Goal: Task Accomplishment & Management: Manage account settings

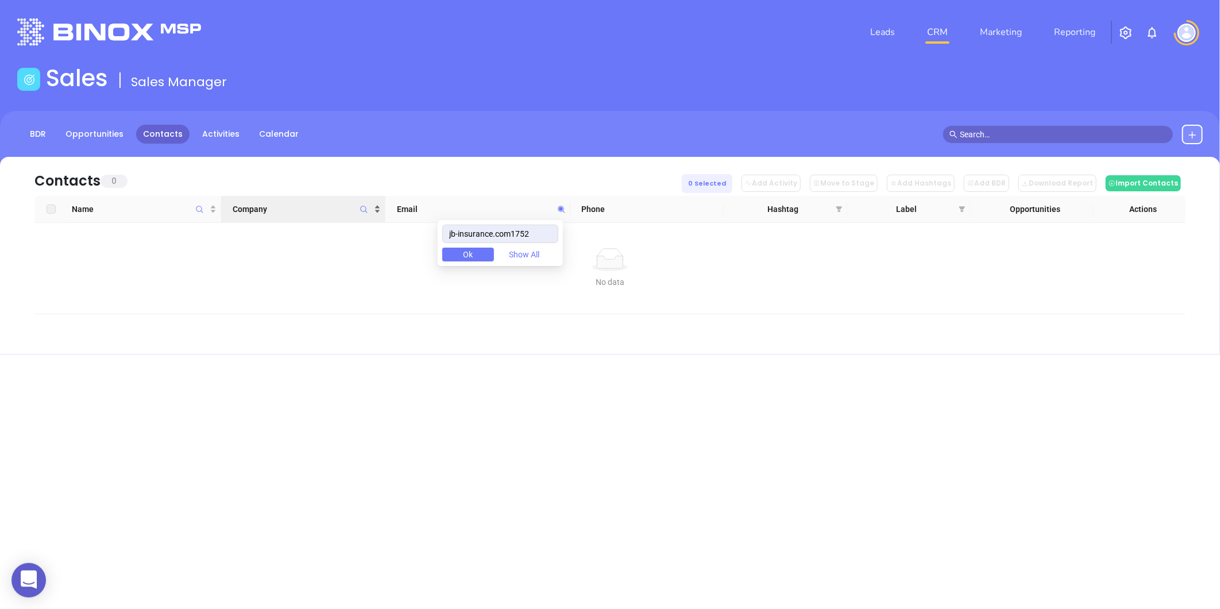
drag, startPoint x: 540, startPoint y: 236, endPoint x: 279, endPoint y: 207, distance: 262.4
click at [280, 207] on body "0 Leads CRM Marketing Reporting Financial Leads Leads Sales Sales Manager BDR O…" at bounding box center [610, 304] width 1220 height 609
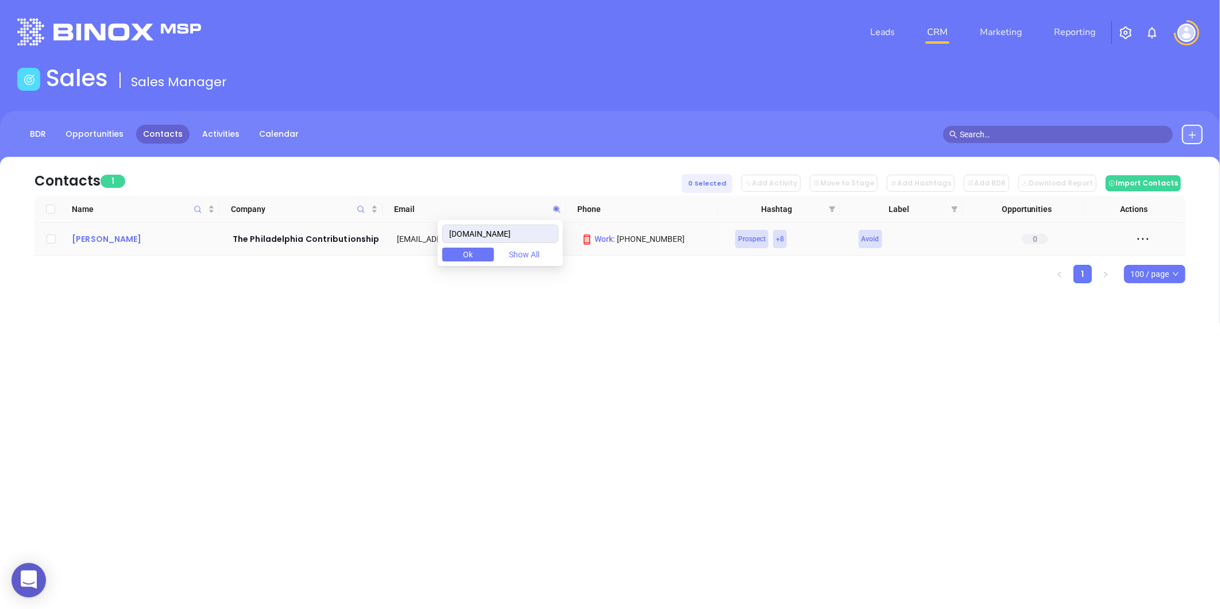
type input "[DOMAIN_NAME]"
drag, startPoint x: 67, startPoint y: 236, endPoint x: 140, endPoint y: 248, distance: 73.9
click at [140, 248] on td "Tom Greenfield" at bounding box center [144, 239] width 154 height 33
copy div "Tom Greenfield"
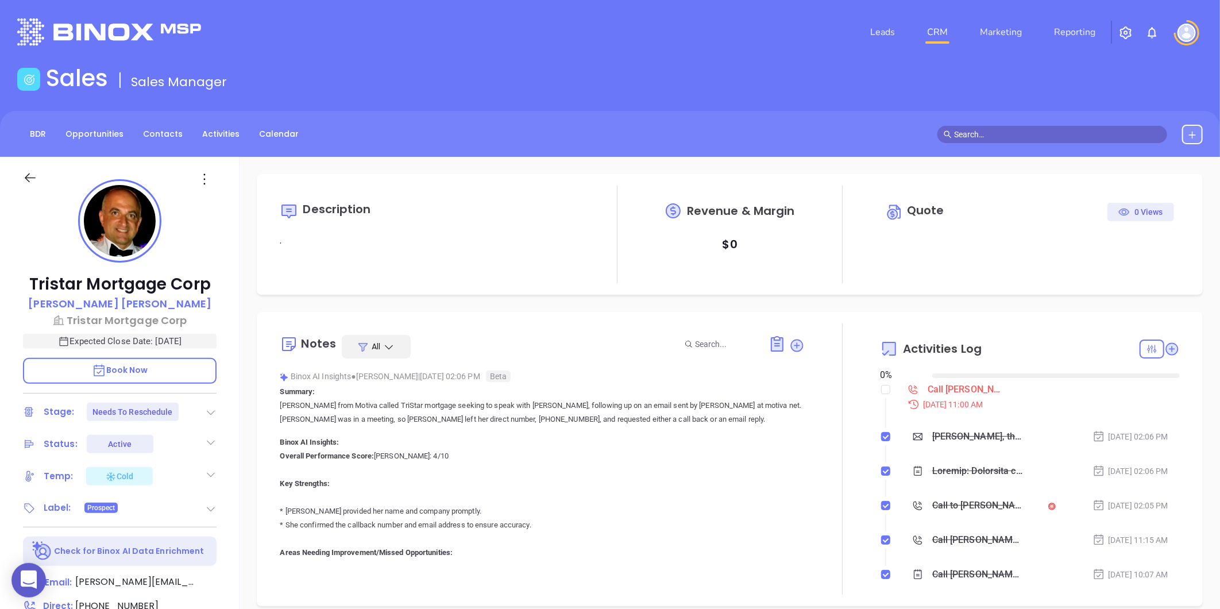
type input "[DATE]"
type input "Liz Cruz"
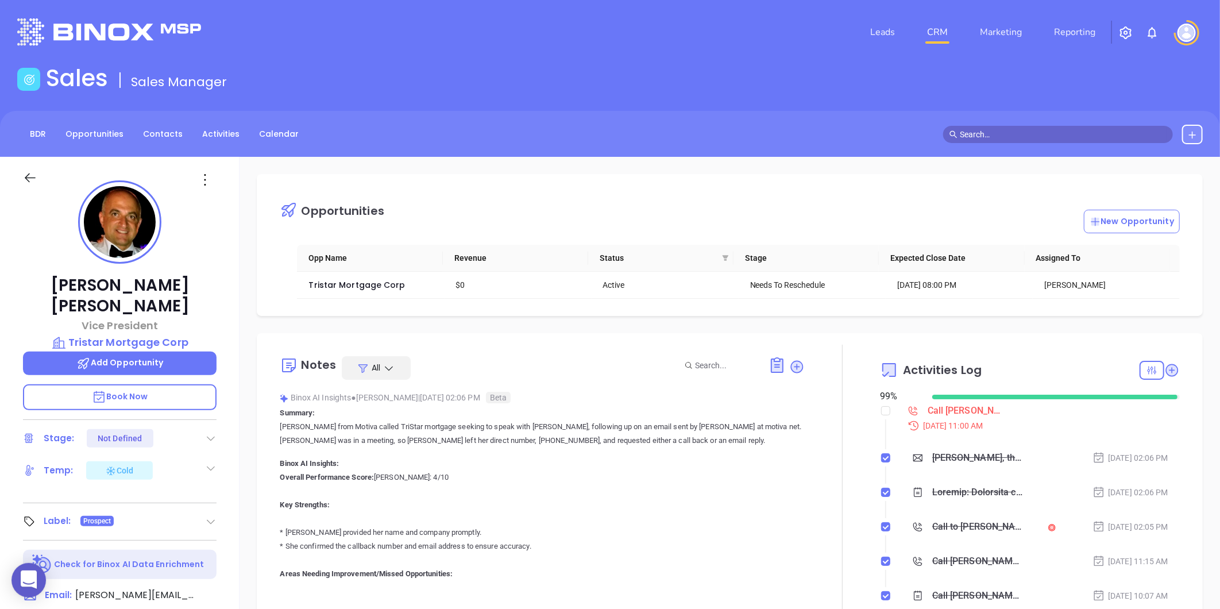
scroll to position [301, 0]
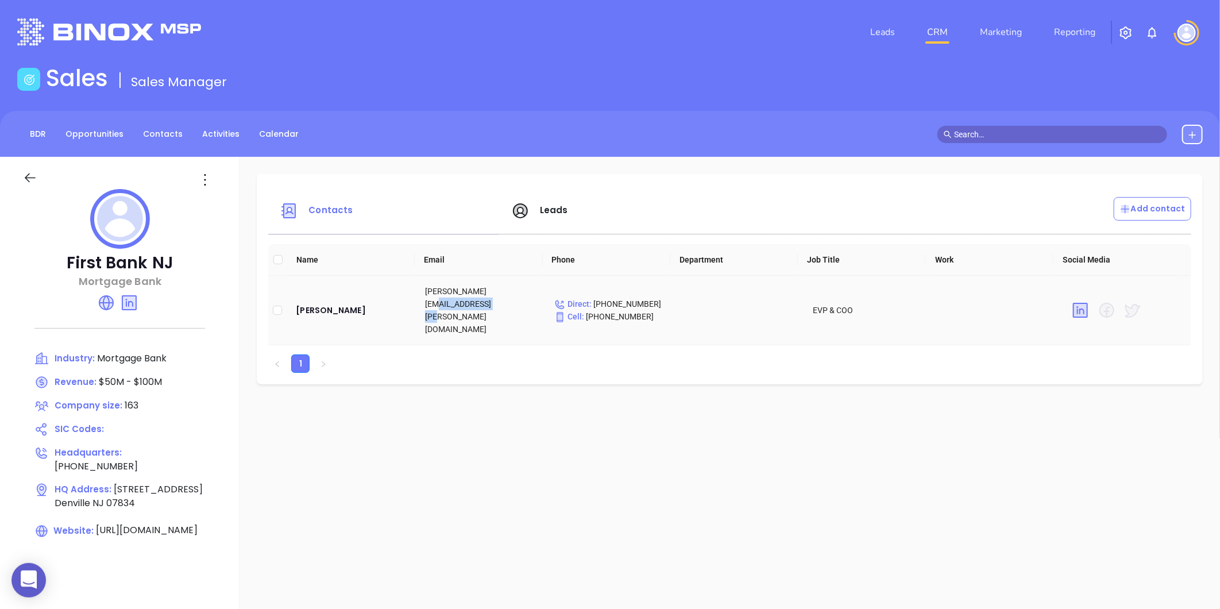
drag, startPoint x: 435, startPoint y: 310, endPoint x: 488, endPoint y: 296, distance: 55.2
click at [488, 296] on td "john.shepardson@firstbanknj.com" at bounding box center [480, 311] width 129 height 70
copy td "firstbanknj.com"
click at [334, 303] on div "John Shepardson" at bounding box center [351, 310] width 111 height 14
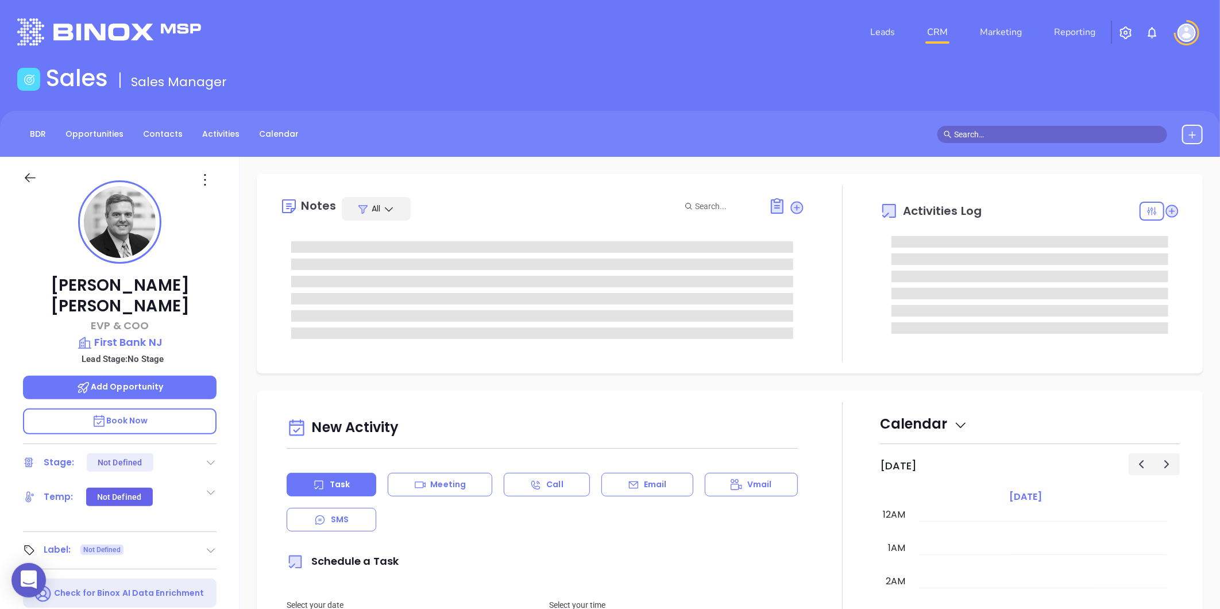
type input "[DATE]"
click at [206, 182] on icon at bounding box center [205, 180] width 18 height 18
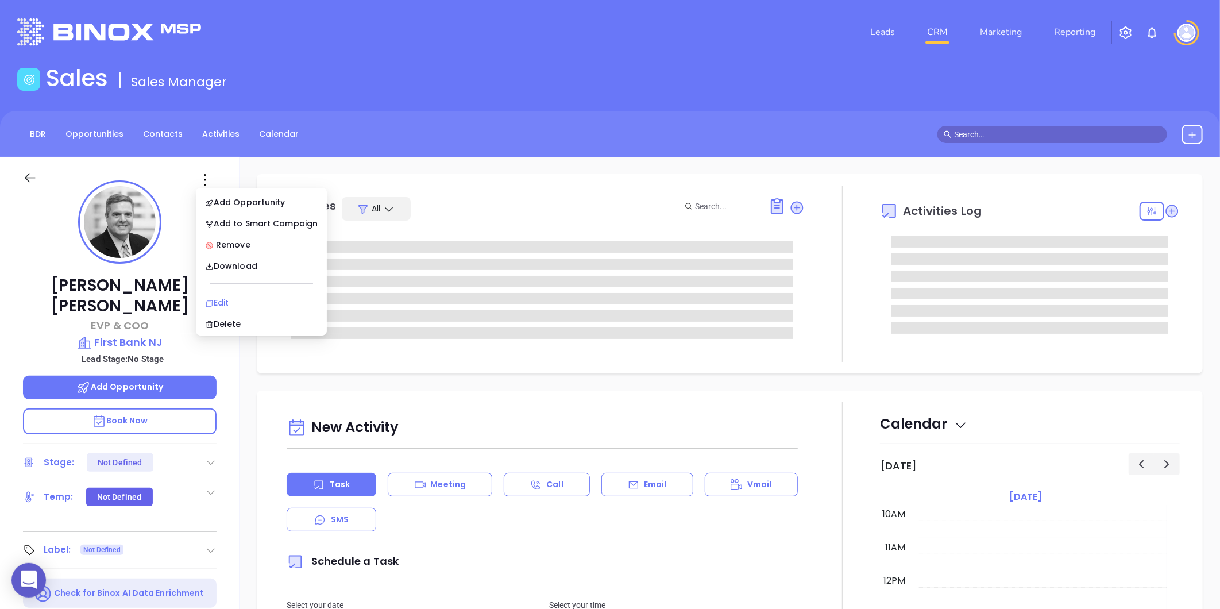
click at [231, 302] on div "Edit" at bounding box center [261, 302] width 113 height 13
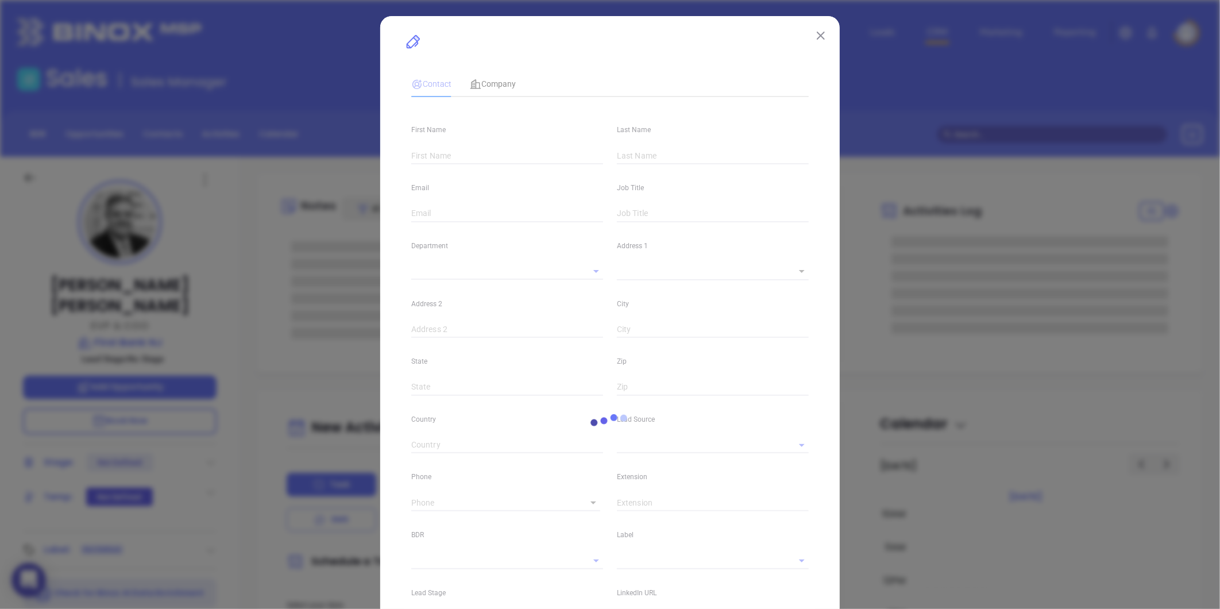
type input "[PERSON_NAME]"
type input "John"
type input "Shepardson"
type input "john.shepardson@firstbanknj.com"
type input "EVP & COO"
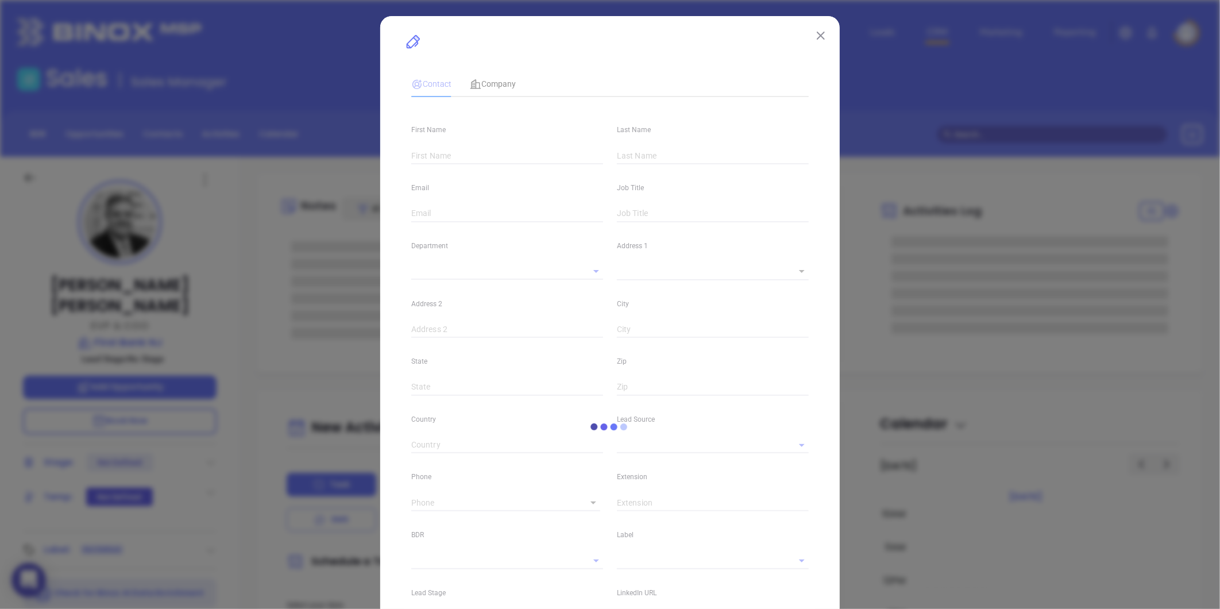
type textarea "530 E. Main Street Route 53"
type input "1"
type input "Denville"
type input "NJ"
type input "07834"
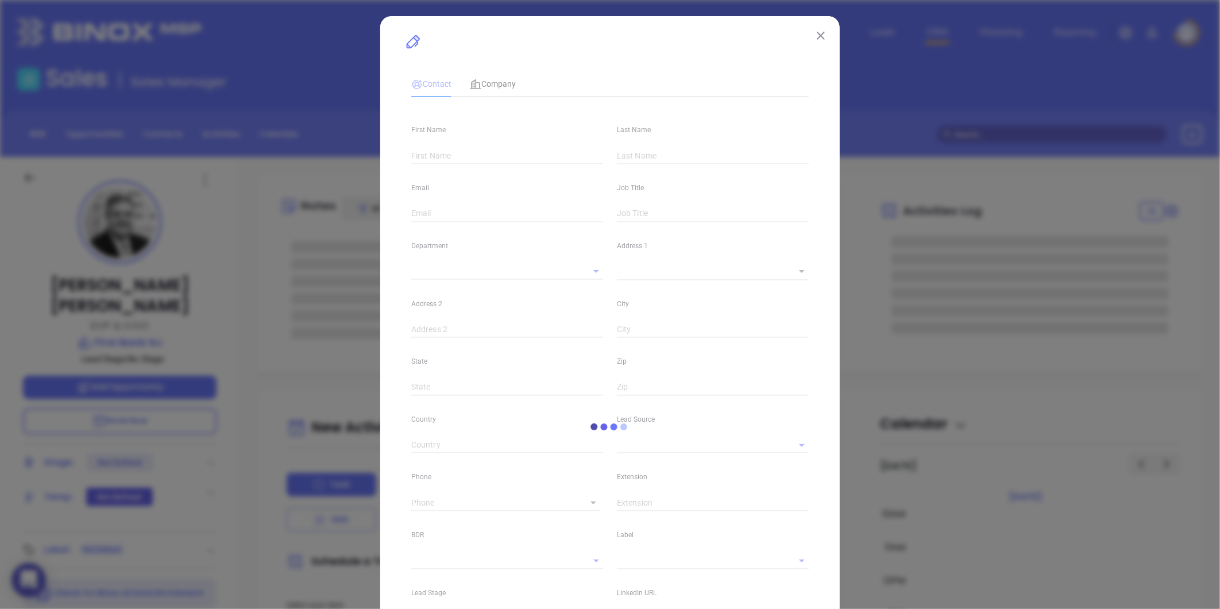
type input "www.linkedin.com/in/johnshepardson"
type input "Anabell Dominguez"
type input "1"
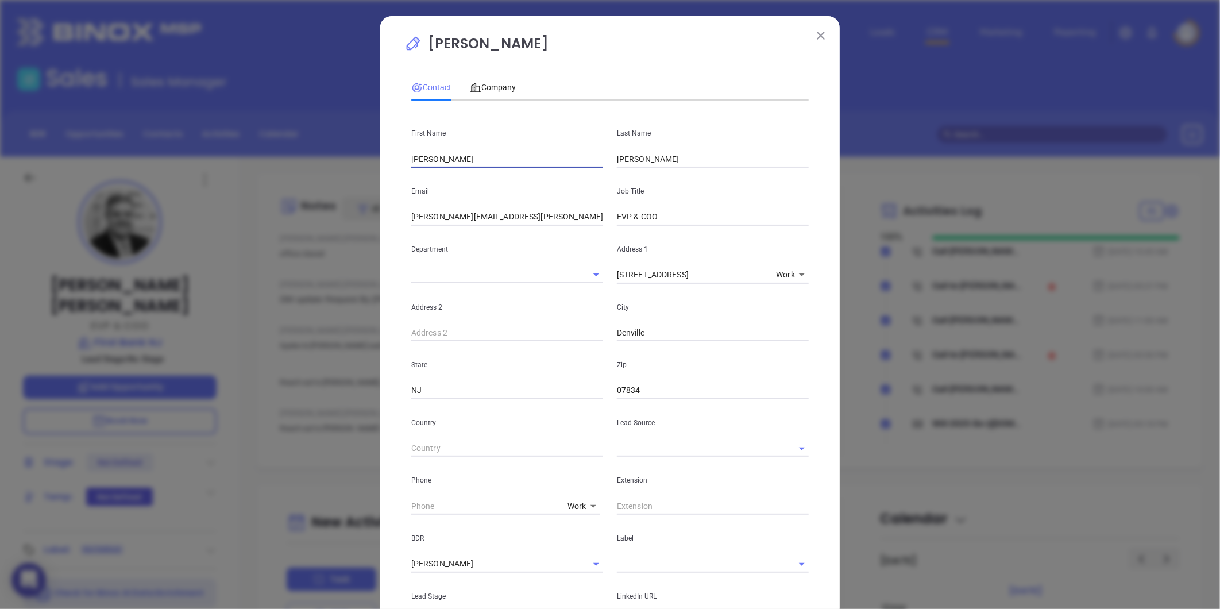
drag, startPoint x: 426, startPoint y: 160, endPoint x: 337, endPoint y: 157, distance: 89.1
click at [337, 157] on div "John Shepardson Contact Company First Name John Last Name Shepardson Email john…" at bounding box center [610, 304] width 1220 height 609
type input "David"
drag, startPoint x: 647, startPoint y: 163, endPoint x: 563, endPoint y: 167, distance: 84.0
click at [572, 165] on div "First Name David Last Name Shepardson" at bounding box center [609, 139] width 411 height 58
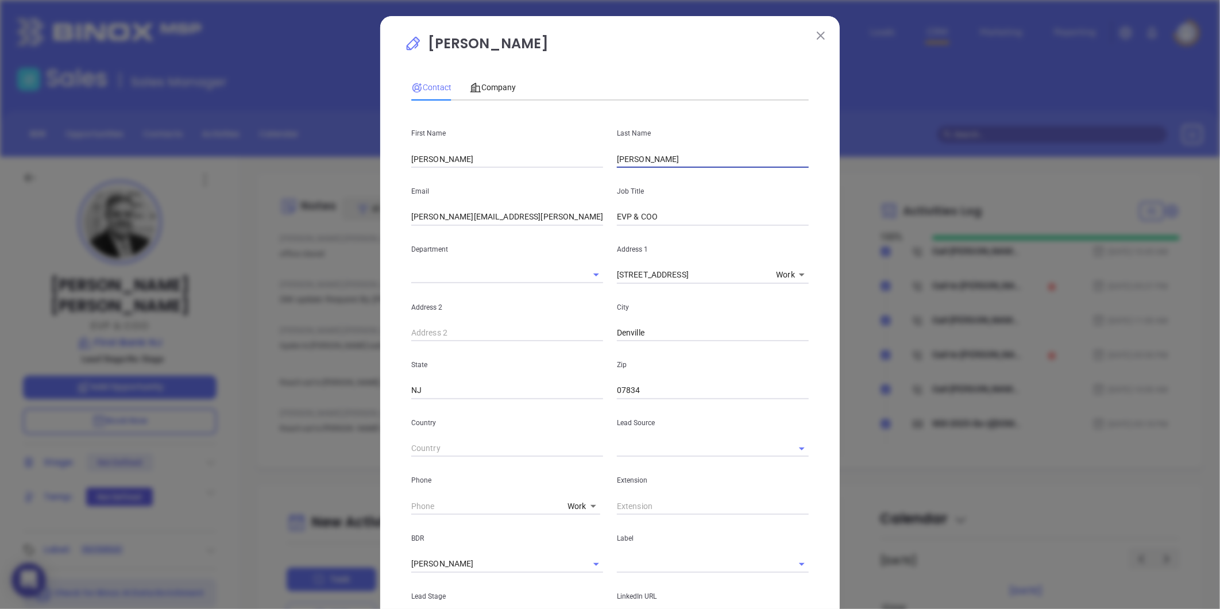
type input "Lidster"
drag, startPoint x: 540, startPoint y: 217, endPoint x: 242, endPoint y: 219, distance: 298.1
click at [237, 219] on div "John Shepardson Contact Company First Name David Last Name Lidster Email john.s…" at bounding box center [610, 304] width 1220 height 609
paste input "dlidster"
type input "dlidster@firstbanknj.com"
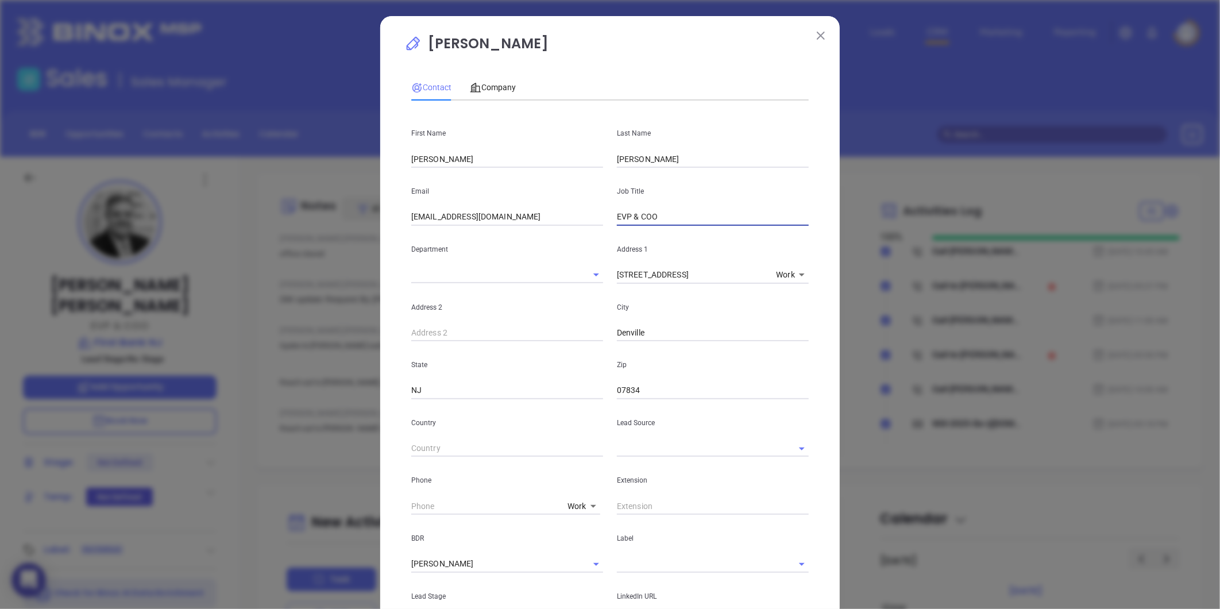
drag, startPoint x: 576, startPoint y: 216, endPoint x: 533, endPoint y: 227, distance: 43.9
click at [541, 219] on div "Email dlidster@firstbanknj.com Job Title EVP & COO" at bounding box center [609, 197] width 411 height 58
type input "CTO"
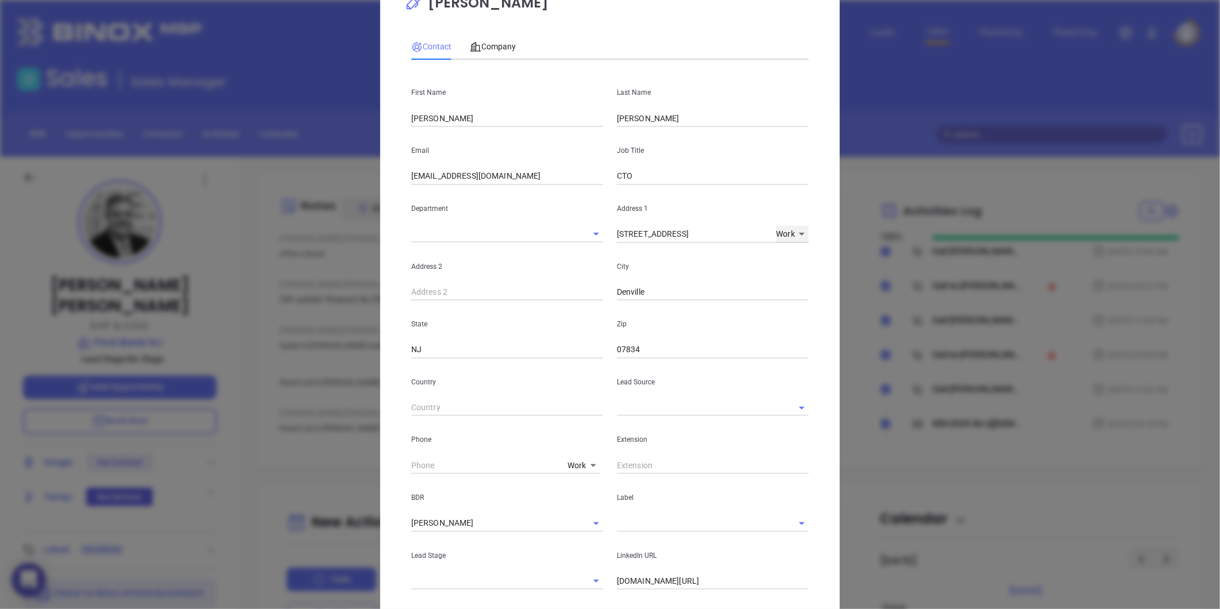
scroll to position [64, 0]
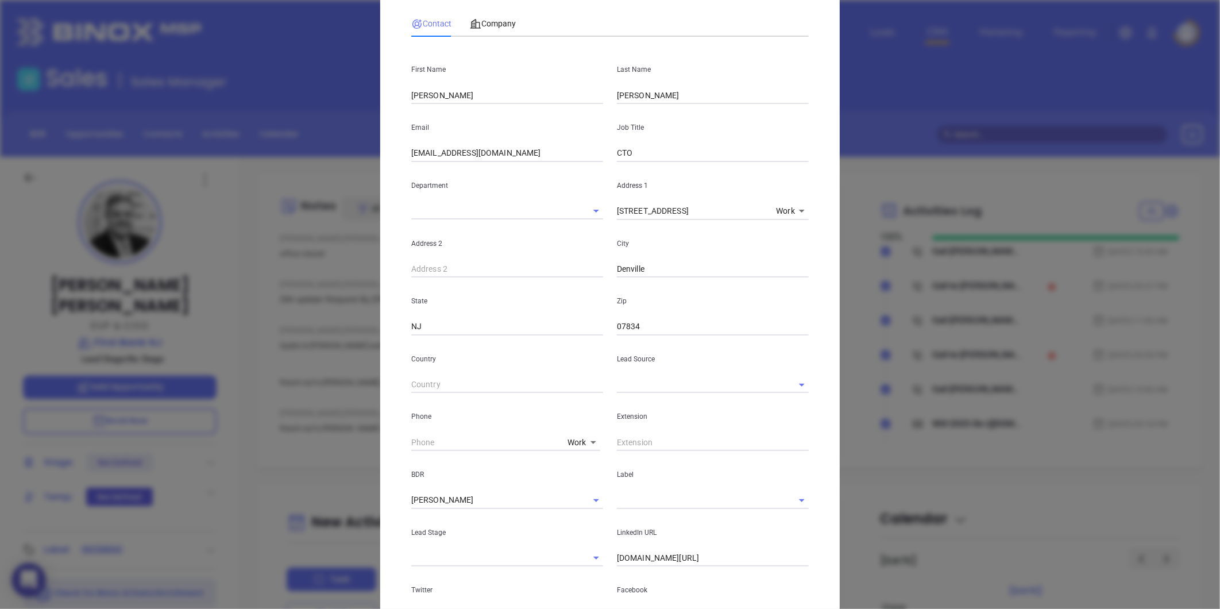
click at [645, 383] on input "text" at bounding box center [697, 384] width 160 height 17
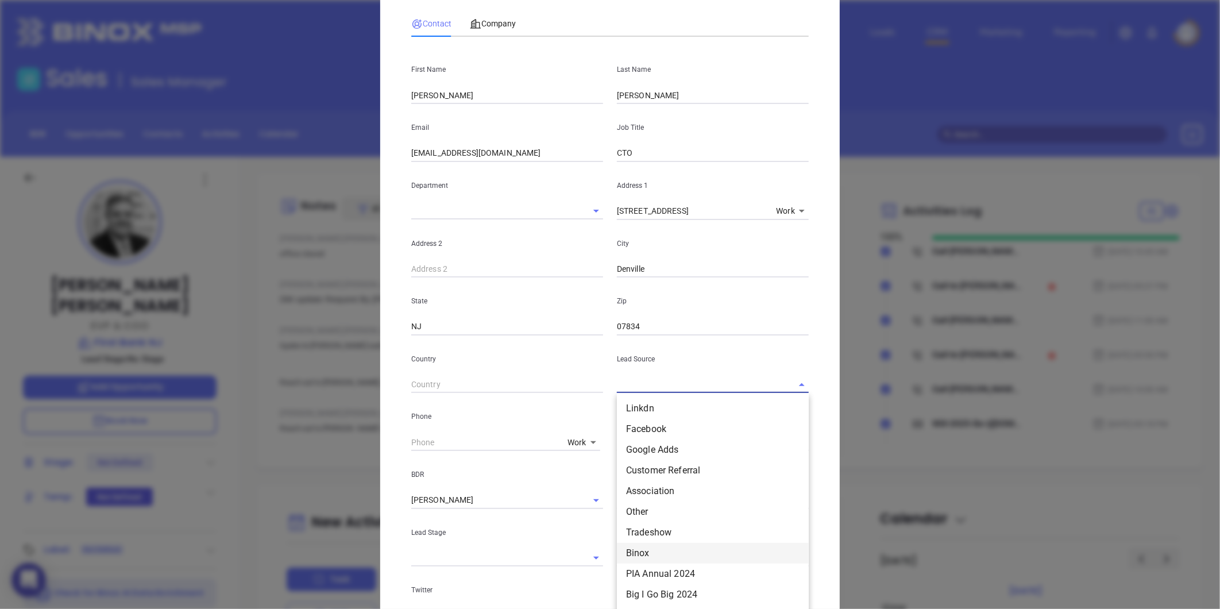
drag, startPoint x: 631, startPoint y: 550, endPoint x: 677, endPoint y: 531, distance: 49.7
click at [631, 550] on li "Binox" at bounding box center [713, 553] width 192 height 21
type input "Binox"
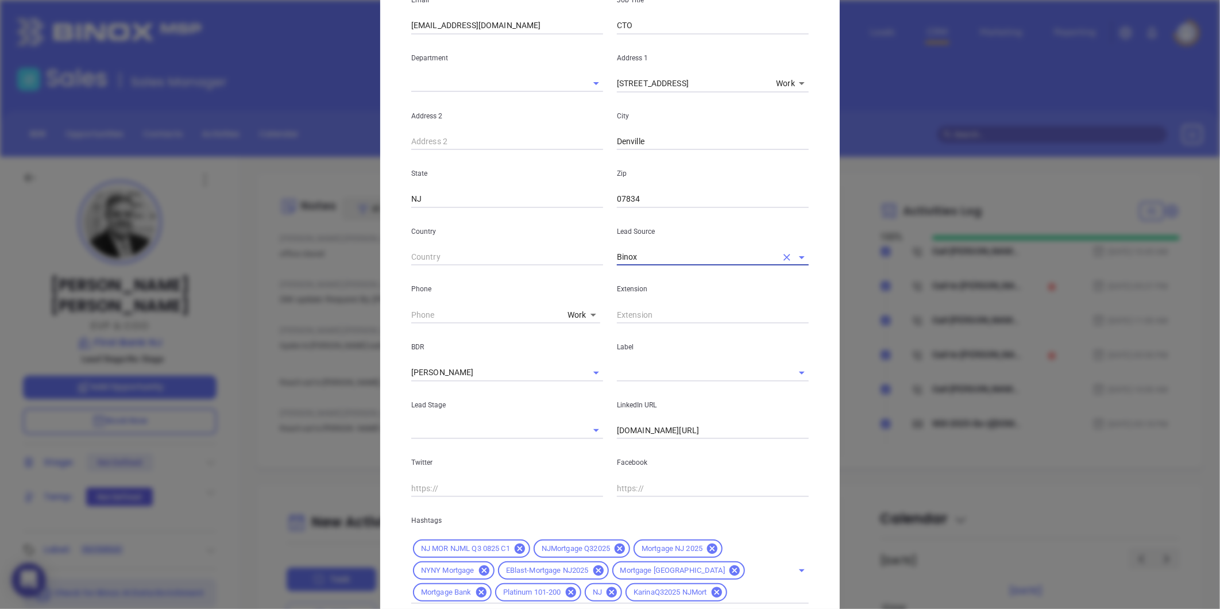
click at [630, 381] on div at bounding box center [713, 372] width 192 height 17
type input "P"
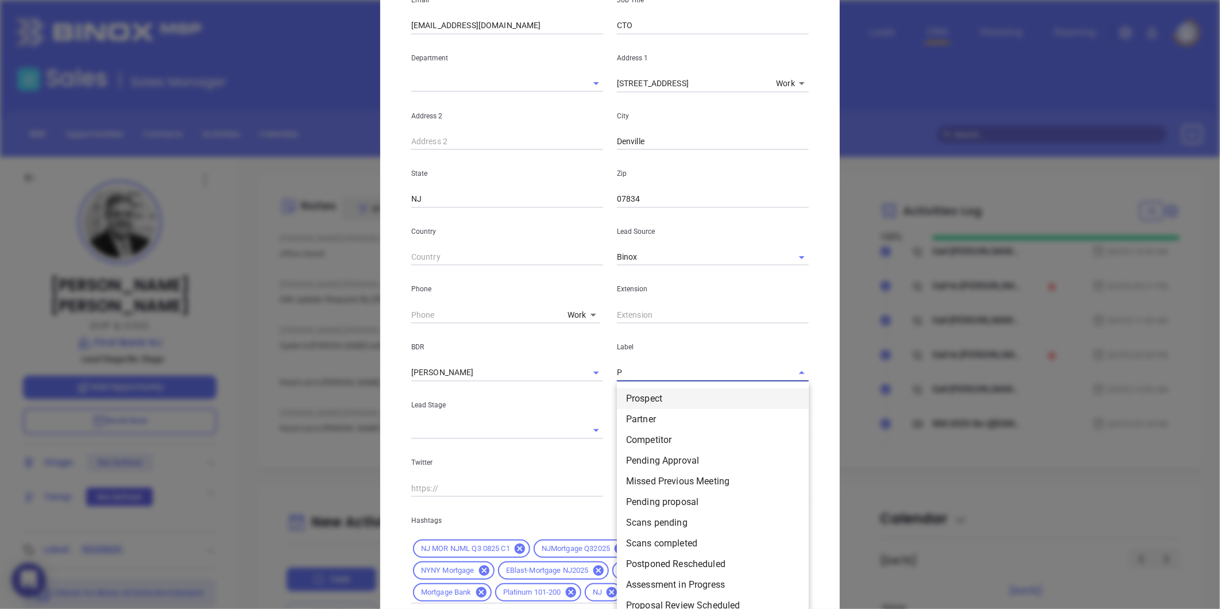
click at [642, 399] on li "Prospect" at bounding box center [713, 398] width 192 height 21
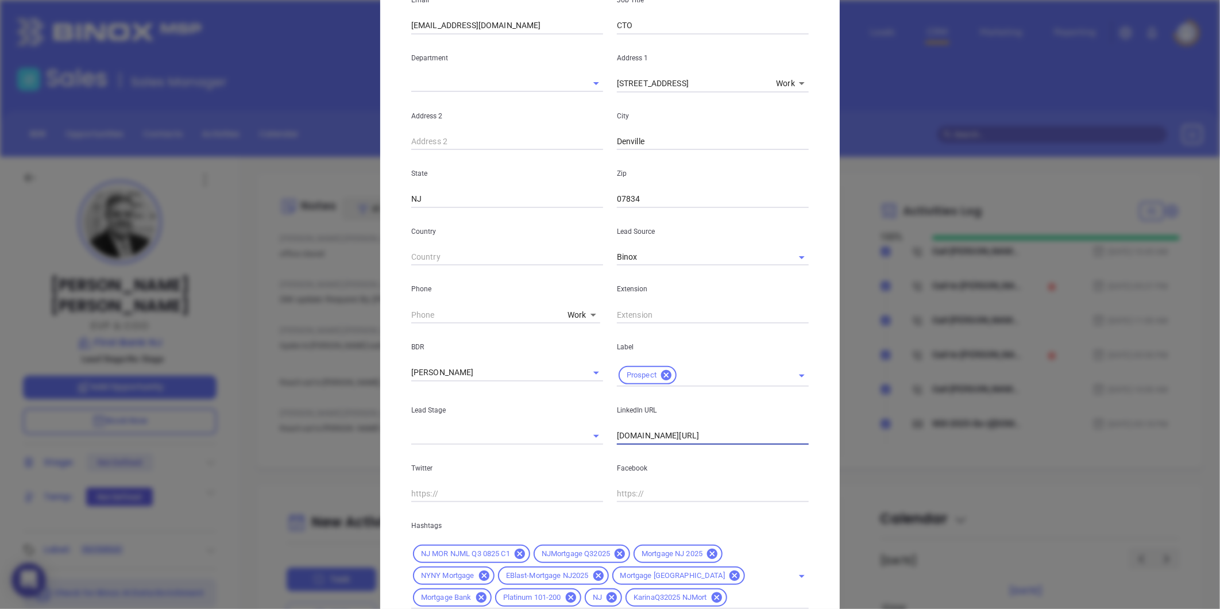
click at [667, 435] on input "www.linkedin.com/in/johnshepardson" at bounding box center [713, 435] width 192 height 17
paste input "linkedin.com/in/david-lidster-3540aaa"
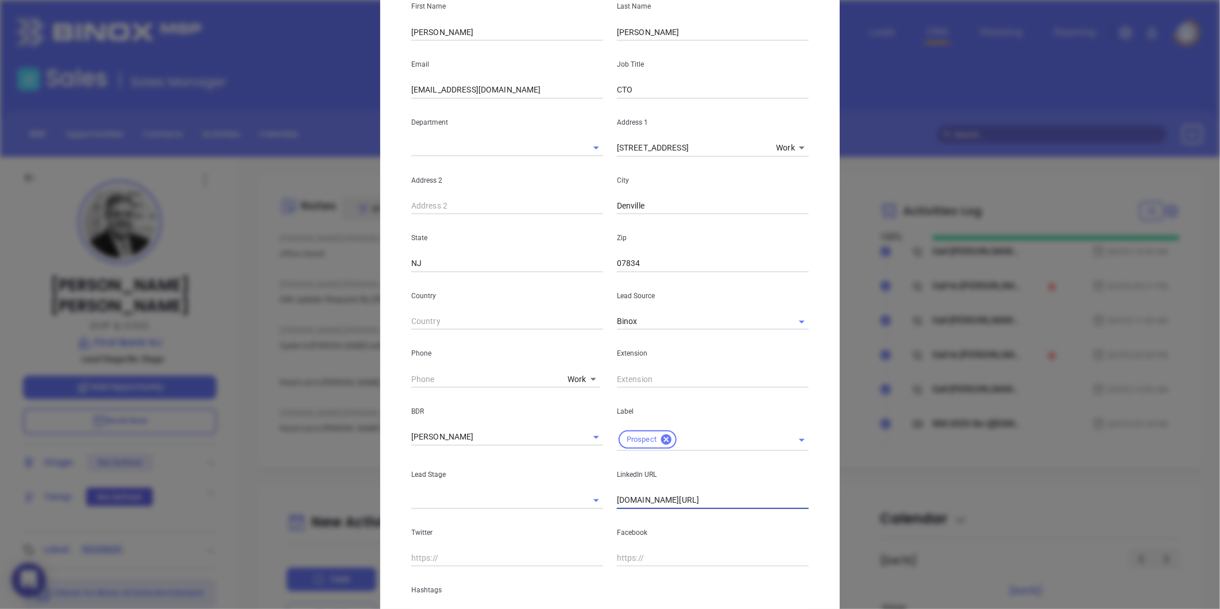
scroll to position [128, 0]
type input "www.linkedin.com/in/david-lidster-3540aaa"
click at [580, 369] on div "Work 1" at bounding box center [510, 377] width 199 height 19
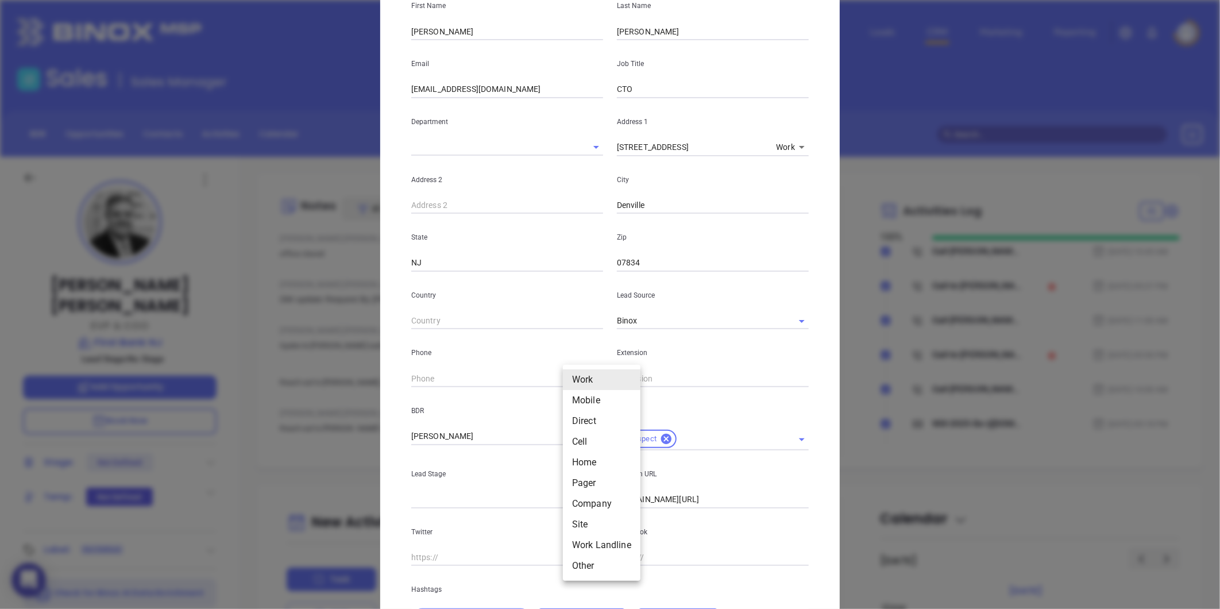
click at [571, 380] on body "0 Leads CRM Marketing Reporting Financial Leads Leads Sales Sales Manager BDR O…" at bounding box center [610, 304] width 1220 height 609
click at [587, 442] on li "Cell" at bounding box center [602, 441] width 78 height 21
type input "(770) 827-5249"
type input "4"
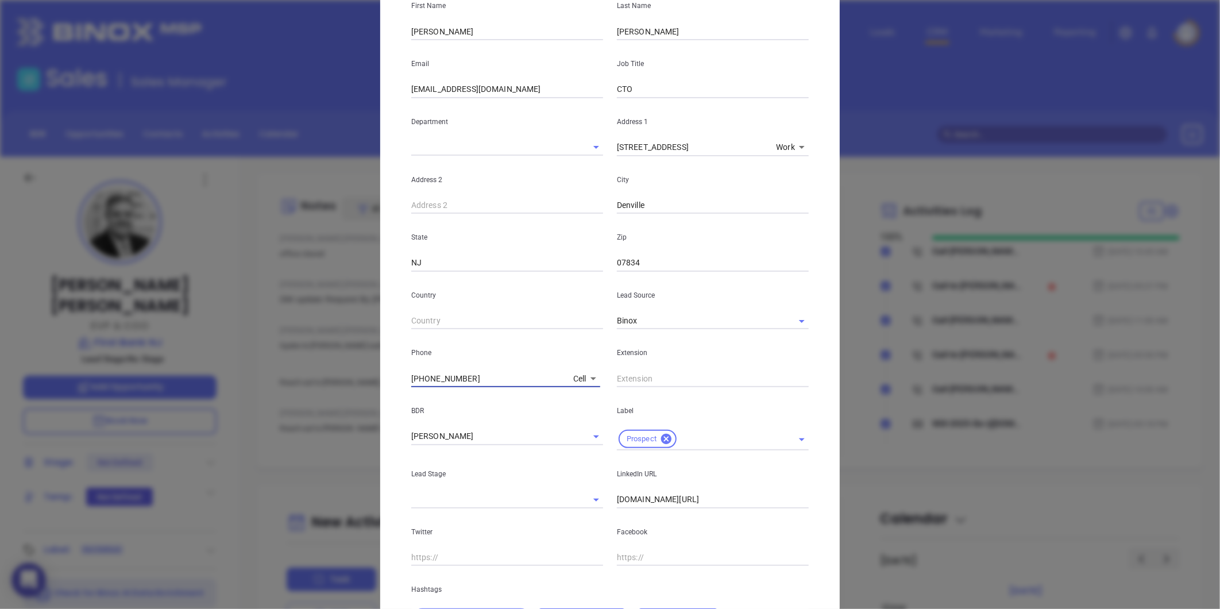
drag, startPoint x: 470, startPoint y: 382, endPoint x: 402, endPoint y: 388, distance: 68.0
click at [299, 377] on div "John Shepardson Contact Company First Name David Last Name Lidster Email dlidst…" at bounding box center [610, 304] width 1220 height 609
paste input "609) 528-4440"
click at [576, 376] on body "0 Leads CRM Marketing Reporting Financial Leads Leads Sales Sales Manager BDR O…" at bounding box center [610, 304] width 1220 height 609
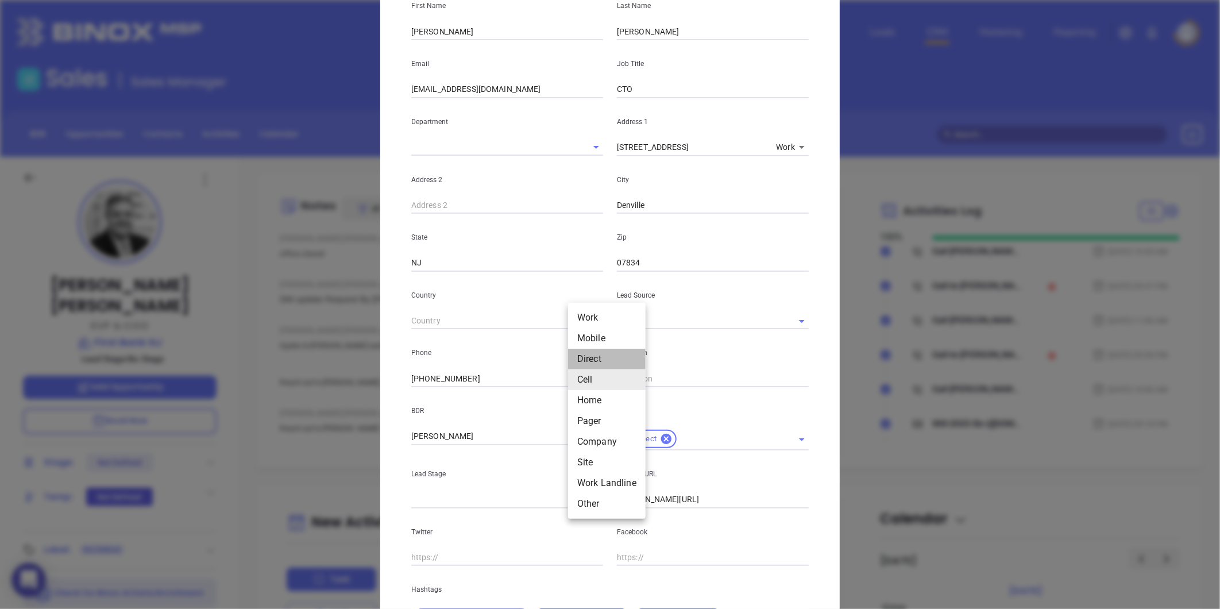
click at [588, 355] on li "Direct" at bounding box center [607, 359] width 78 height 21
type input "(973) 625-1407"
type input "3"
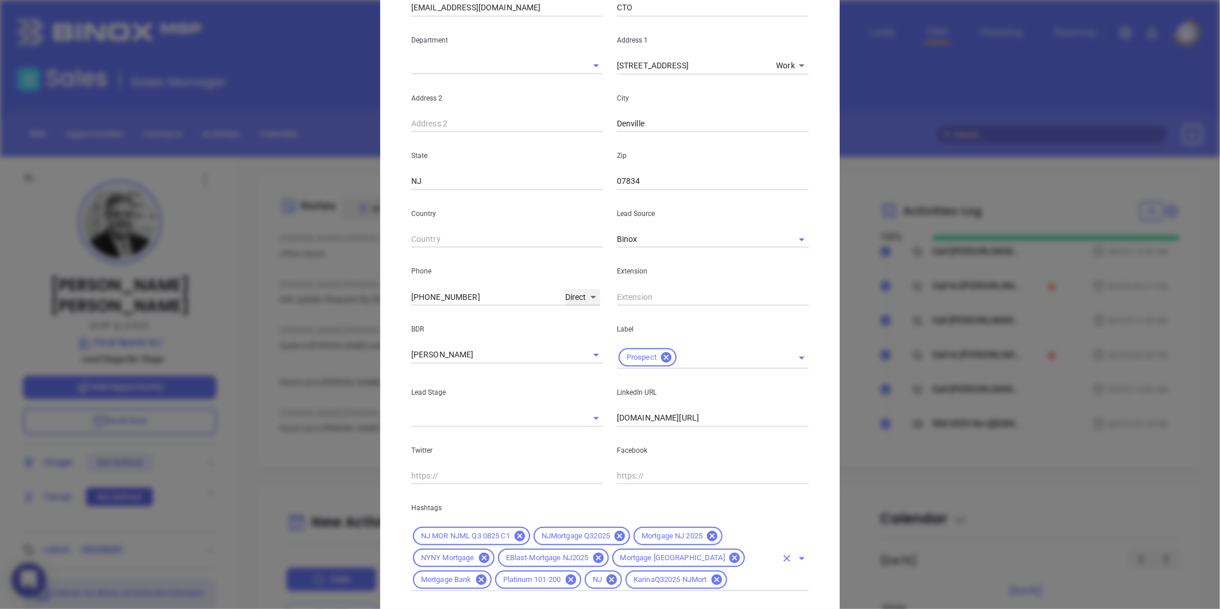
scroll to position [278, 0]
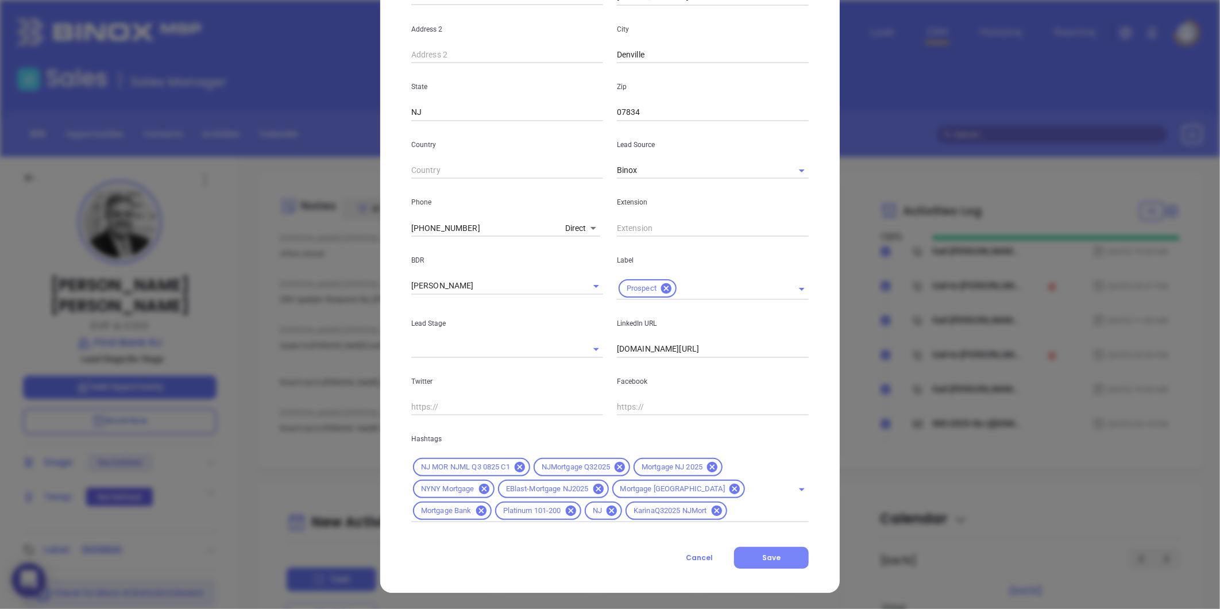
click at [771, 551] on button "Save" at bounding box center [771, 558] width 75 height 22
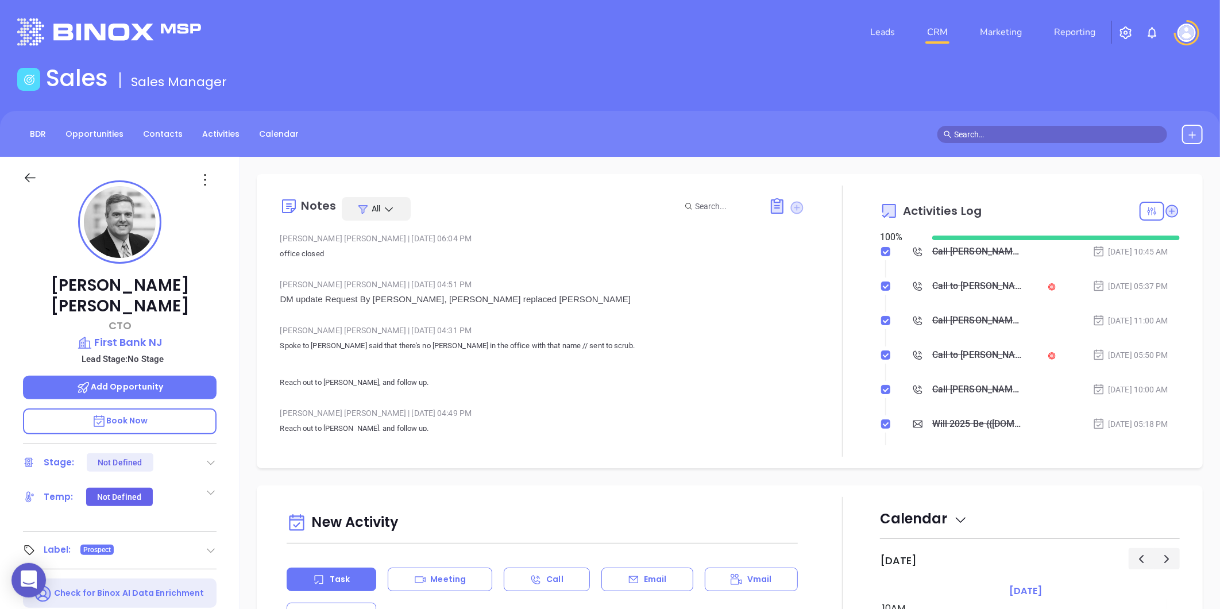
click at [794, 202] on icon at bounding box center [797, 207] width 13 height 13
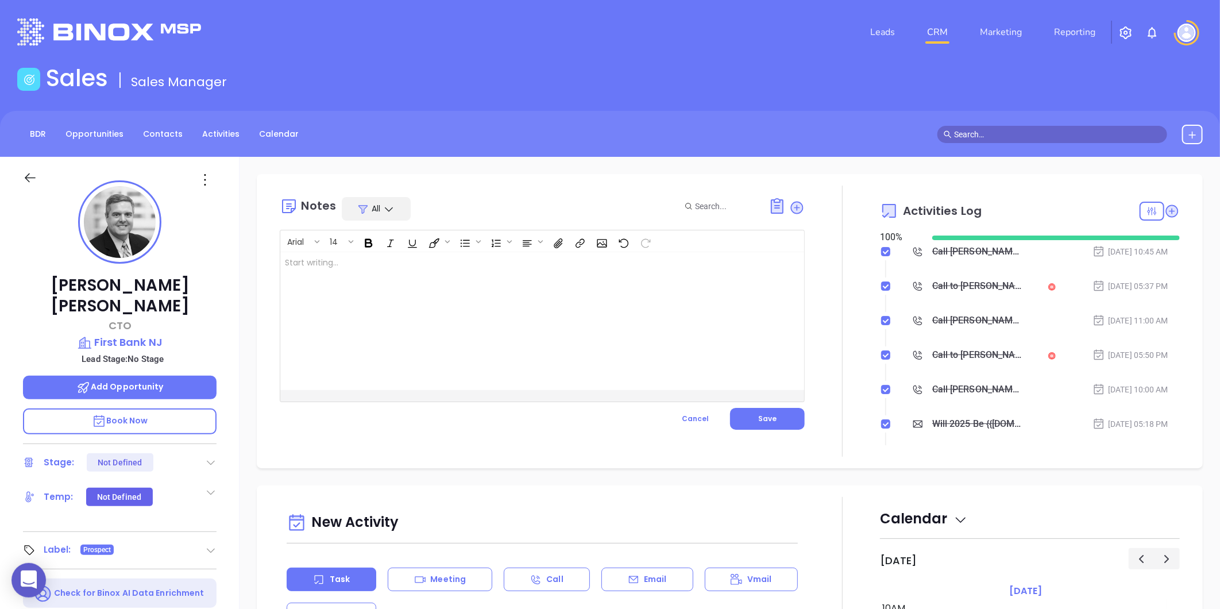
click at [371, 265] on div at bounding box center [523, 321] width 487 height 138
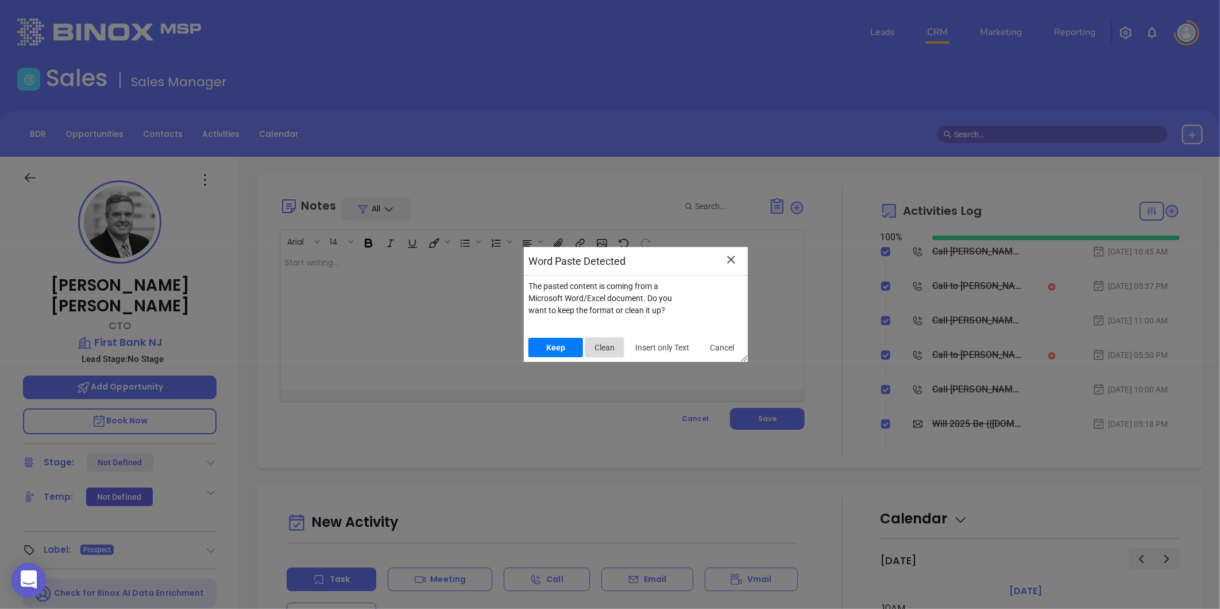
click at [607, 342] on span "Clean" at bounding box center [604, 348] width 29 height 12
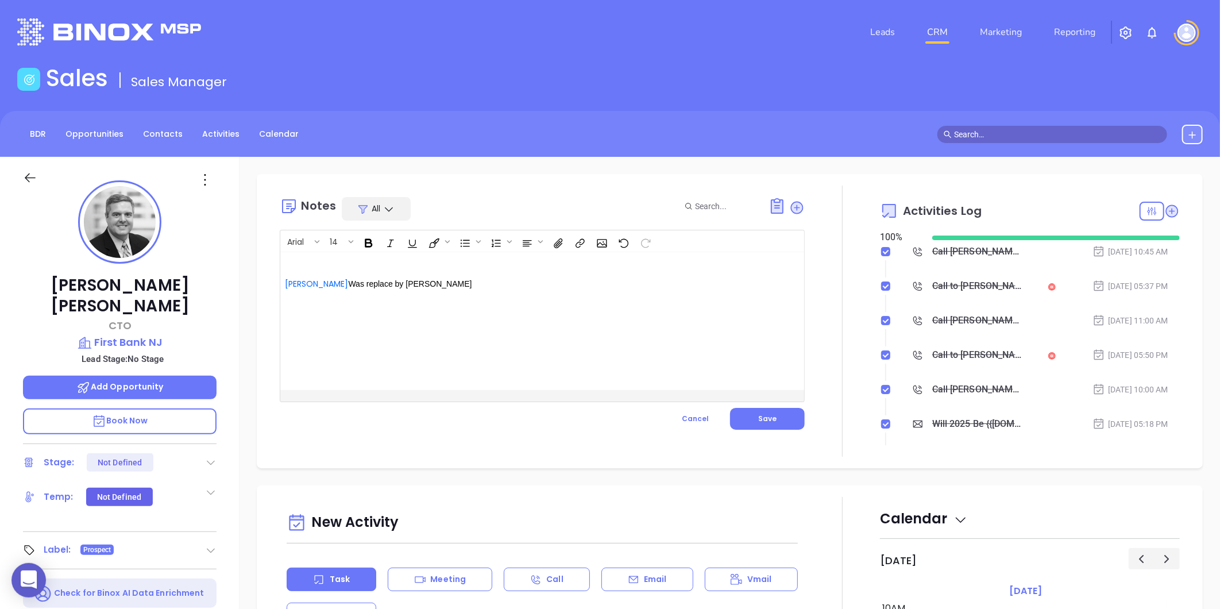
click at [320, 263] on p at bounding box center [524, 263] width 478 height 12
click at [760, 415] on span "Save" at bounding box center [767, 419] width 18 height 10
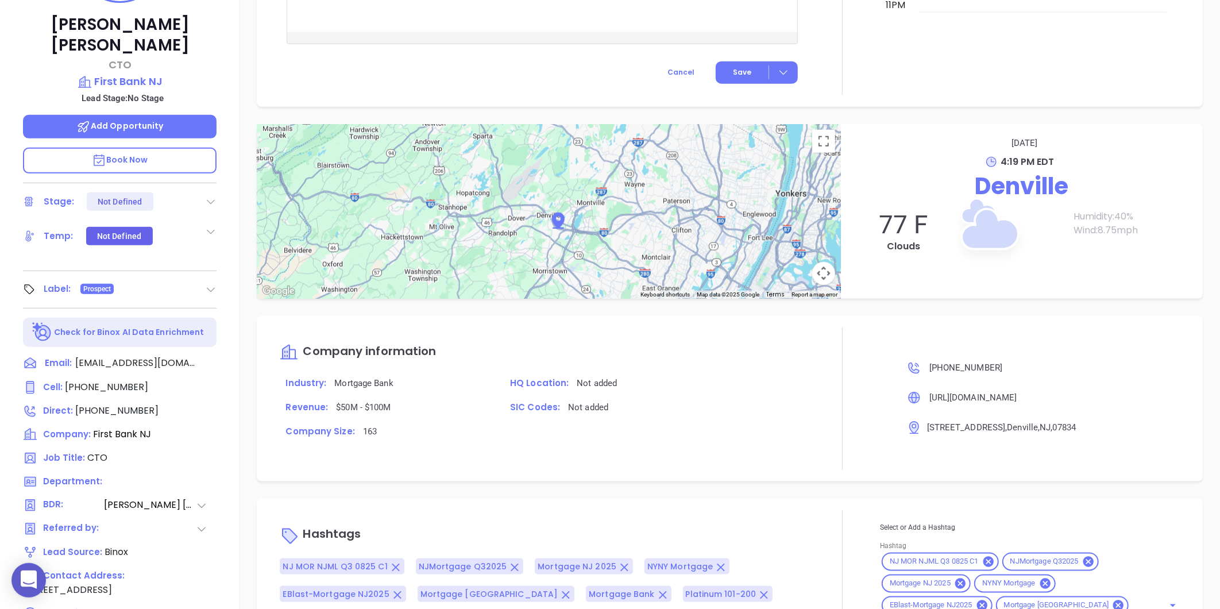
scroll to position [96, 0]
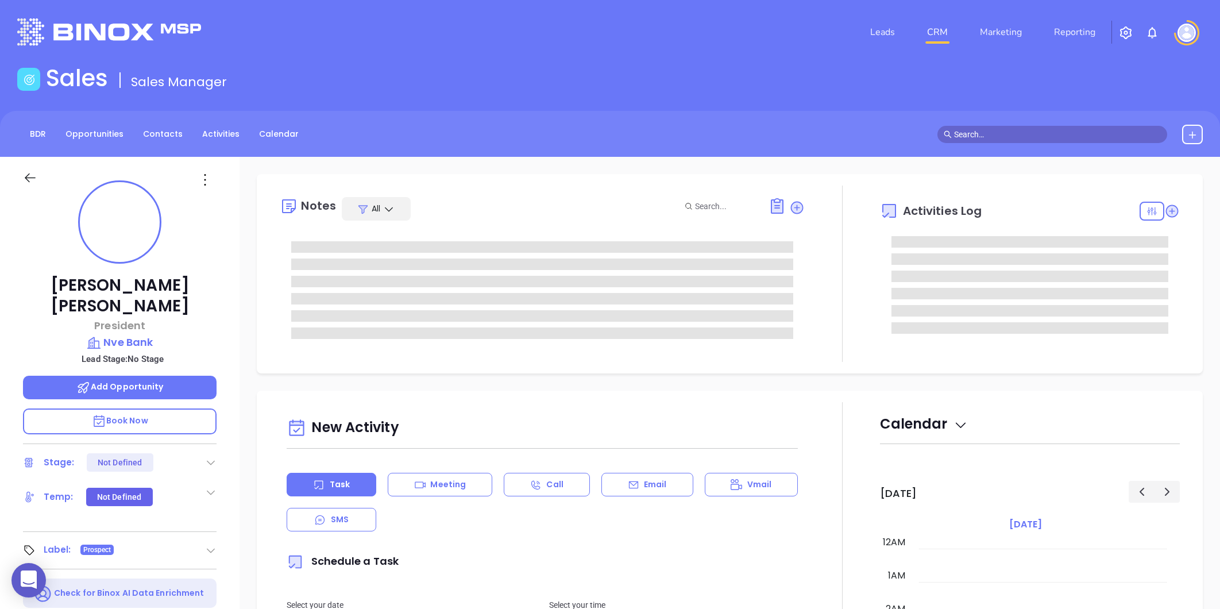
type input "[PERSON_NAME]"
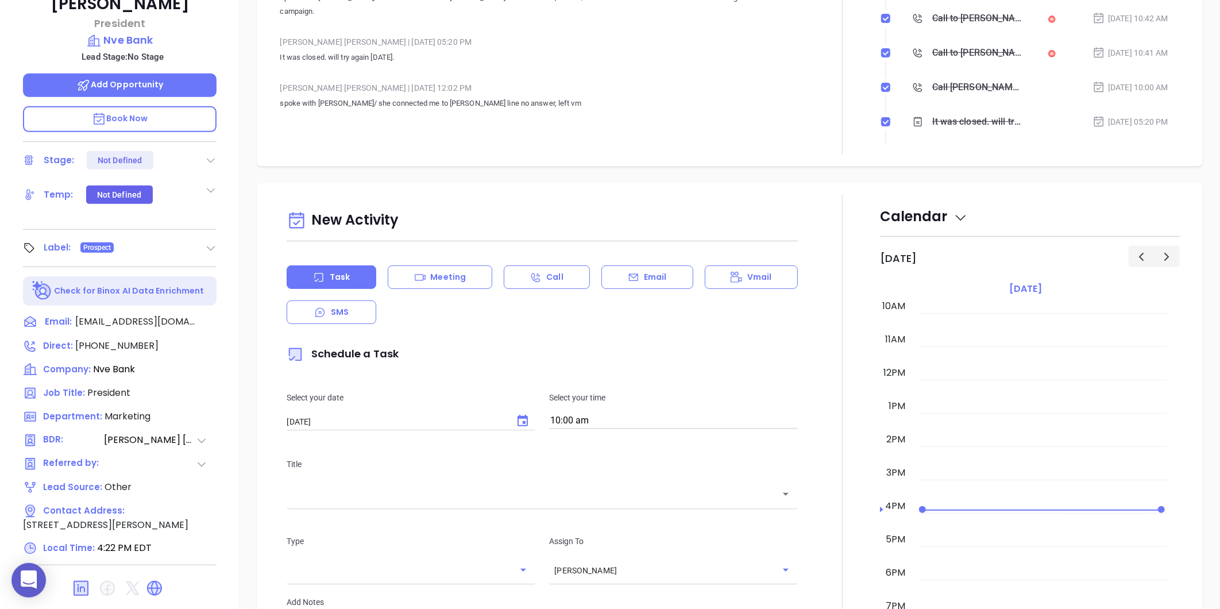
scroll to position [352, 0]
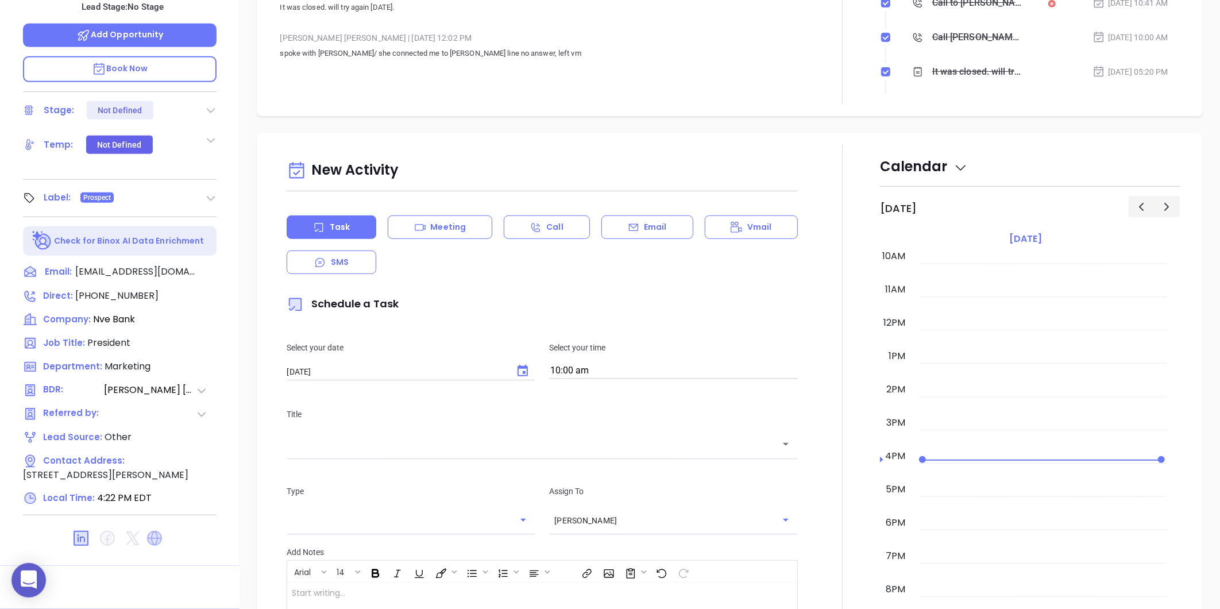
click at [156, 529] on icon at bounding box center [154, 538] width 18 height 18
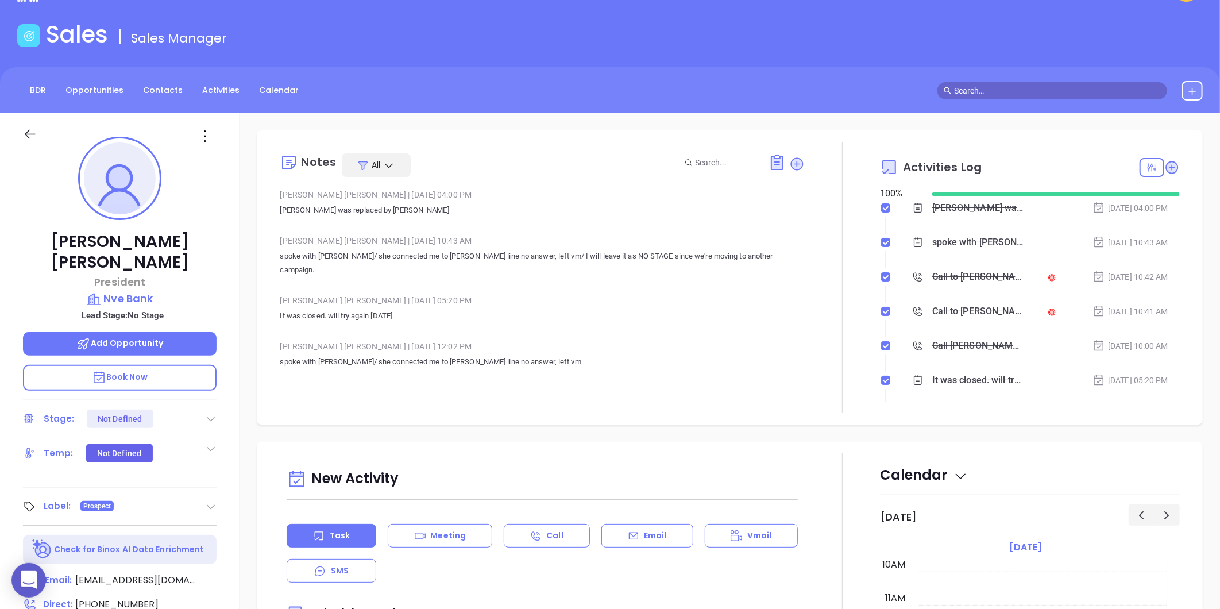
scroll to position [0, 0]
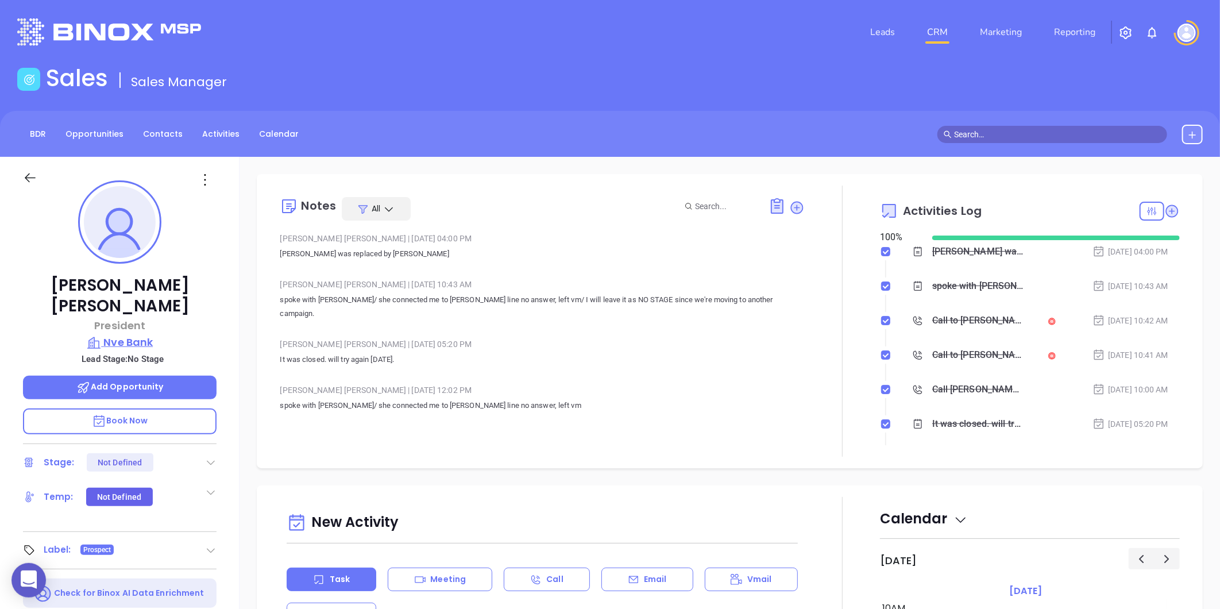
click at [128, 334] on p "Nve Bank" at bounding box center [120, 342] width 194 height 16
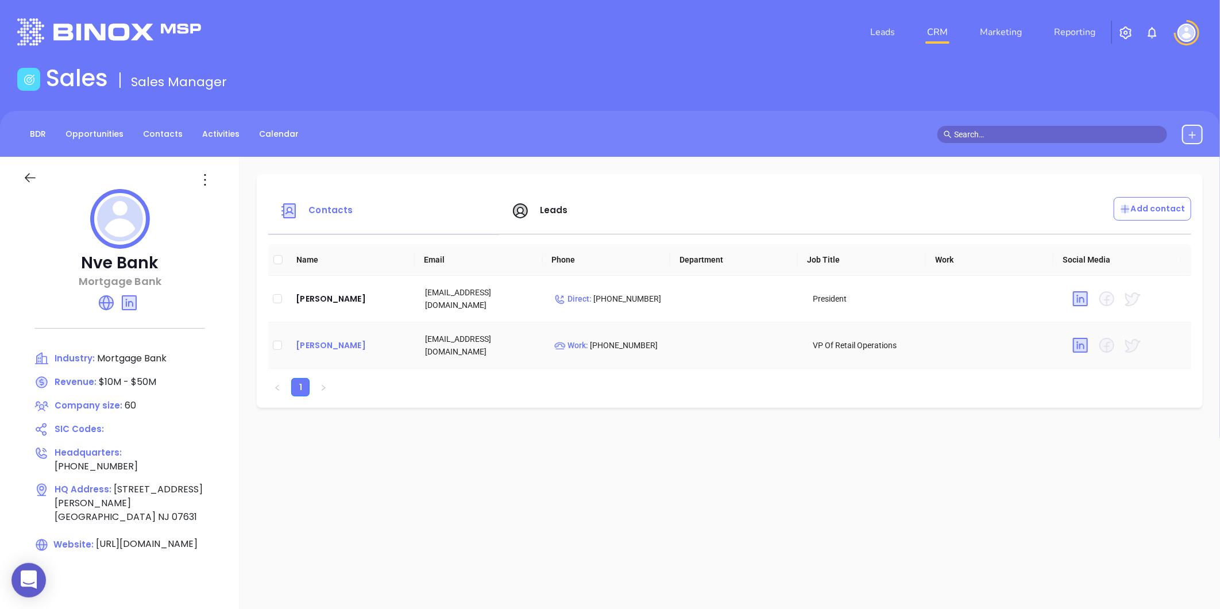
click at [328, 348] on div "Jessalyn Mahan" at bounding box center [351, 345] width 111 height 14
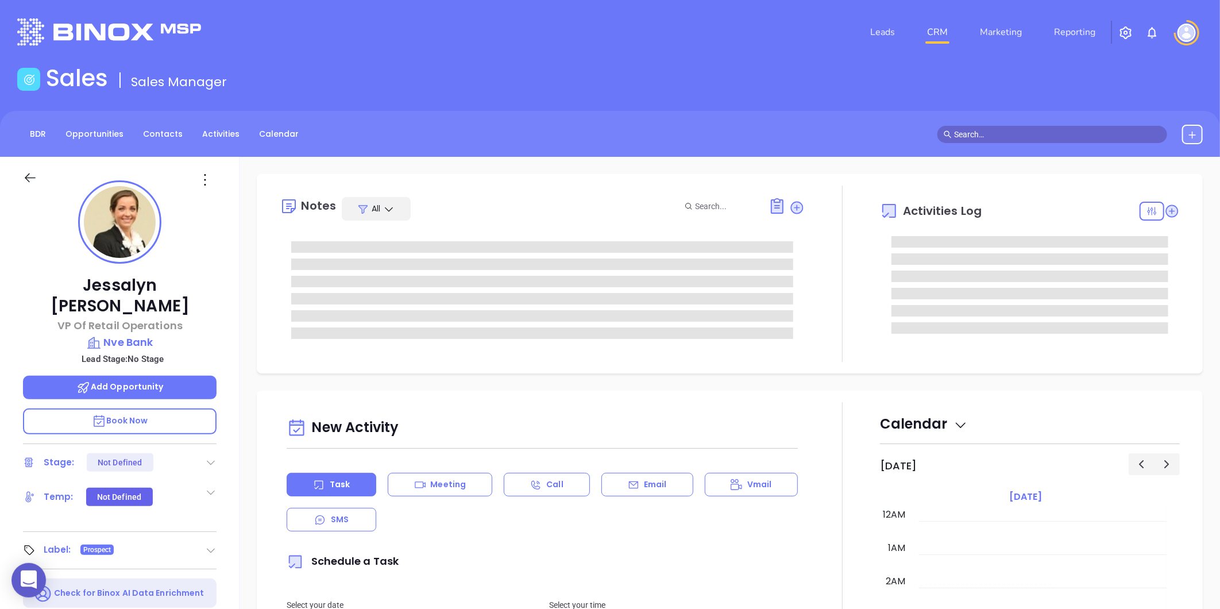
type input "08/29/2025"
type input "Liz Cruz"
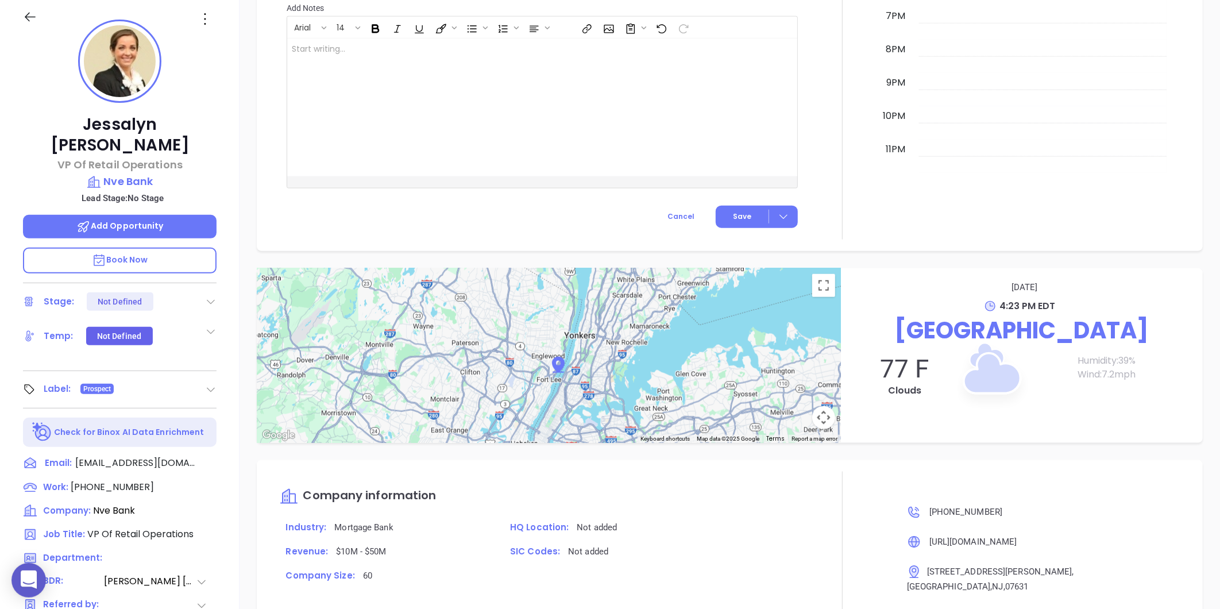
scroll to position [0, 0]
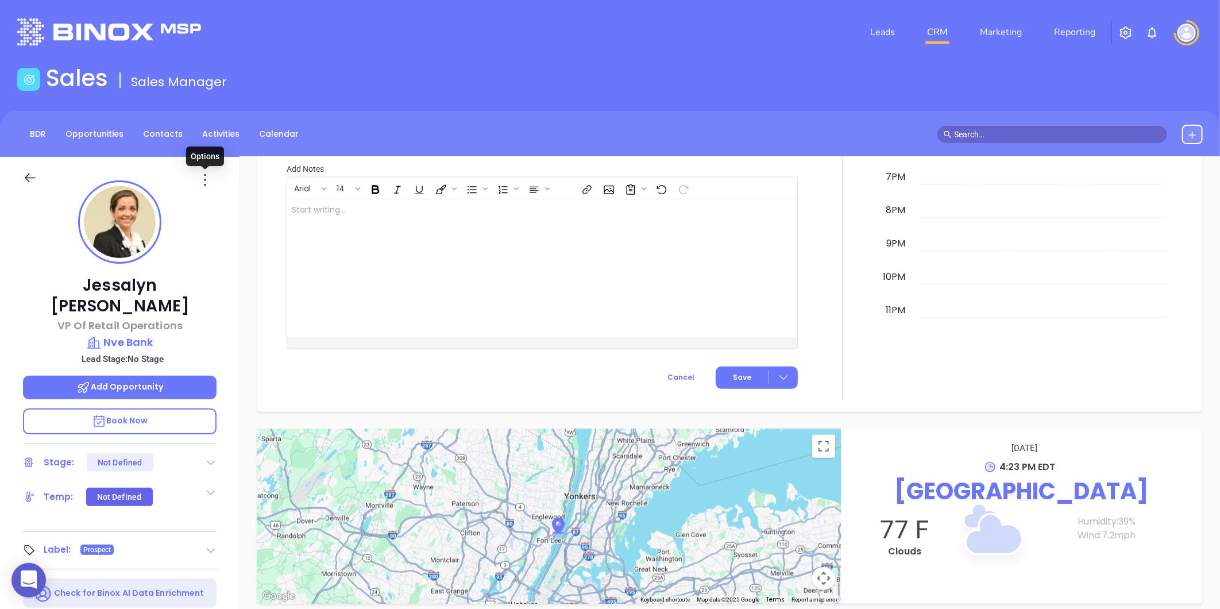
click at [203, 176] on icon at bounding box center [205, 180] width 18 height 18
click at [226, 300] on div "Edit" at bounding box center [261, 302] width 113 height 13
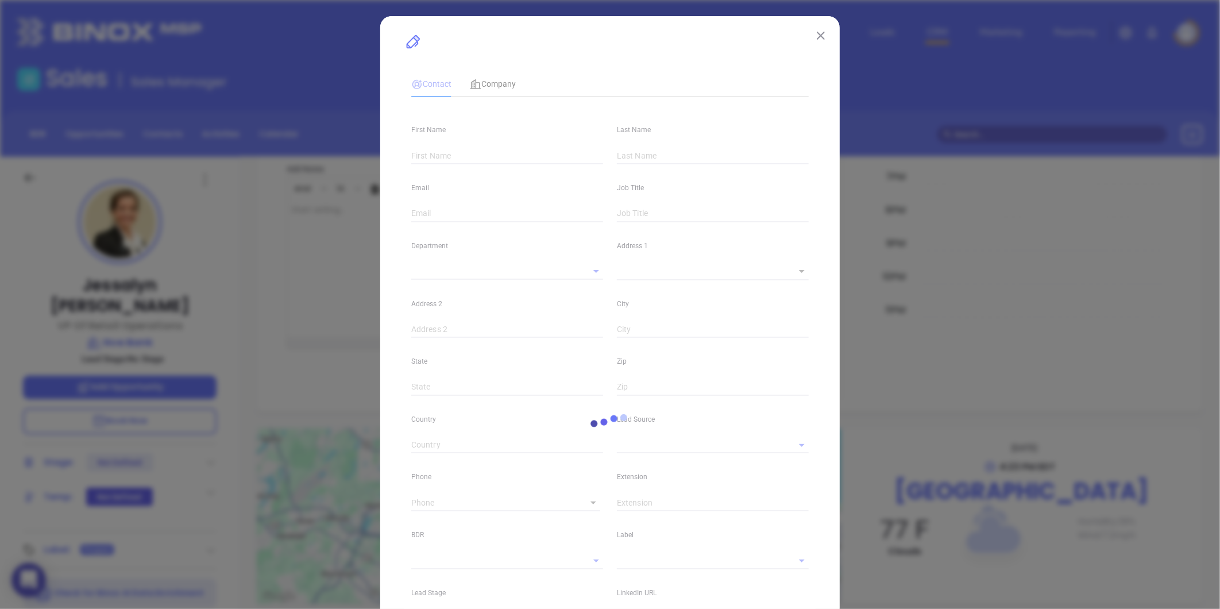
type input "Jessalyn"
type input "Mahan"
type input "jmahan@nvebank.com"
type input "VP Of Retail Operations"
type input "1"
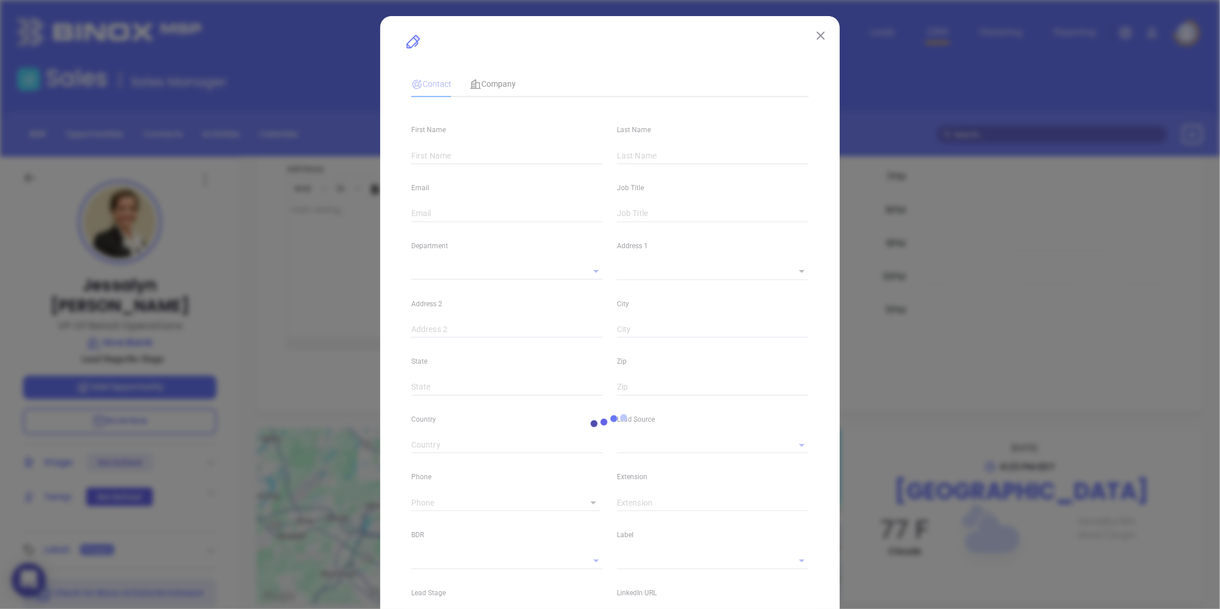
type input "www.linkedin.com/in/jessalyn-mahan-b8188856"
type input "Anabell Dominguez"
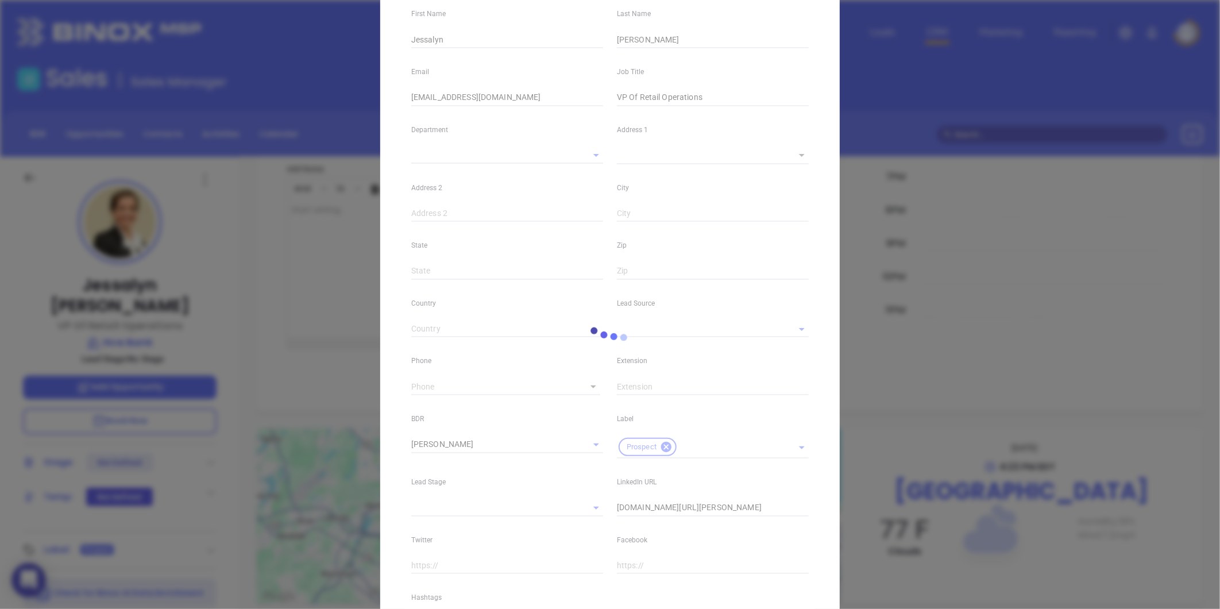
scroll to position [256, 0]
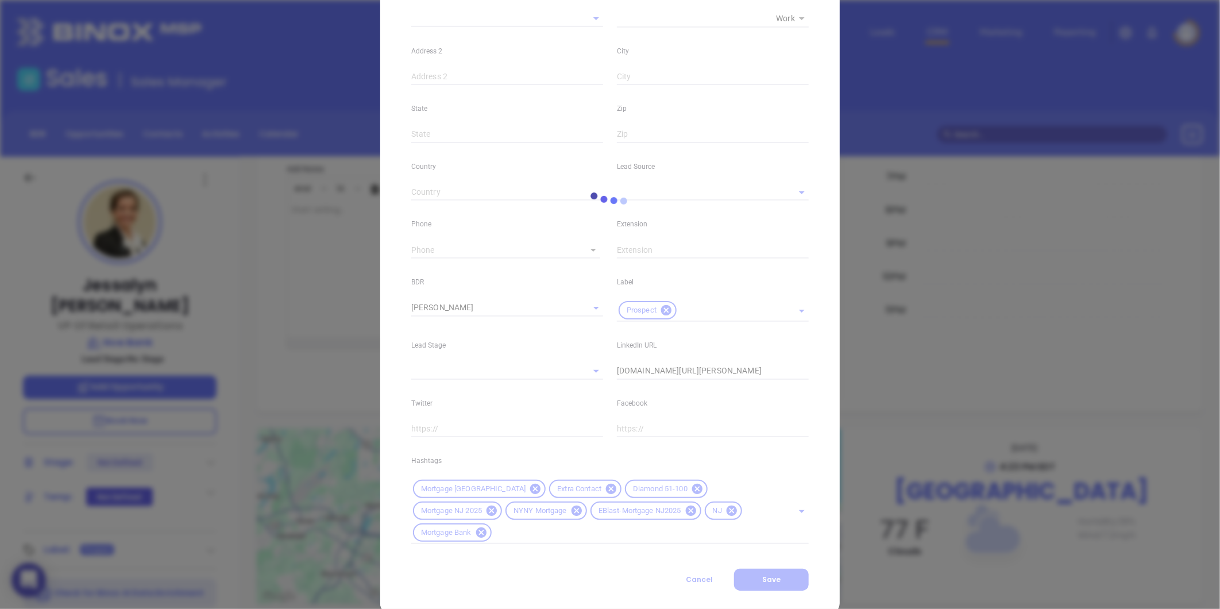
type input "(201) 816-2800"
type input "1"
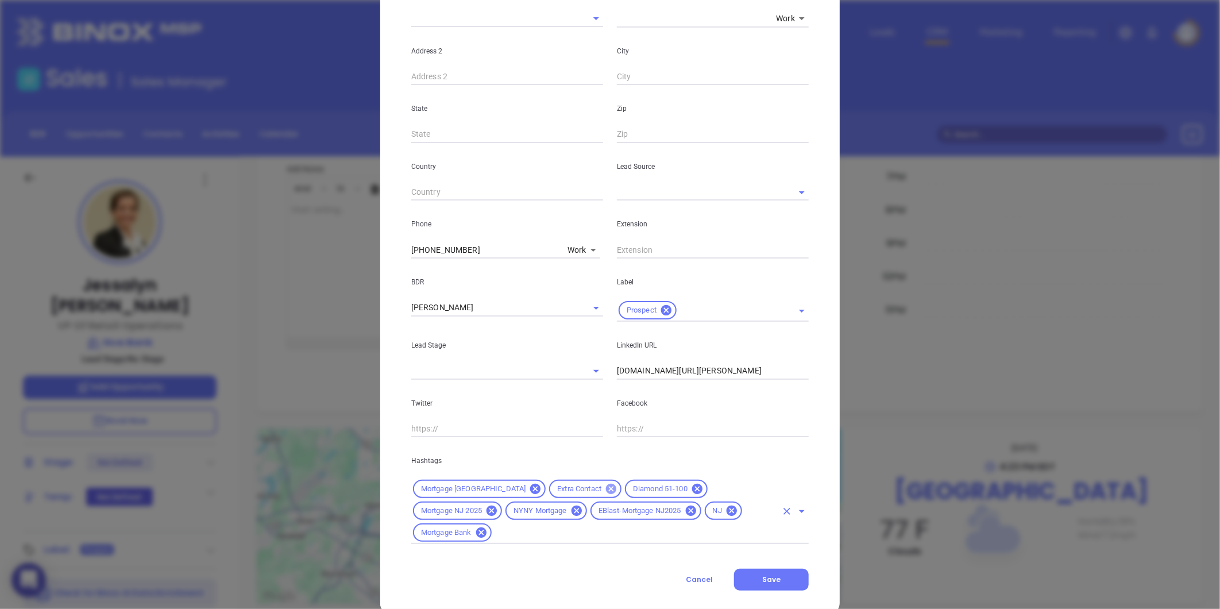
click at [605, 489] on icon at bounding box center [611, 488] width 13 height 13
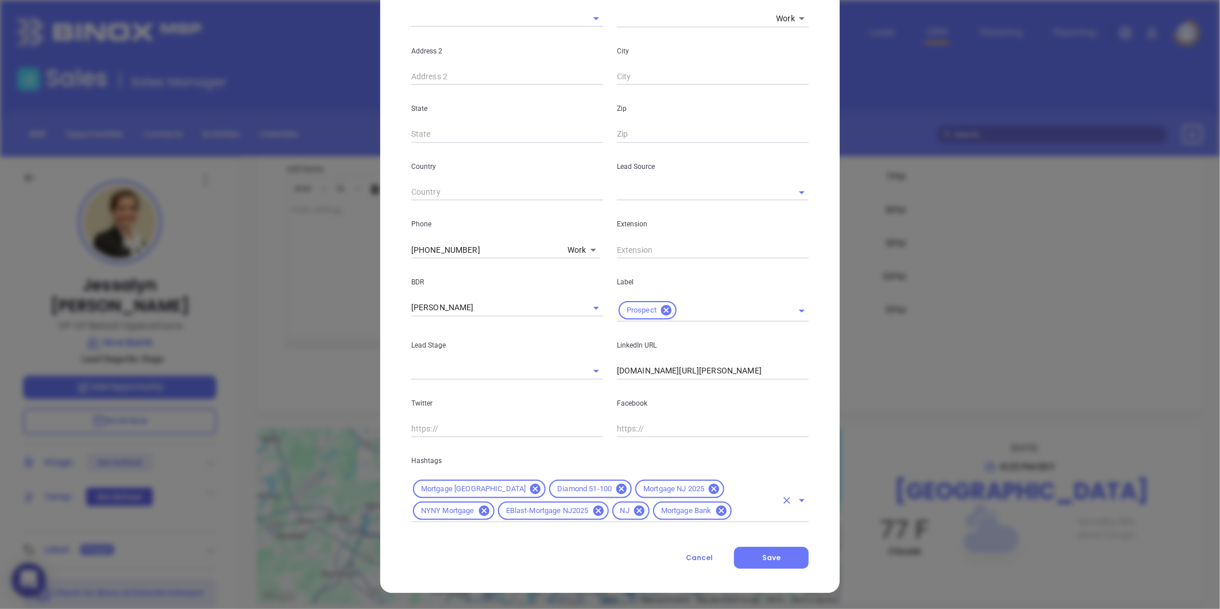
click at [662, 520] on div "Mortgage NJ Diamond 51-100 Mortgage NJ 2025 NYNY Mortgage EBlast-Mortgage NJ202…" at bounding box center [609, 500] width 397 height 44
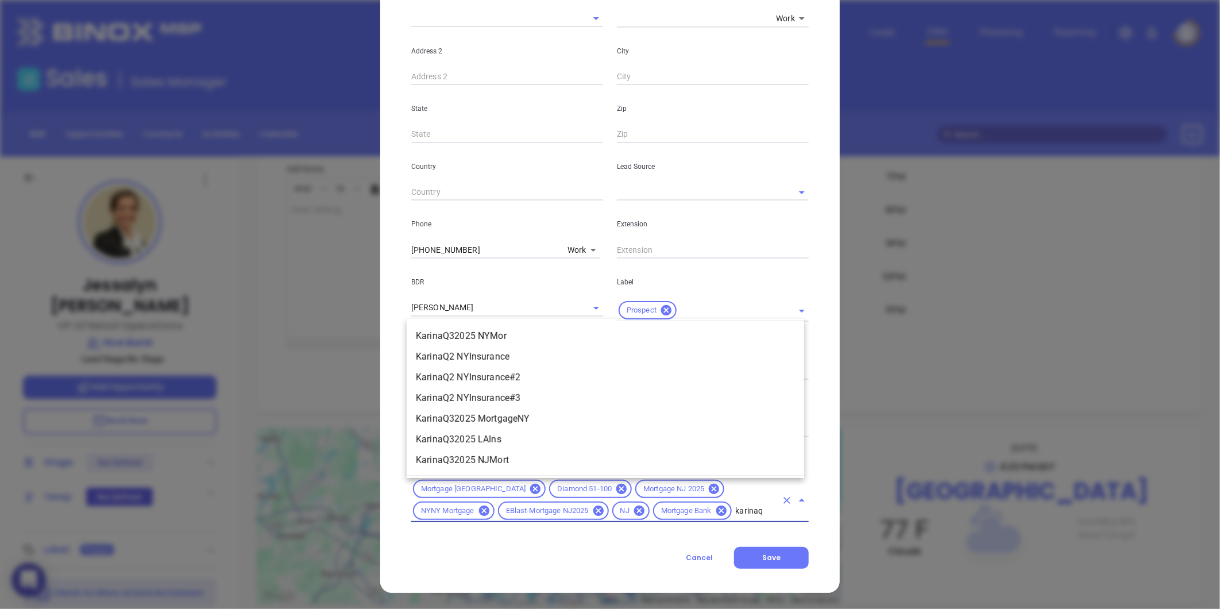
type input "karinaq3"
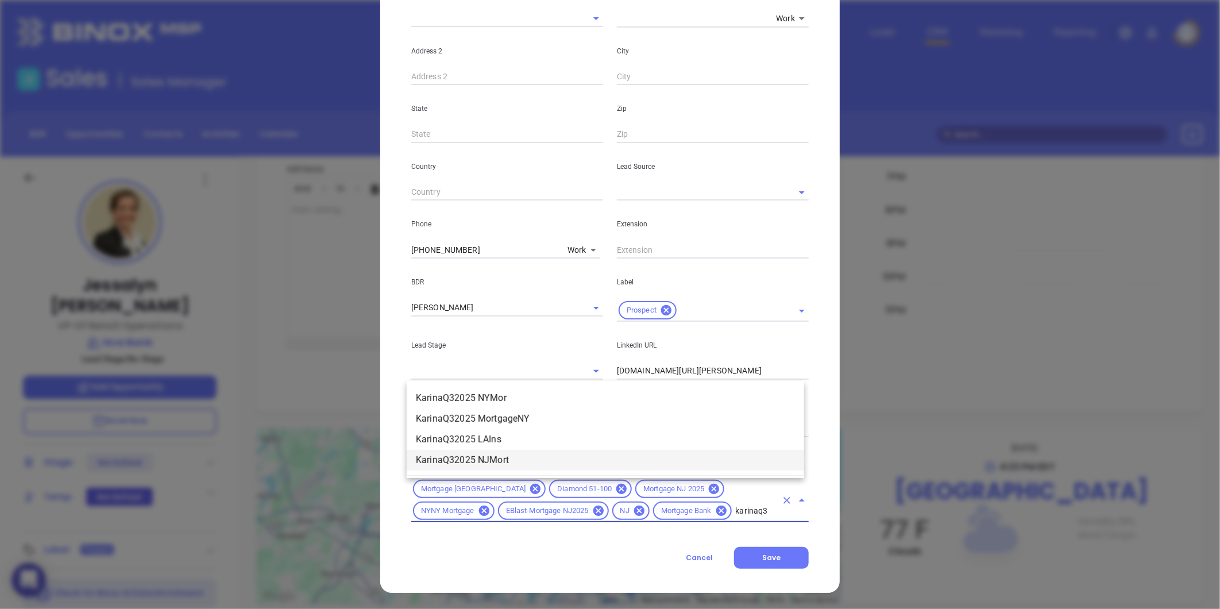
click at [509, 461] on li "KarinaQ32025 NJMort" at bounding box center [605, 460] width 397 height 21
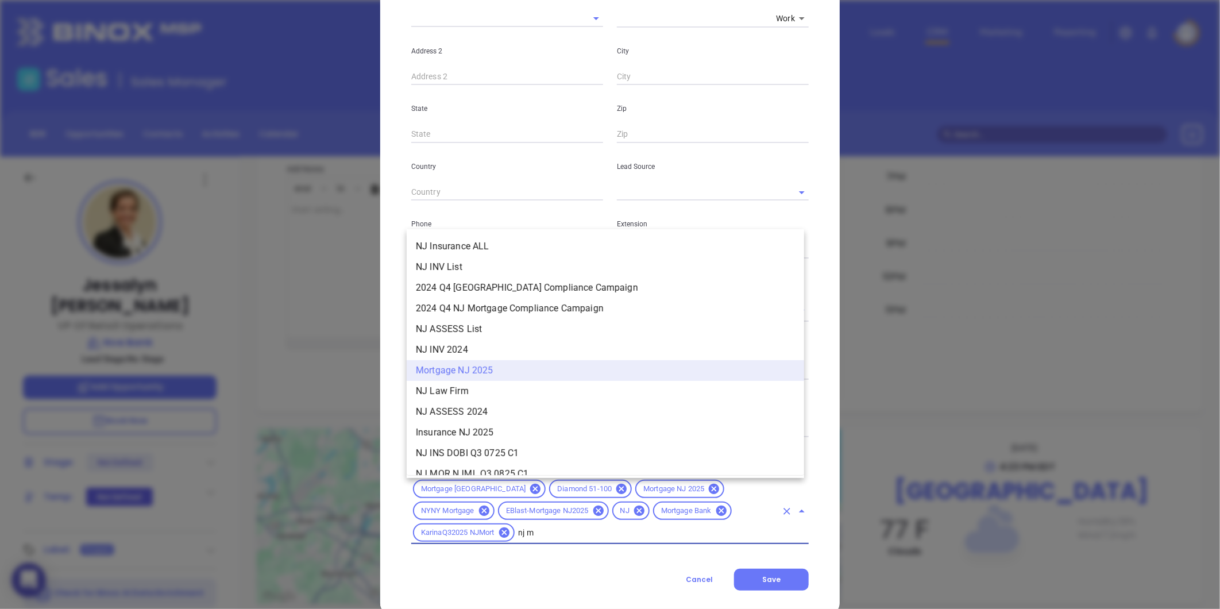
type input "nj mo"
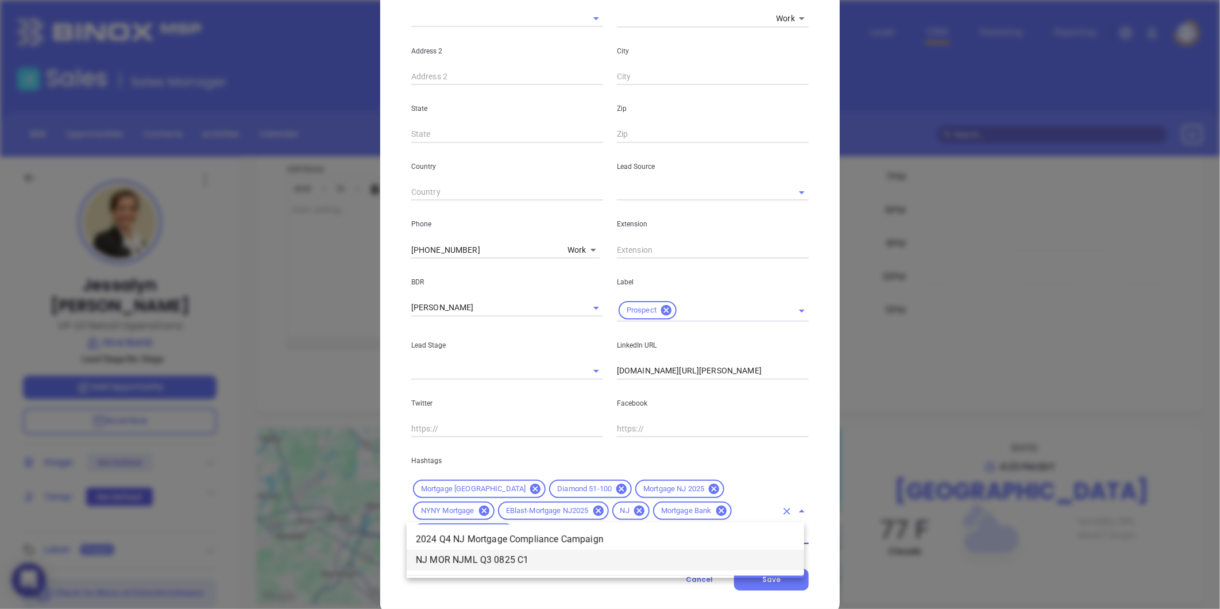
click at [517, 562] on li "NJ MOR NJML Q3 0825 C1" at bounding box center [605, 560] width 397 height 21
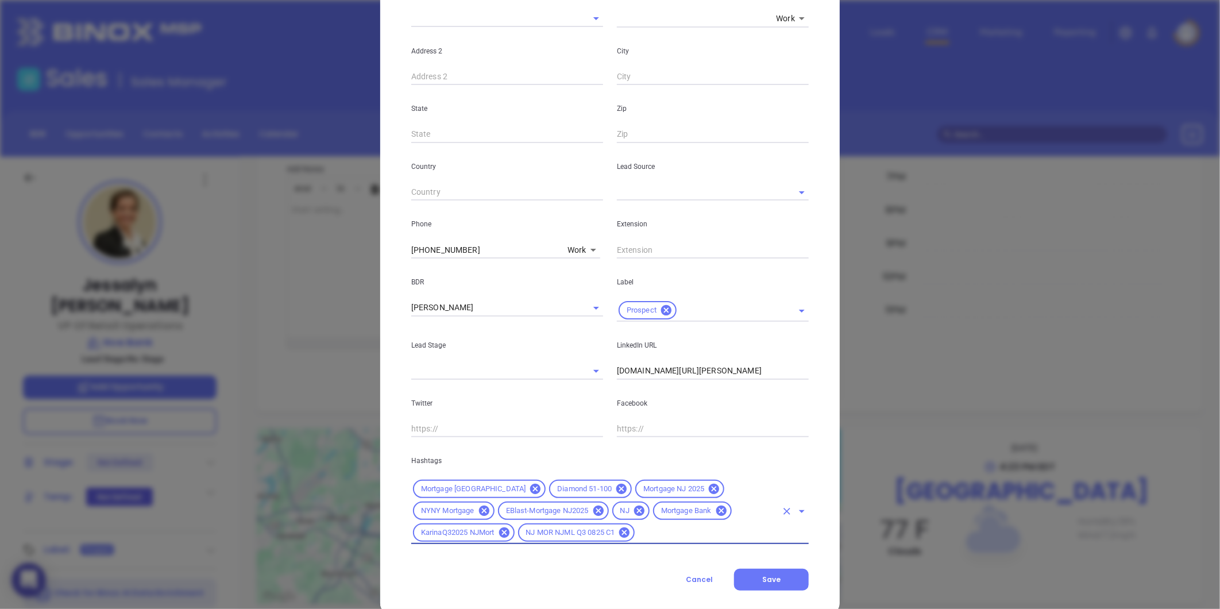
scroll to position [0, 0]
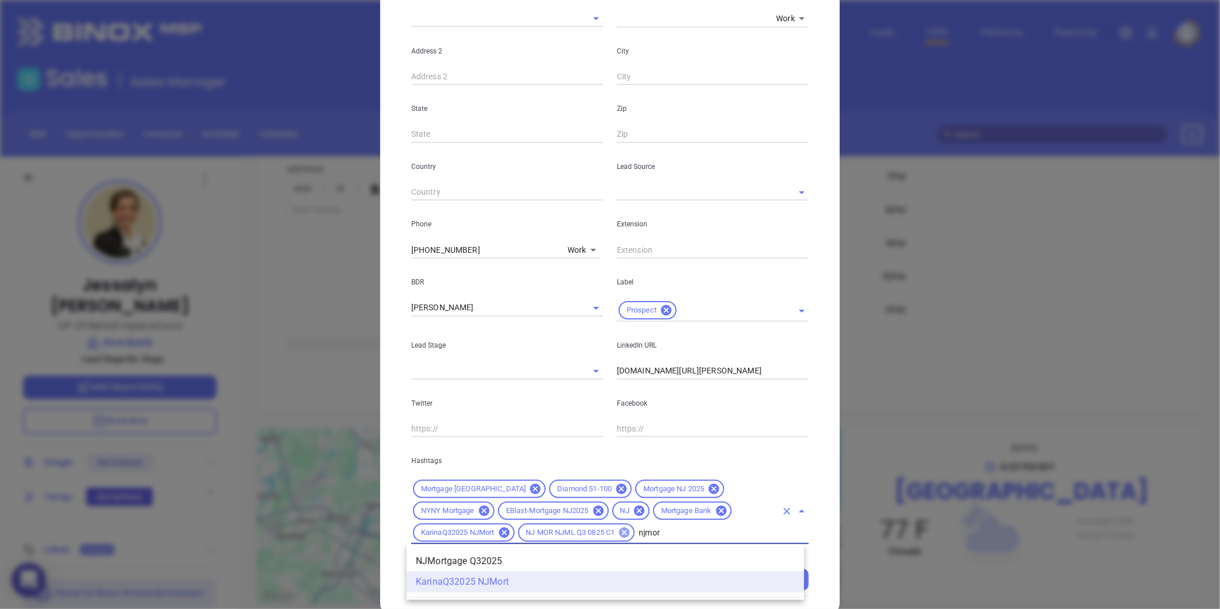
type input "njmort"
click at [509, 558] on li "NJMortgage Q32025" at bounding box center [605, 561] width 397 height 21
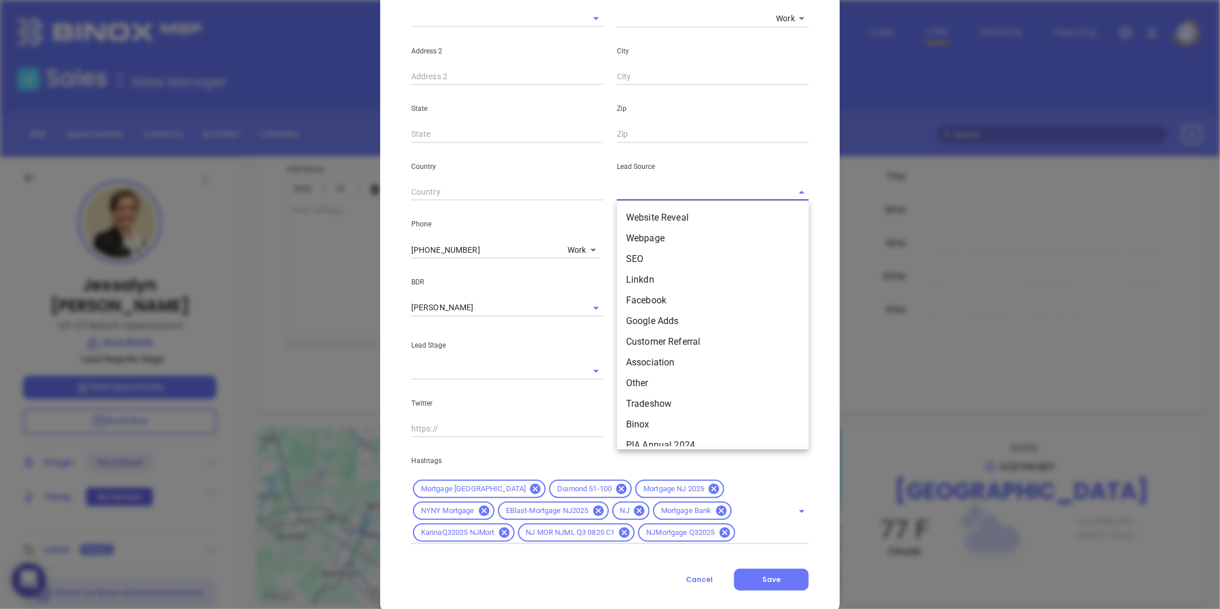
click at [634, 192] on input "text" at bounding box center [697, 192] width 160 height 17
click at [649, 422] on li "Binox" at bounding box center [713, 424] width 192 height 21
type input "Binox"
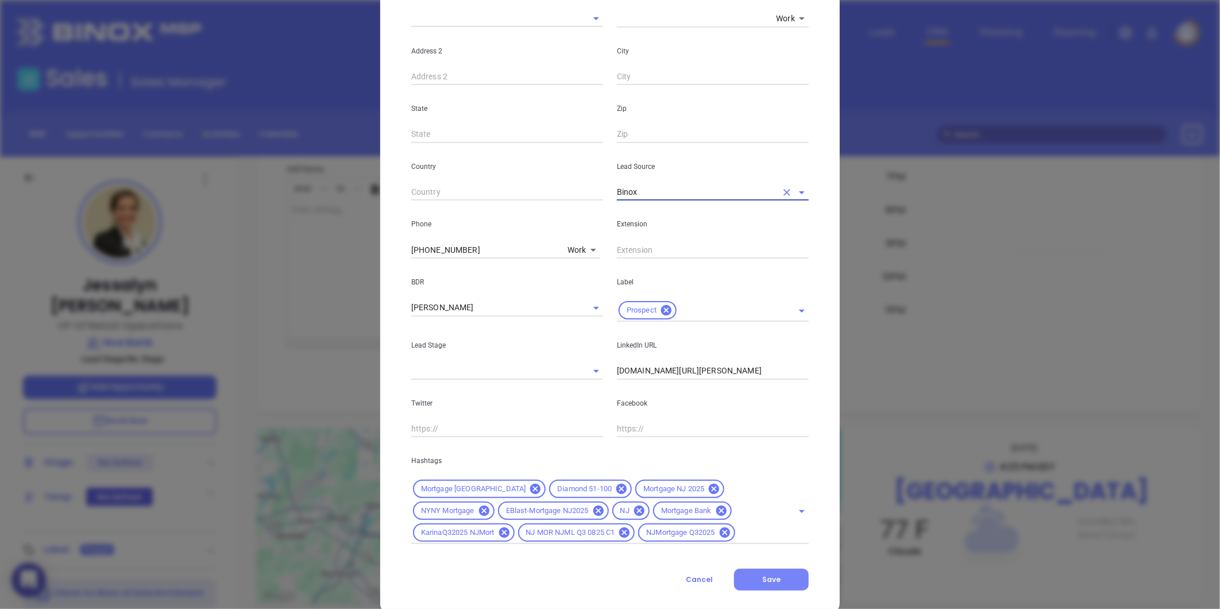
click at [768, 580] on span "Save" at bounding box center [771, 579] width 18 height 10
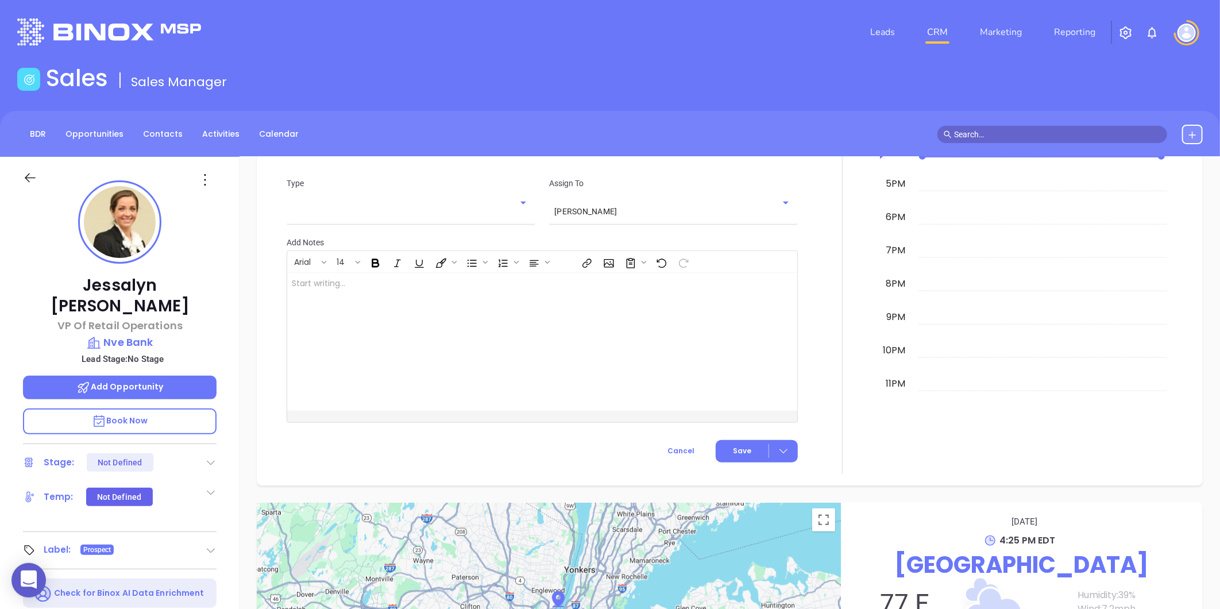
scroll to position [710, 0]
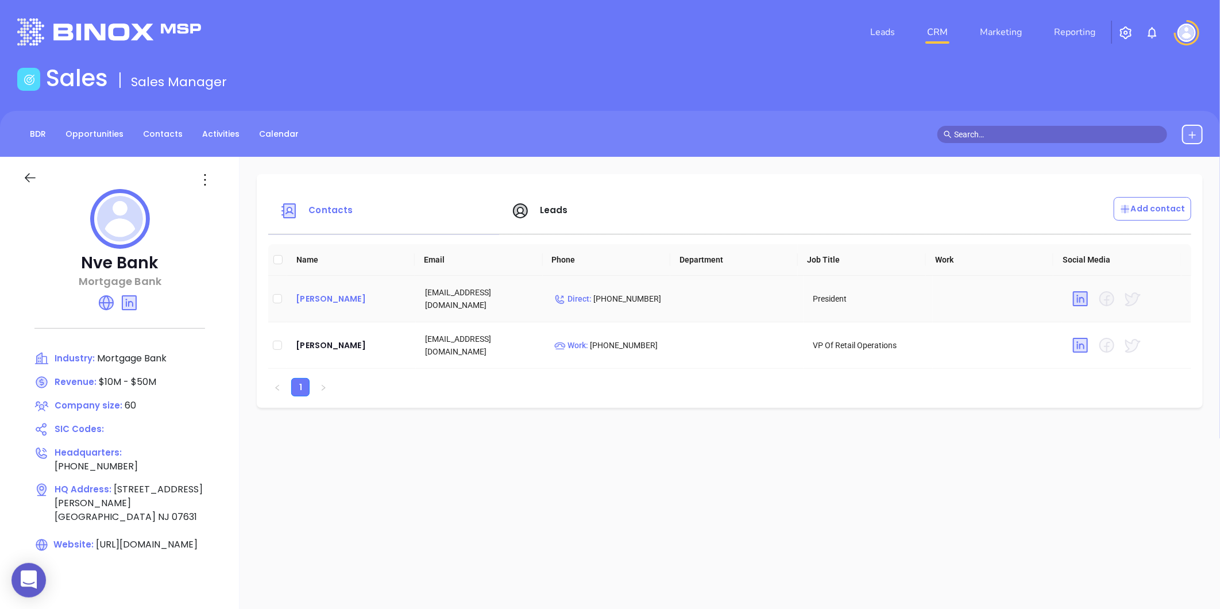
click at [333, 296] on div "John Spencer" at bounding box center [351, 299] width 111 height 14
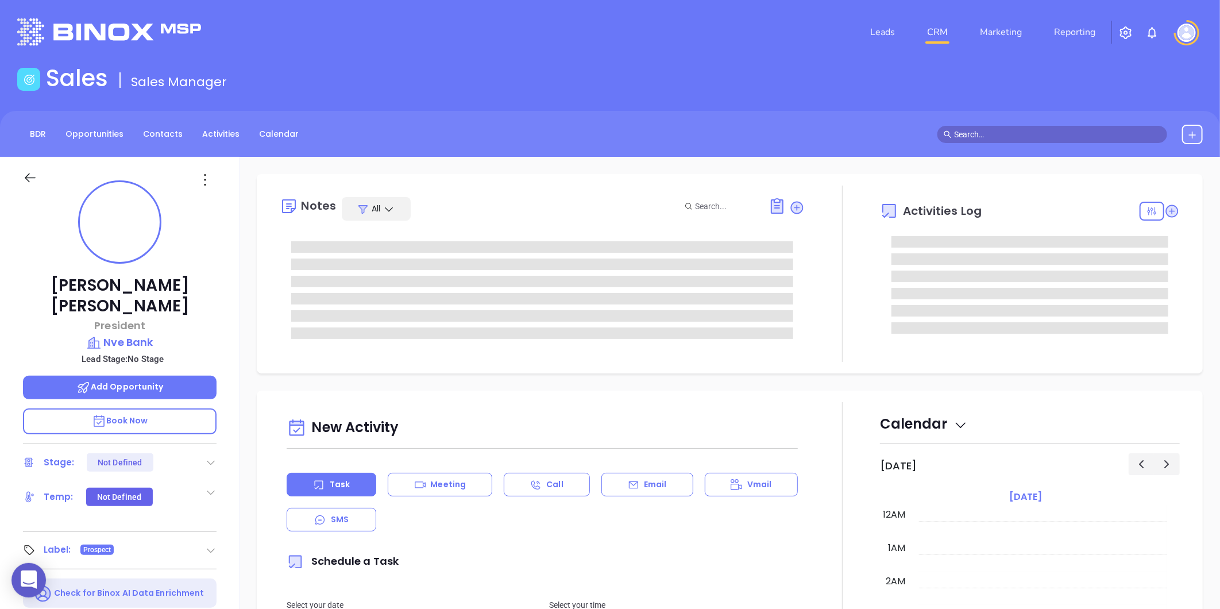
type input "08/29/2025"
type input "Liz Cruz"
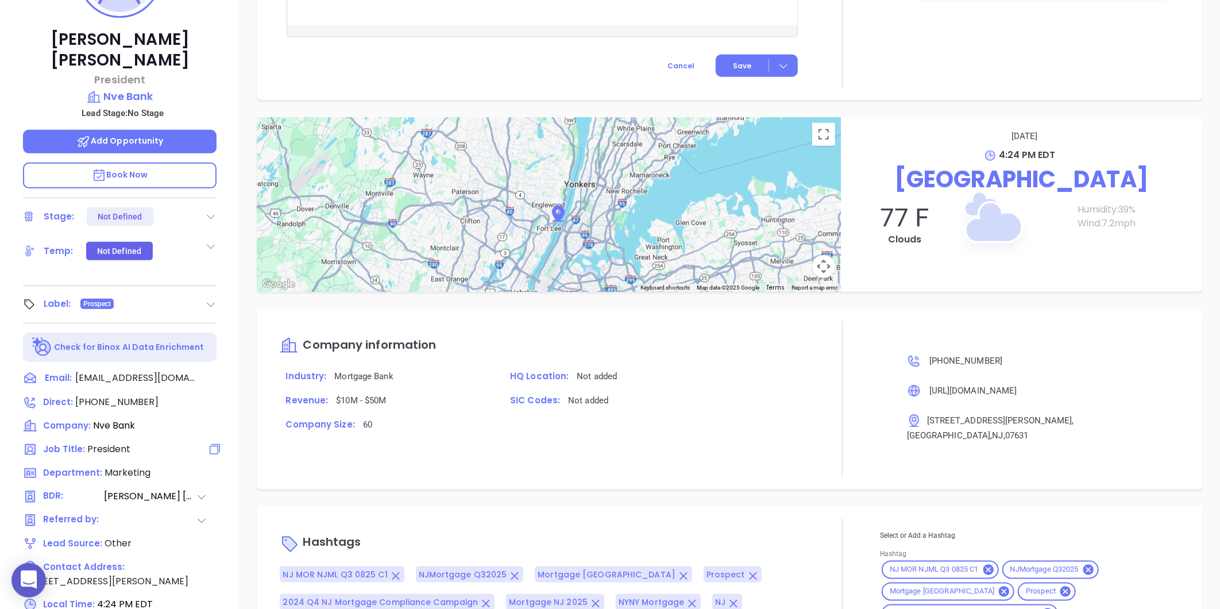
scroll to position [33, 0]
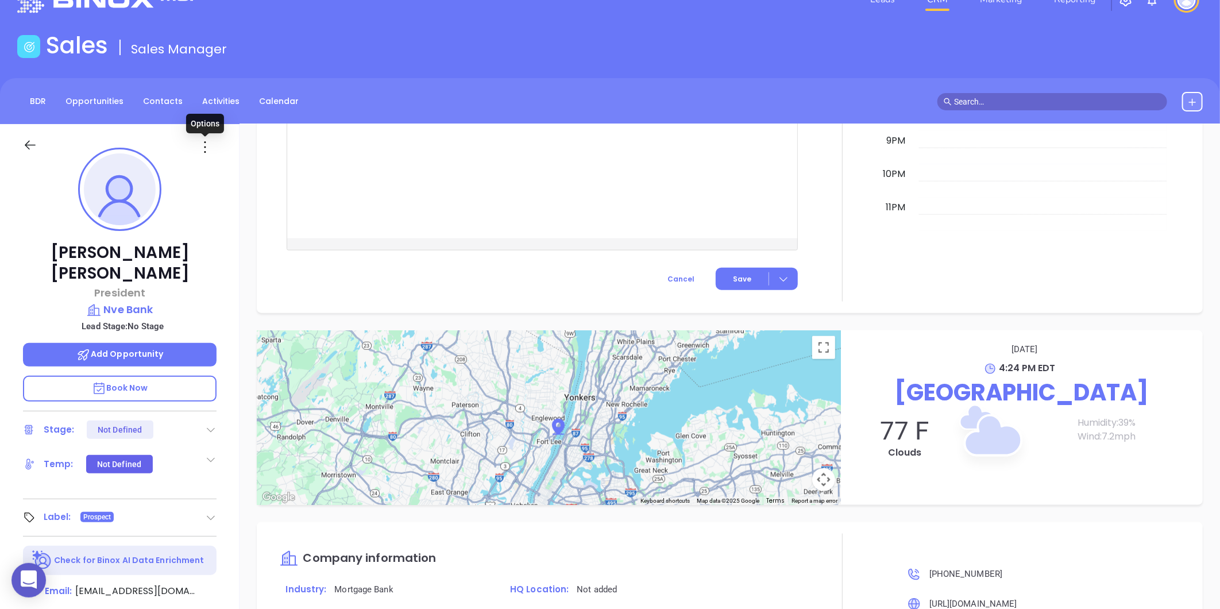
click at [203, 146] on icon at bounding box center [205, 147] width 18 height 18
click at [227, 271] on div "Edit" at bounding box center [261, 270] width 113 height 13
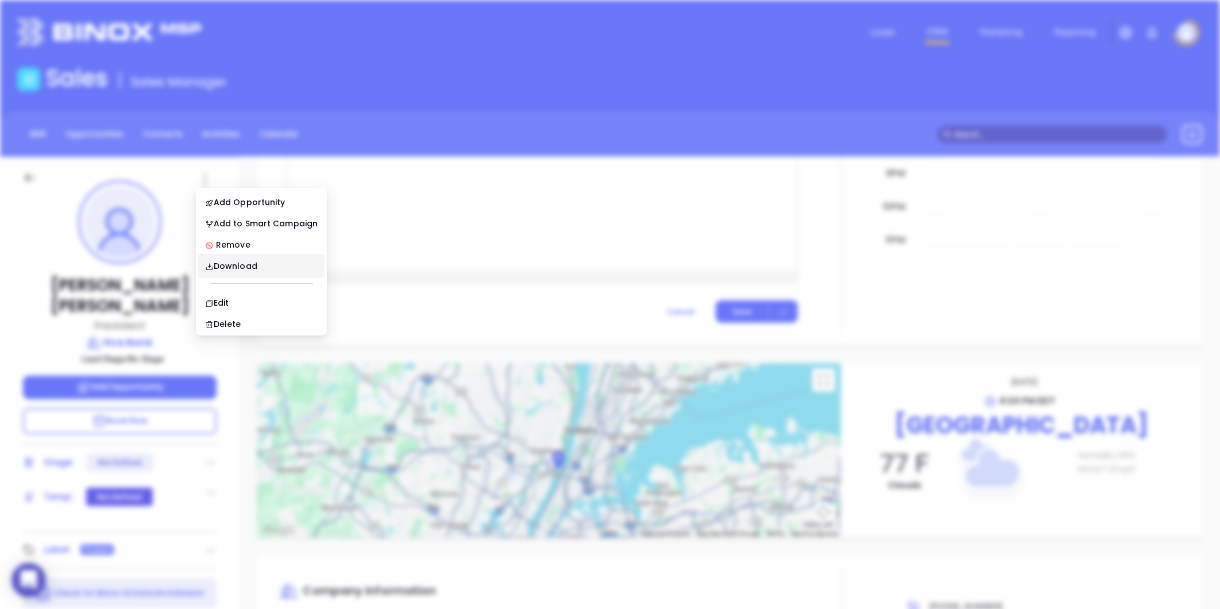
scroll to position [0, 0]
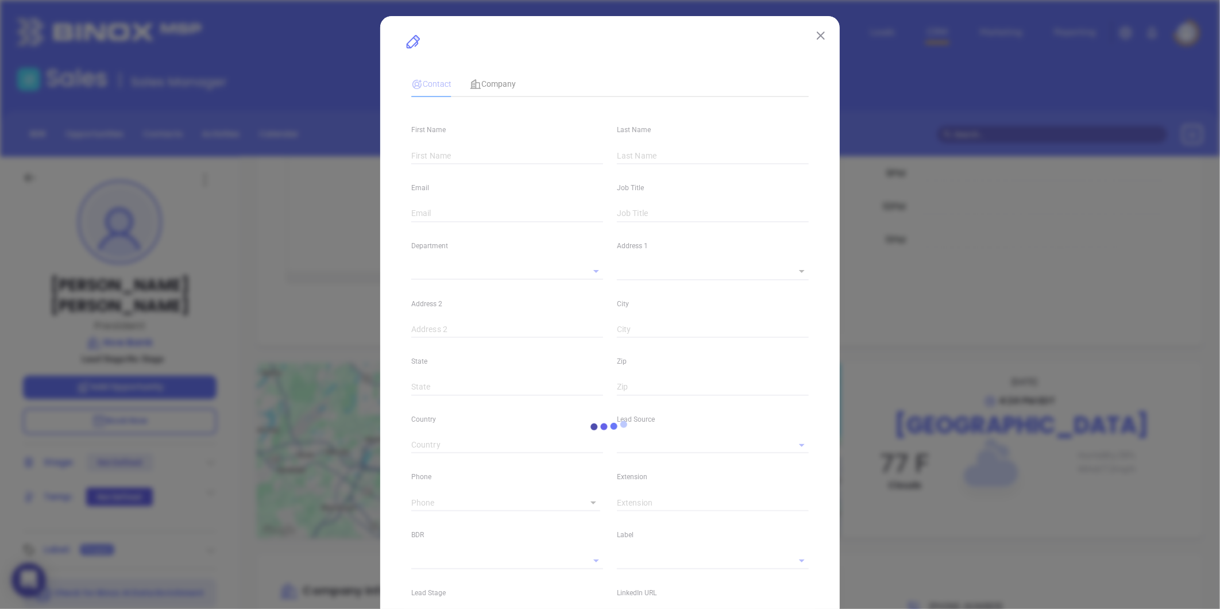
type input "John"
type input "Spencer"
type input "jspencer@nvebank.com"
type input "President"
type input "1"
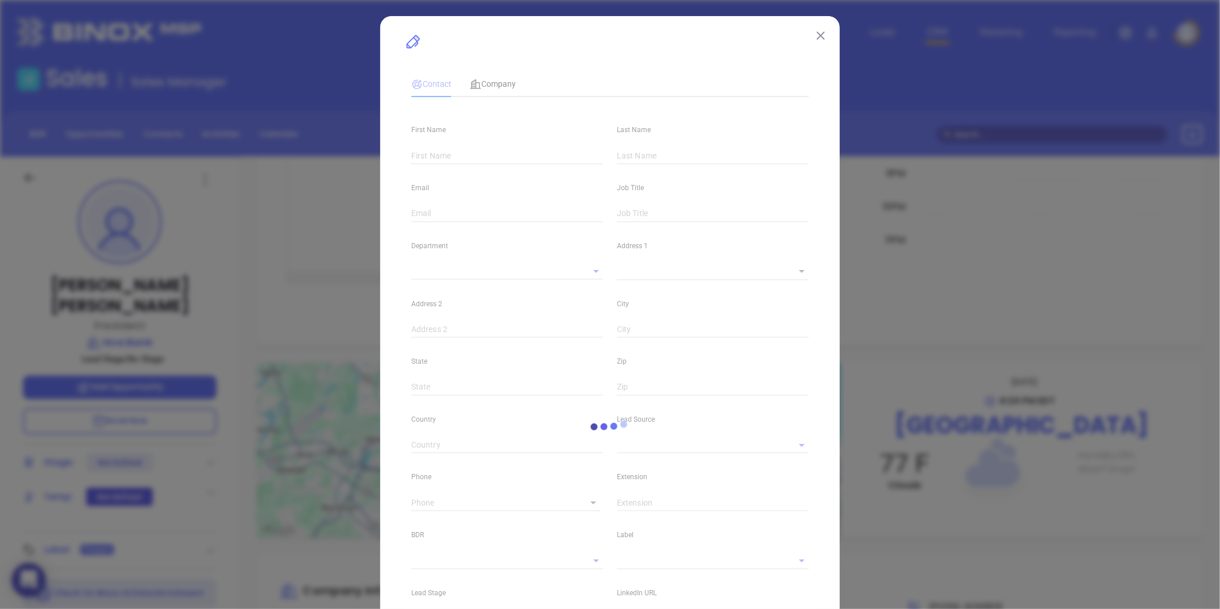
type input "www.linkedin.com/in/51noname"
type input "Marketing"
type input "Other"
type input "Anabell Dominguez"
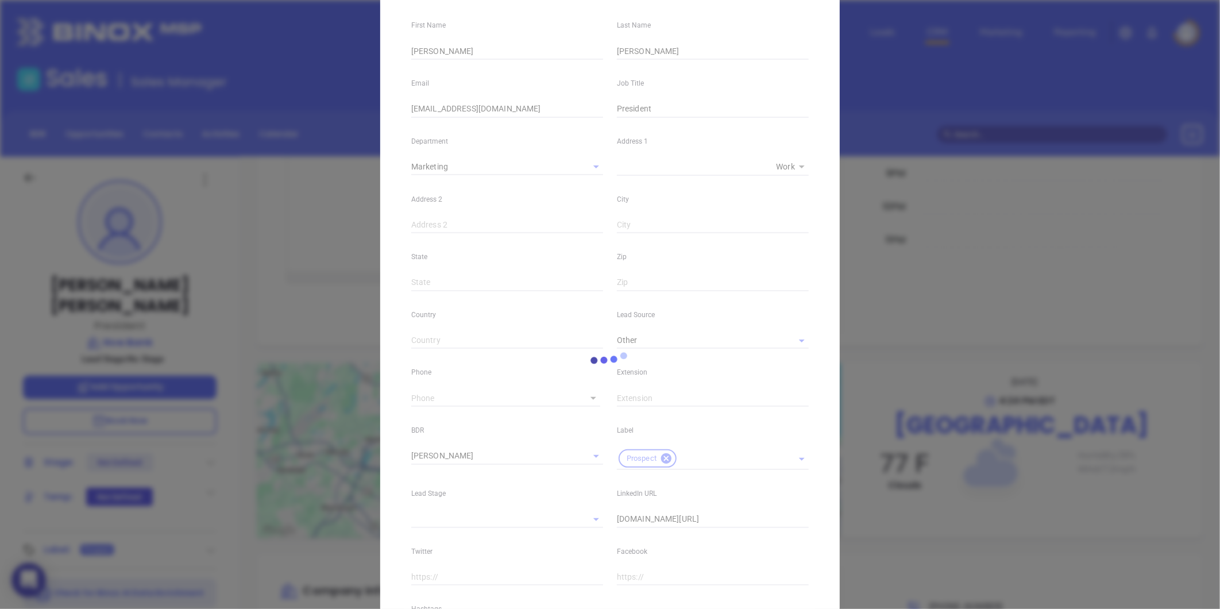
scroll to position [255, 0]
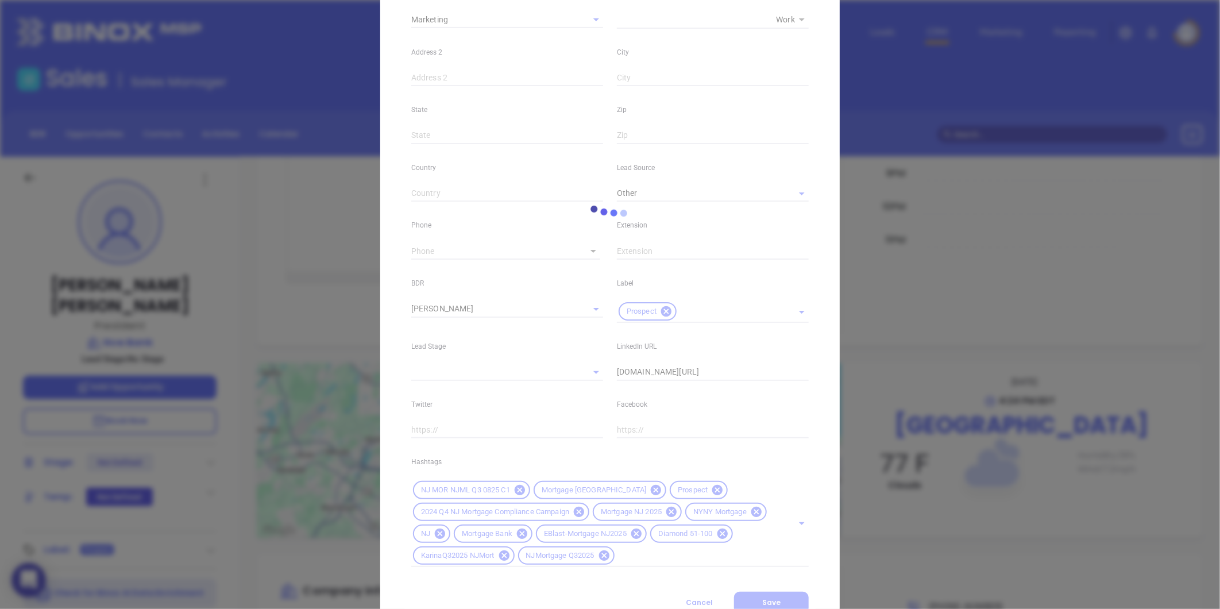
type input "1"
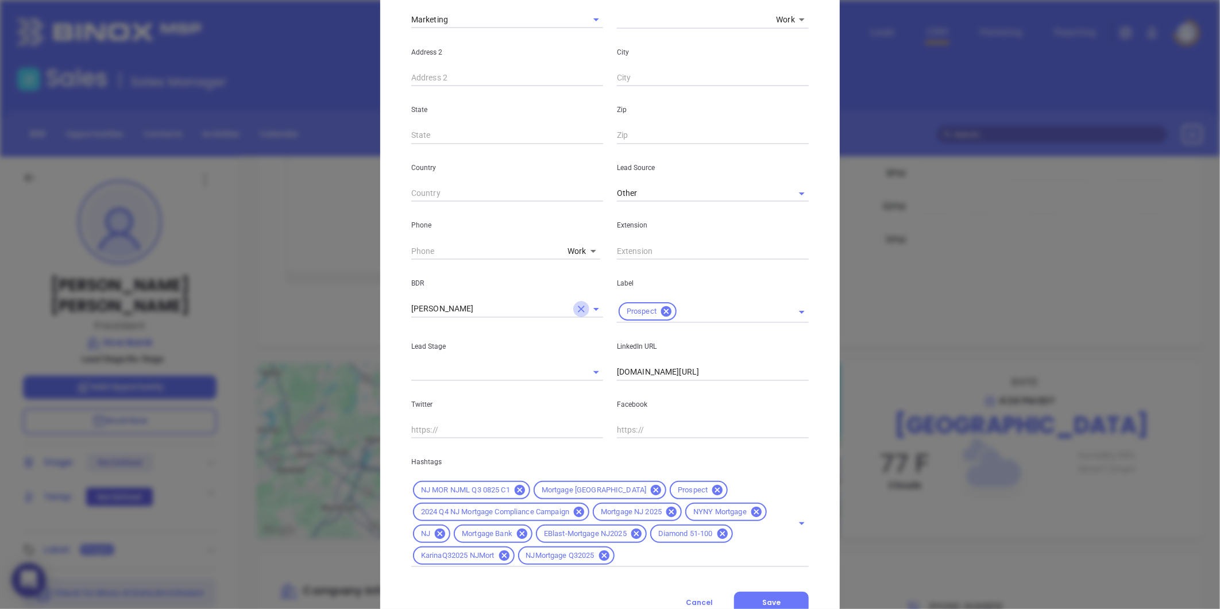
click at [577, 307] on icon "Clear" at bounding box center [581, 308] width 11 height 11
click at [661, 309] on icon at bounding box center [666, 311] width 10 height 10
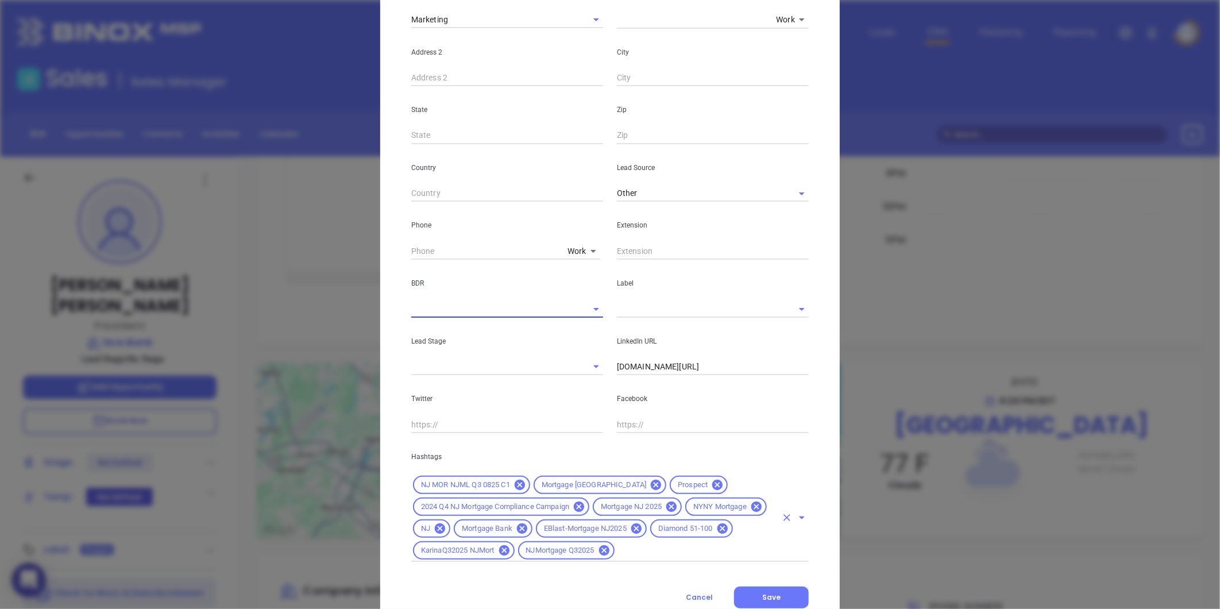
click at [627, 550] on input "text" at bounding box center [696, 550] width 160 height 14
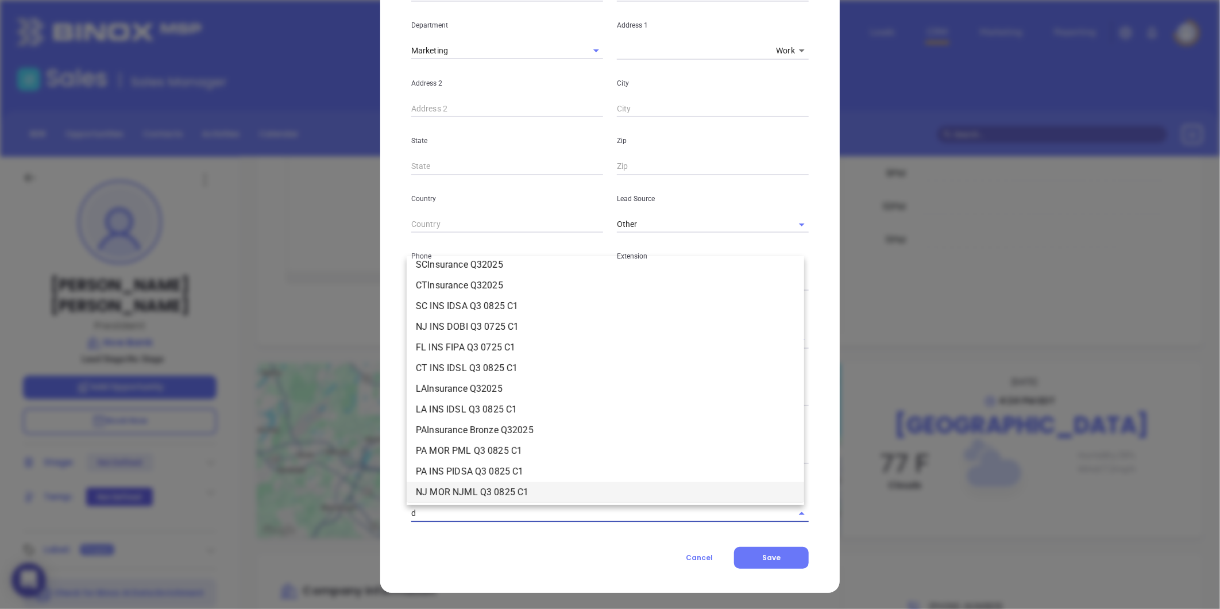
scroll to position [0, 0]
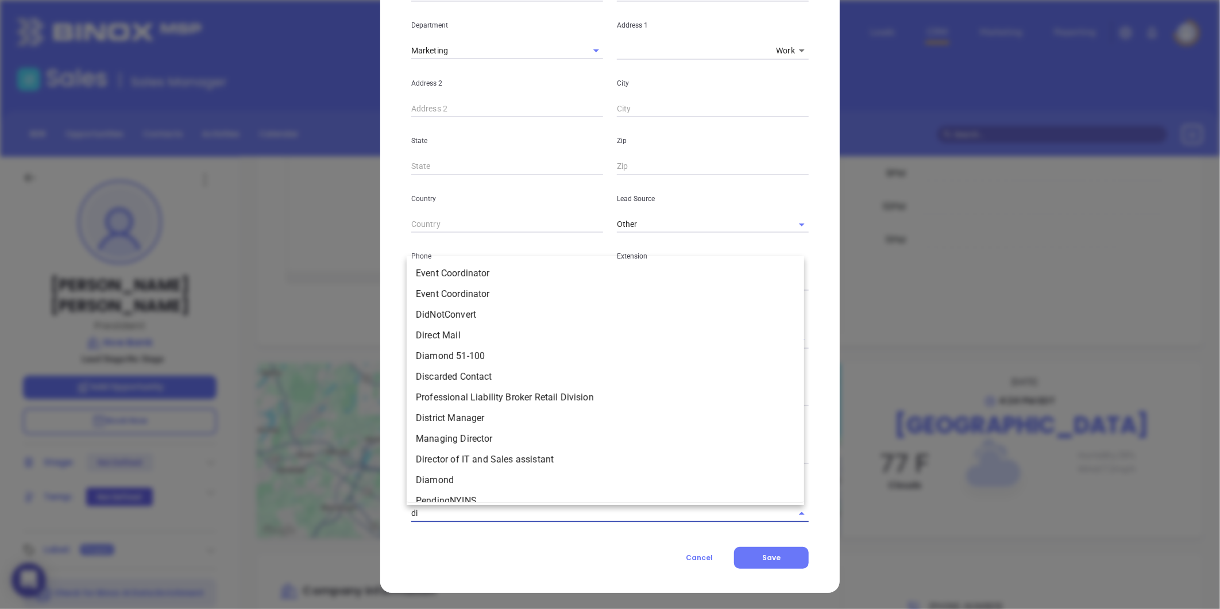
type input "dis"
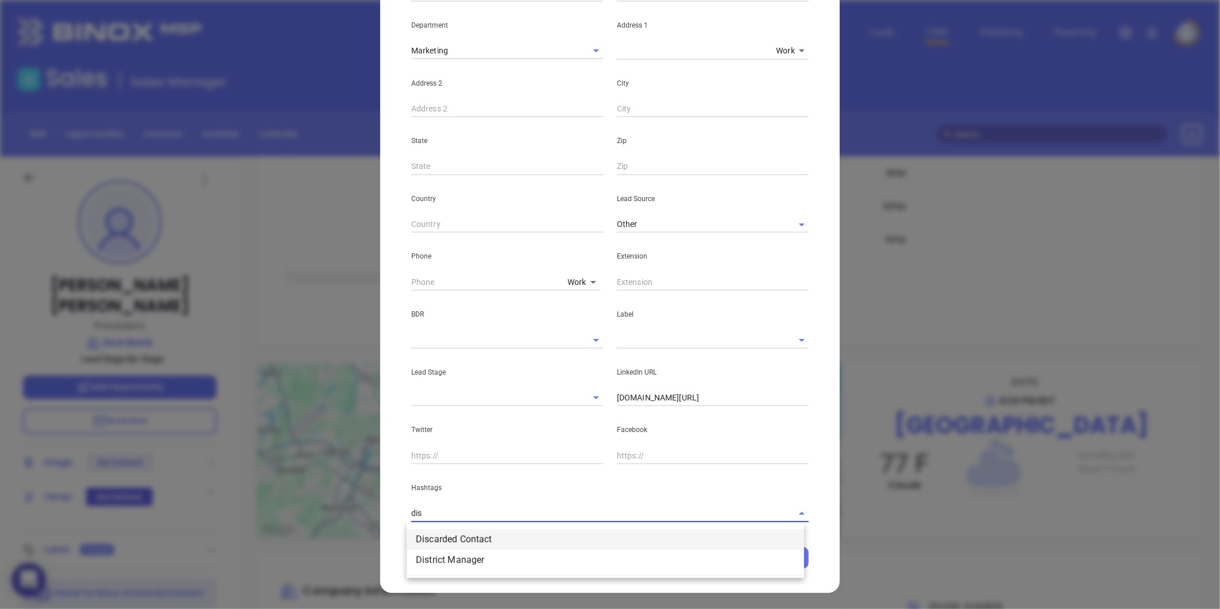
click at [567, 539] on li "Discarded Contact" at bounding box center [605, 539] width 397 height 21
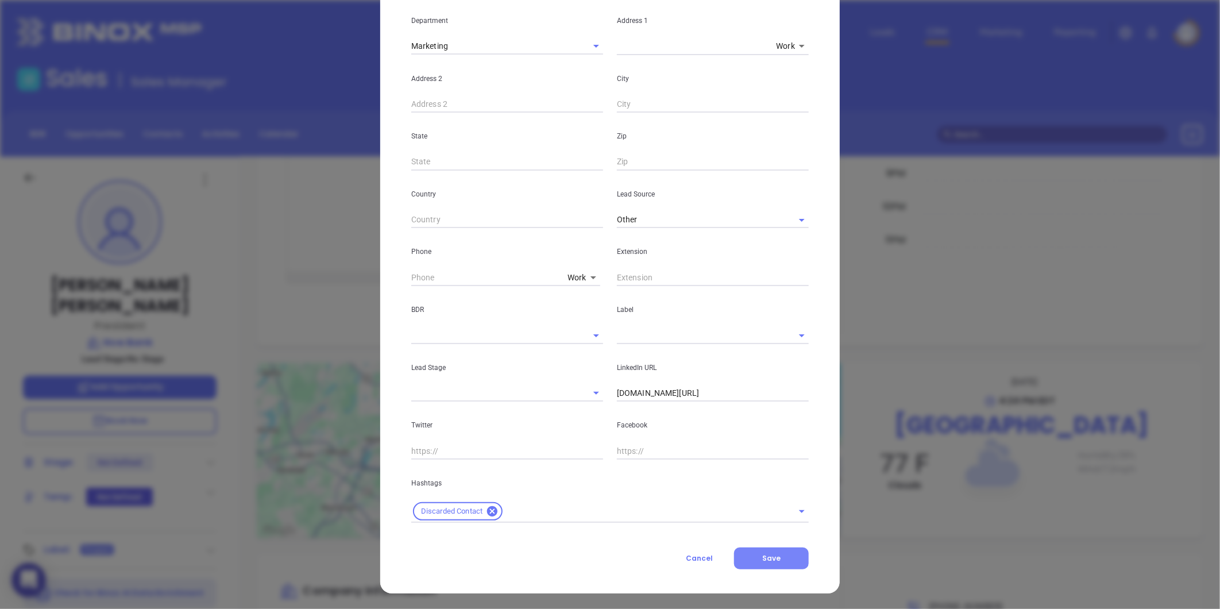
click at [771, 555] on span "Save" at bounding box center [771, 558] width 18 height 10
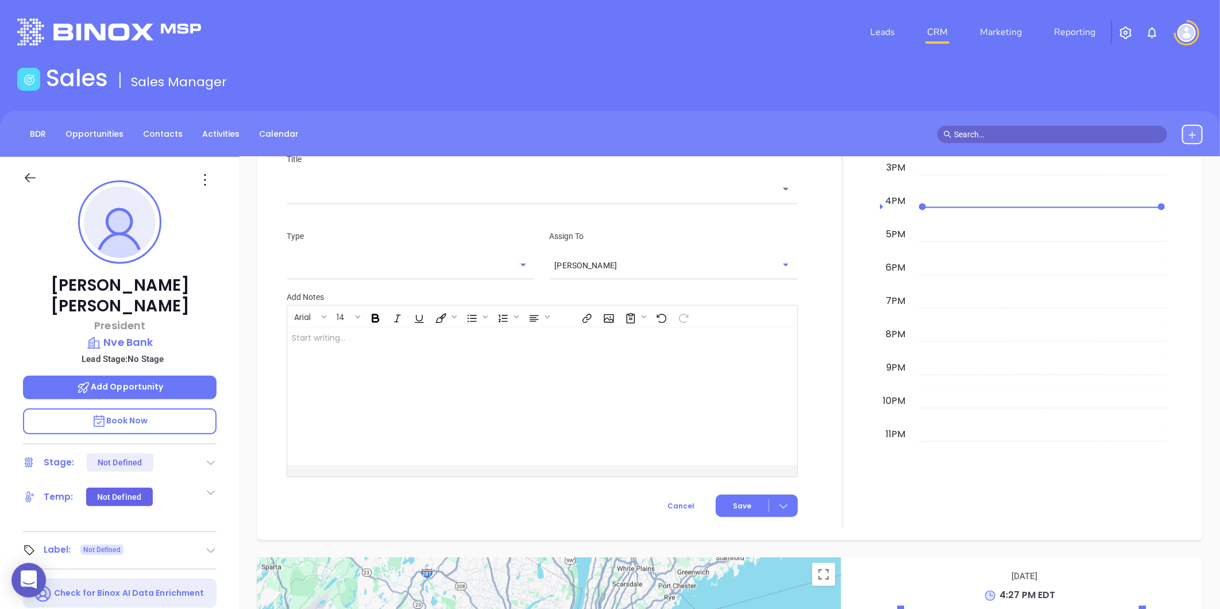
scroll to position [702, 0]
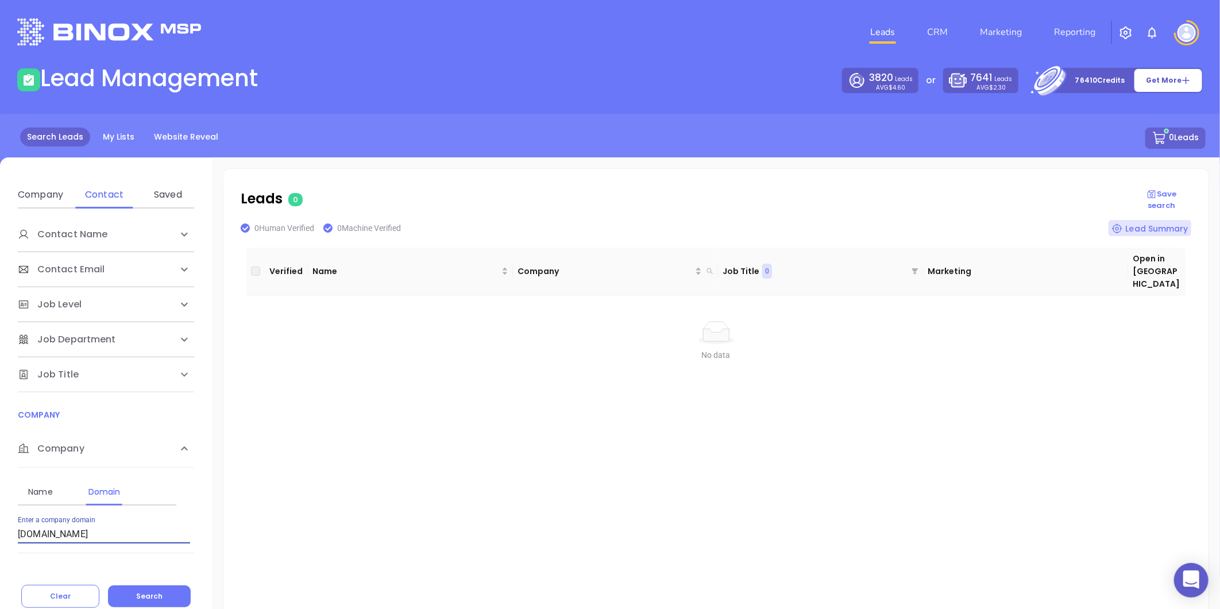
scroll to position [318, 0]
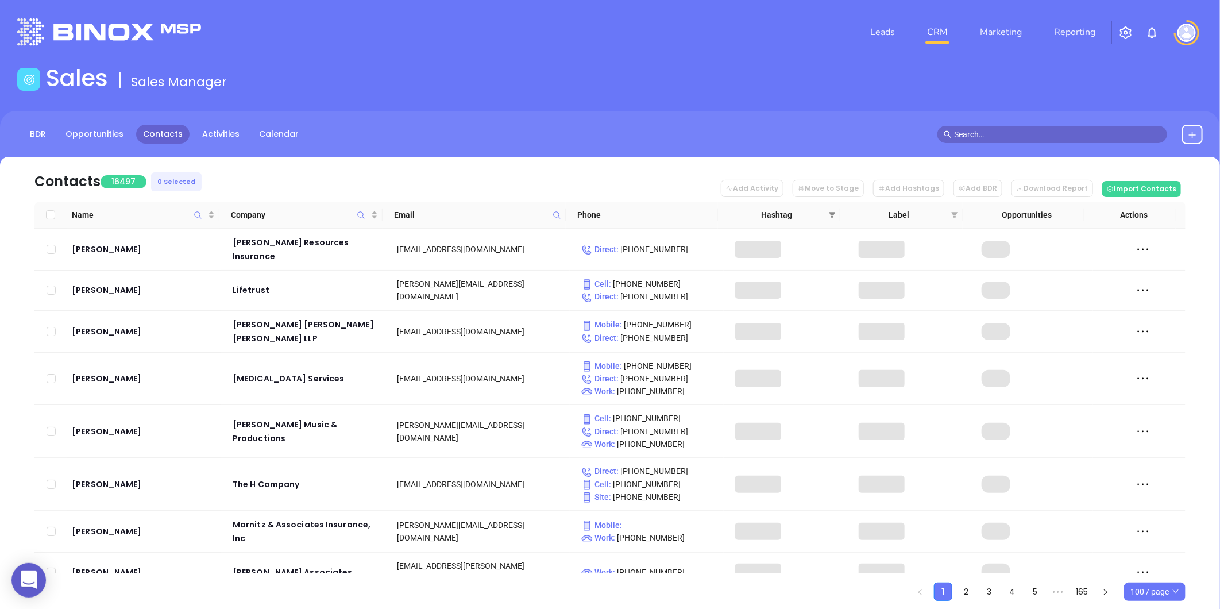
click at [831, 211] on icon "filter" at bounding box center [832, 214] width 7 height 7
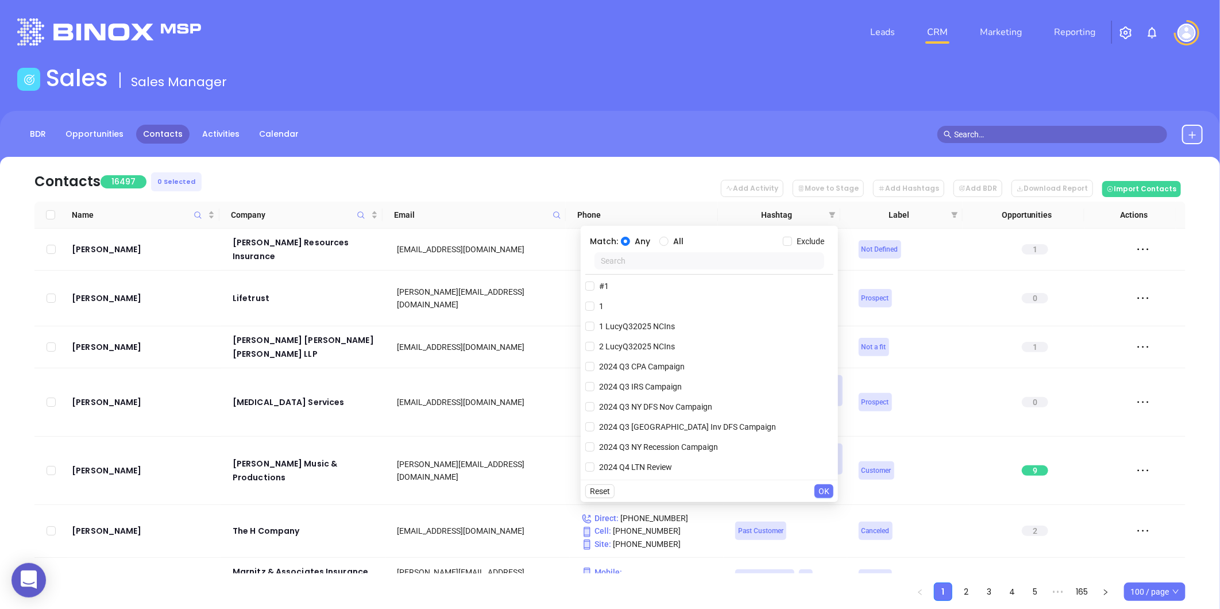
click at [722, 263] on input "text" at bounding box center [710, 260] width 230 height 17
paste input "AnabelQ32025 NYIns"
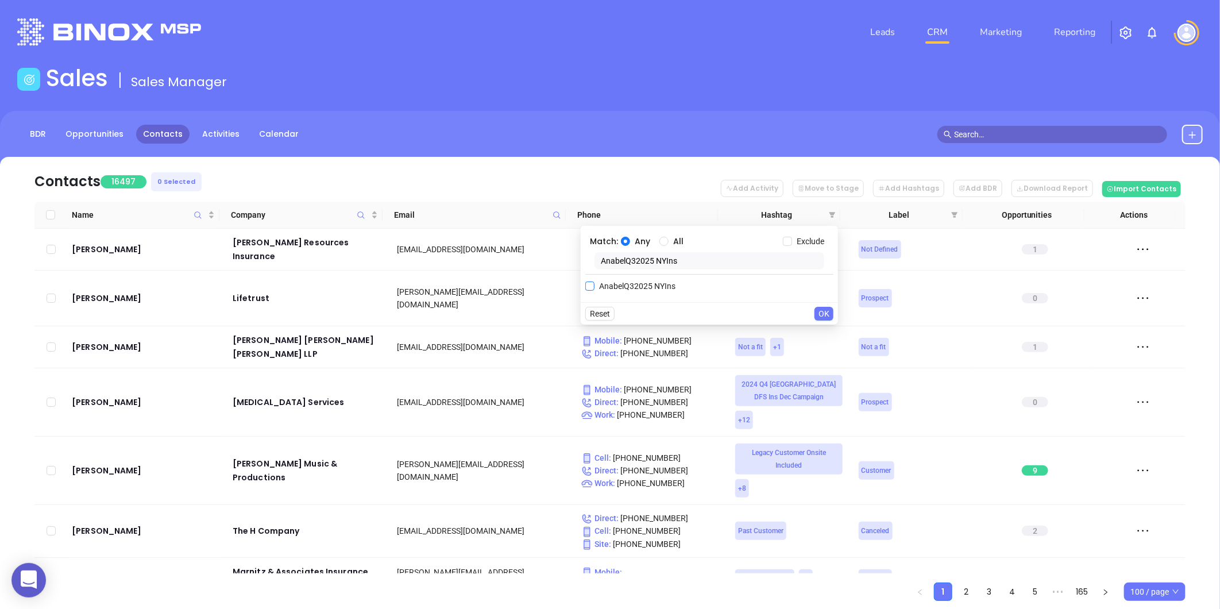
type input "AnabelQ32025 NYIns"
click at [632, 285] on span "AnabelQ32025 NYIns" at bounding box center [638, 286] width 86 height 13
click at [595, 285] on input "AnabelQ32025 NYIns" at bounding box center [589, 285] width 9 height 9
checkbox input "true"
click at [586, 277] on div "Match: Any All Exclude AnabelQ32025 NYIns AnabelQ32025 NYIns AnabelQ32025 NYIns" at bounding box center [709, 275] width 257 height 99
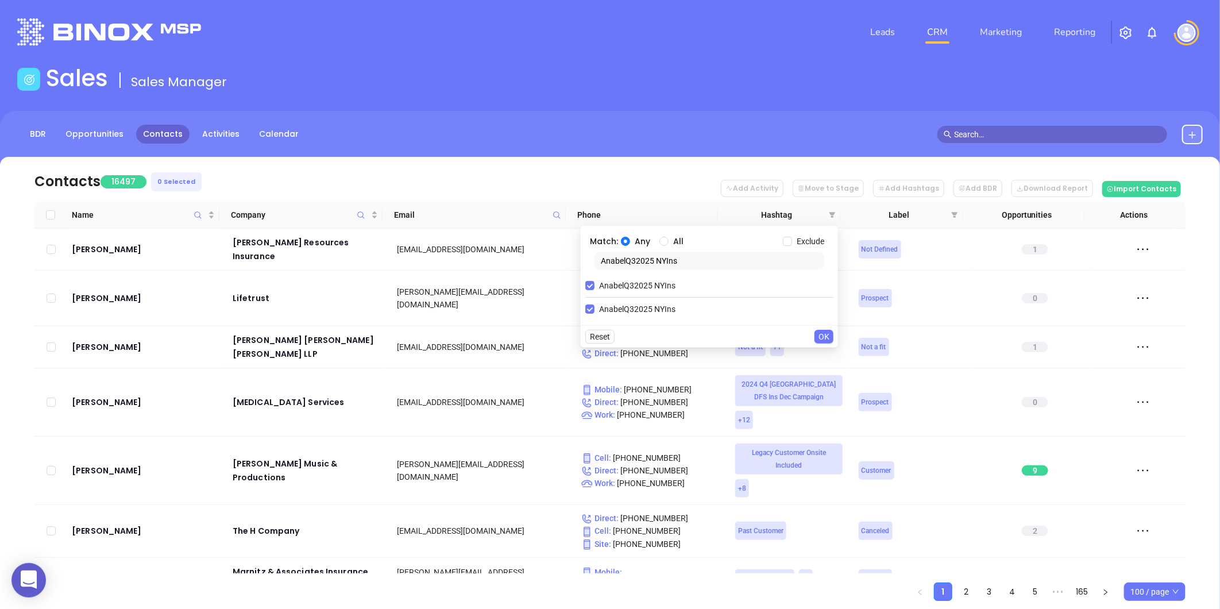
paste input "[PERSON_NAME]"
type input "VickyQ32025 NYIns"
click at [589, 308] on input "VickyQ32025 NYIns" at bounding box center [589, 308] width 9 height 9
checkbox input "true"
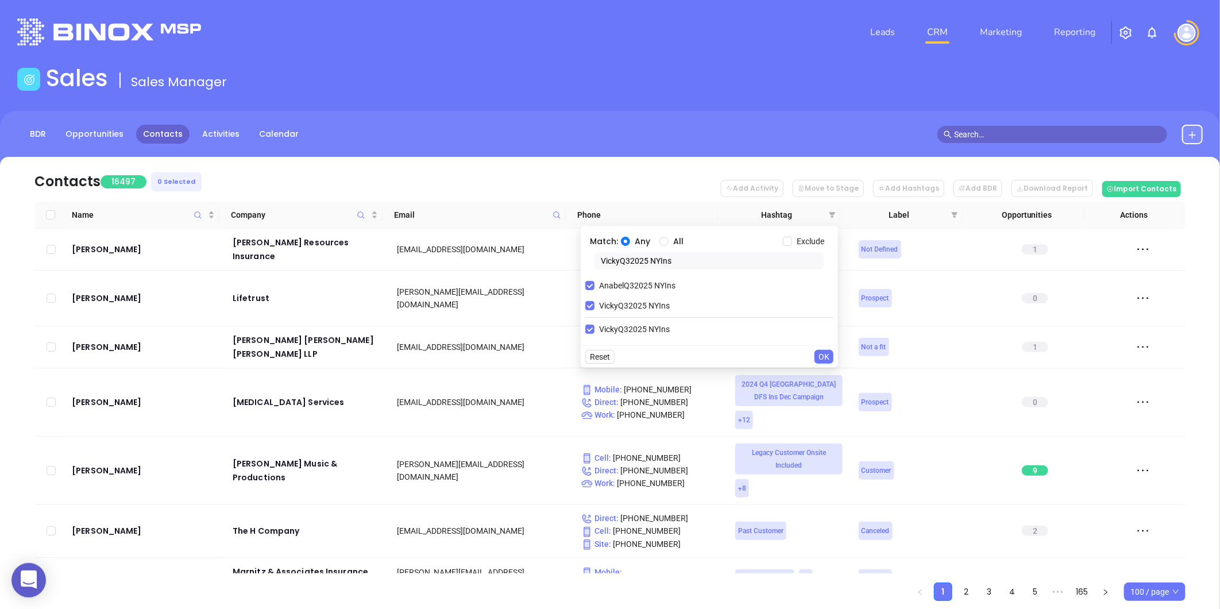
click at [825, 357] on span "OK" at bounding box center [824, 356] width 11 height 13
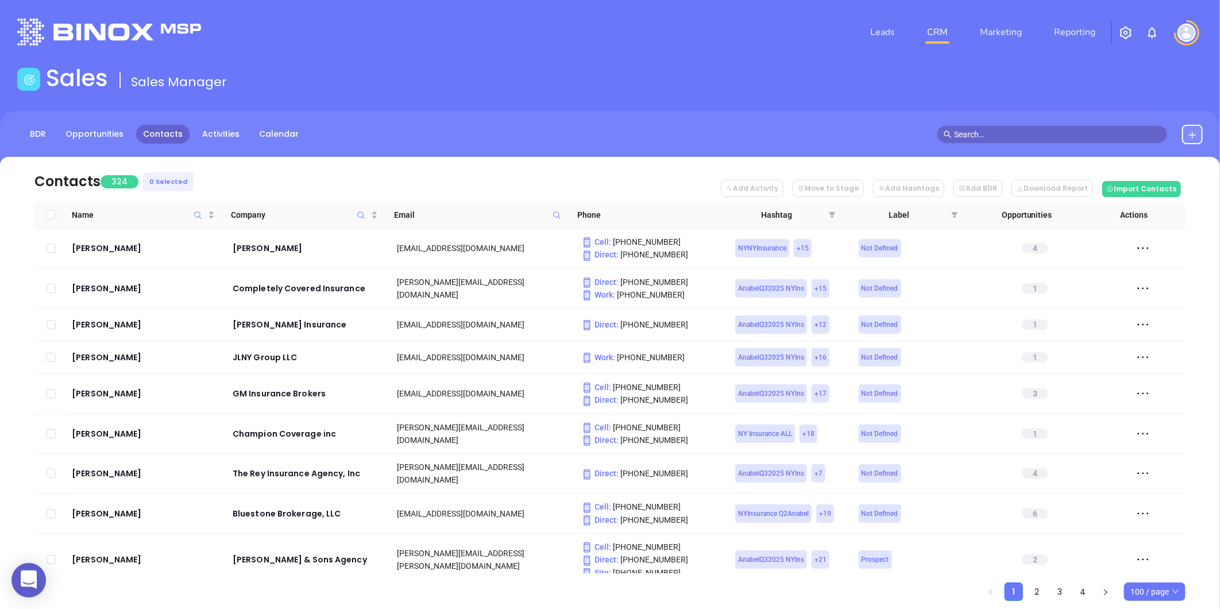
click at [1152, 590] on span "100 / page" at bounding box center [1154, 591] width 49 height 17
click at [1141, 569] on div "500 / page" at bounding box center [1154, 568] width 43 height 13
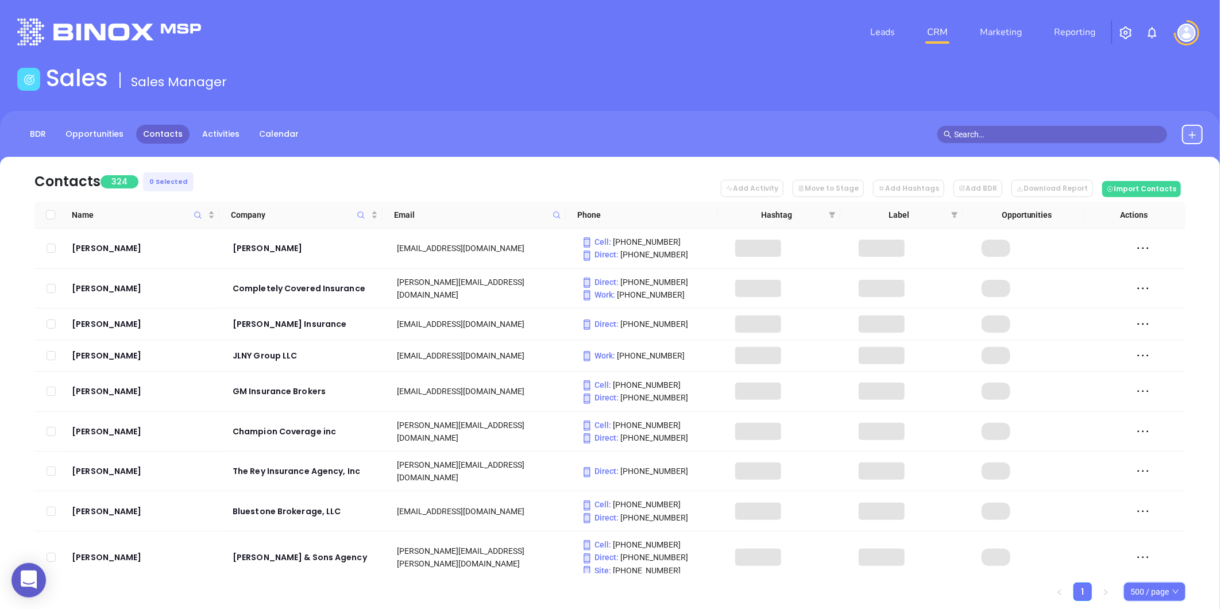
click at [51, 216] on input "Select all" at bounding box center [50, 214] width 9 height 9
checkbox input "true"
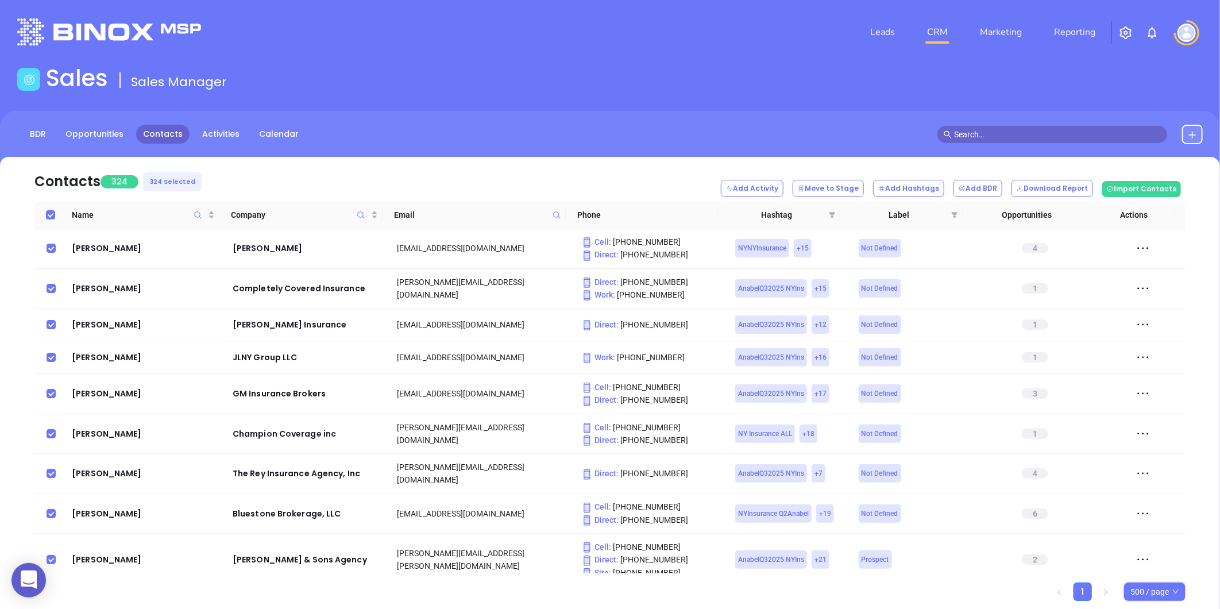
checkbox input "true"
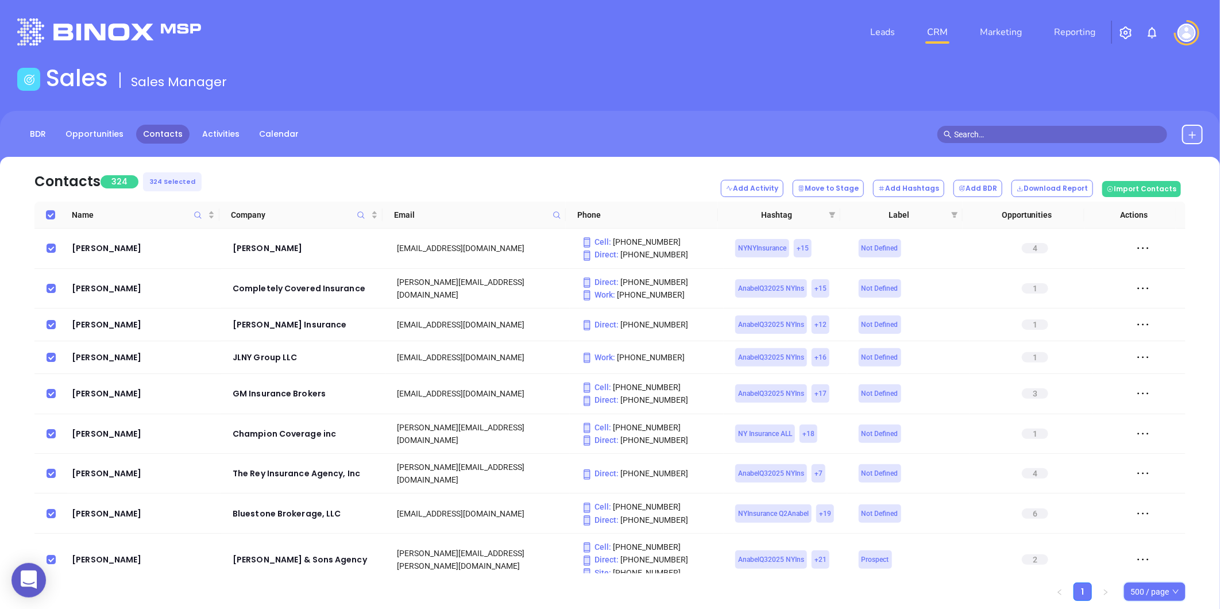
checkbox input "true"
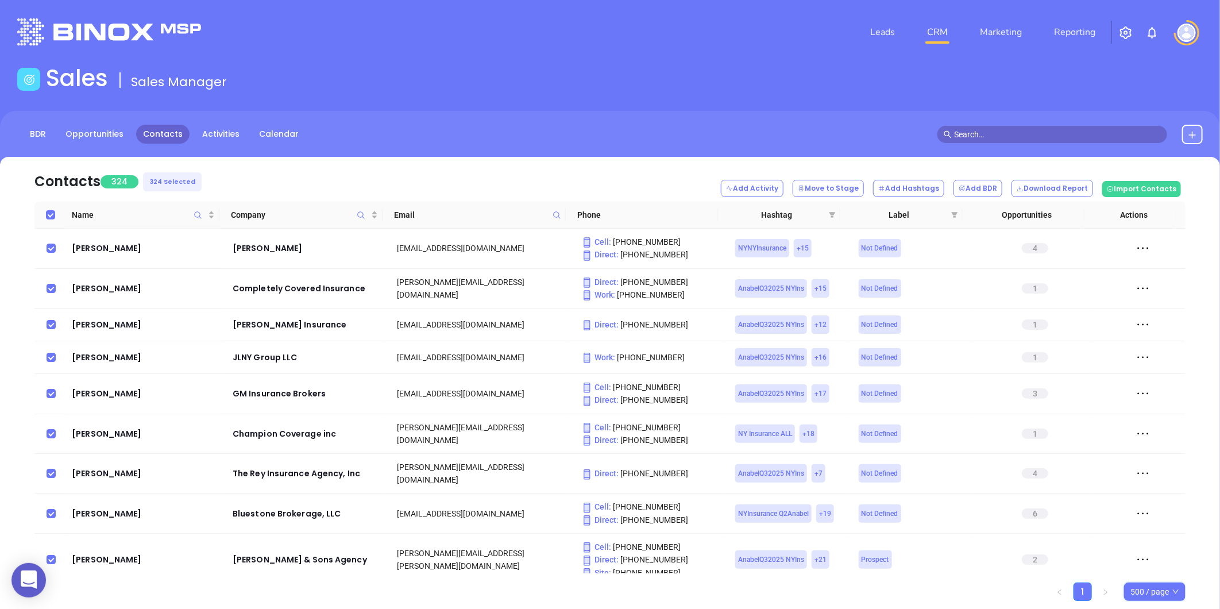
checkbox input "true"
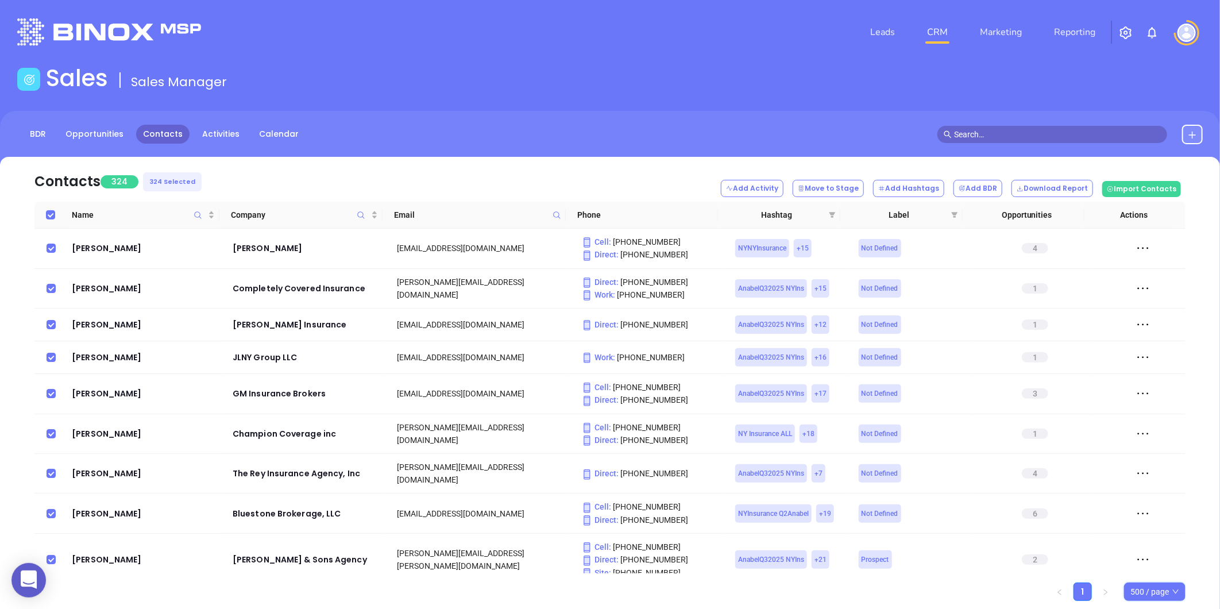
checkbox input "true"
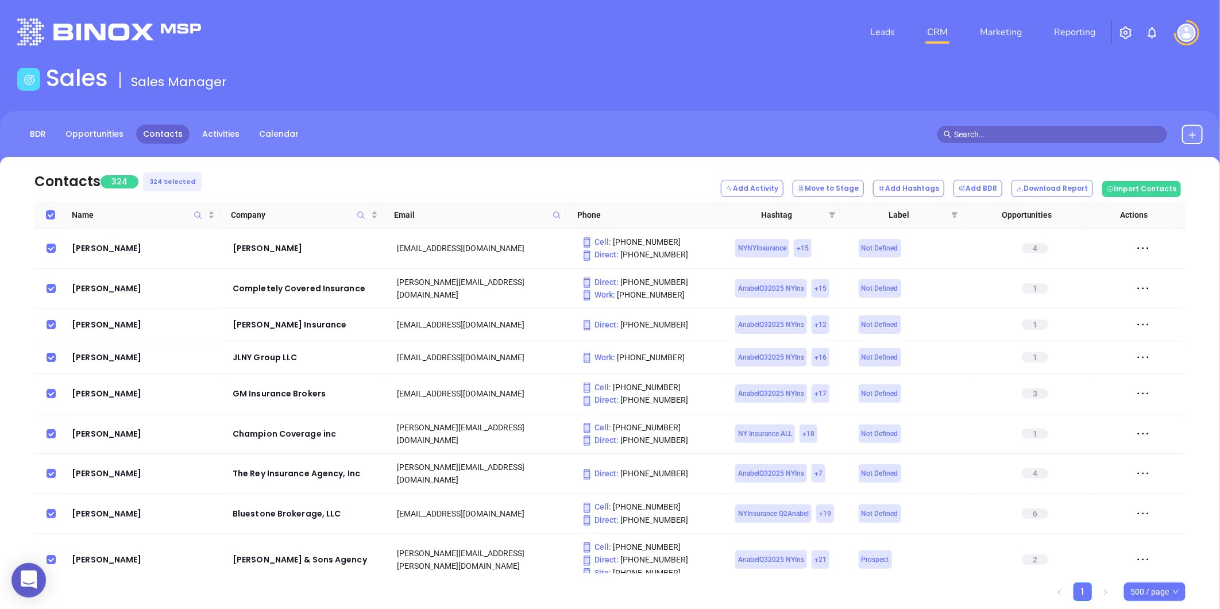
checkbox input "true"
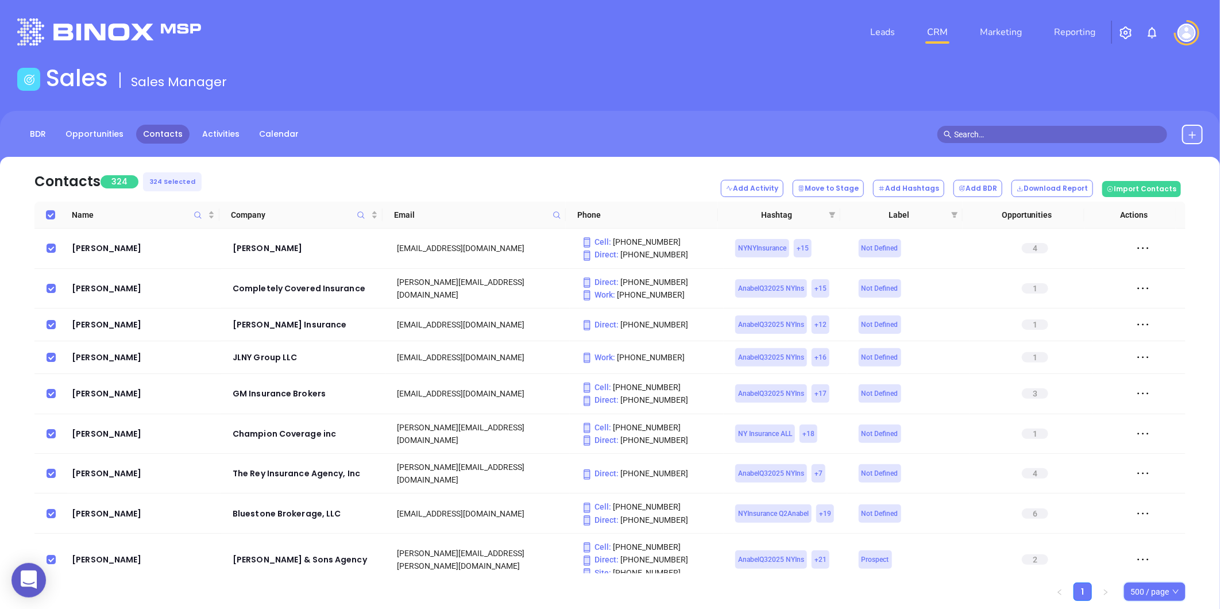
checkbox input "true"
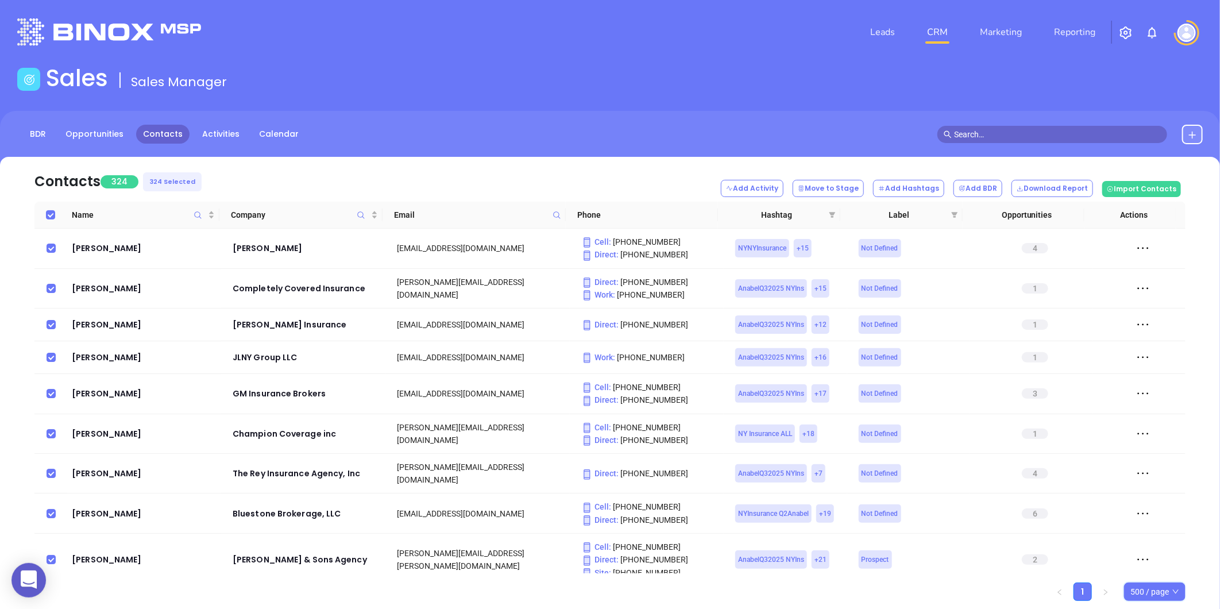
checkbox input "true"
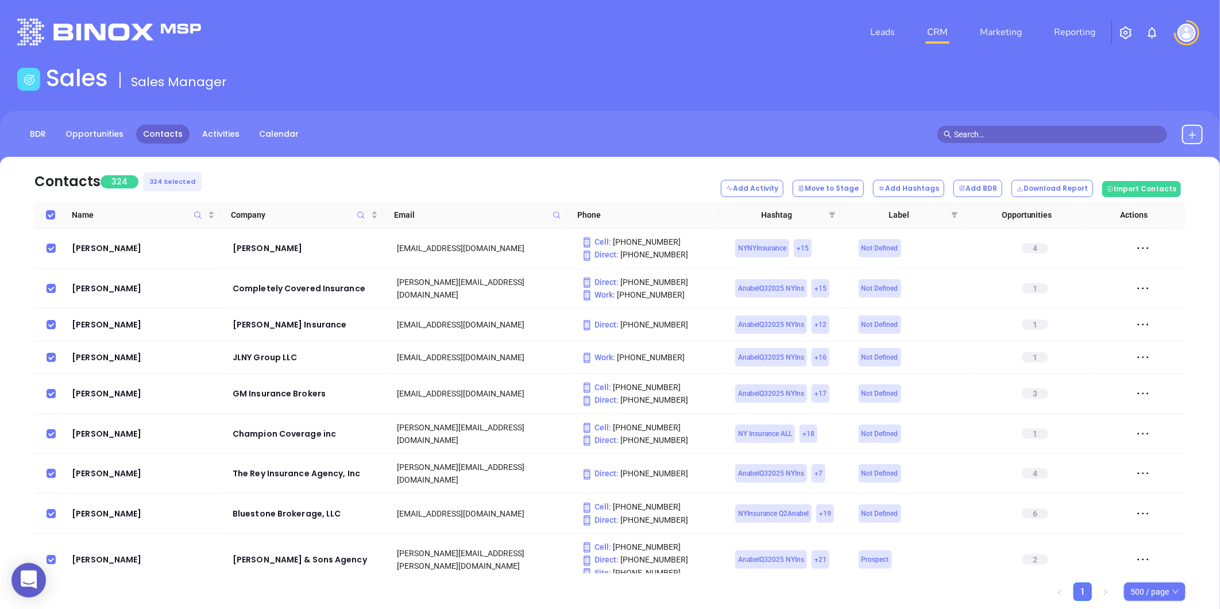
checkbox input "true"
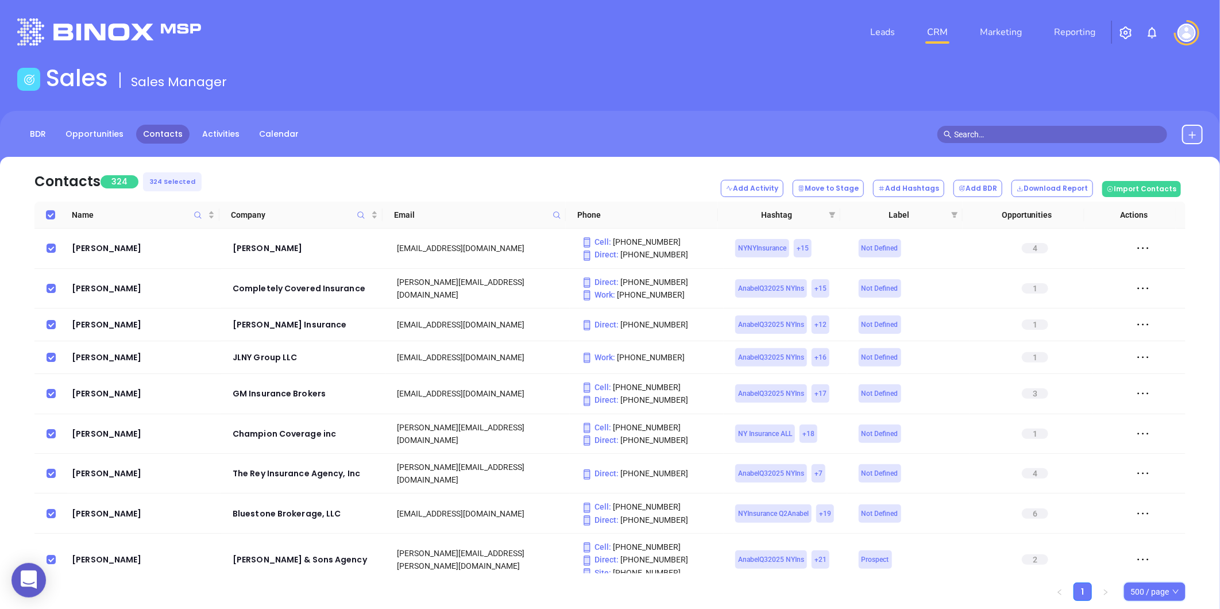
checkbox input "true"
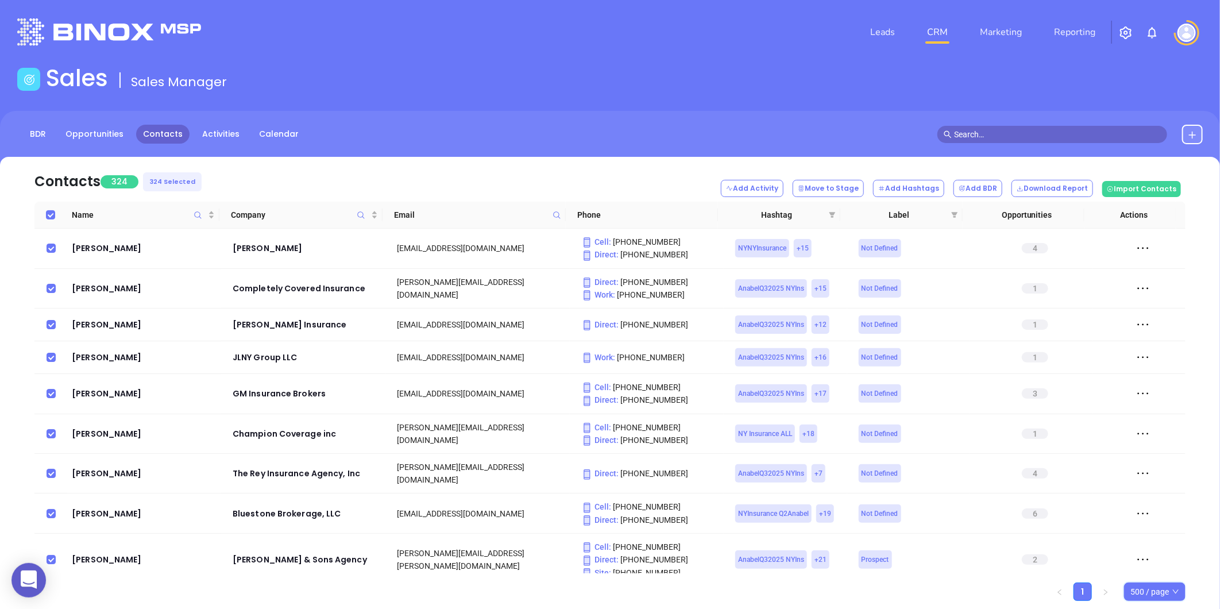
checkbox input "true"
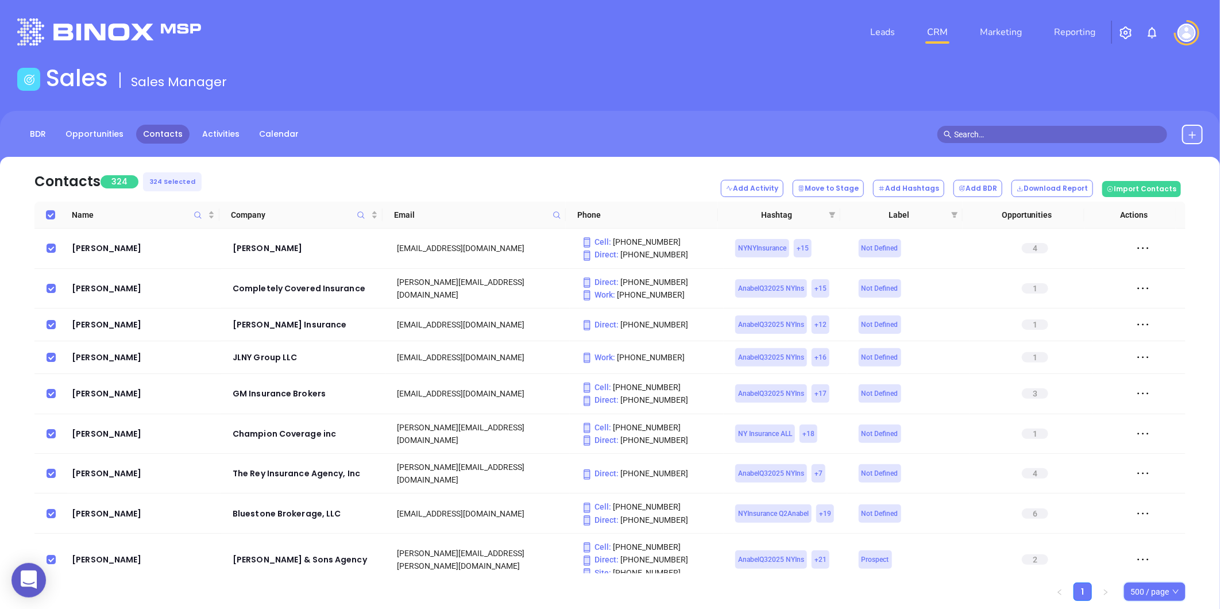
checkbox input "true"
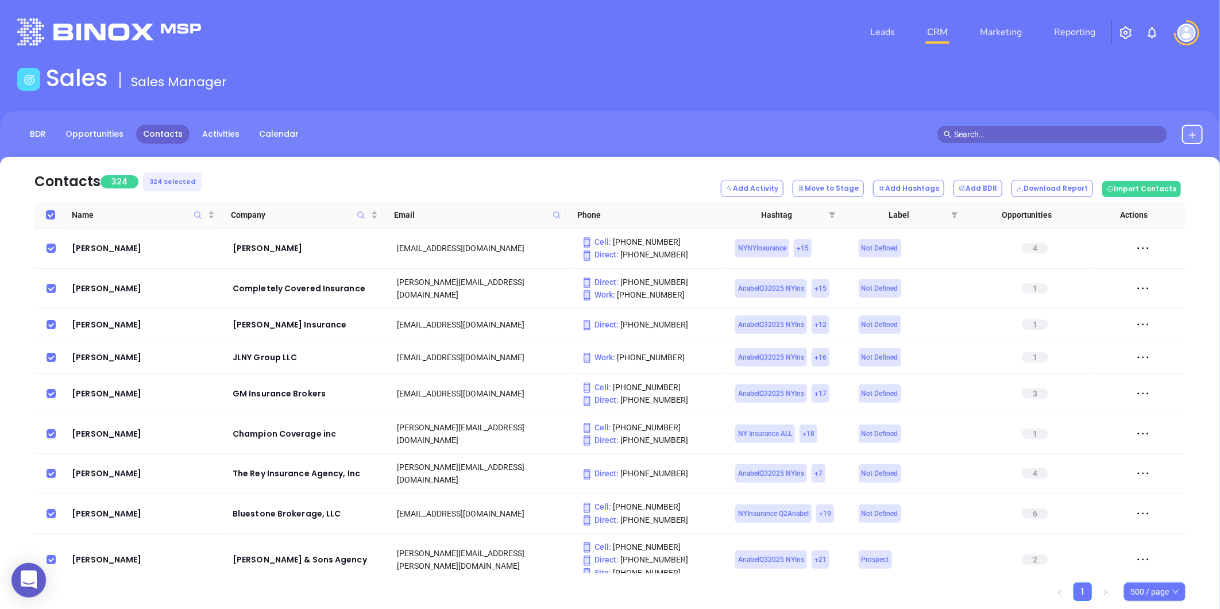
checkbox input "true"
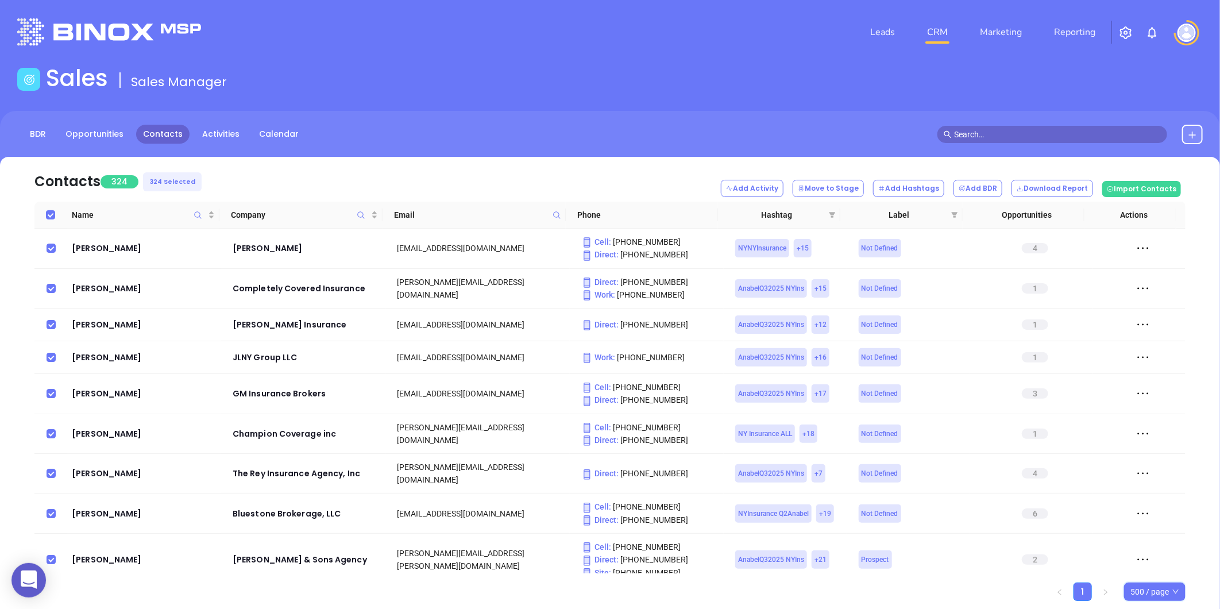
checkbox input "true"
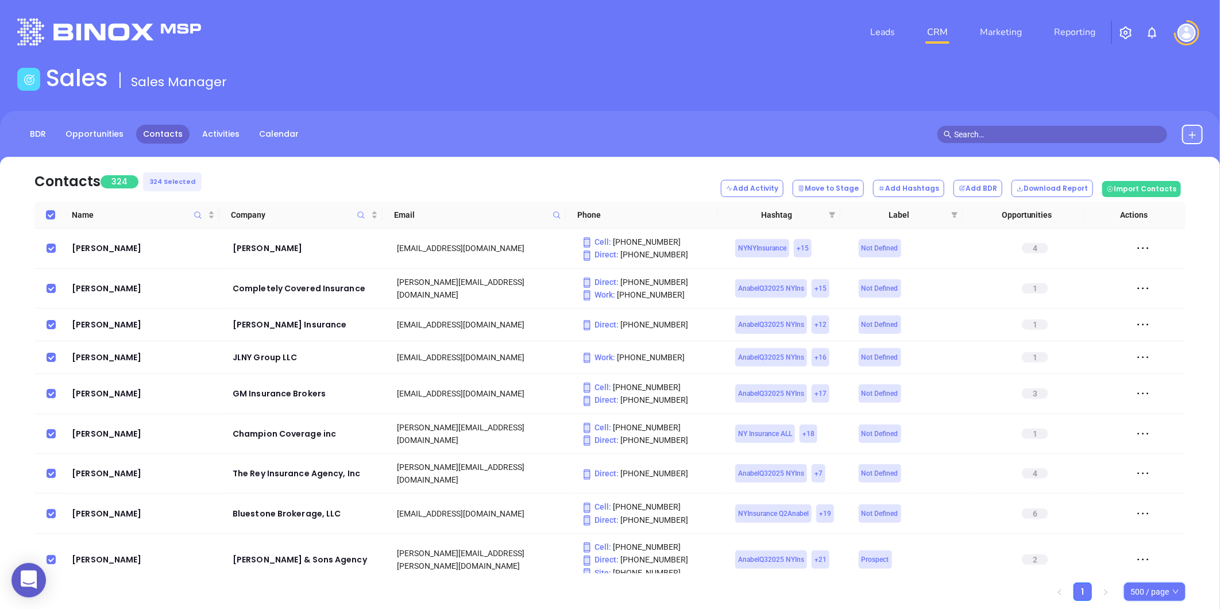
checkbox input "true"
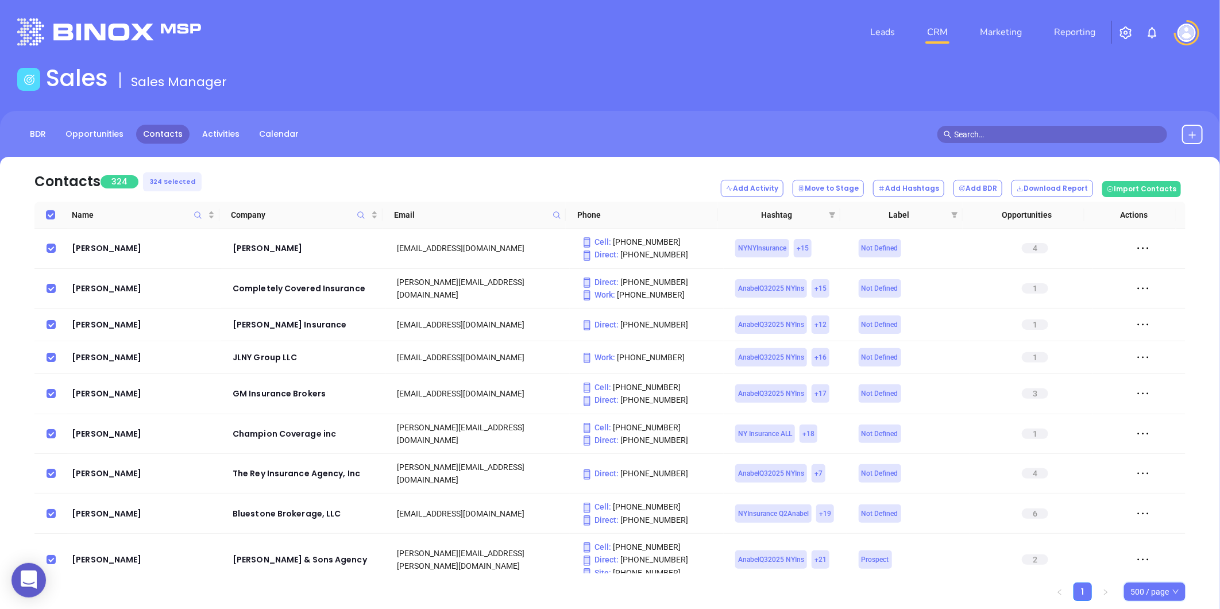
checkbox input "true"
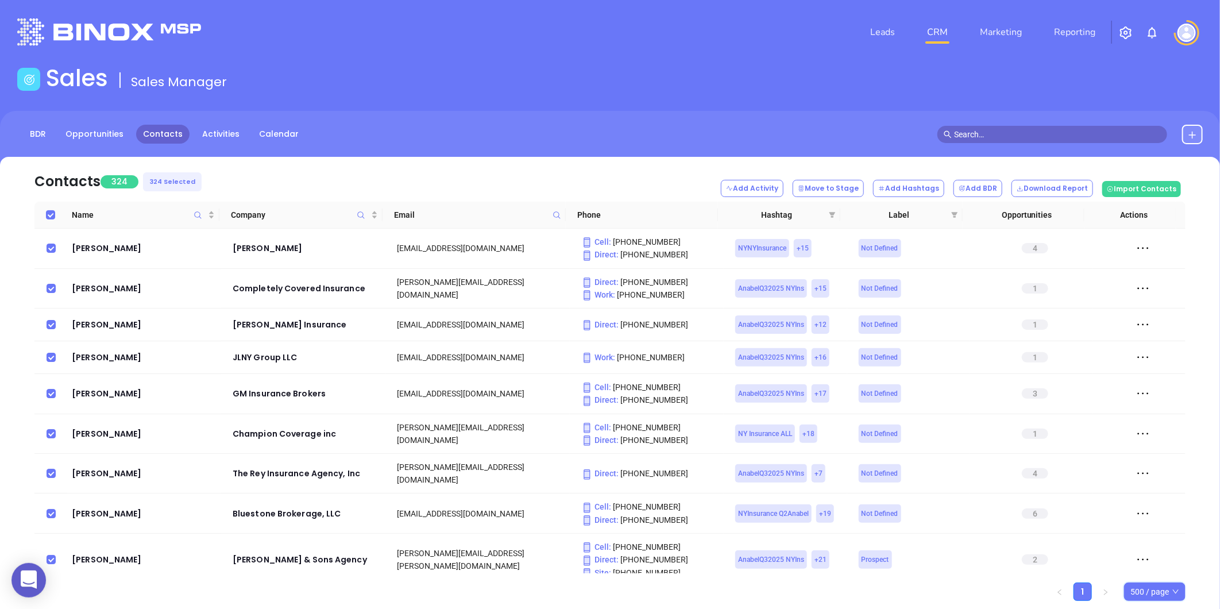
checkbox input "true"
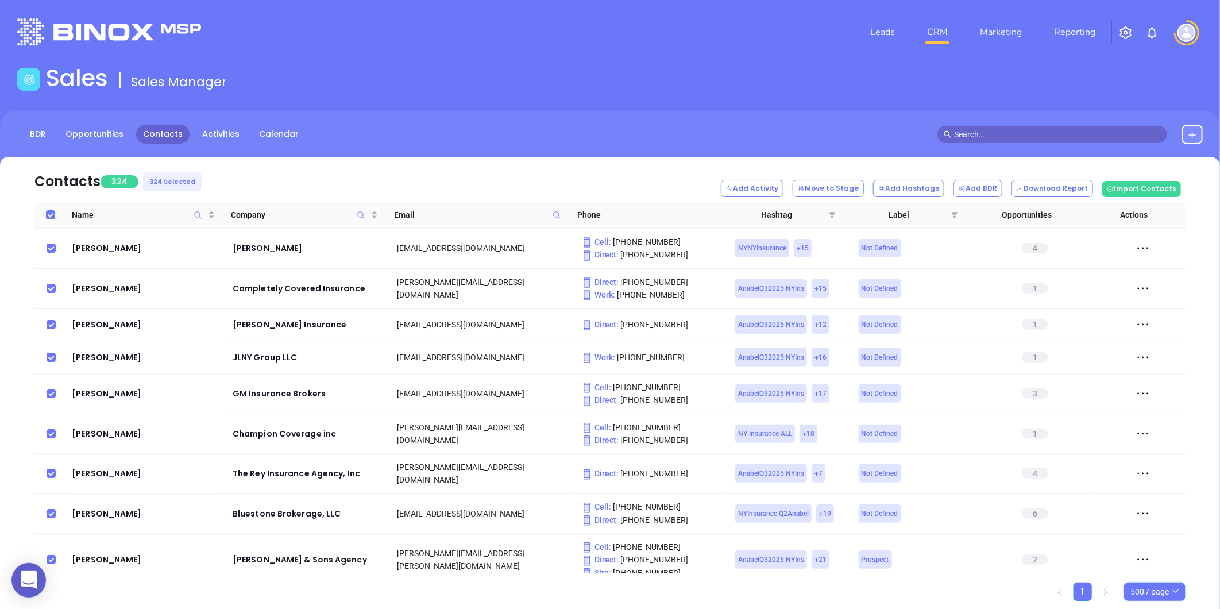
checkbox input "true"
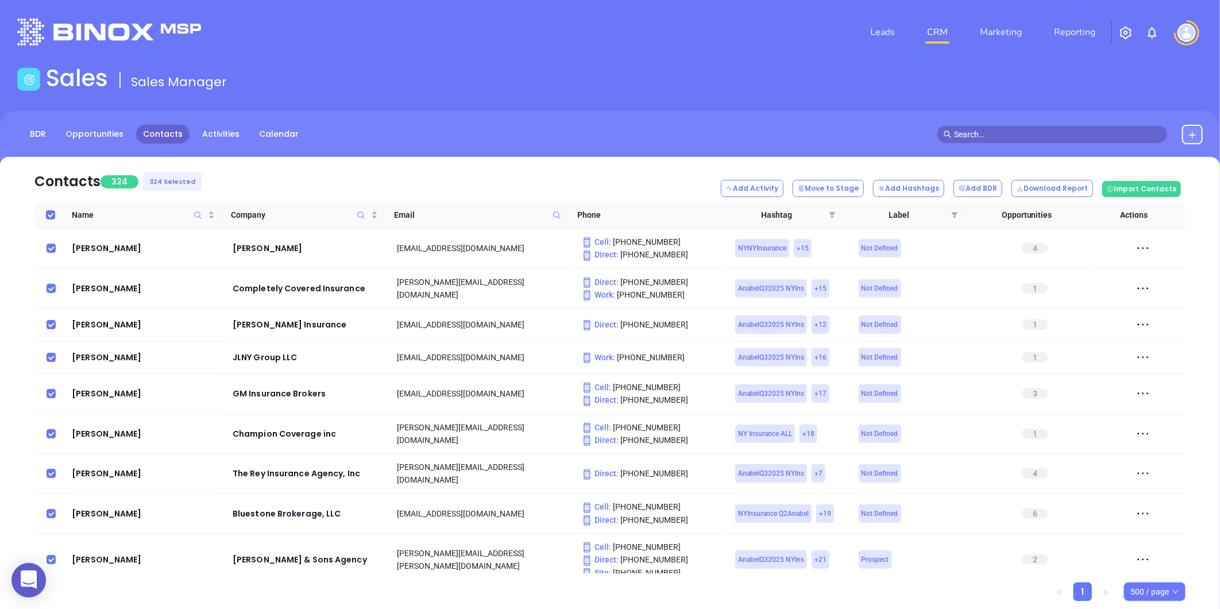
checkbox input "true"
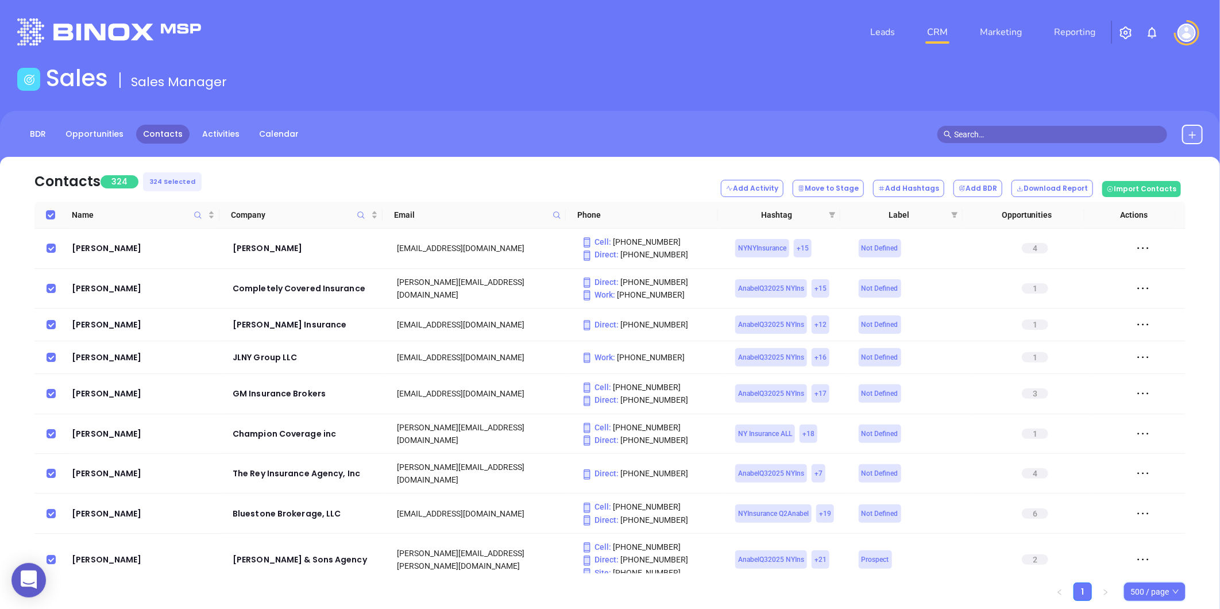
checkbox input "true"
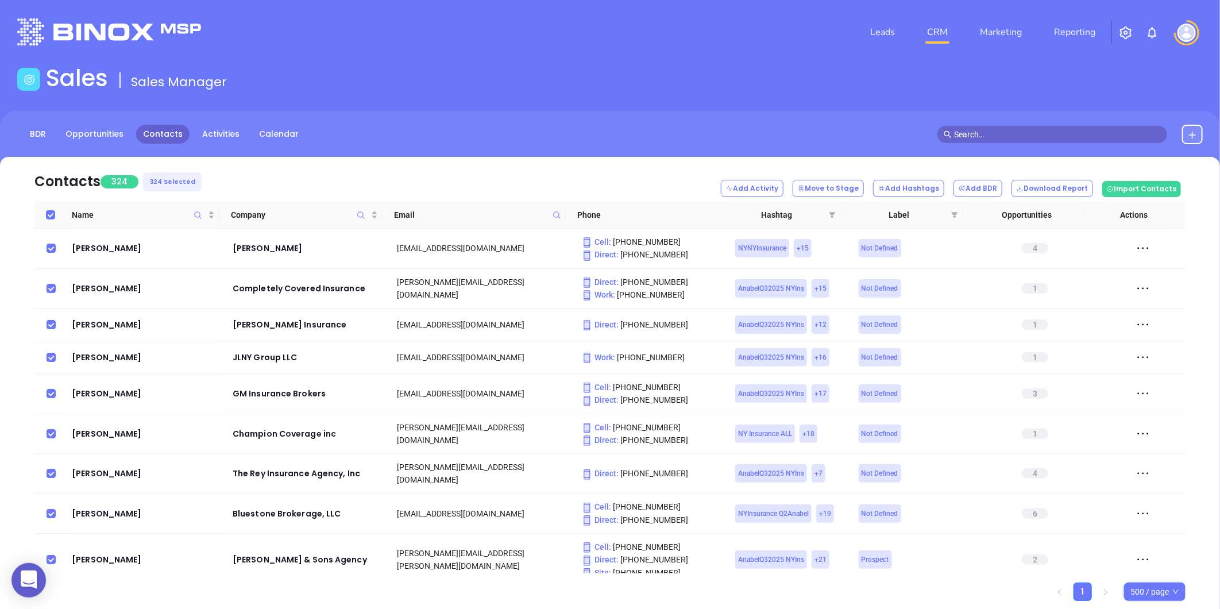
checkbox input "true"
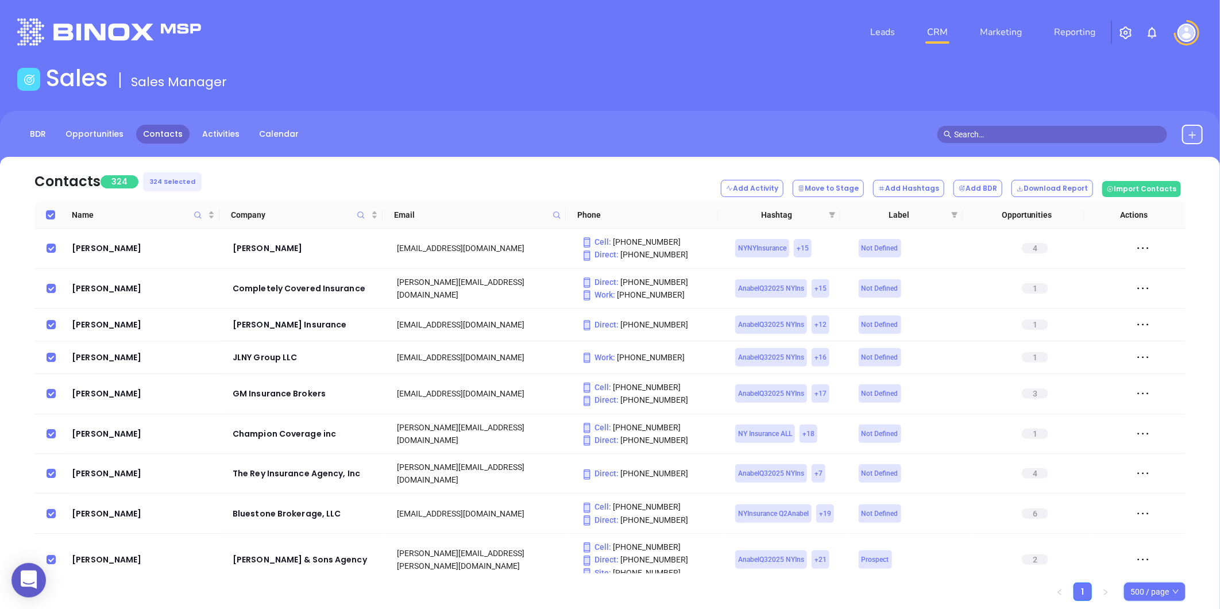
checkbox input "true"
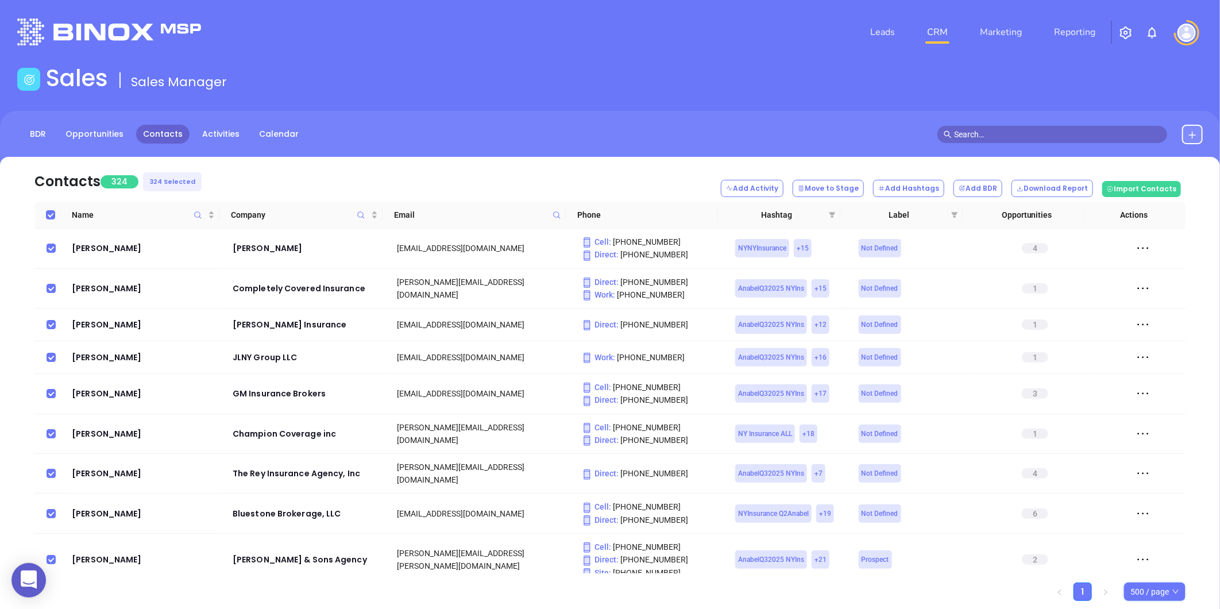
checkbox input "true"
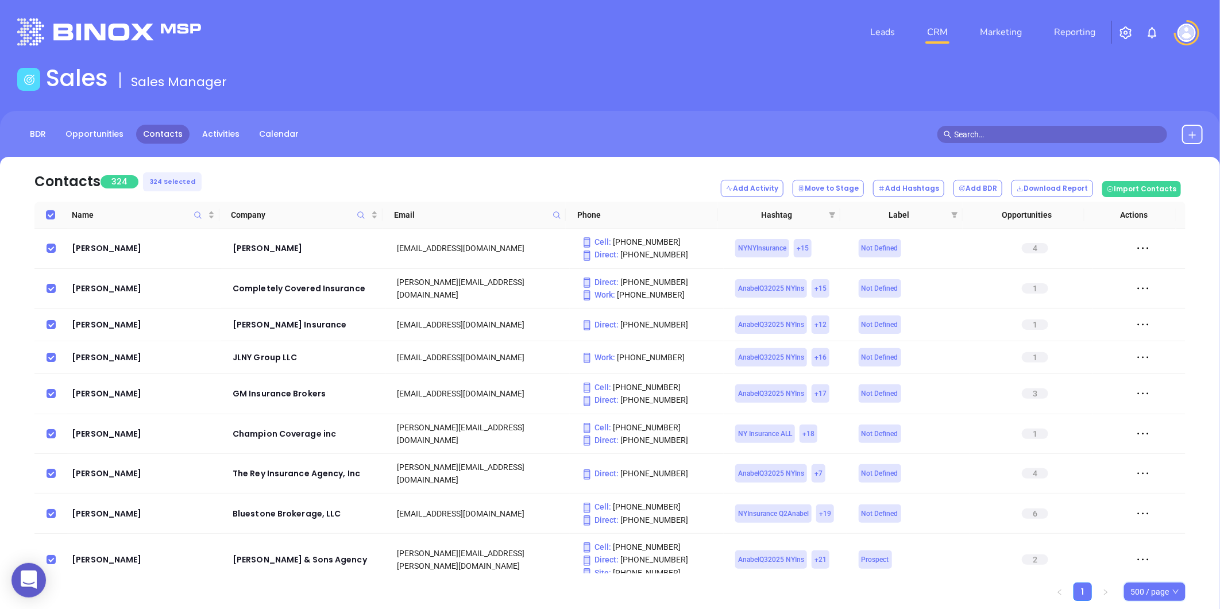
checkbox input "true"
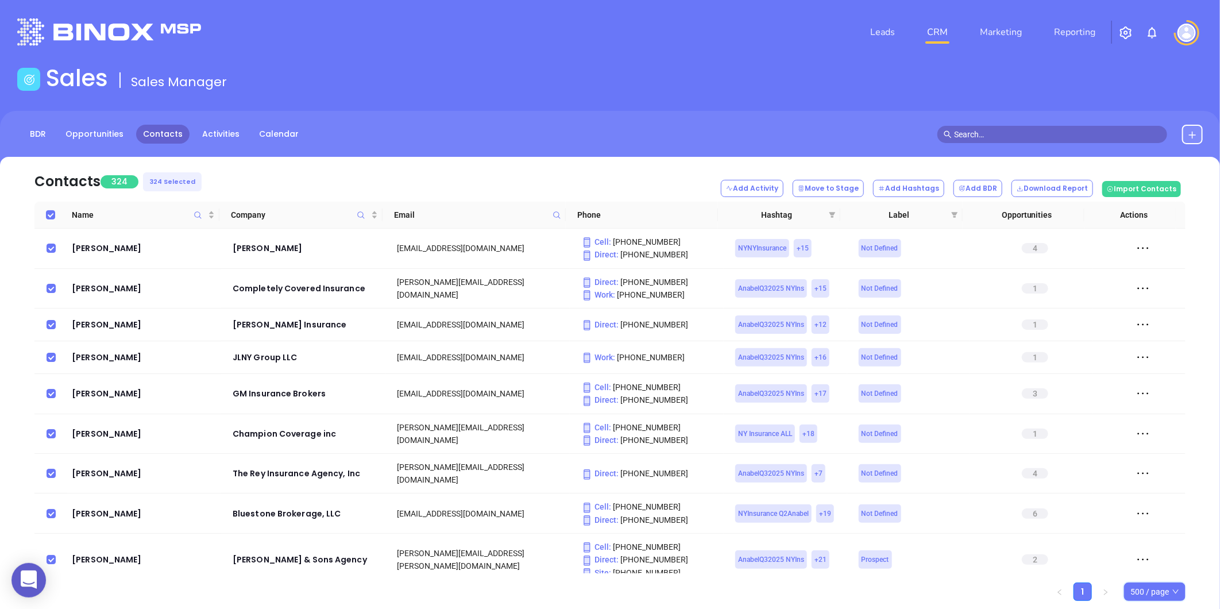
checkbox input "true"
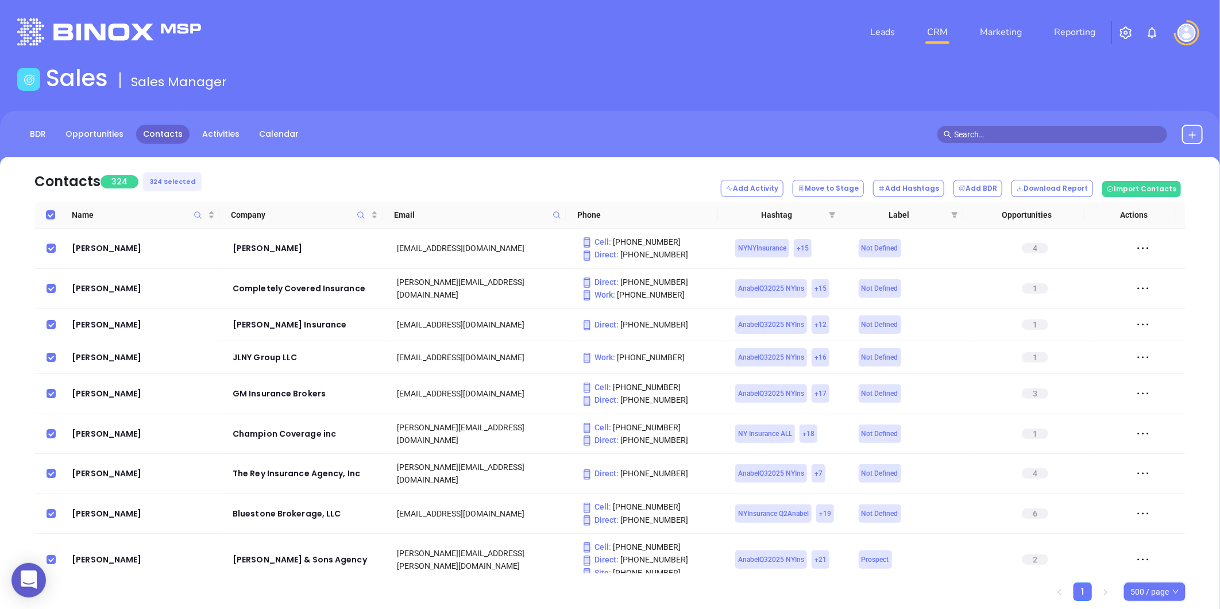
checkbox input "true"
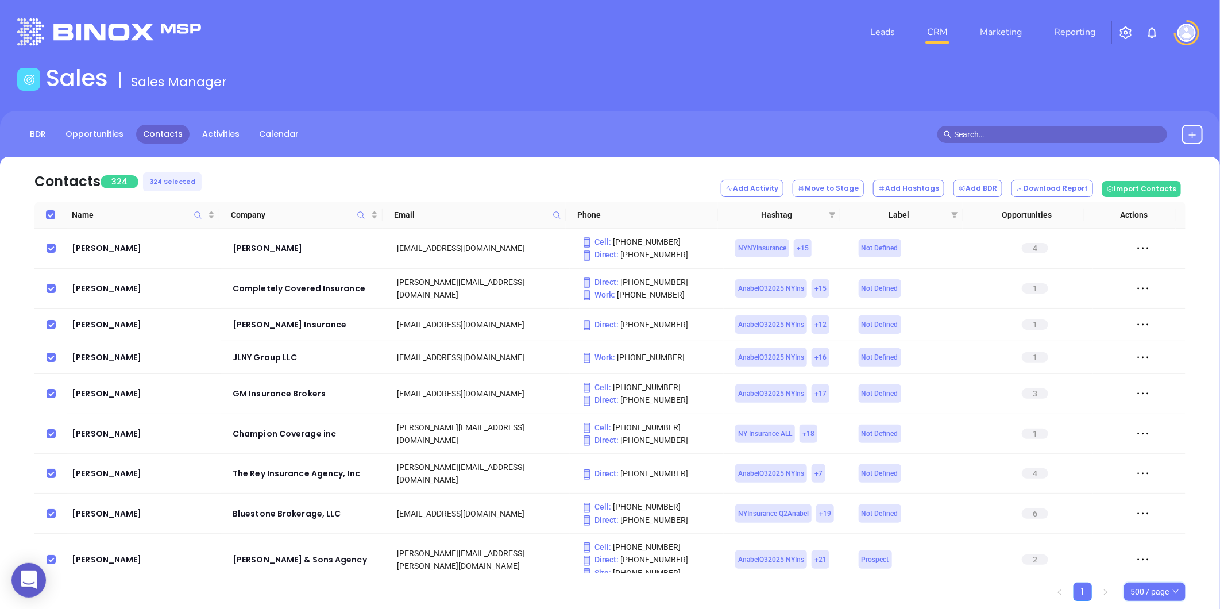
checkbox input "true"
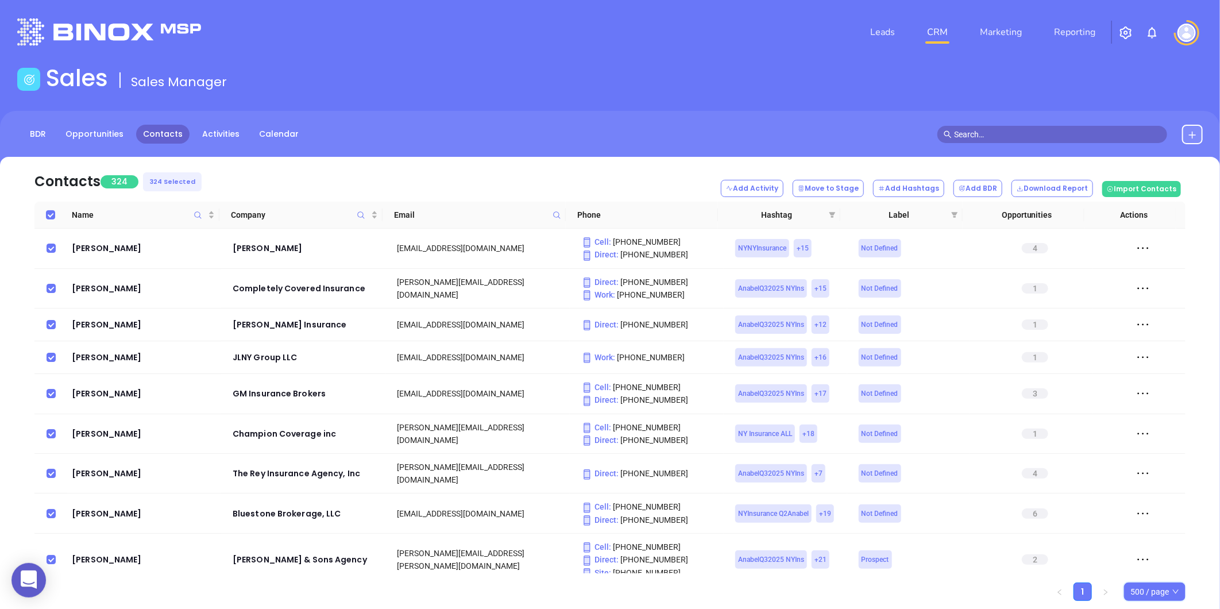
checkbox input "true"
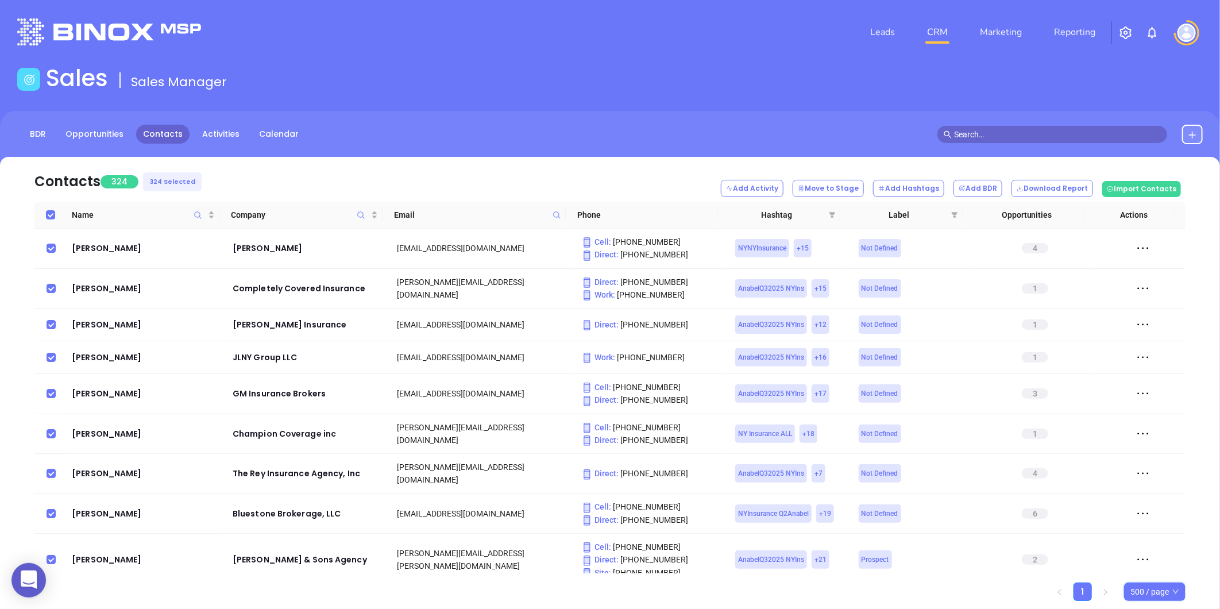
checkbox input "true"
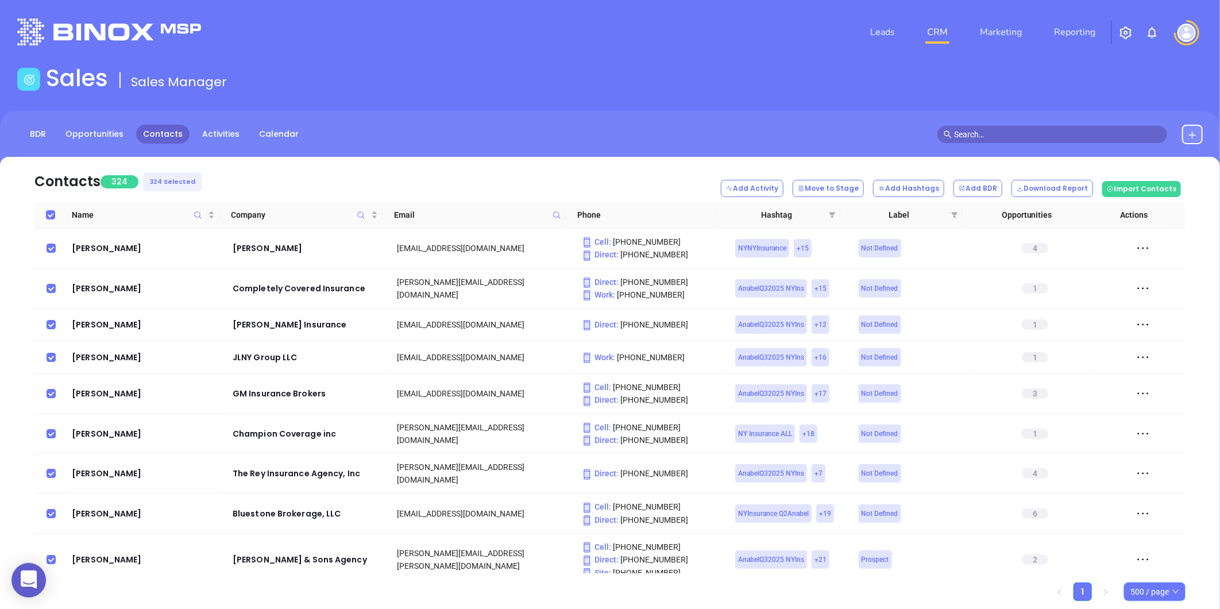
checkbox input "true"
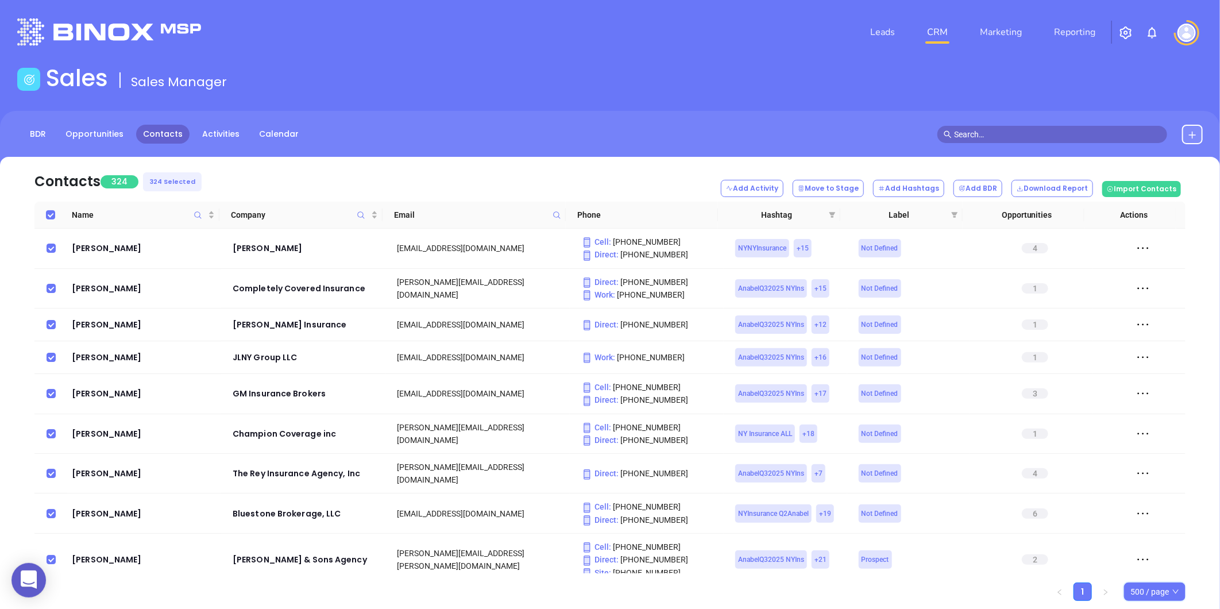
checkbox input "true"
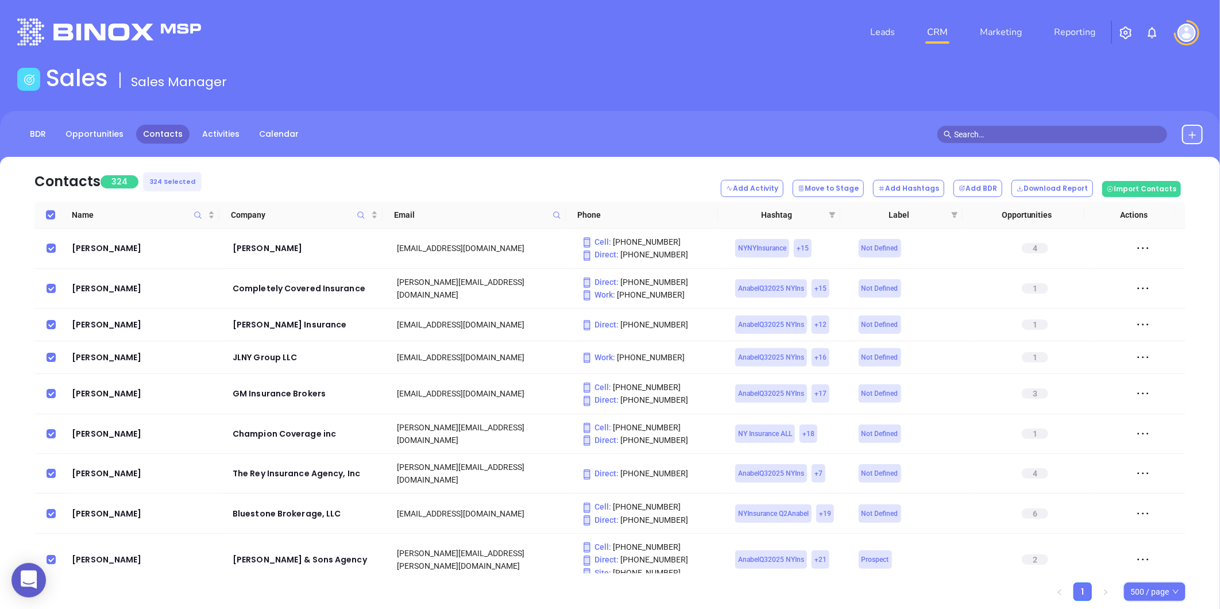
checkbox input "true"
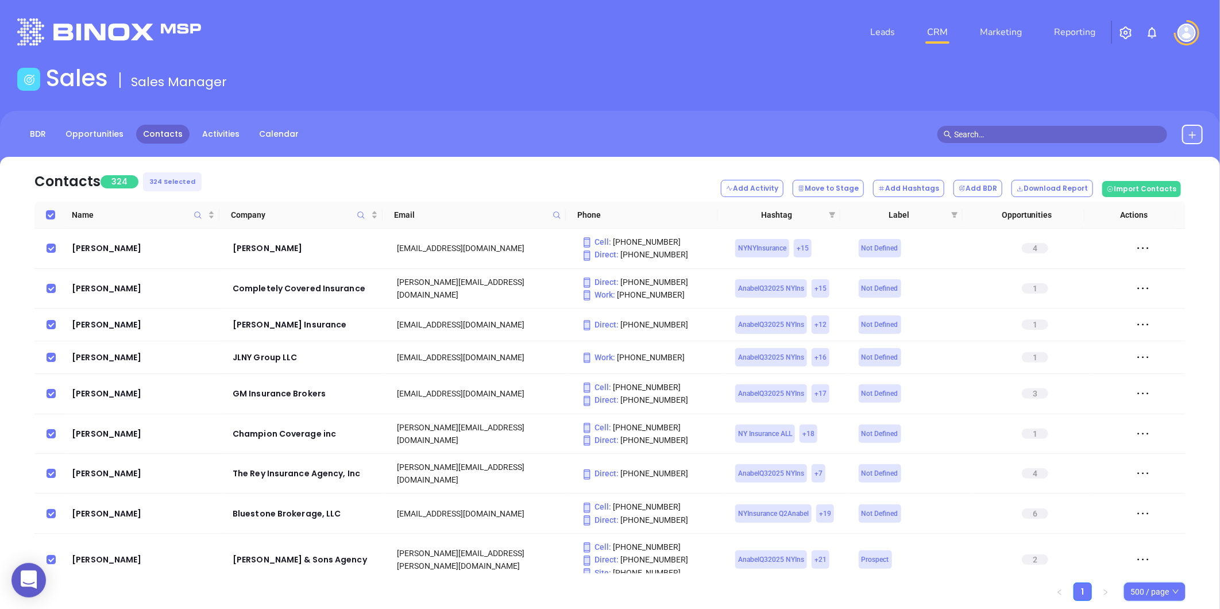
checkbox input "true"
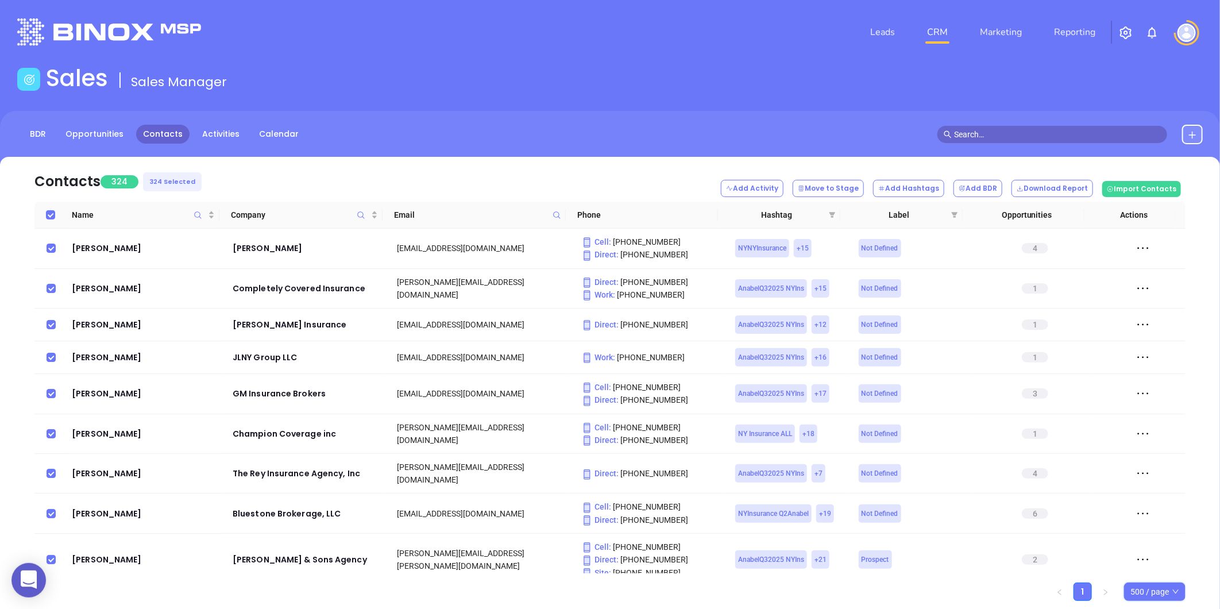
checkbox input "true"
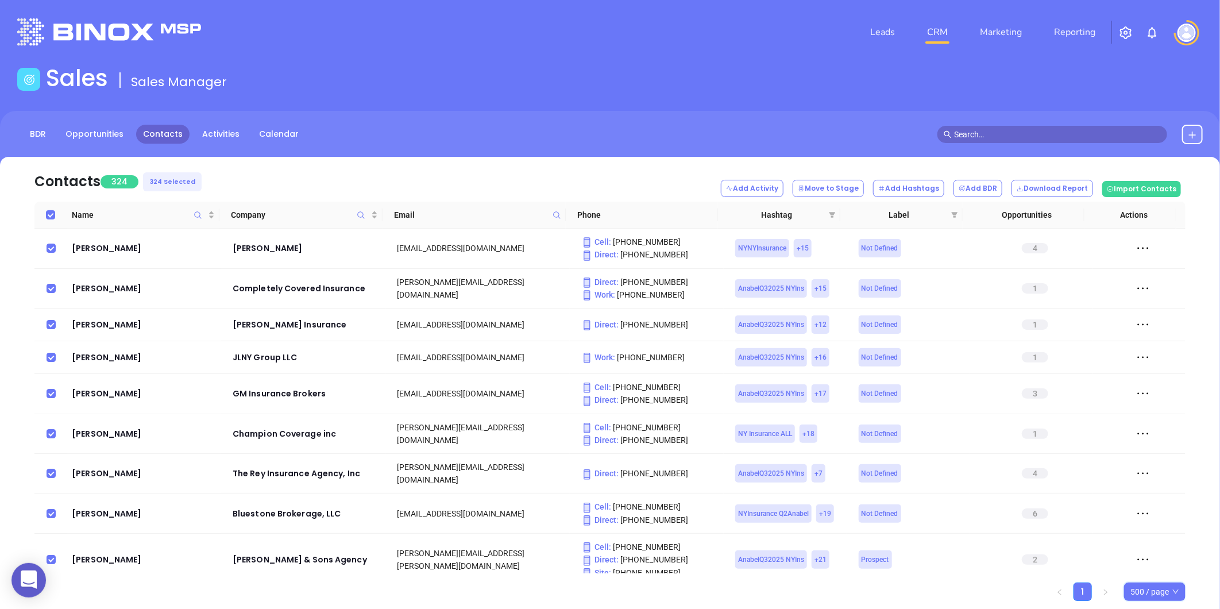
checkbox input "true"
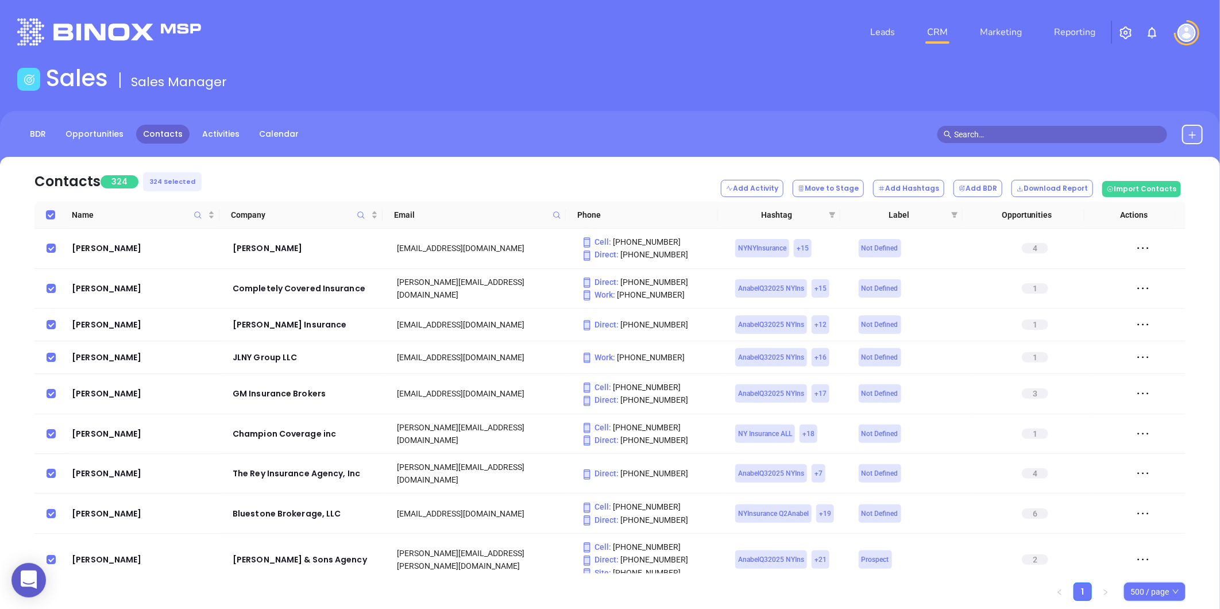
checkbox input "true"
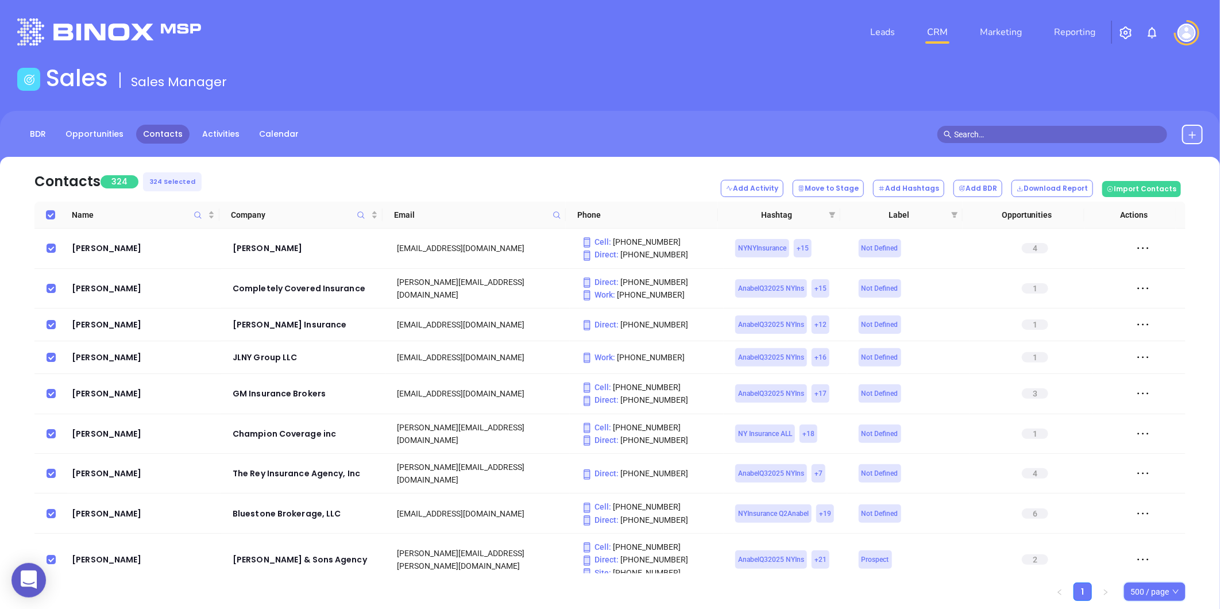
checkbox input "true"
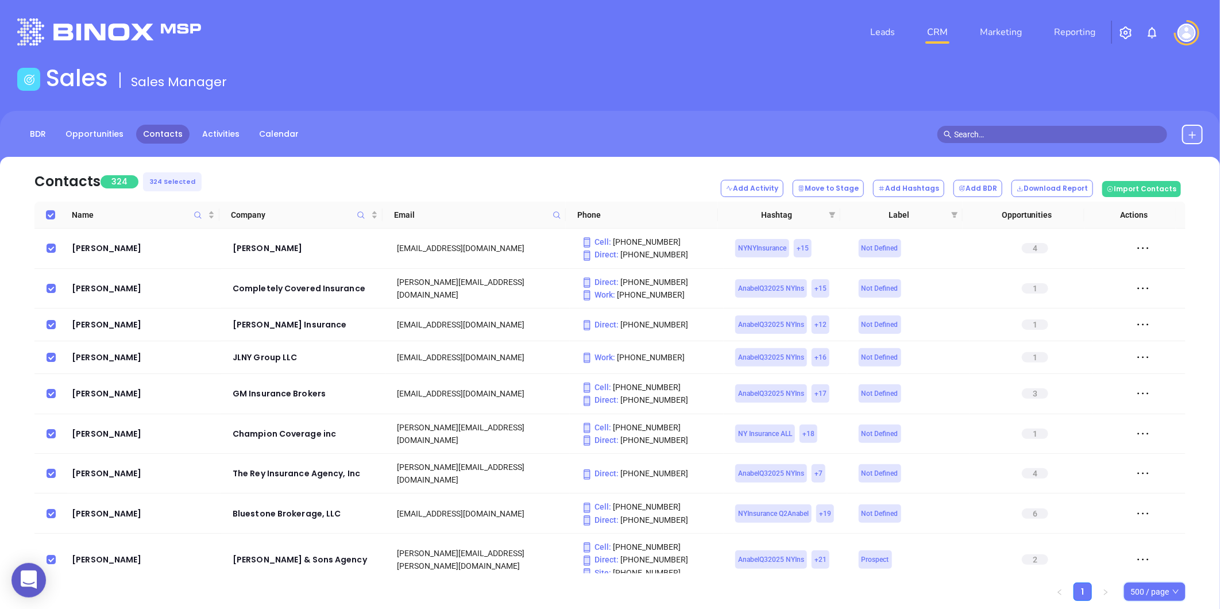
checkbox input "true"
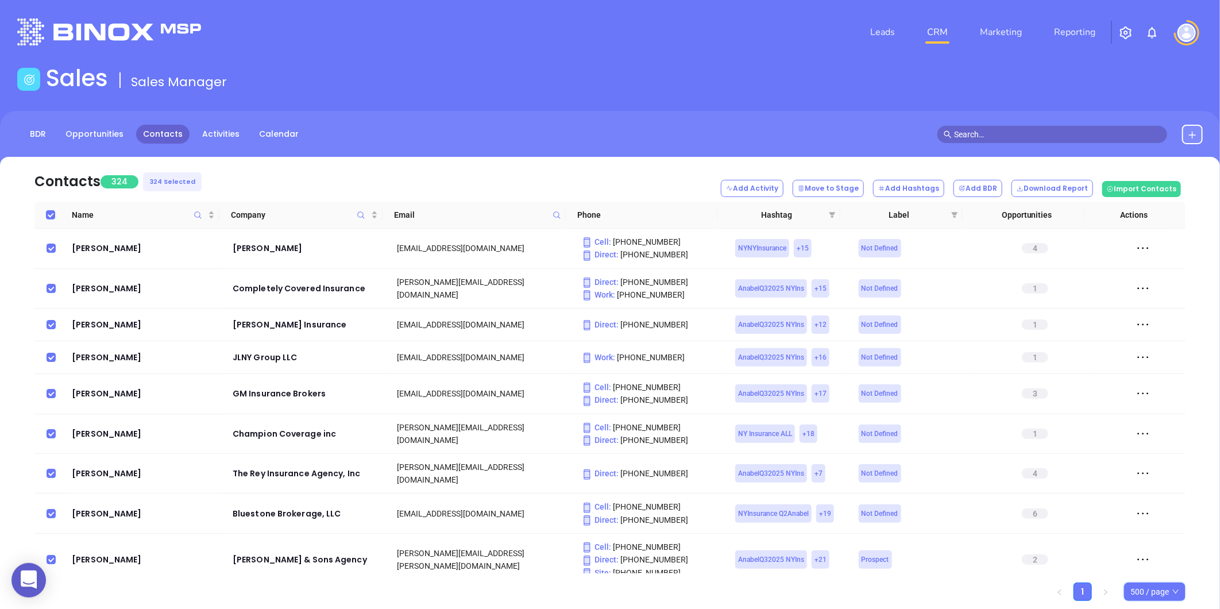
checkbox input "true"
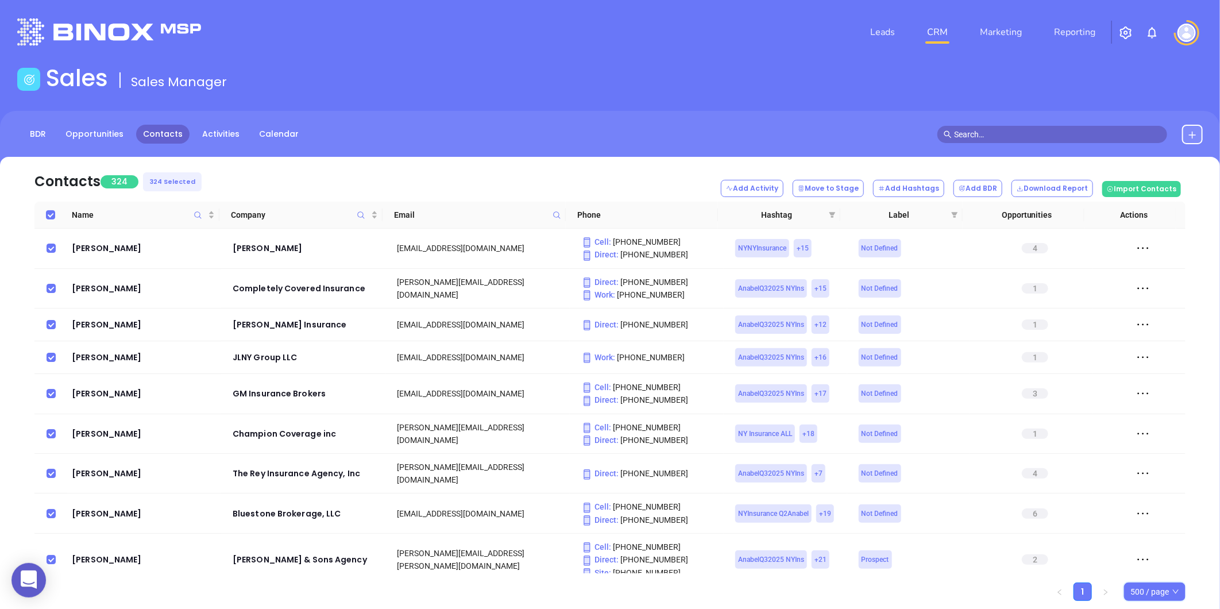
checkbox input "true"
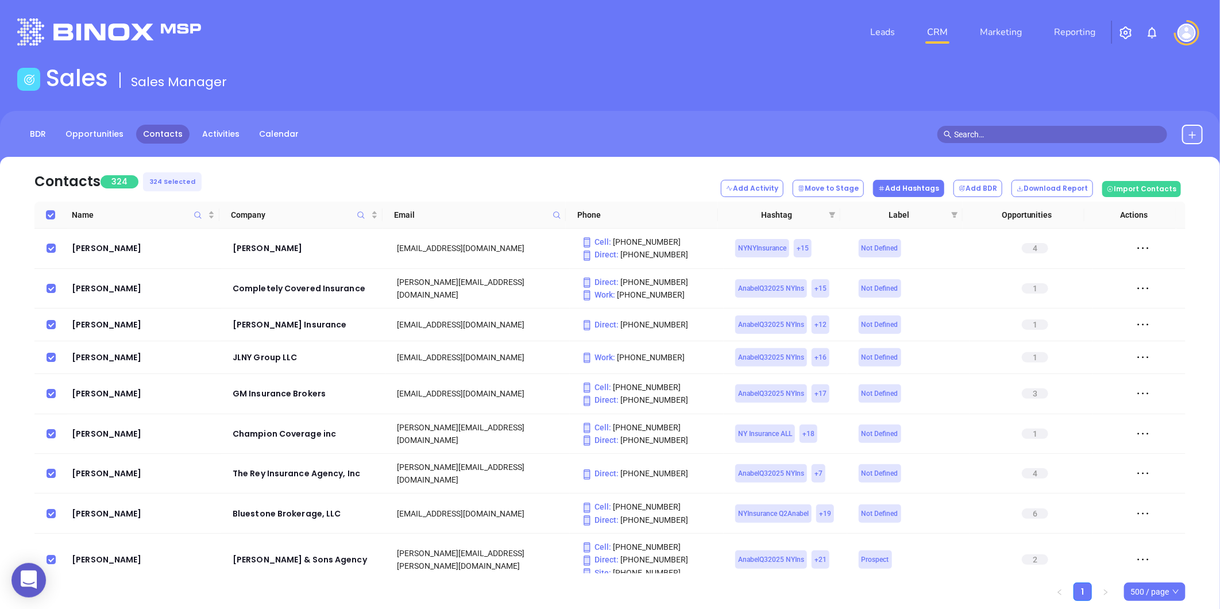
click at [942, 188] on button "Add Hashtags" at bounding box center [908, 188] width 71 height 17
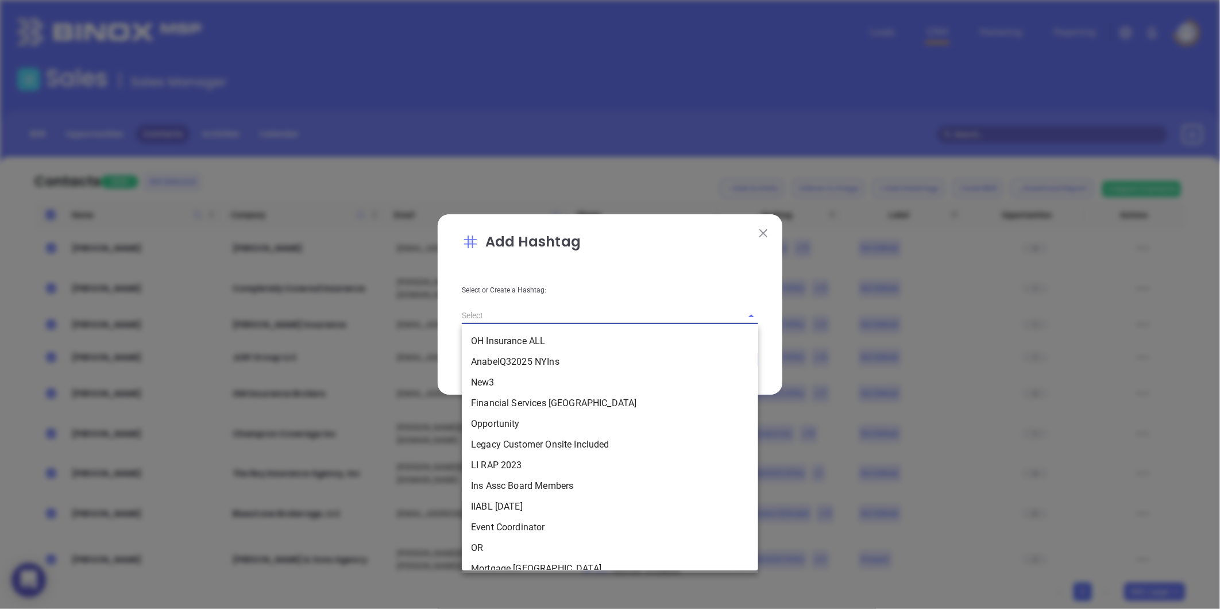
click at [488, 320] on input "text" at bounding box center [594, 315] width 264 height 17
paste input "NY INS DFS Q3 0925 C1"
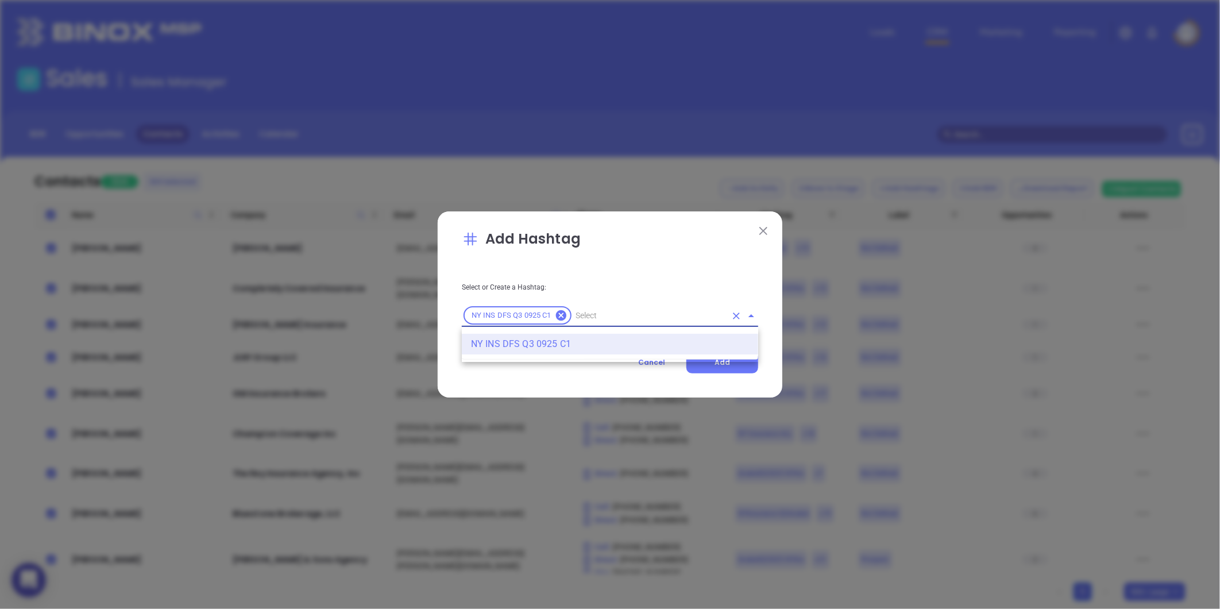
click at [536, 343] on li "NY INS DFS Q3 0925 C1" at bounding box center [610, 344] width 296 height 21
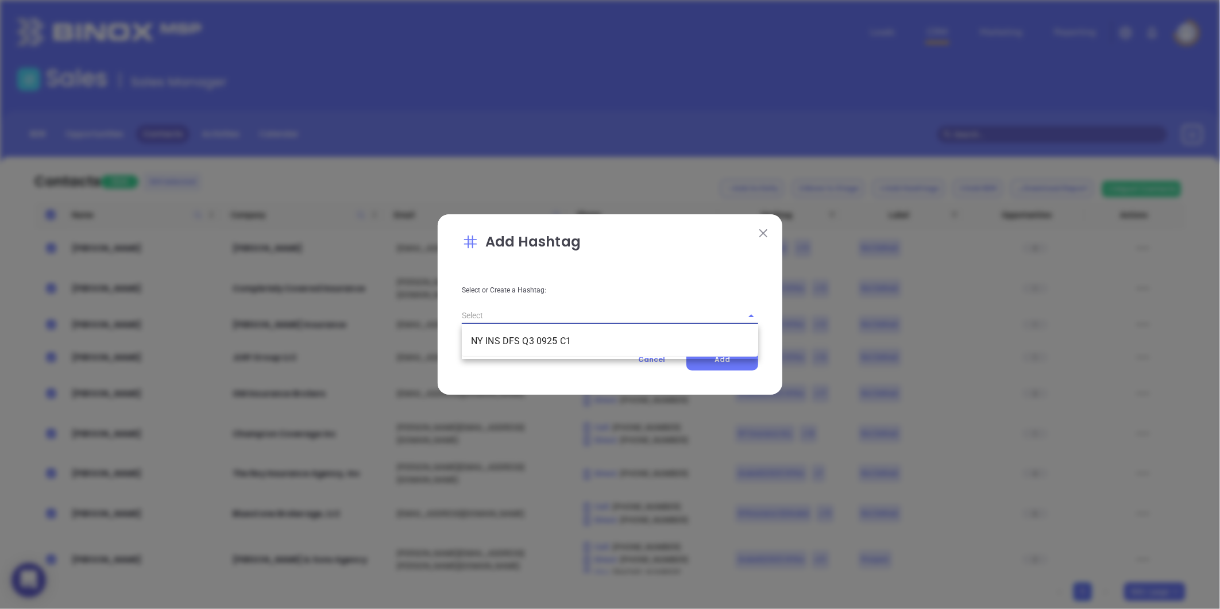
click at [519, 311] on input "text" at bounding box center [594, 315] width 264 height 17
click at [524, 343] on li "NY INS DFS Q3 0925 C1" at bounding box center [610, 341] width 296 height 21
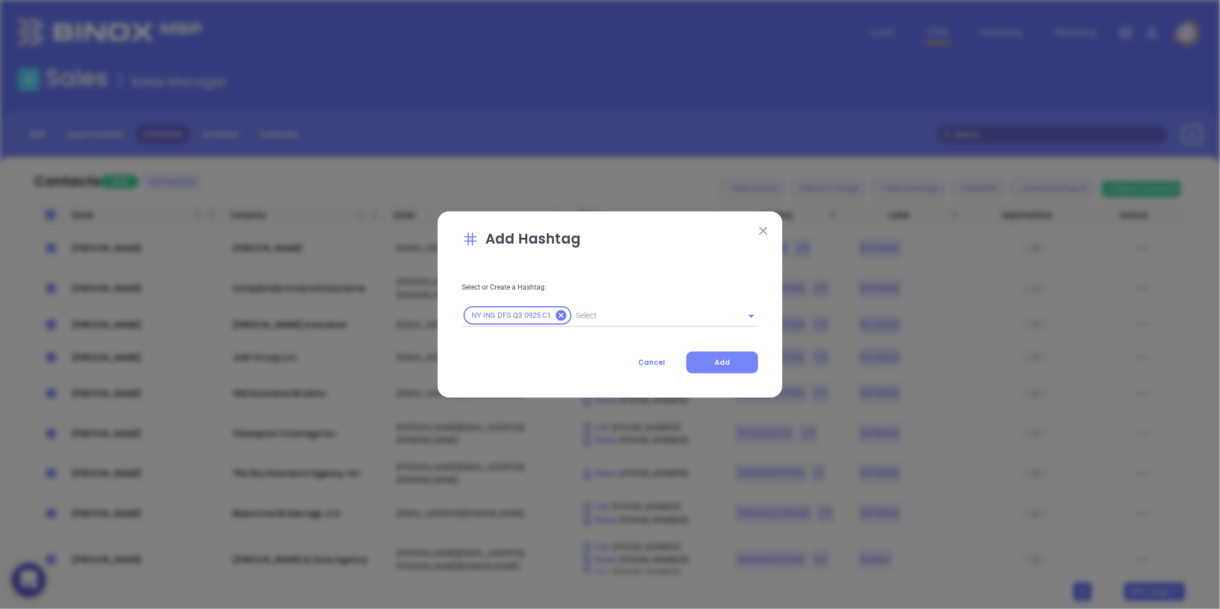
click at [722, 364] on span "Add" at bounding box center [723, 362] width 16 height 10
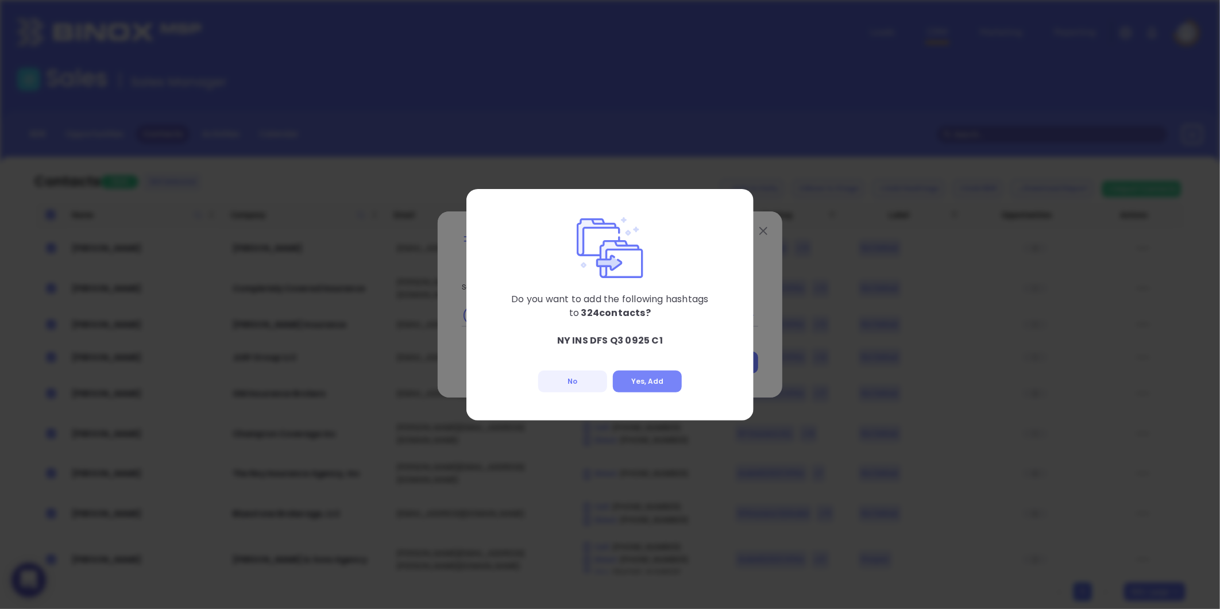
click at [652, 380] on button "Yes, Add" at bounding box center [647, 381] width 69 height 22
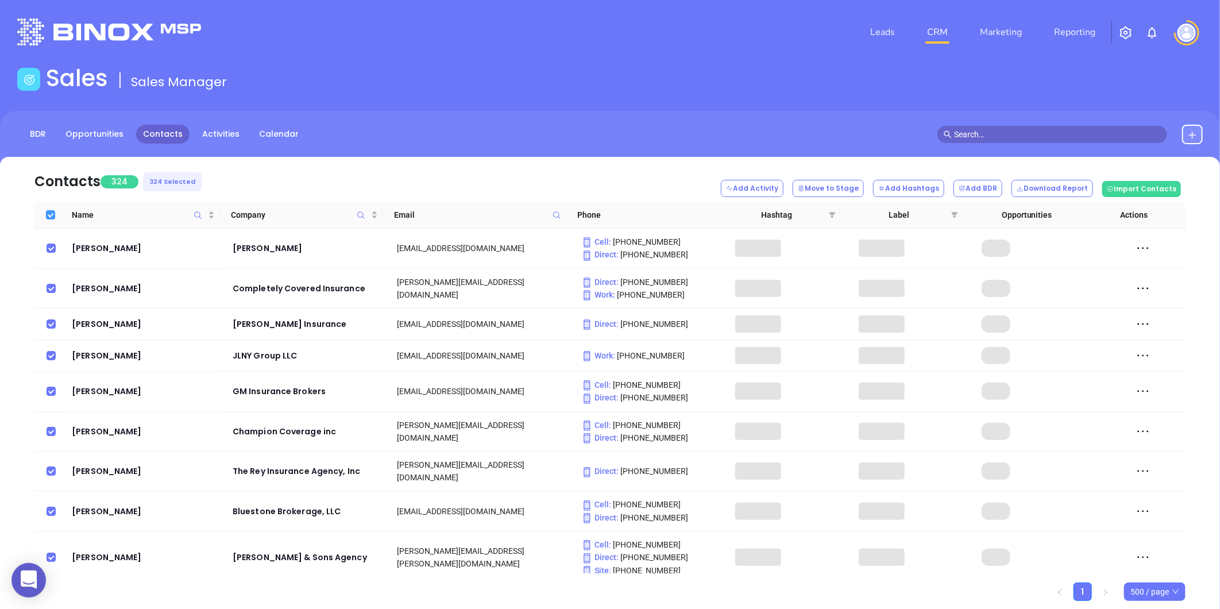
click at [52, 214] on input "Select all" at bounding box center [50, 214] width 9 height 9
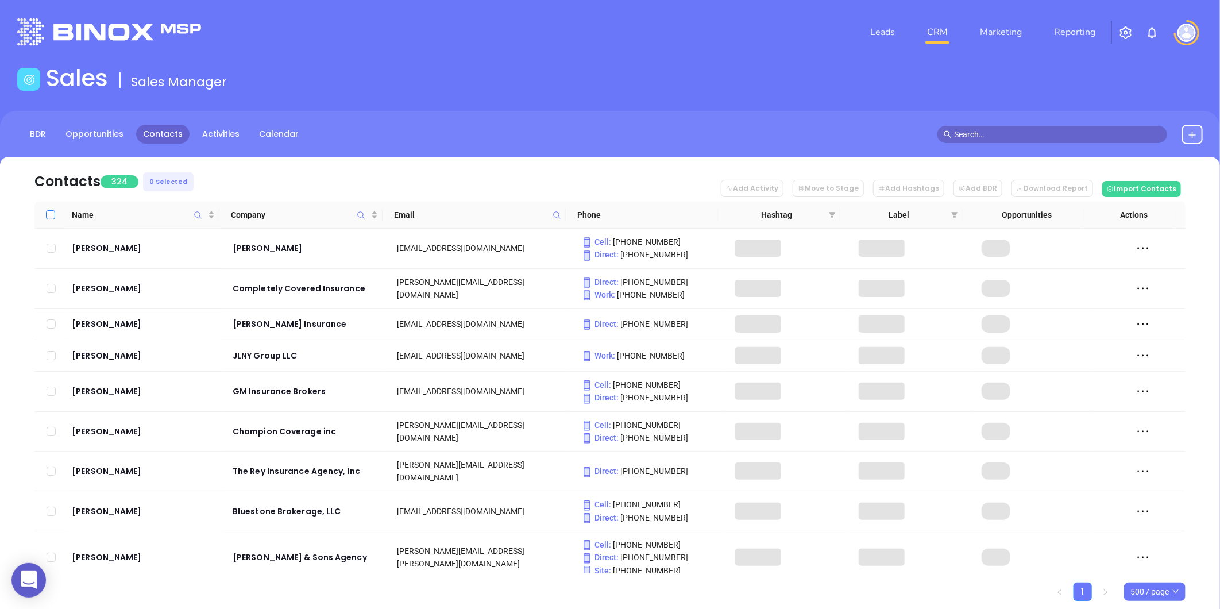
click at [52, 214] on input "Select all" at bounding box center [50, 214] width 9 height 9
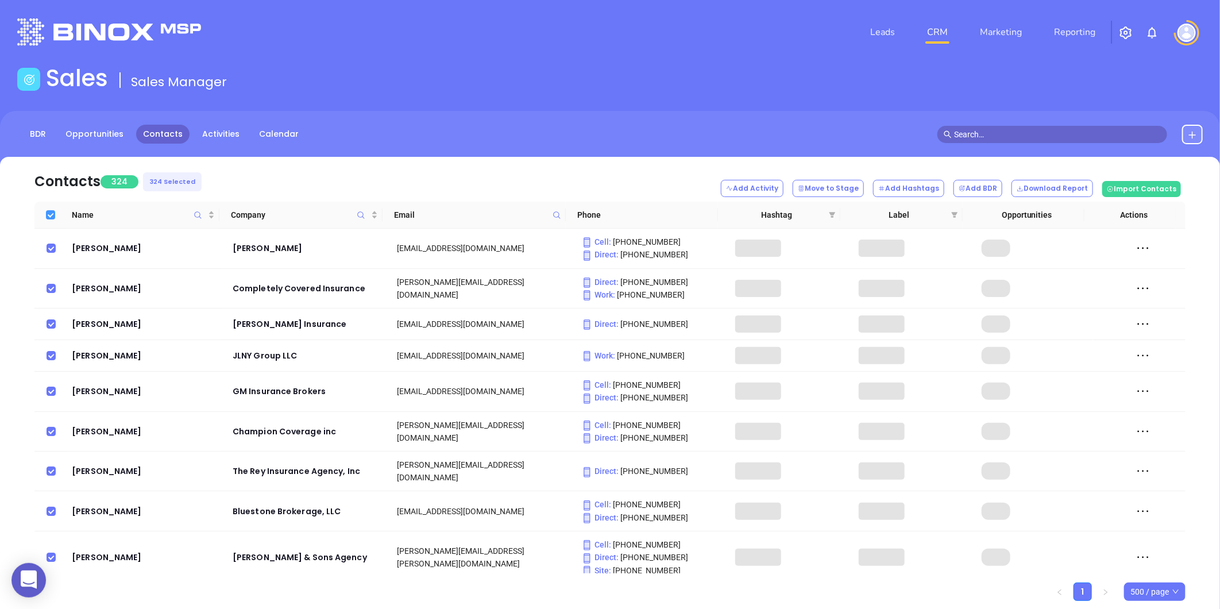
click at [52, 214] on input "Select all" at bounding box center [50, 214] width 9 height 9
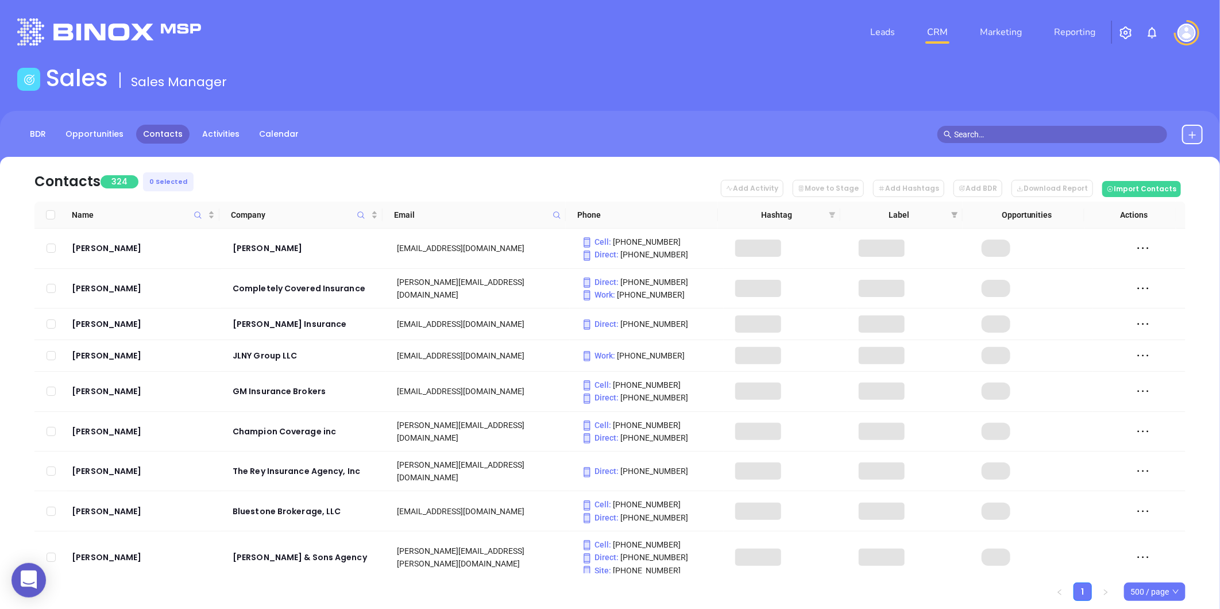
click at [831, 214] on icon "filter" at bounding box center [832, 215] width 6 height 6
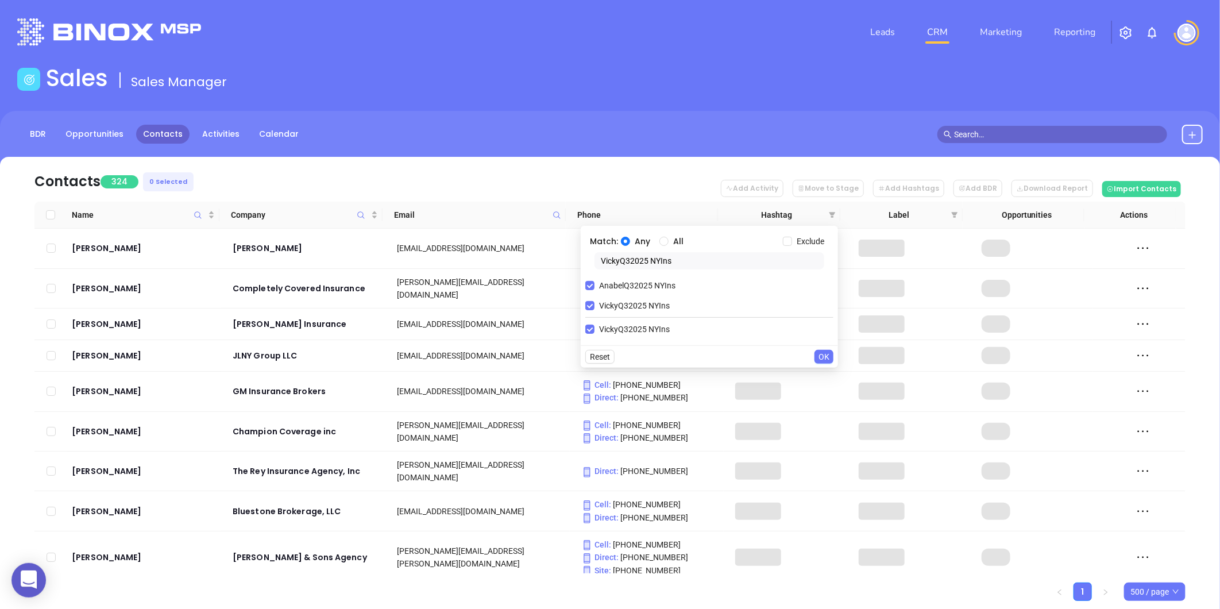
drag, startPoint x: 665, startPoint y: 261, endPoint x: 701, endPoint y: 284, distance: 42.9
click at [523, 272] on body "0 Leads CRM Marketing Reporting Financial Leads Leads Sales Sales Manager BDR O…" at bounding box center [610, 304] width 1220 height 609
paste input "Mor"
click at [589, 304] on input "VickyQ32025 NYIns" at bounding box center [589, 305] width 9 height 9
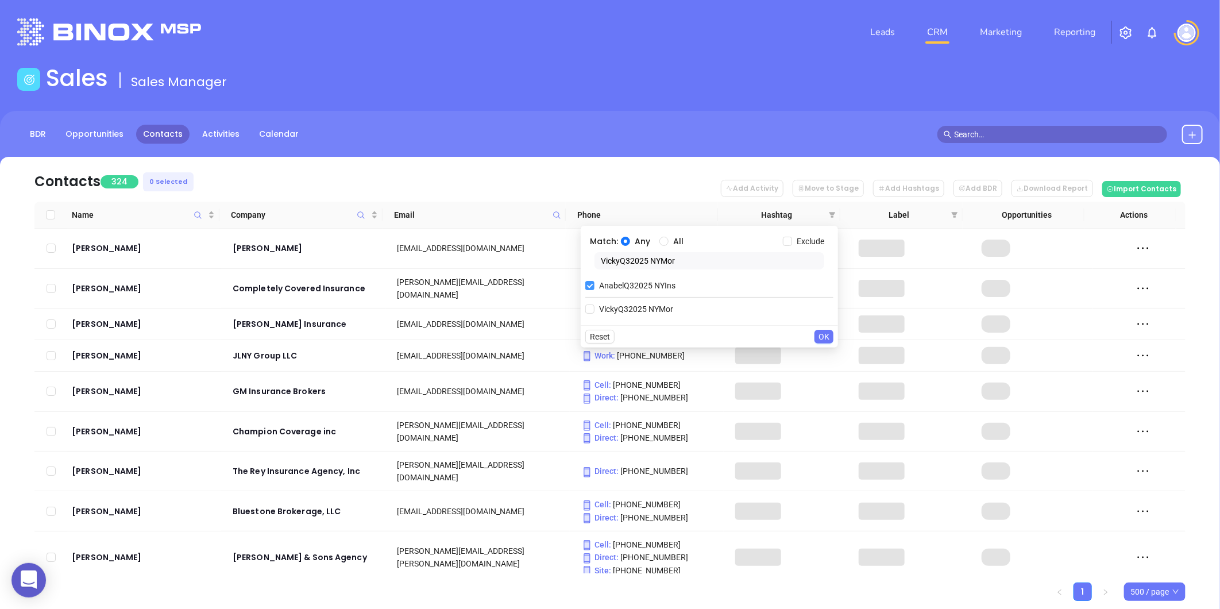
click at [589, 283] on input "AnabelQ32025 NYIns" at bounding box center [589, 285] width 9 height 9
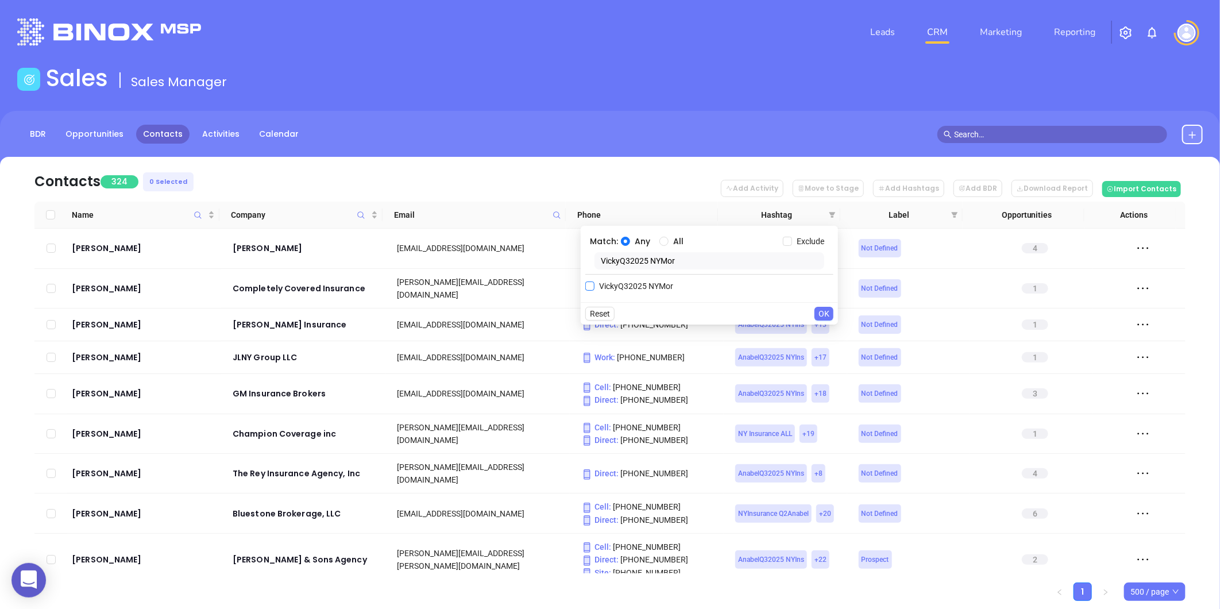
click at [590, 283] on input "VickyQ32025 NYMor" at bounding box center [589, 285] width 9 height 9
click at [562, 274] on body "0 Leads CRM Marketing Reporting Financial Leads Leads Sales Sales Manager BDR O…" at bounding box center [610, 304] width 1220 height 609
paste input "Karina"
click at [587, 308] on input "KarinaQ32025 NYMor" at bounding box center [589, 308] width 9 height 9
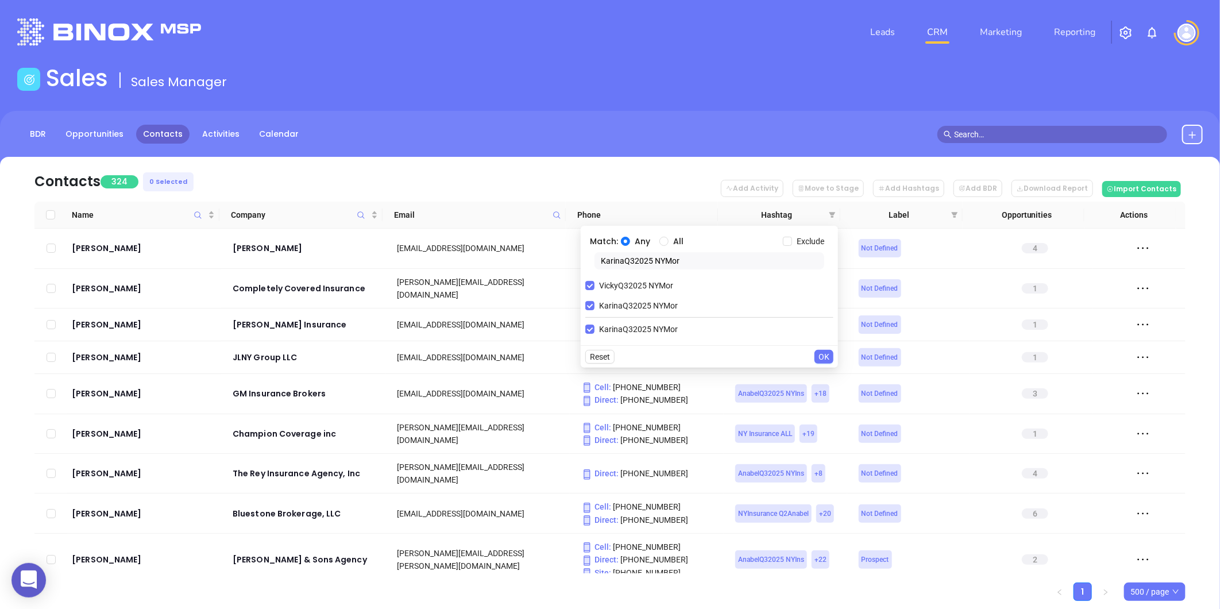
click at [824, 358] on span "OK" at bounding box center [824, 356] width 11 height 13
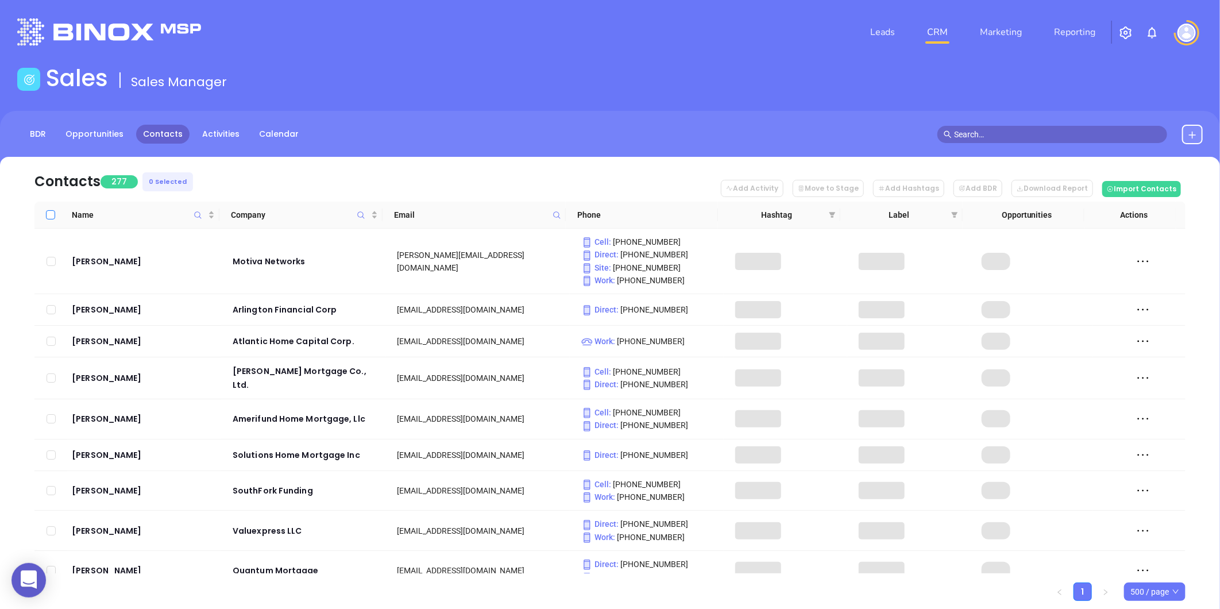
click at [48, 215] on input "Select all" at bounding box center [50, 214] width 9 height 9
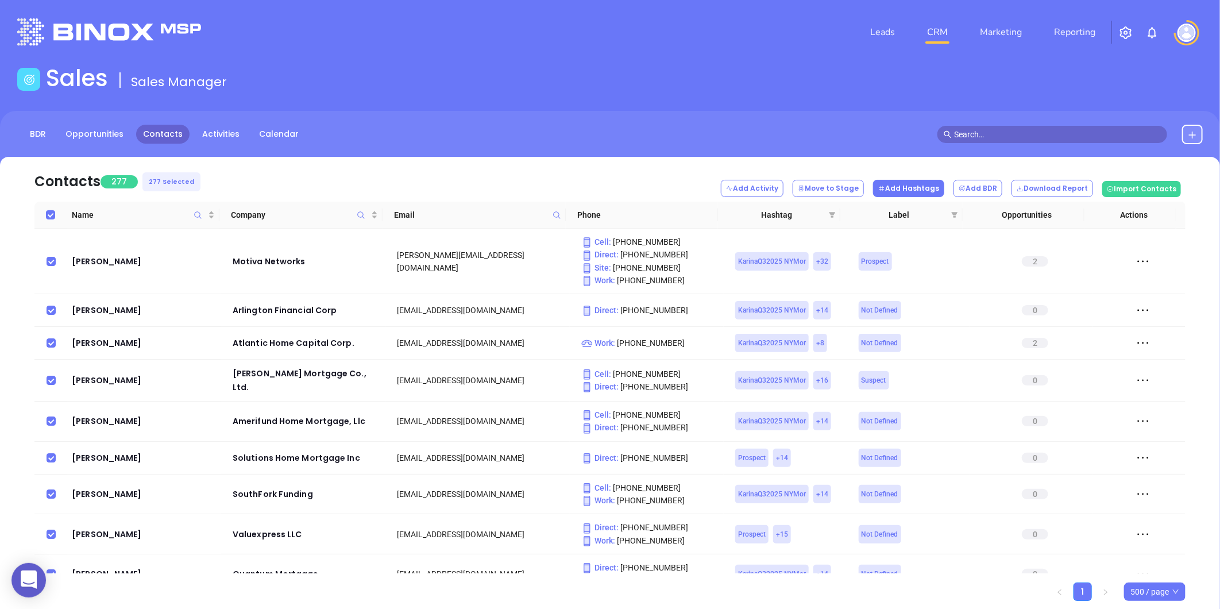
click at [926, 185] on button "Add Hashtags" at bounding box center [908, 188] width 71 height 17
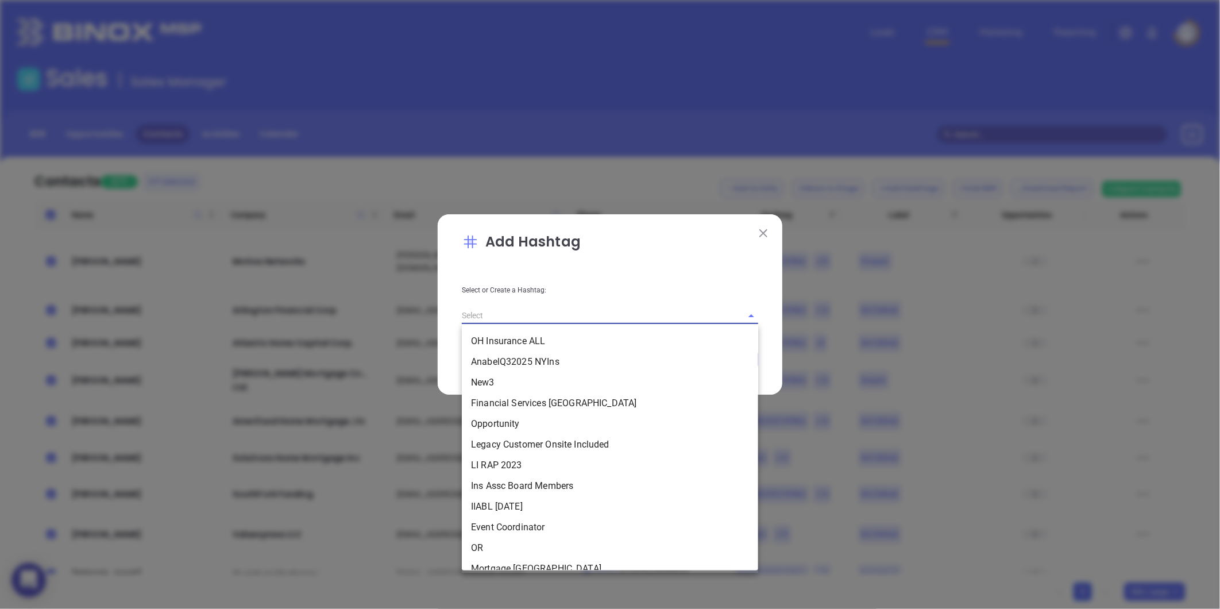
click at [566, 315] on input "text" at bounding box center [594, 315] width 264 height 17
paste input "NY MOR DFS Q3 0925 C1"
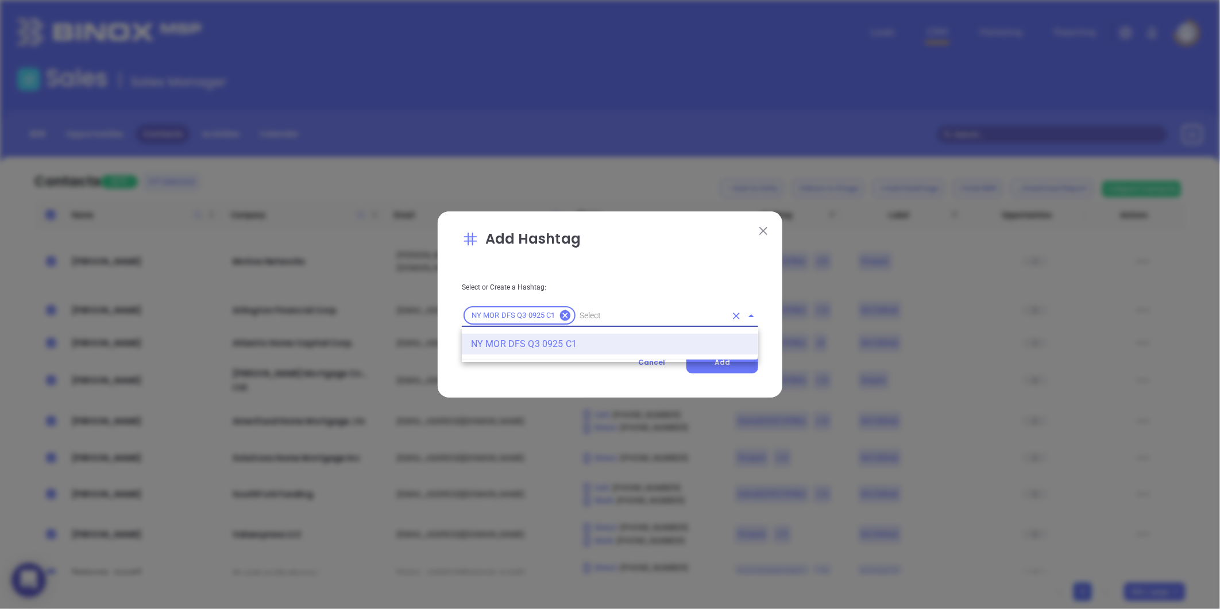
click at [540, 346] on li "NY MOR DFS Q3 0925 C1" at bounding box center [610, 344] width 296 height 21
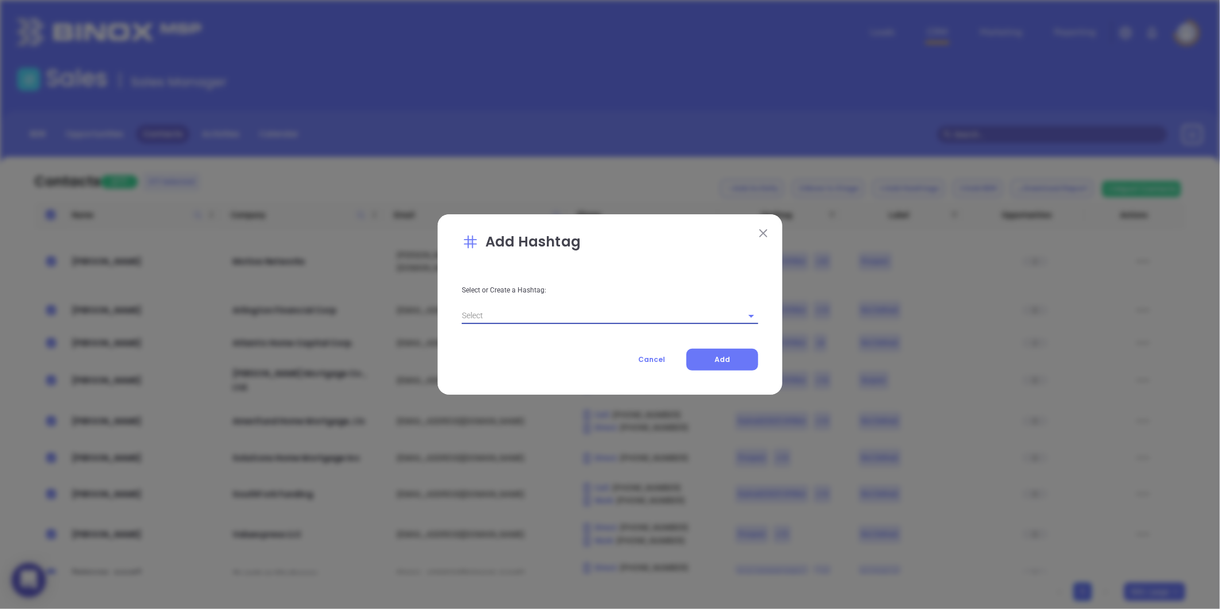
click at [533, 319] on input "text" at bounding box center [594, 315] width 264 height 17
click at [523, 338] on li "NY MOR DFS Q3 0925 C1" at bounding box center [610, 341] width 296 height 21
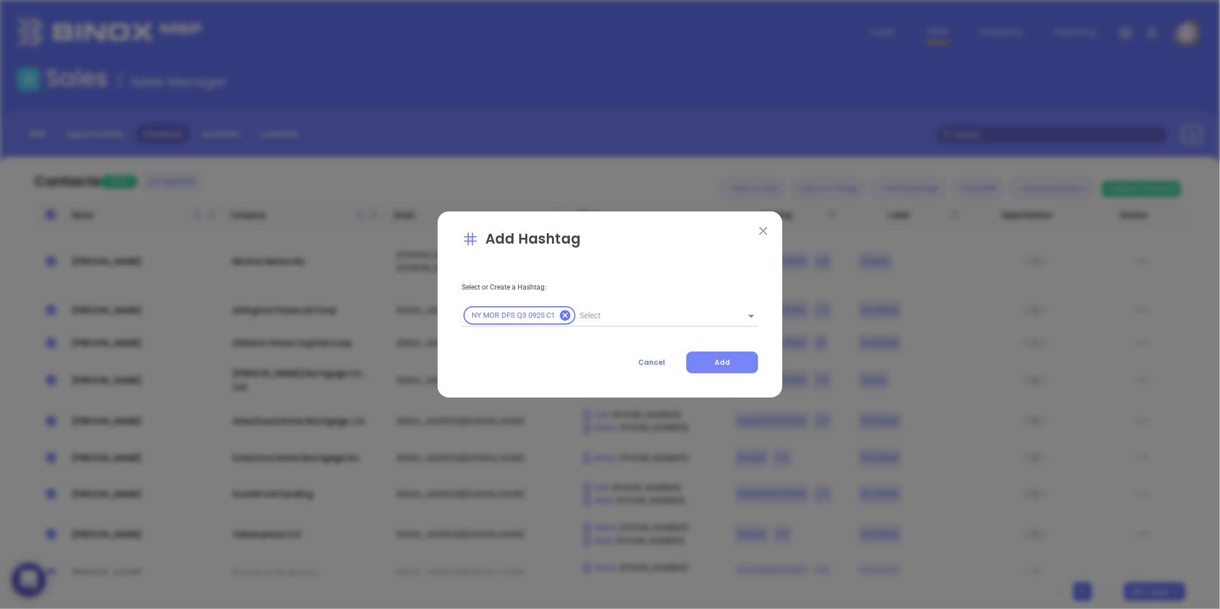
click at [721, 358] on span "Add" at bounding box center [723, 362] width 16 height 10
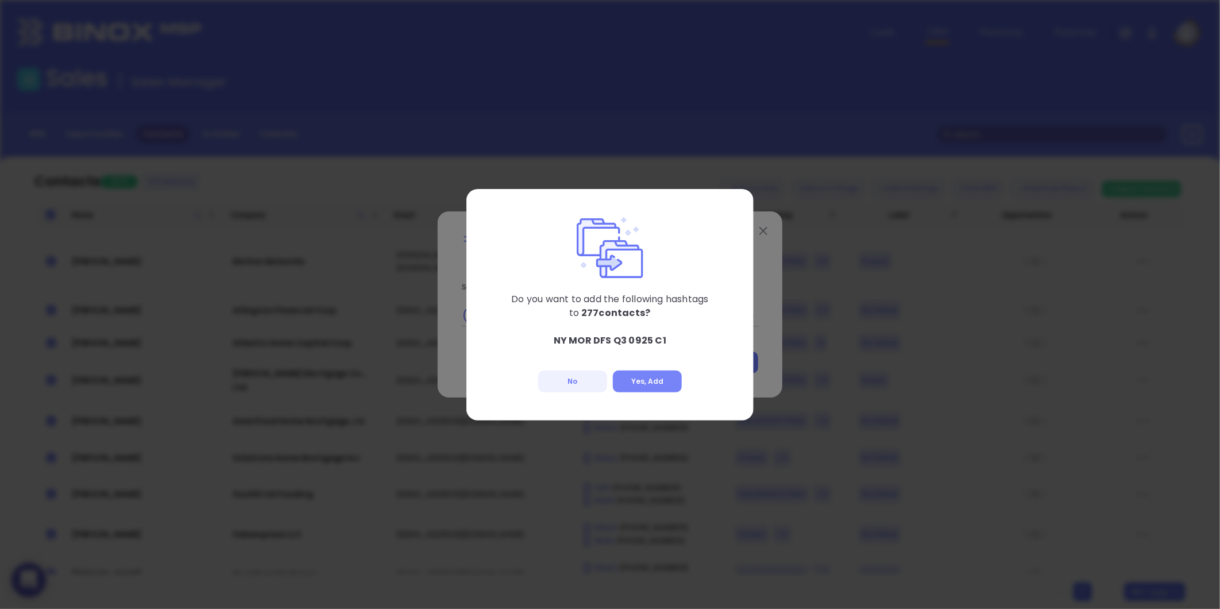
click at [648, 379] on button "Yes, Add" at bounding box center [647, 381] width 69 height 22
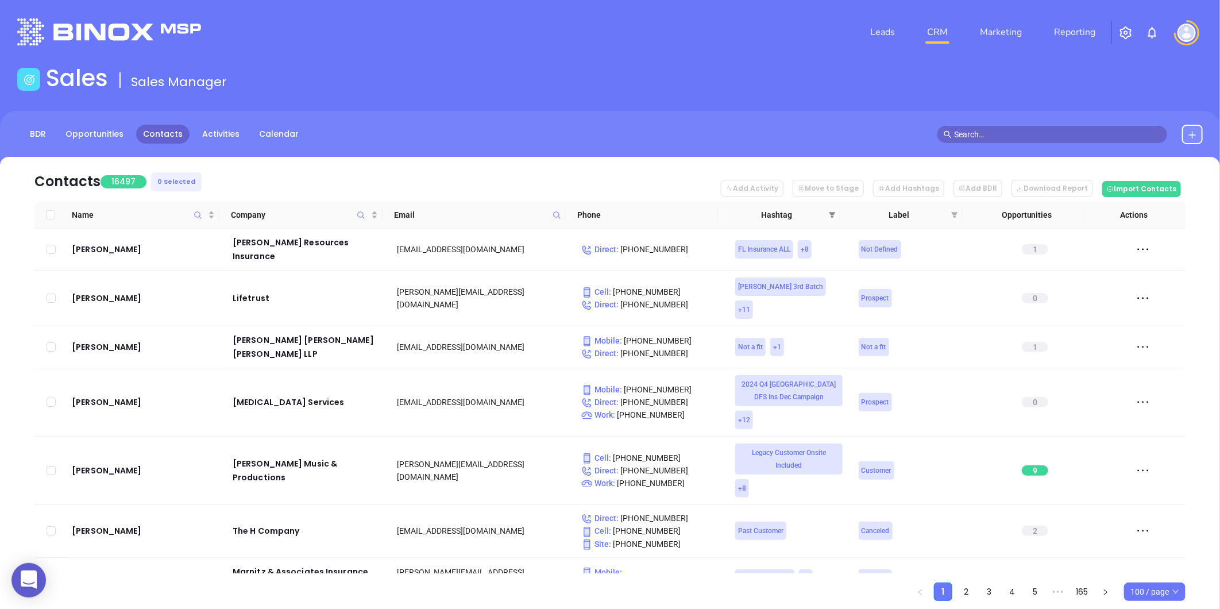
click at [831, 210] on span at bounding box center [832, 214] width 11 height 17
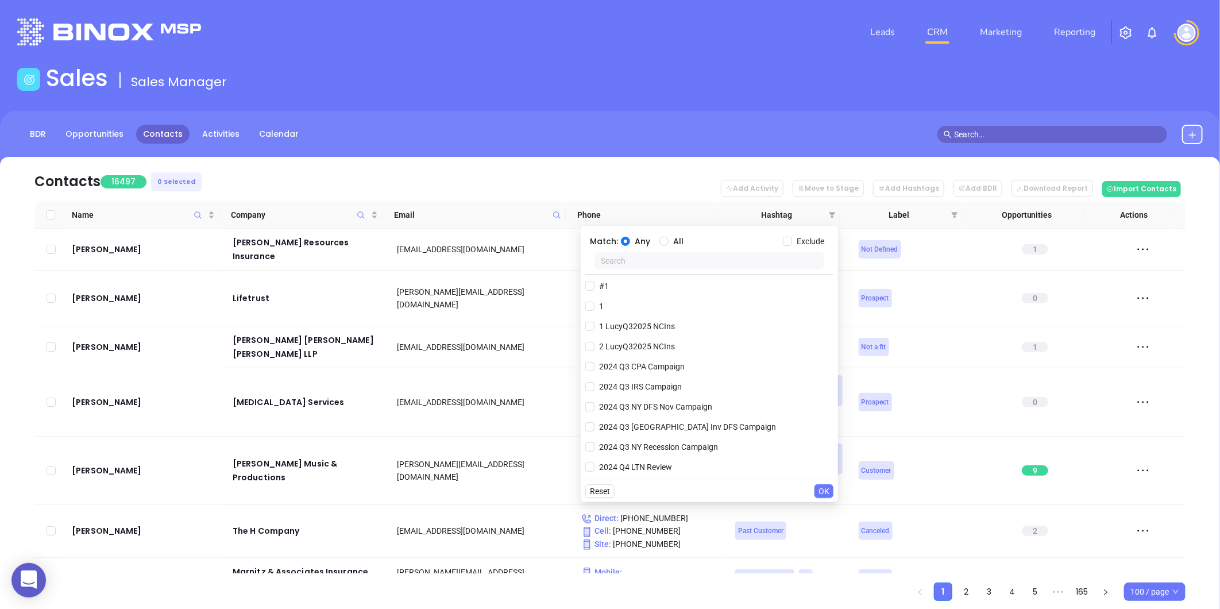
click at [555, 211] on icon at bounding box center [557, 215] width 9 height 9
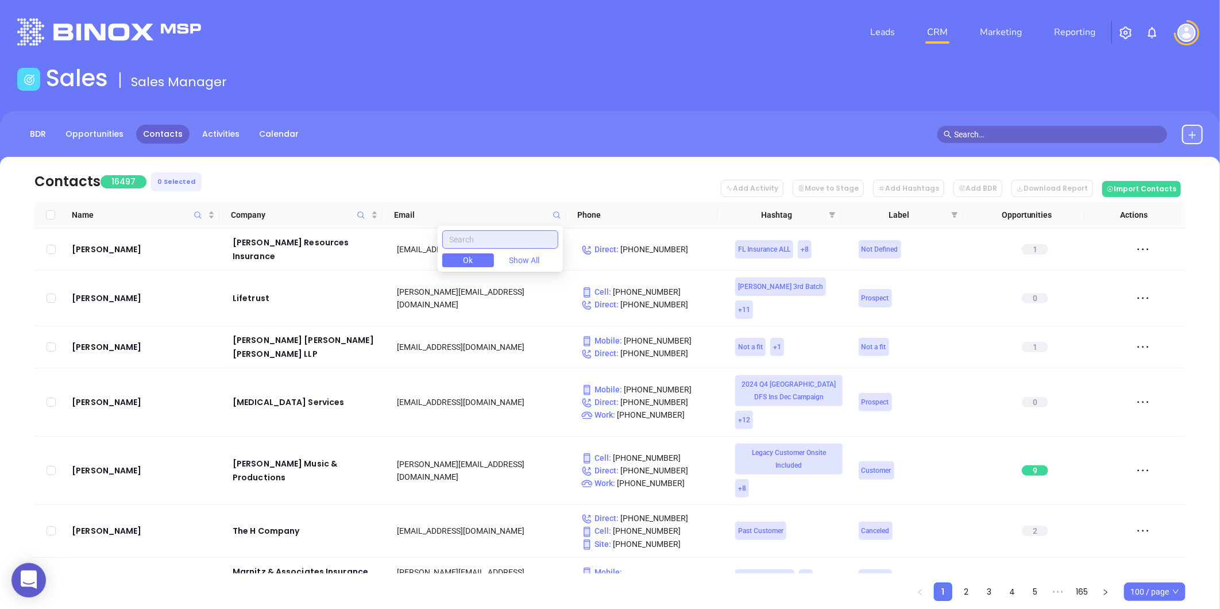
paste input "[PERSON_NAME][EMAIL_ADDRESS][DOMAIN_NAME]"
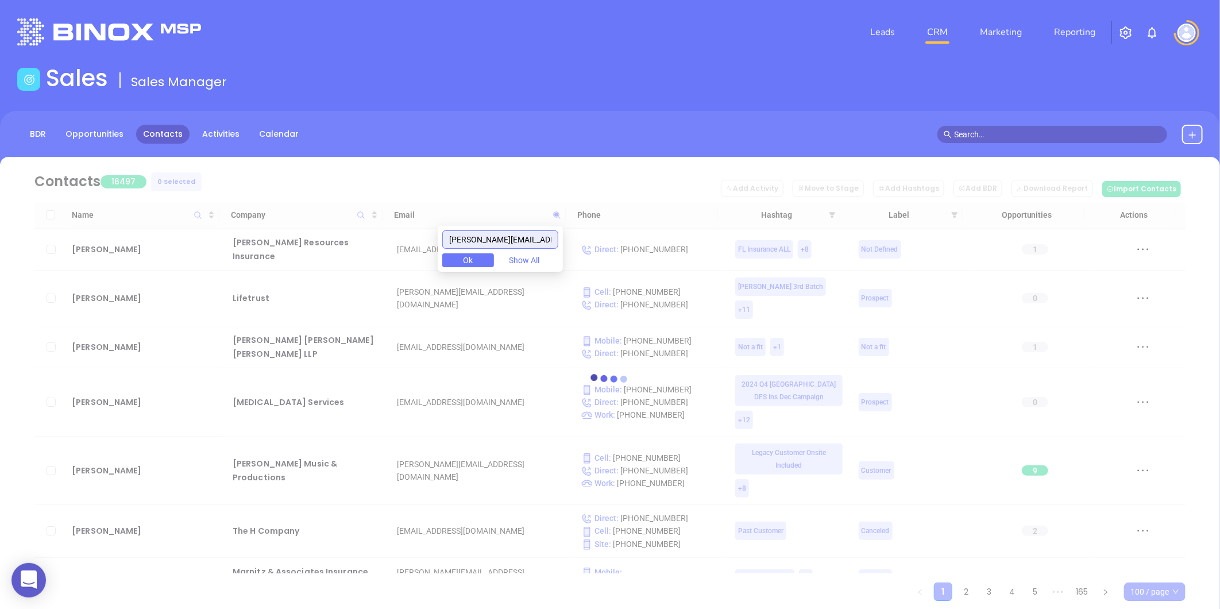
drag, startPoint x: 466, startPoint y: 238, endPoint x: 385, endPoint y: 252, distance: 82.1
click at [385, 252] on body "0 Leads CRM Marketing Reporting Financial Leads Leads Sales Sales Manager BDR O…" at bounding box center [610, 304] width 1220 height 609
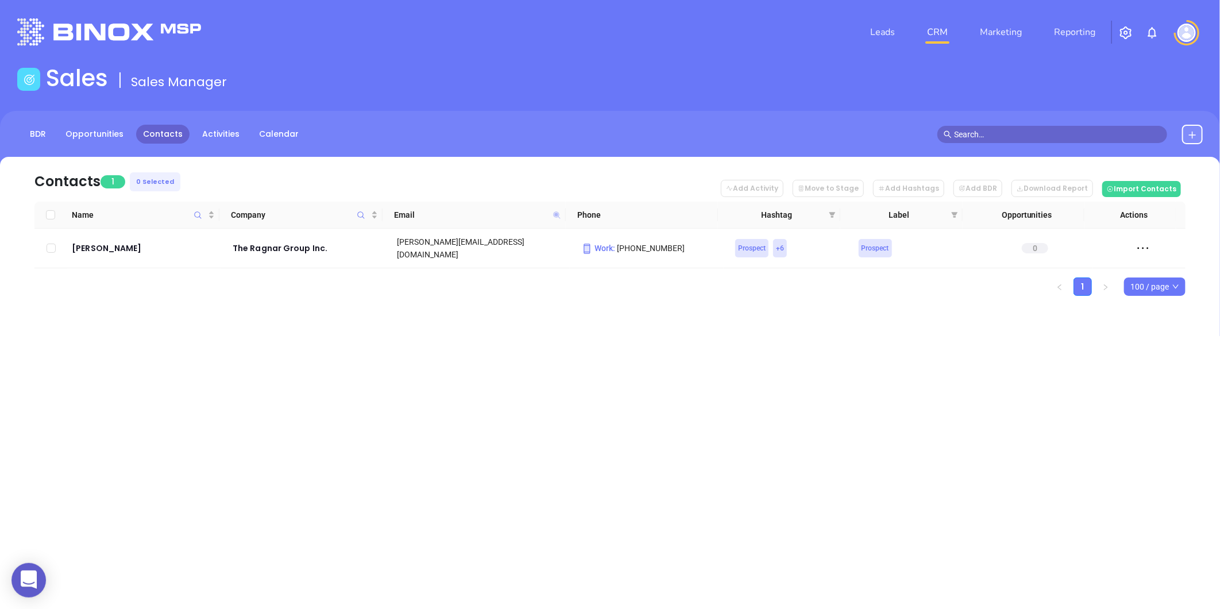
click at [556, 215] on icon at bounding box center [556, 214] width 7 height 7
paste input "nick.wagner@yourinsuranceguy"
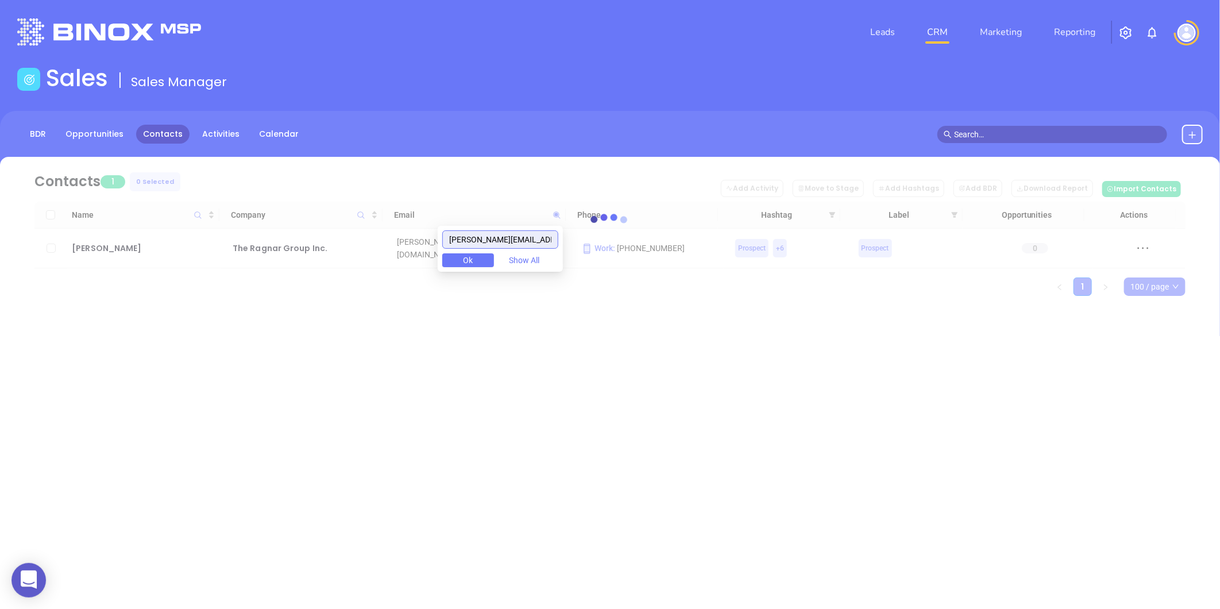
drag, startPoint x: 469, startPoint y: 238, endPoint x: 348, endPoint y: 261, distance: 123.5
click at [363, 260] on body "0 Leads CRM Marketing Reporting Financial Leads Leads Sales Sales Manager BDR O…" at bounding box center [610, 304] width 1220 height 609
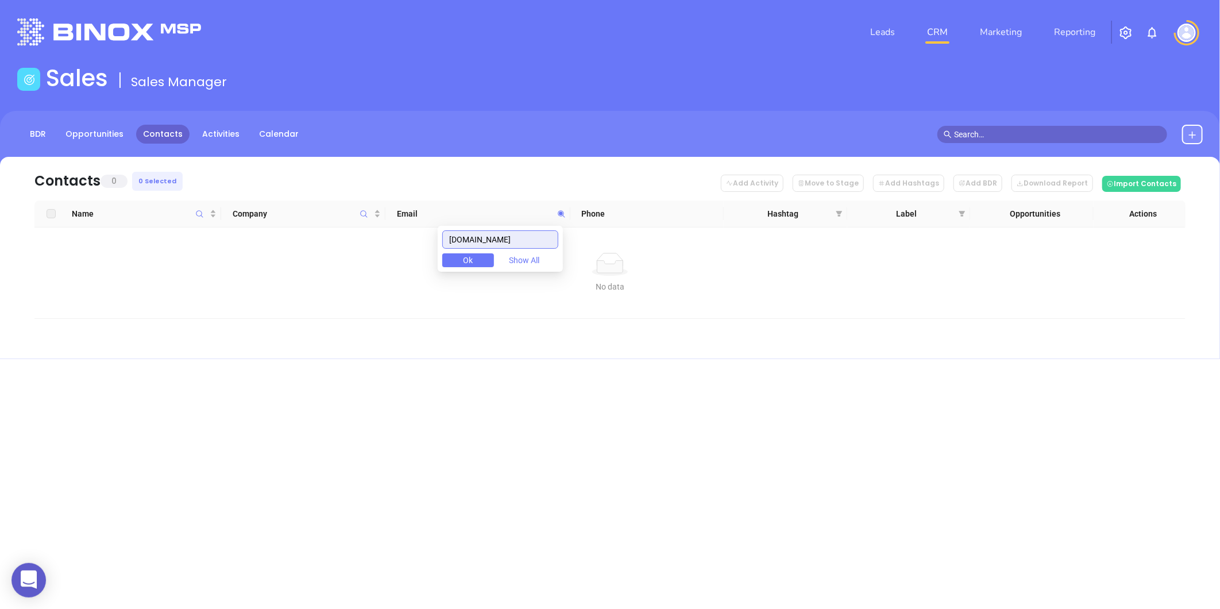
click at [542, 240] on input "yourinsuranceguy.com" at bounding box center [500, 239] width 116 height 18
click at [520, 244] on input "yourinsuranceguy.com" at bounding box center [500, 239] width 116 height 18
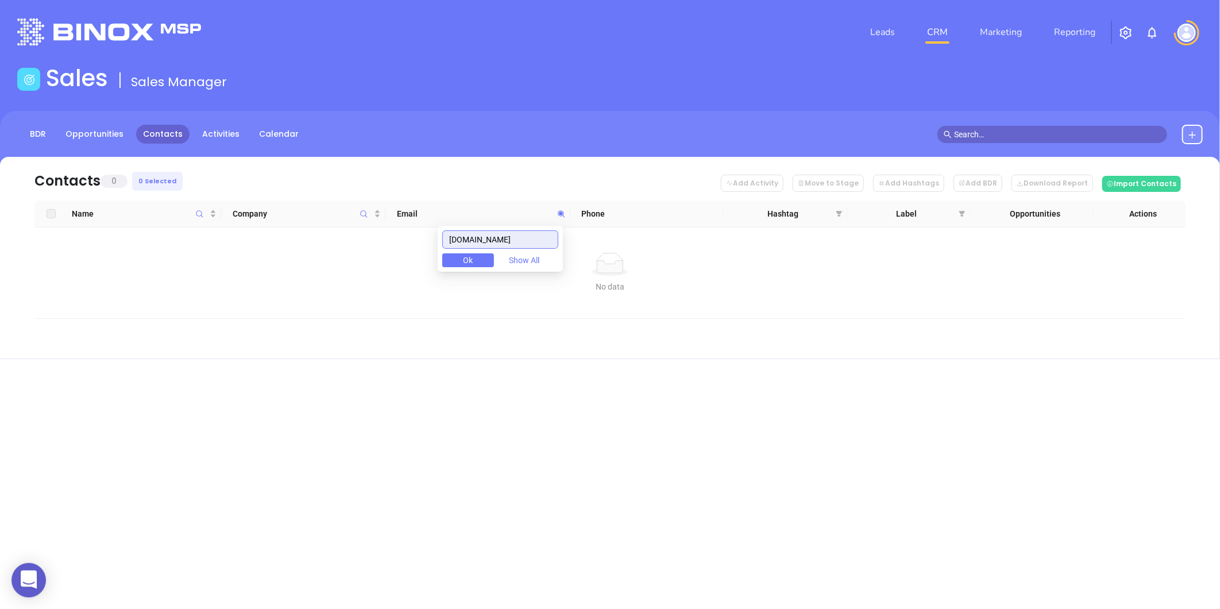
paste input "nick.wagner@"
click at [507, 240] on input "nick.wagner@yourinsuranceguy.com" at bounding box center [500, 239] width 116 height 18
drag, startPoint x: 474, startPoint y: 239, endPoint x: 289, endPoint y: 276, distance: 188.6
click at [301, 274] on body "0 Leads CRM Marketing Reporting Financial Leads Leads Sales Sales Manager BDR O…" at bounding box center [610, 304] width 1220 height 609
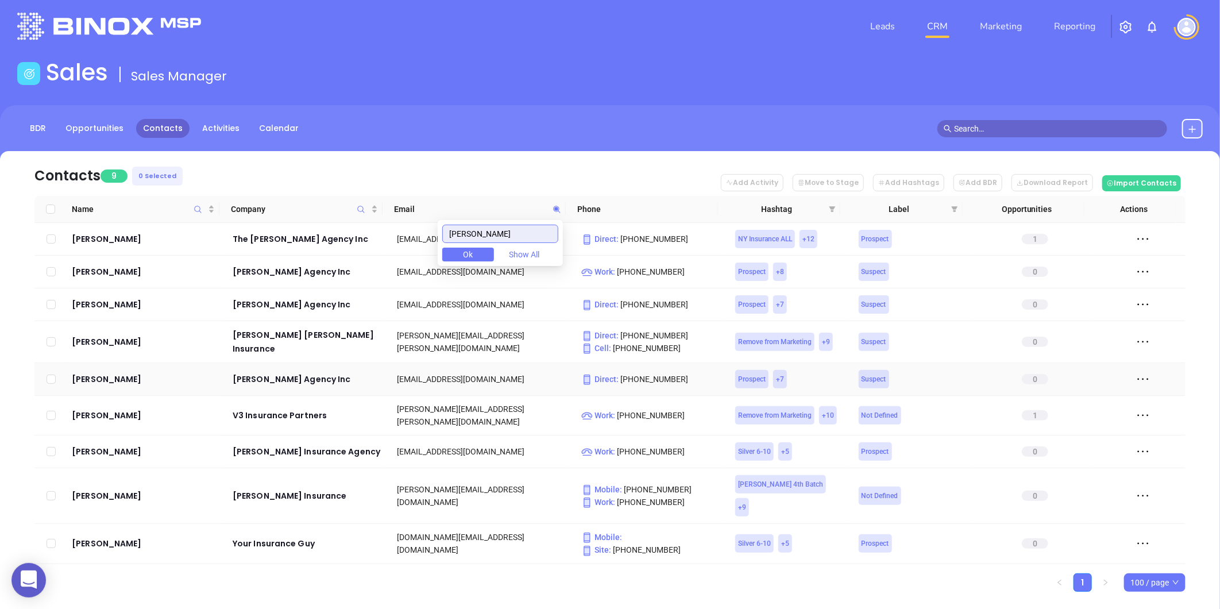
scroll to position [7, 0]
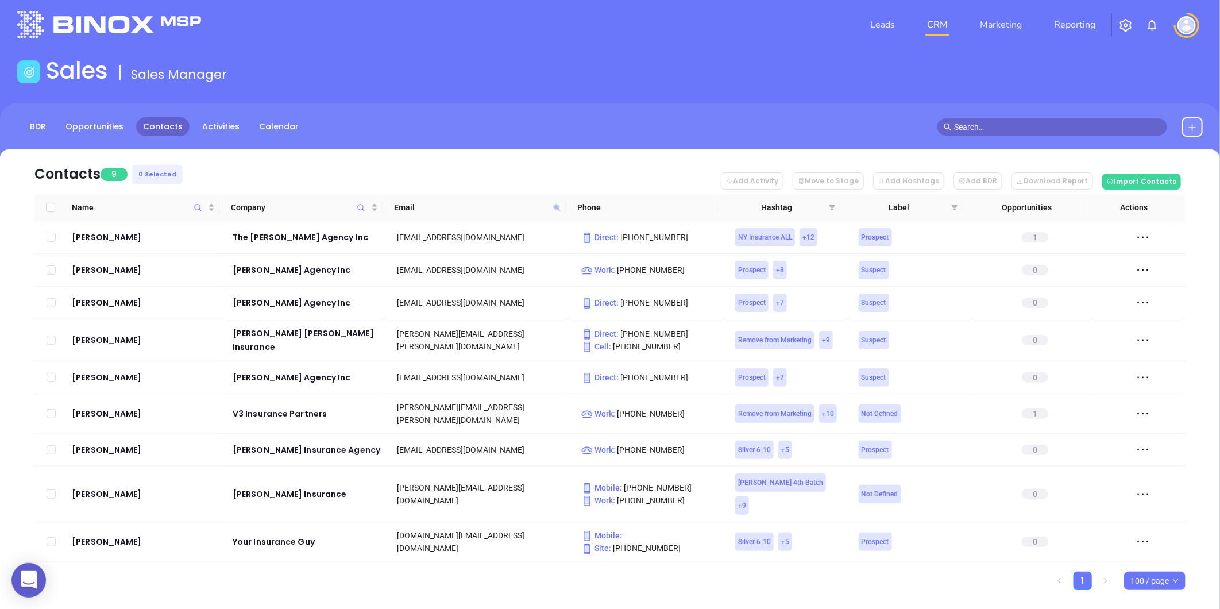
click at [554, 205] on icon at bounding box center [556, 207] width 7 height 7
paste input "illiam@hixonco.com"
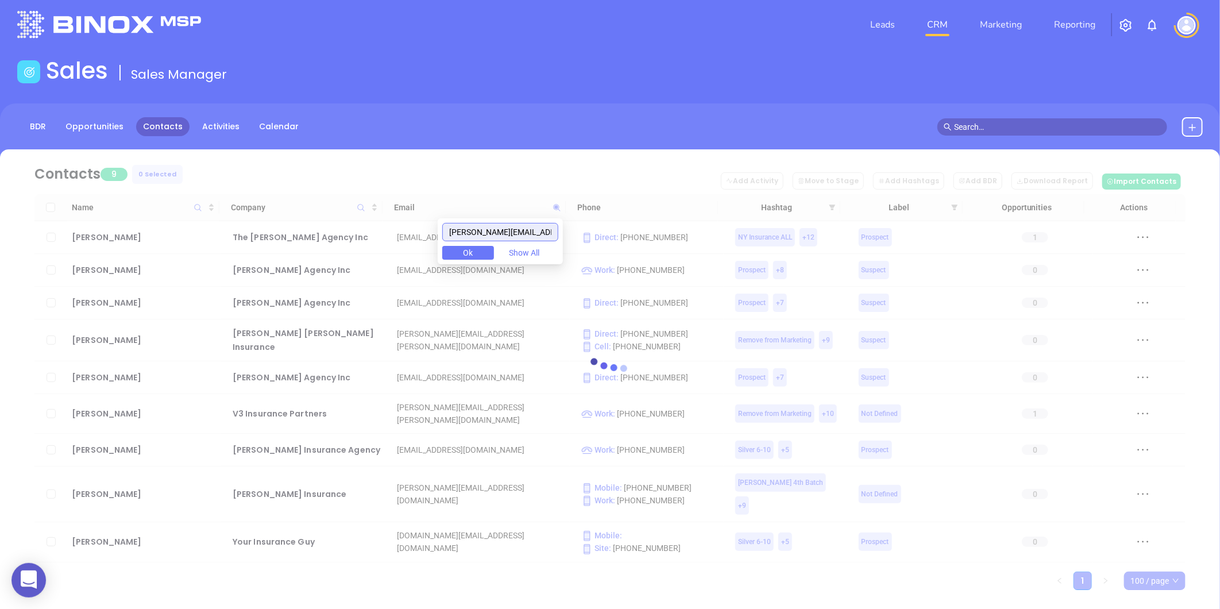
drag, startPoint x: 485, startPoint y: 234, endPoint x: 294, endPoint y: 263, distance: 193.3
click at [294, 263] on body "0 Leads CRM Marketing Reporting Financial Leads Leads Sales Sales Manager BDR O…" at bounding box center [610, 297] width 1220 height 609
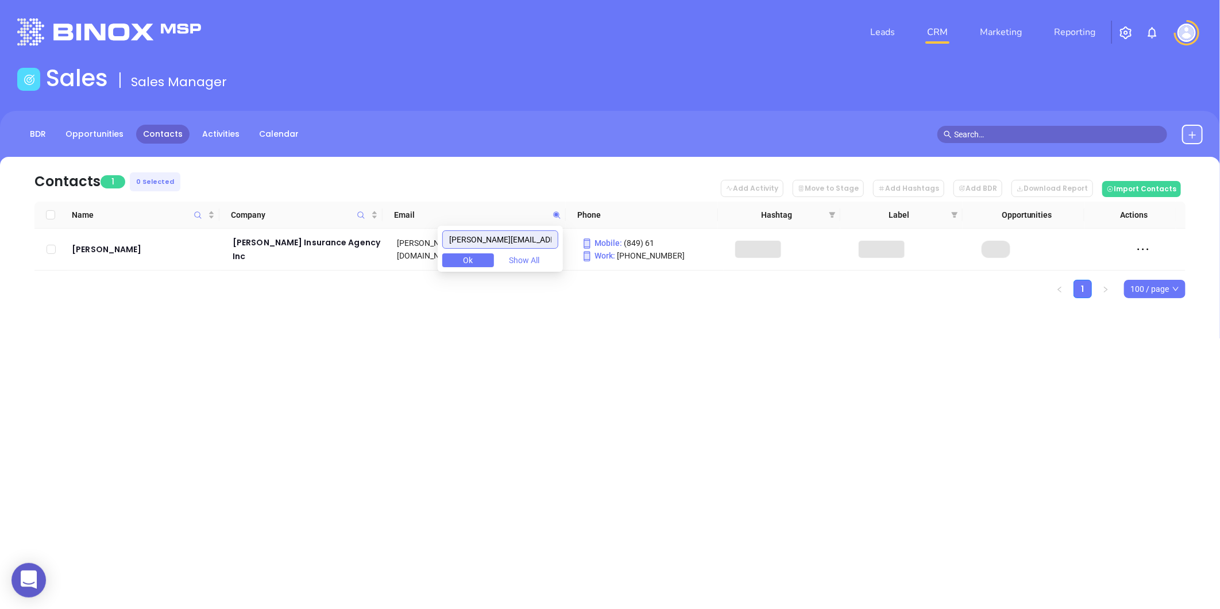
scroll to position [0, 0]
click at [559, 211] on icon at bounding box center [557, 215] width 9 height 9
paste input "@riffenburg"
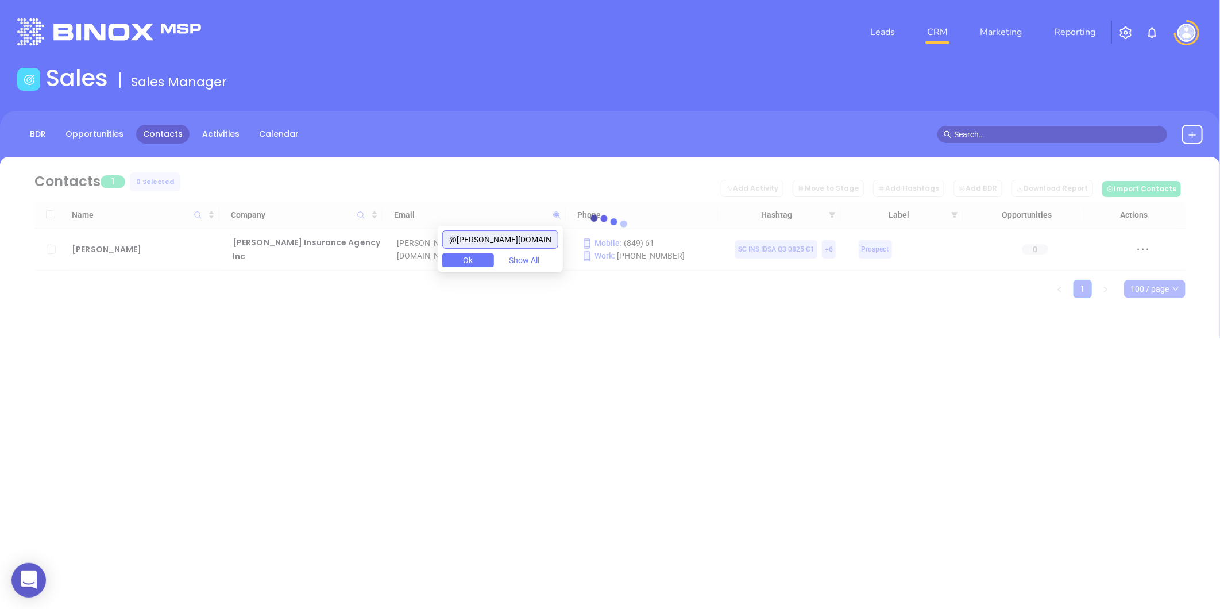
drag, startPoint x: 464, startPoint y: 244, endPoint x: 409, endPoint y: 254, distance: 56.1
click at [409, 254] on body "0 Leads CRM Marketing Reporting Financial Leads Leads Sales Sales Manager BDR O…" at bounding box center [610, 304] width 1220 height 609
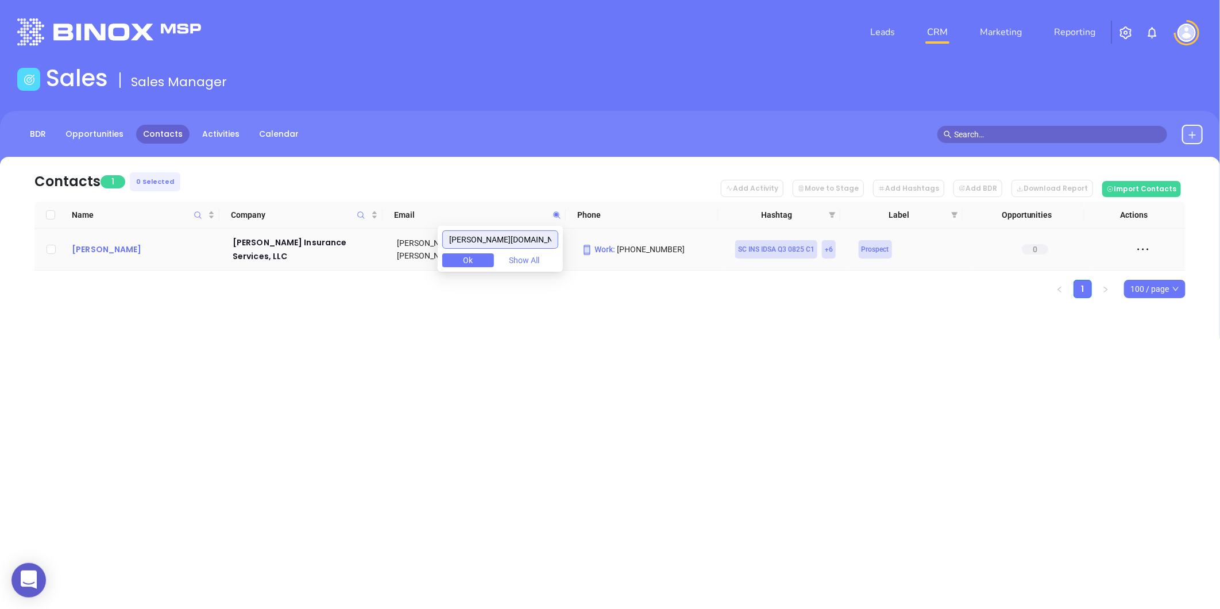
type input "riffenburg.com"
click at [555, 214] on icon at bounding box center [556, 214] width 7 height 7
paste input "text"
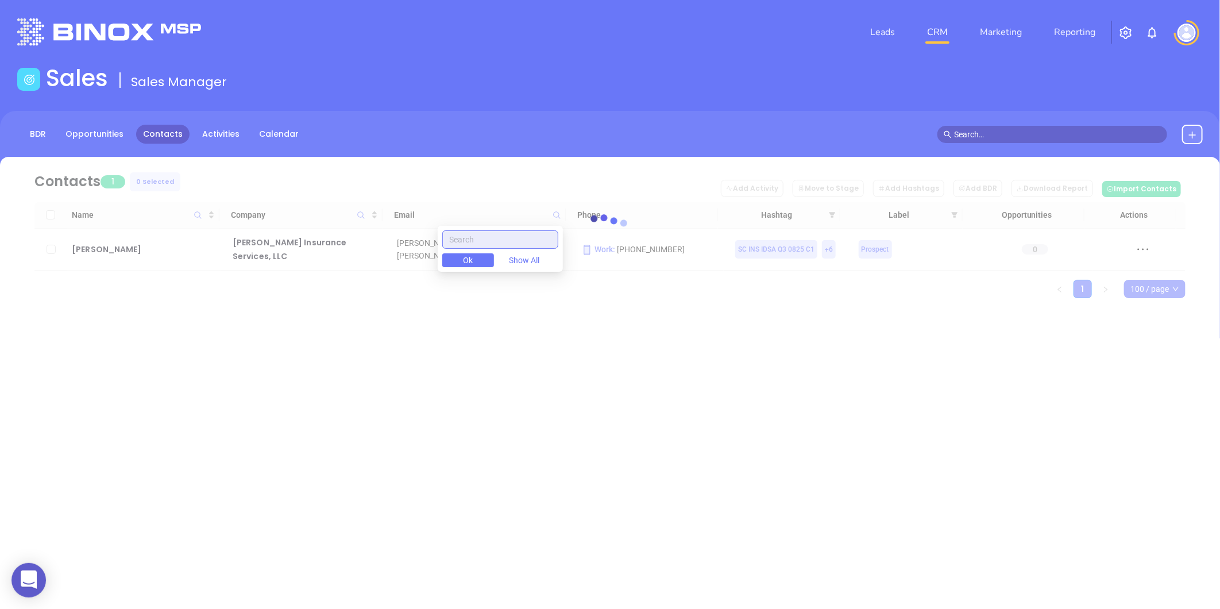
click at [491, 236] on input "text" at bounding box center [500, 239] width 116 height 18
paste input "m.watts@wattsagency.com"
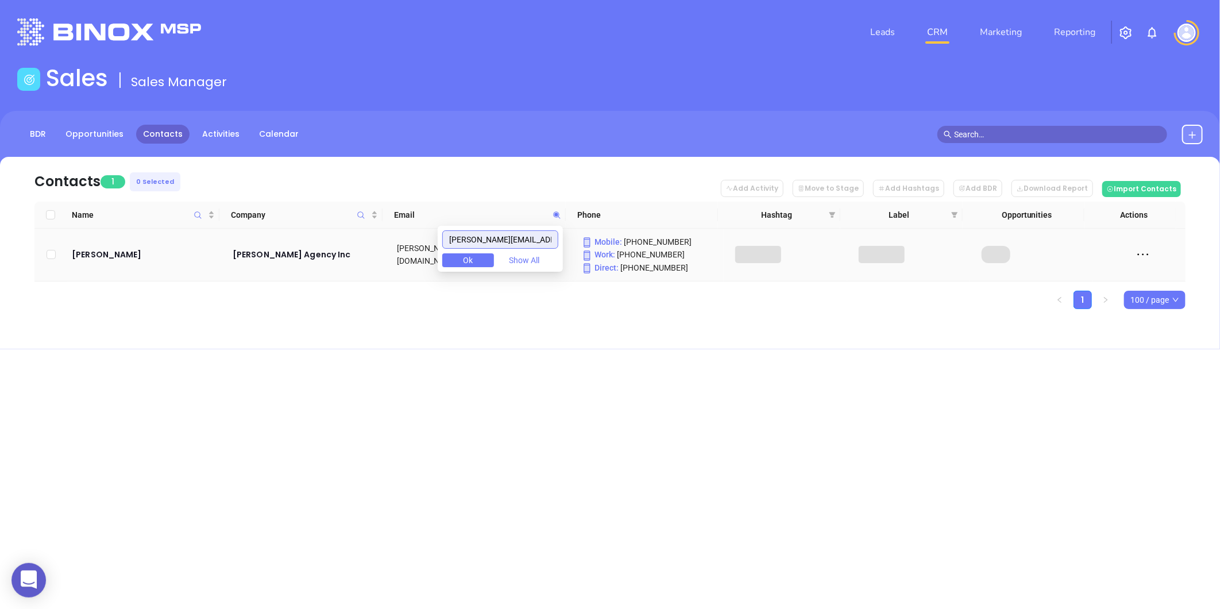
drag, startPoint x: 443, startPoint y: 245, endPoint x: 389, endPoint y: 256, distance: 55.2
click at [389, 256] on body "0 Leads CRM Marketing Reporting Financial Leads Leads Sales Sales Manager BDR O…" at bounding box center [610, 304] width 1220 height 609
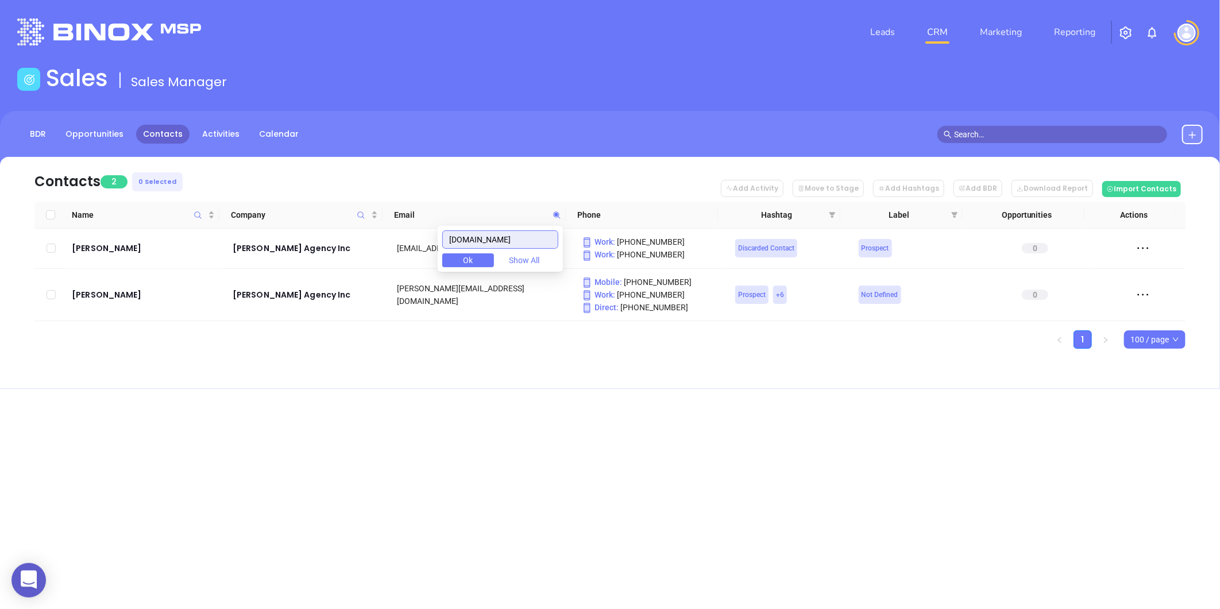
type input "wattsagency.com"
click at [555, 214] on icon at bounding box center [556, 214] width 7 height 7
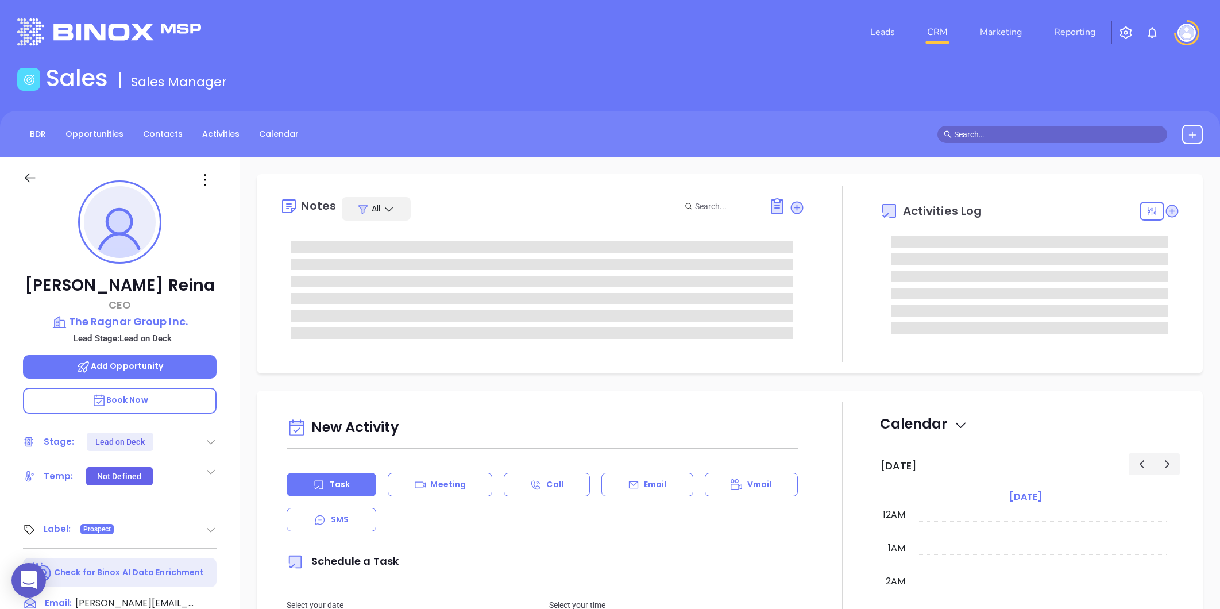
type input "[PERSON_NAME]"
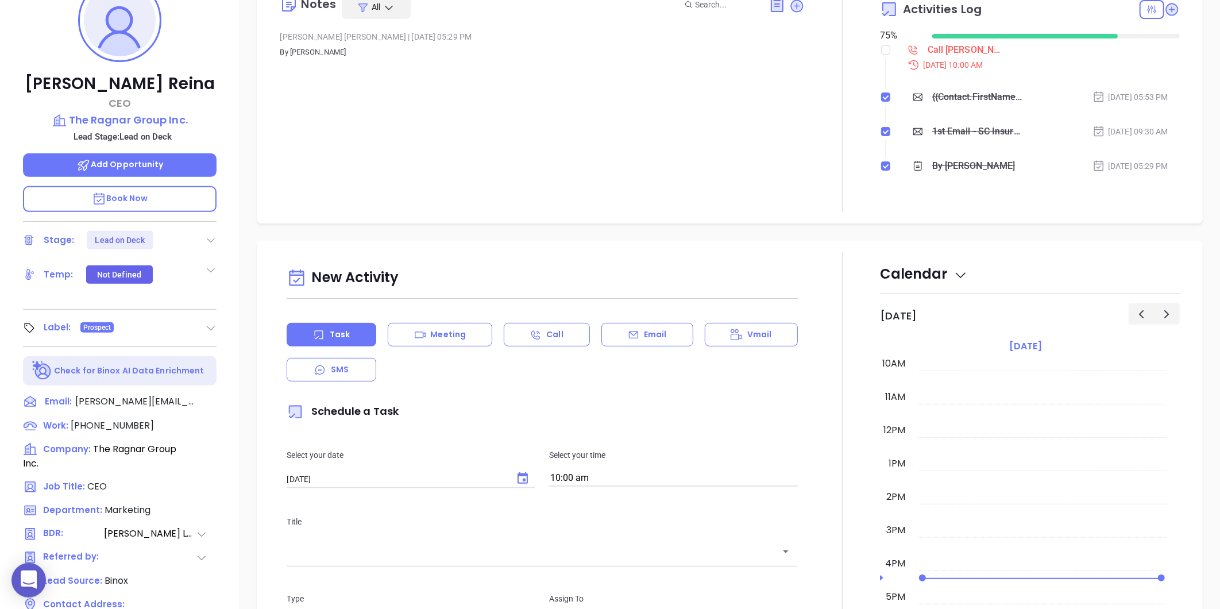
scroll to position [352, 0]
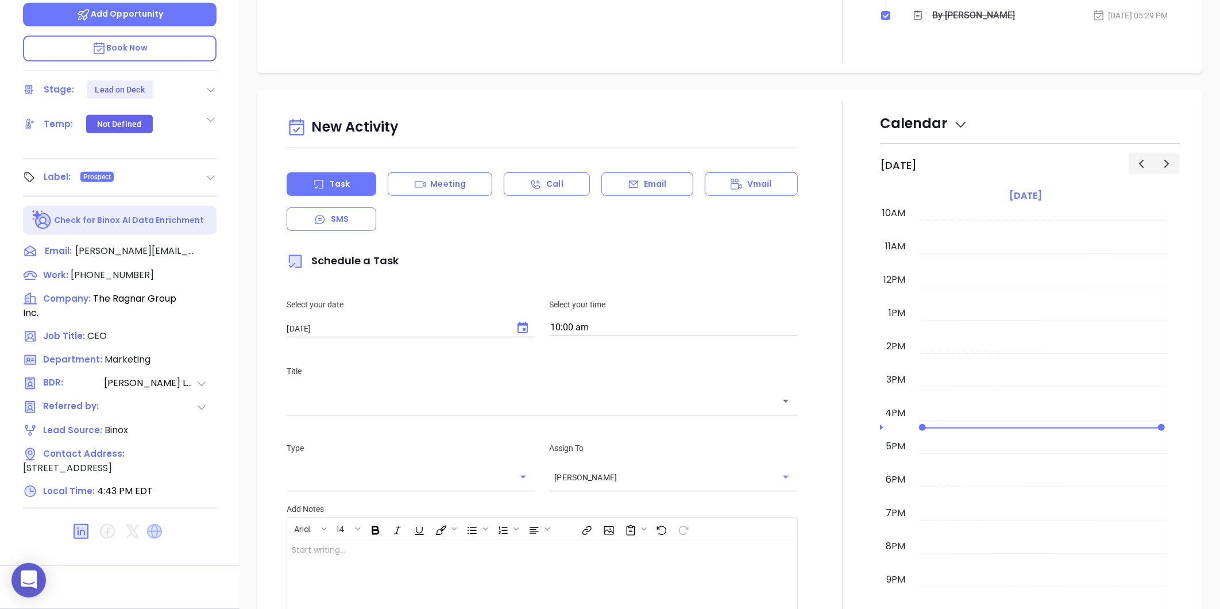
click at [153, 524] on icon at bounding box center [154, 531] width 15 height 15
click at [78, 529] on icon at bounding box center [81, 531] width 15 height 15
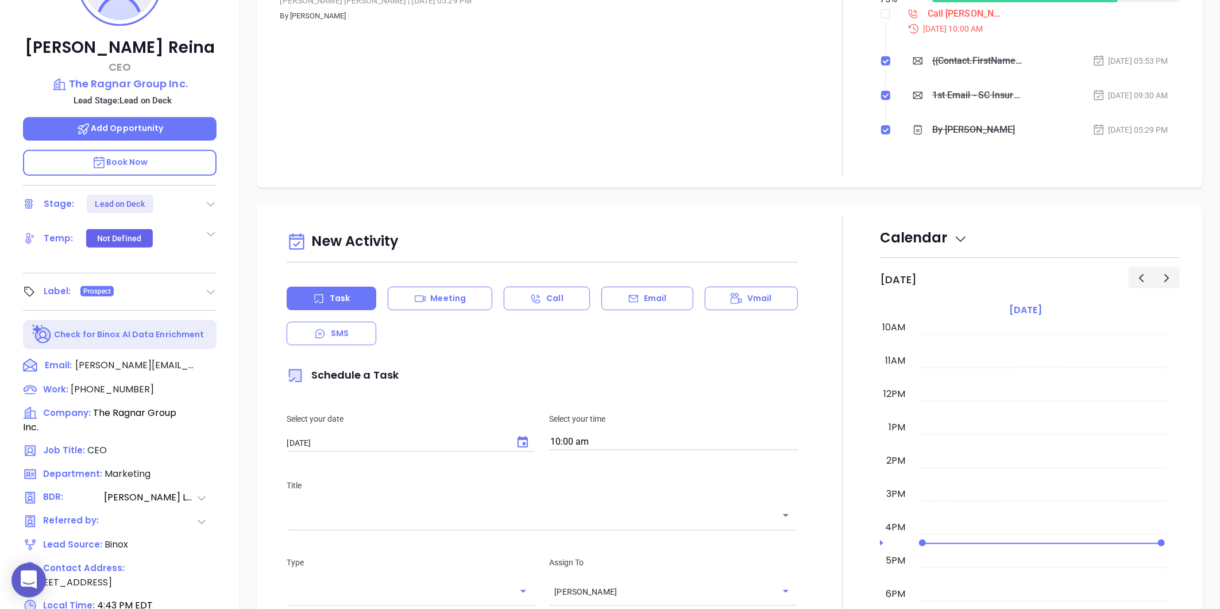
scroll to position [225, 0]
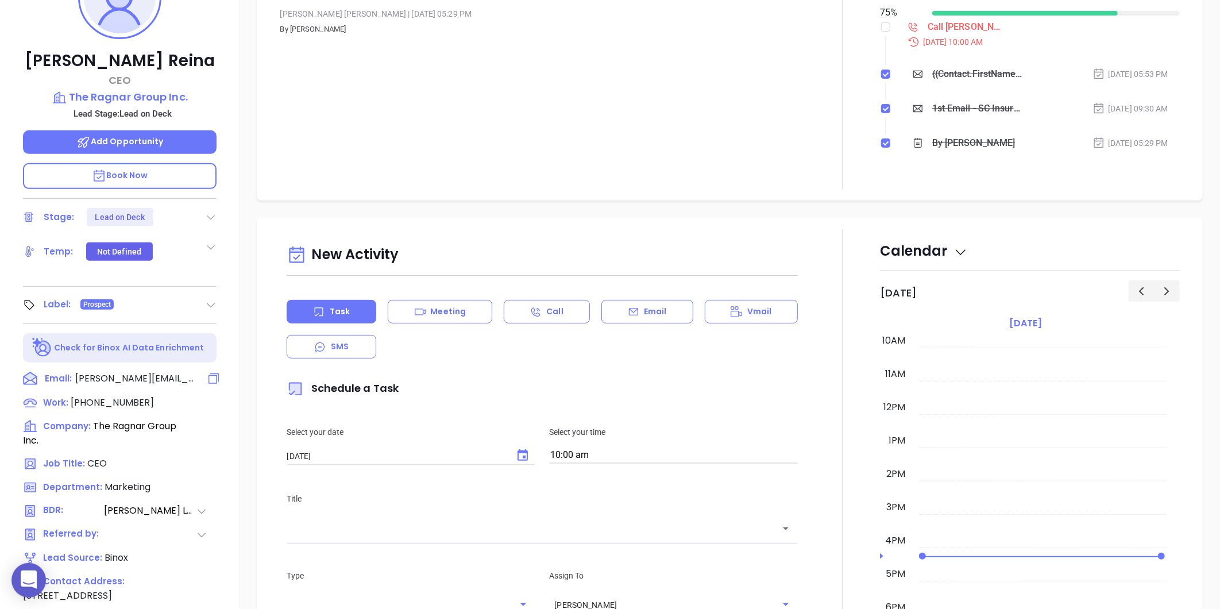
click at [213, 380] on icon at bounding box center [214, 379] width 14 height 14
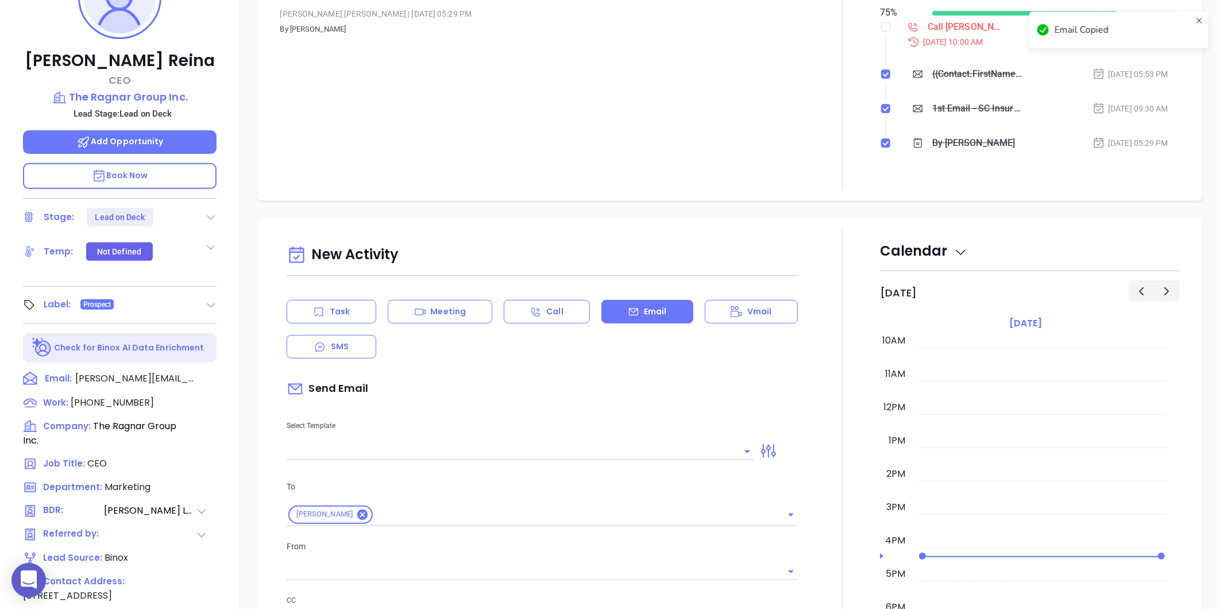
scroll to position [285, 0]
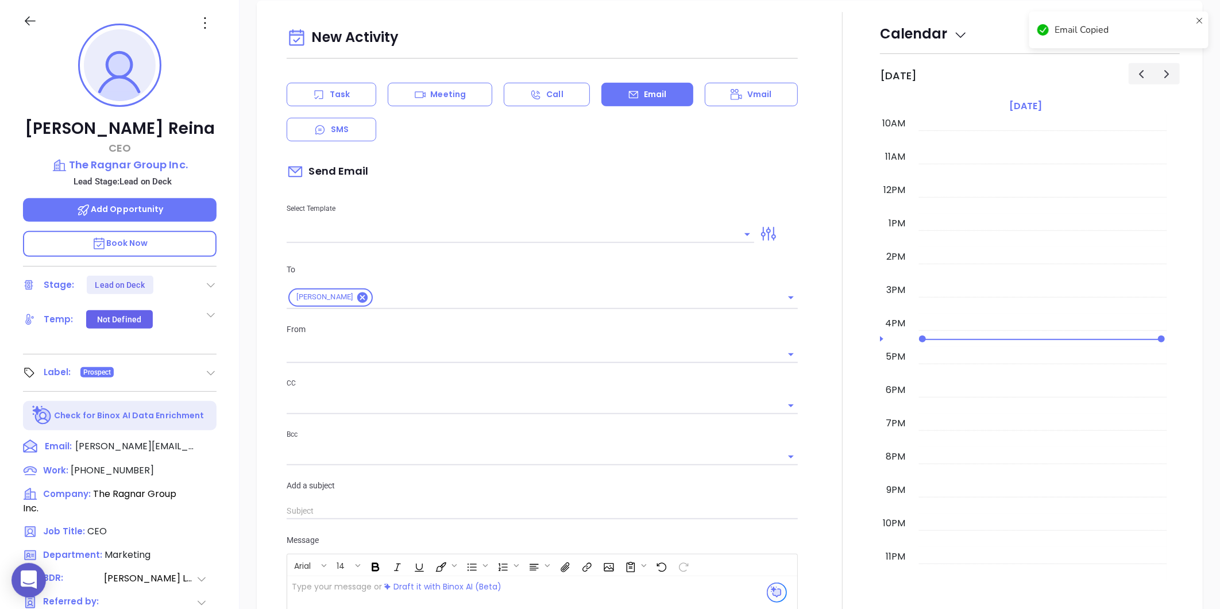
type input "[PERSON_NAME]"
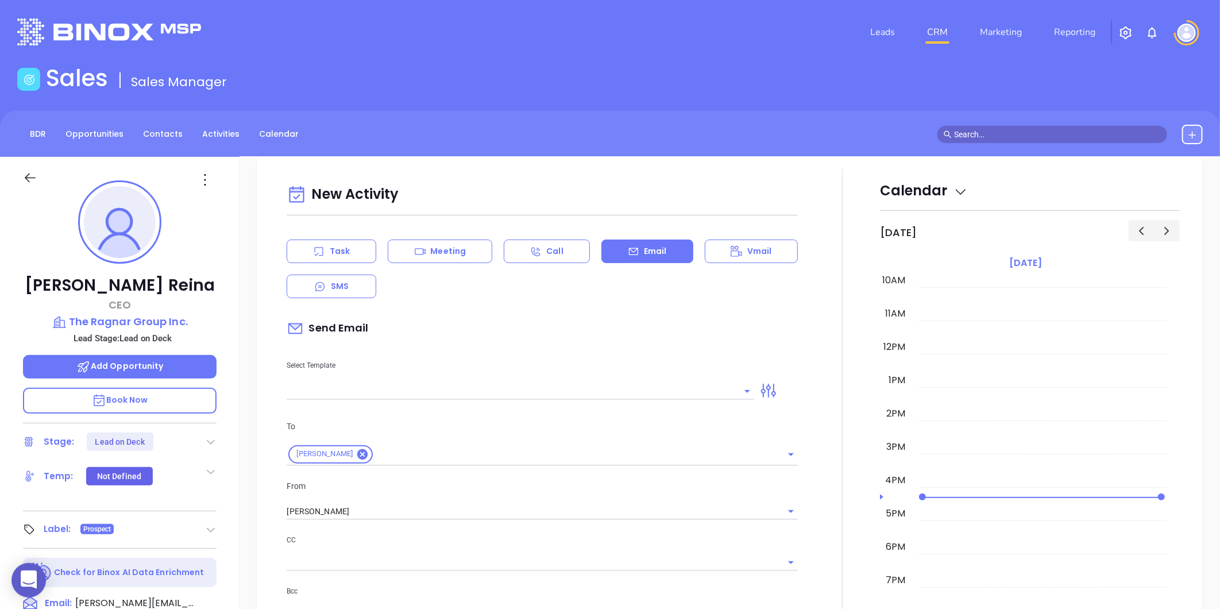
scroll to position [0, 0]
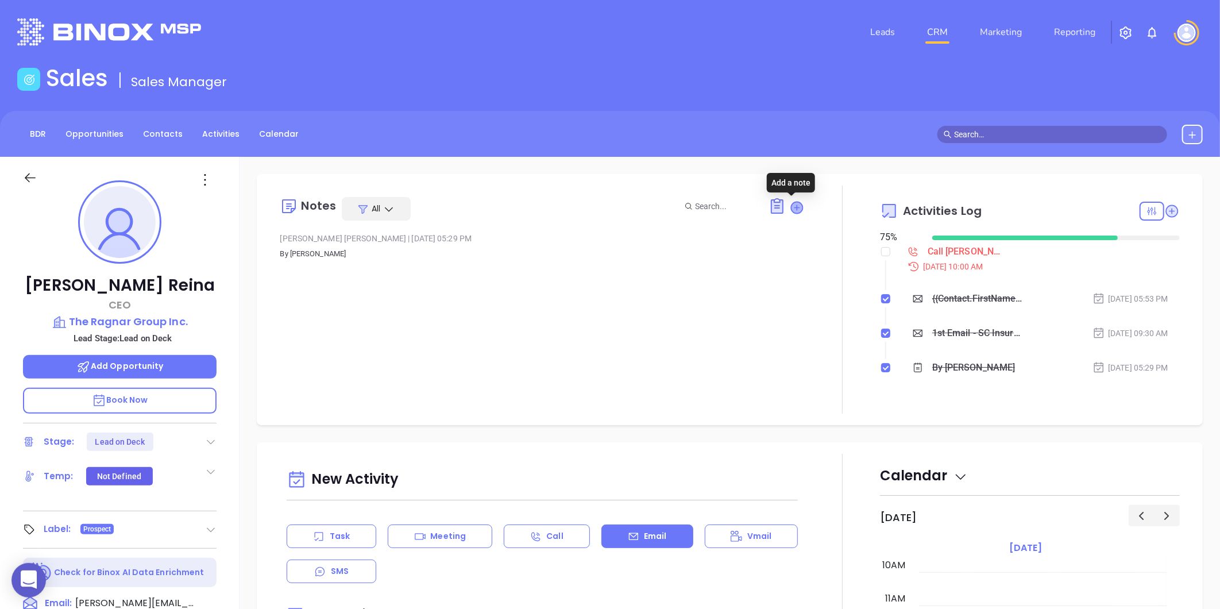
click at [794, 206] on icon at bounding box center [797, 207] width 11 height 11
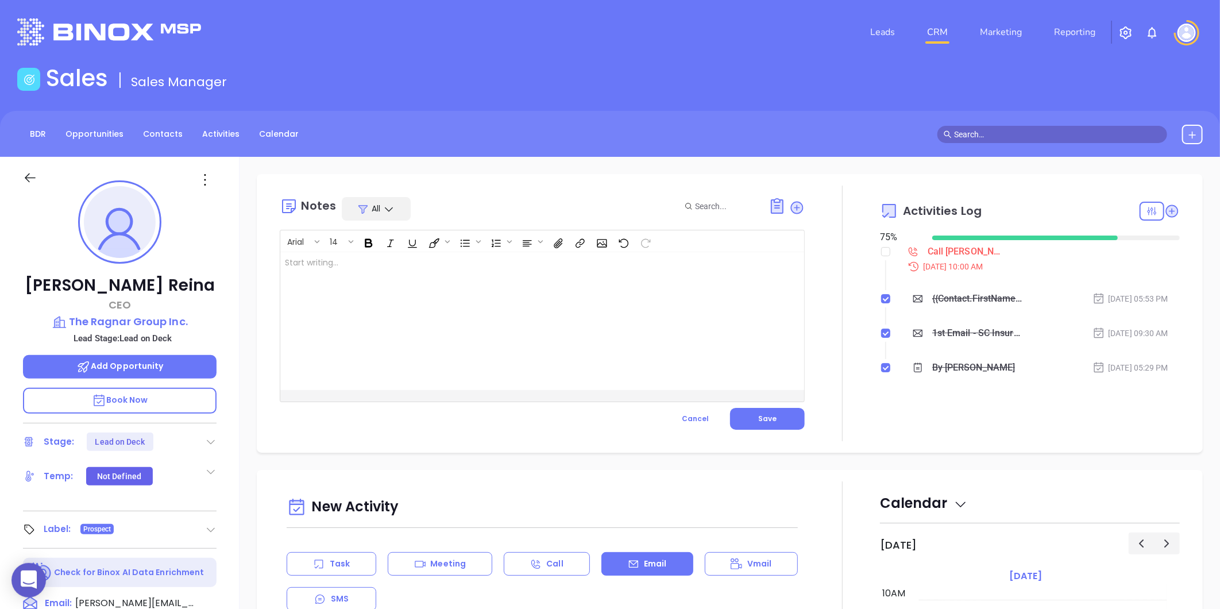
click at [503, 278] on div at bounding box center [523, 321] width 487 height 138
click at [767, 421] on span "Save" at bounding box center [767, 419] width 18 height 10
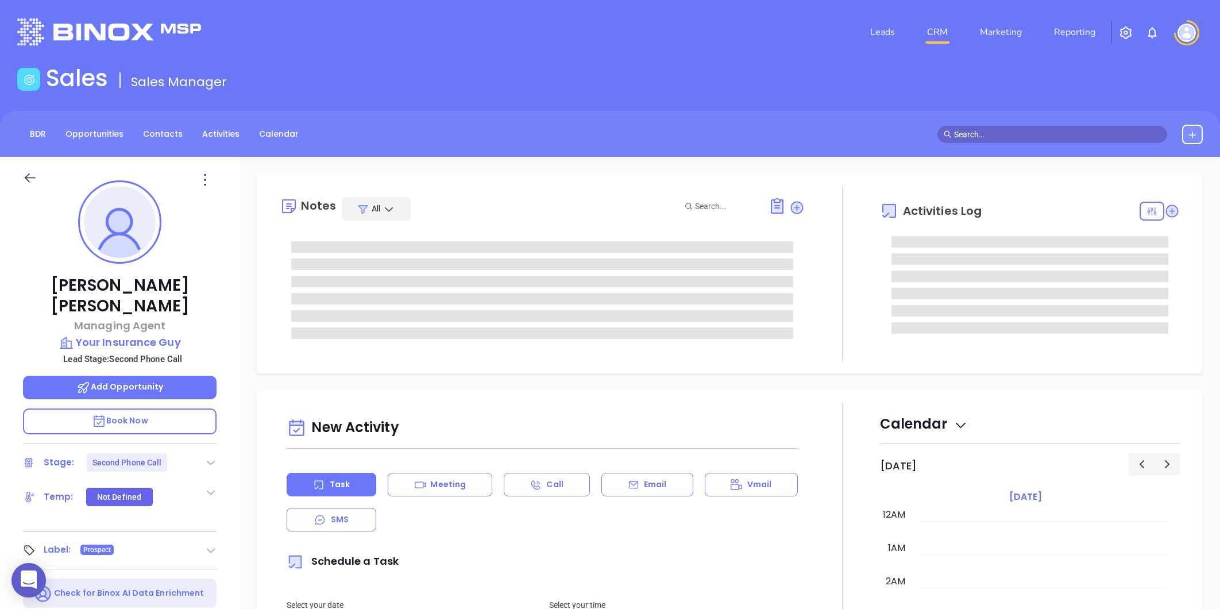
type input "[PERSON_NAME]"
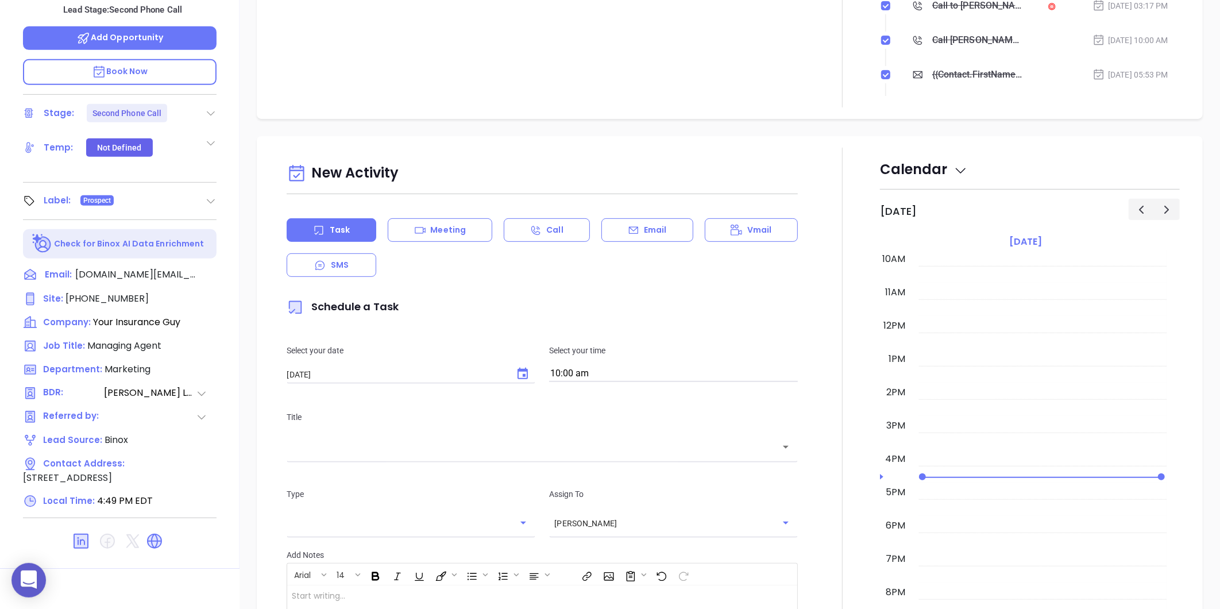
scroll to position [352, 0]
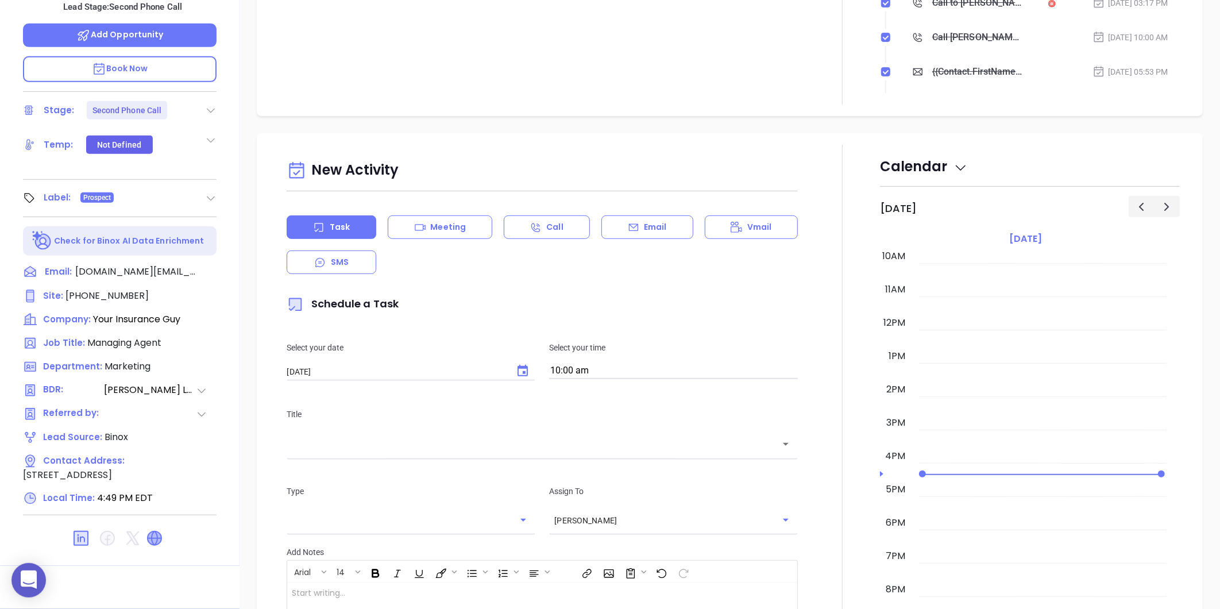
click at [153, 531] on icon at bounding box center [155, 538] width 14 height 14
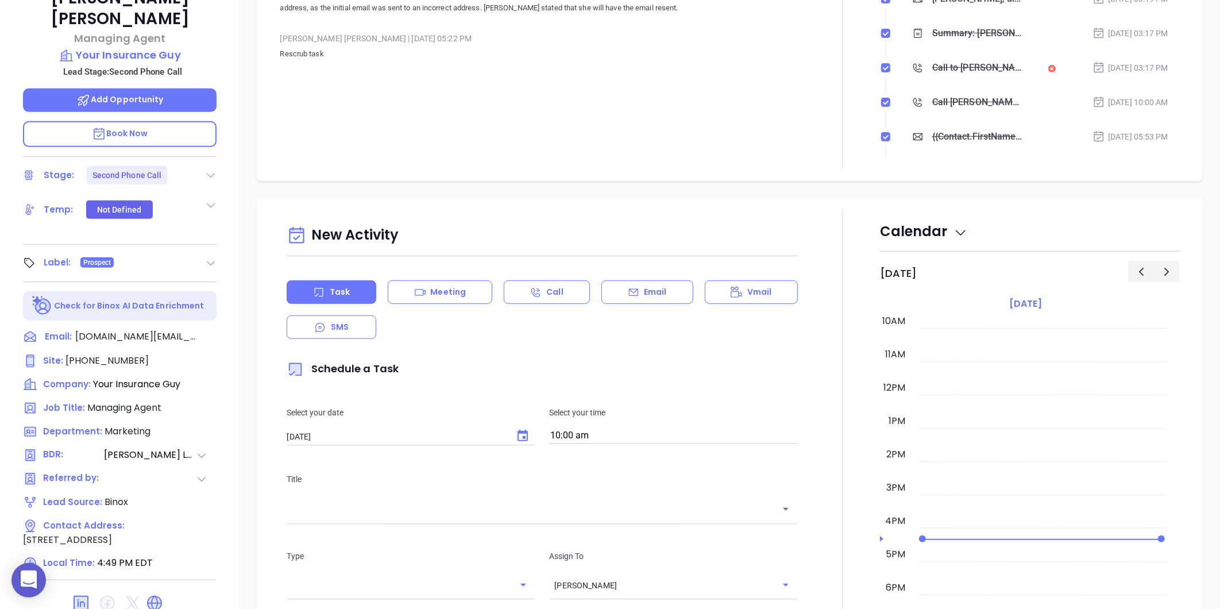
scroll to position [225, 0]
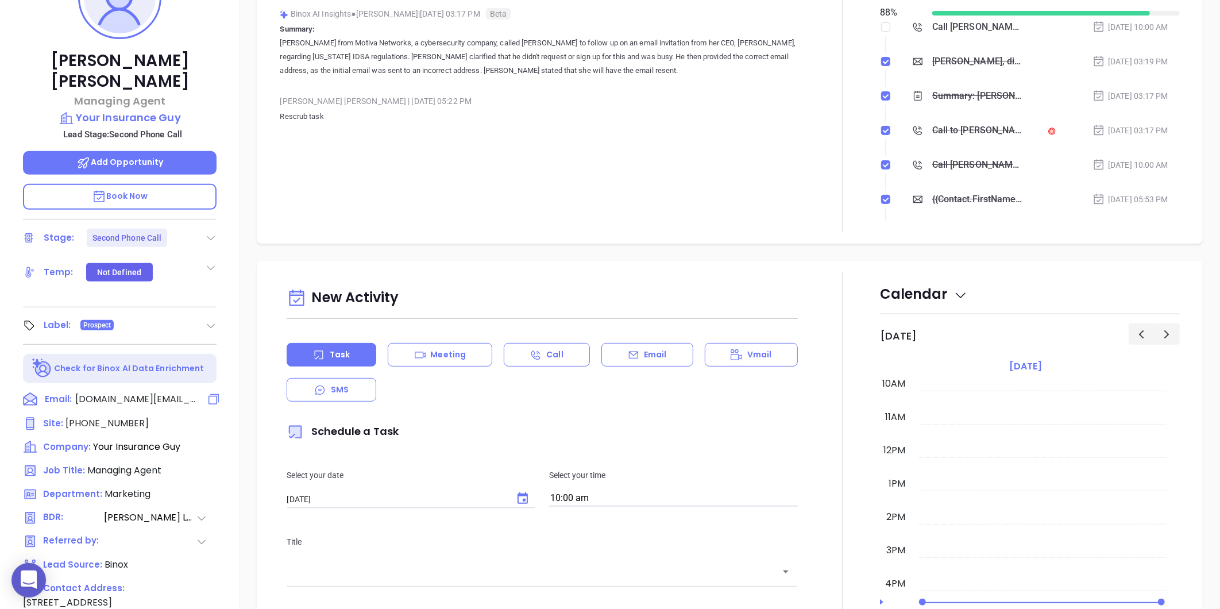
click at [210, 392] on icon at bounding box center [214, 399] width 14 height 14
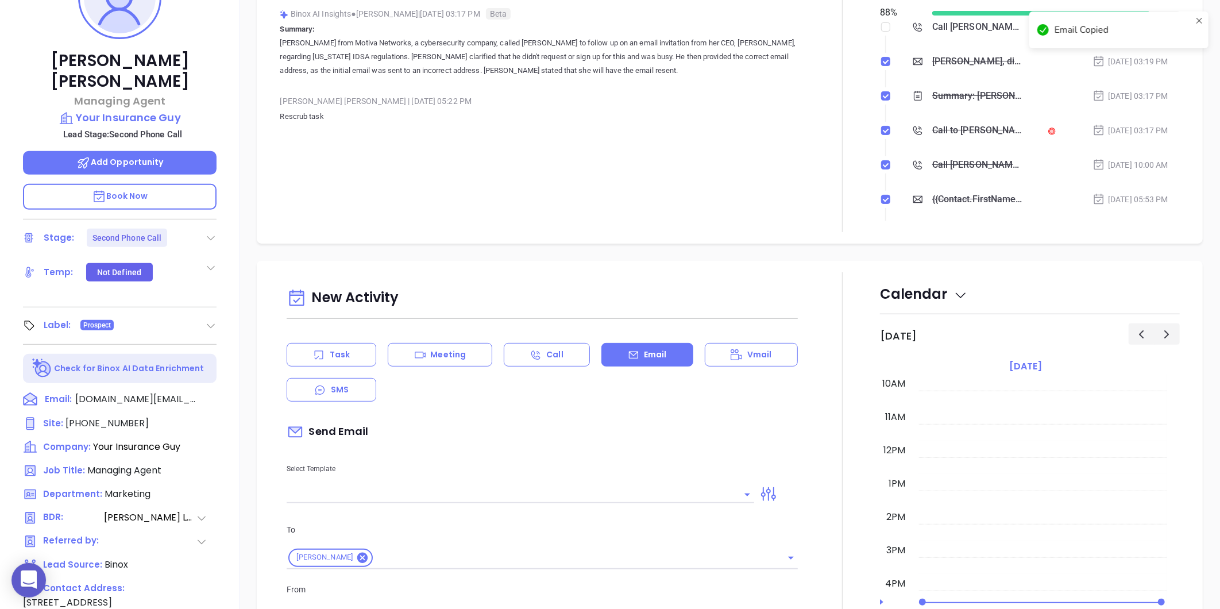
scroll to position [329, 0]
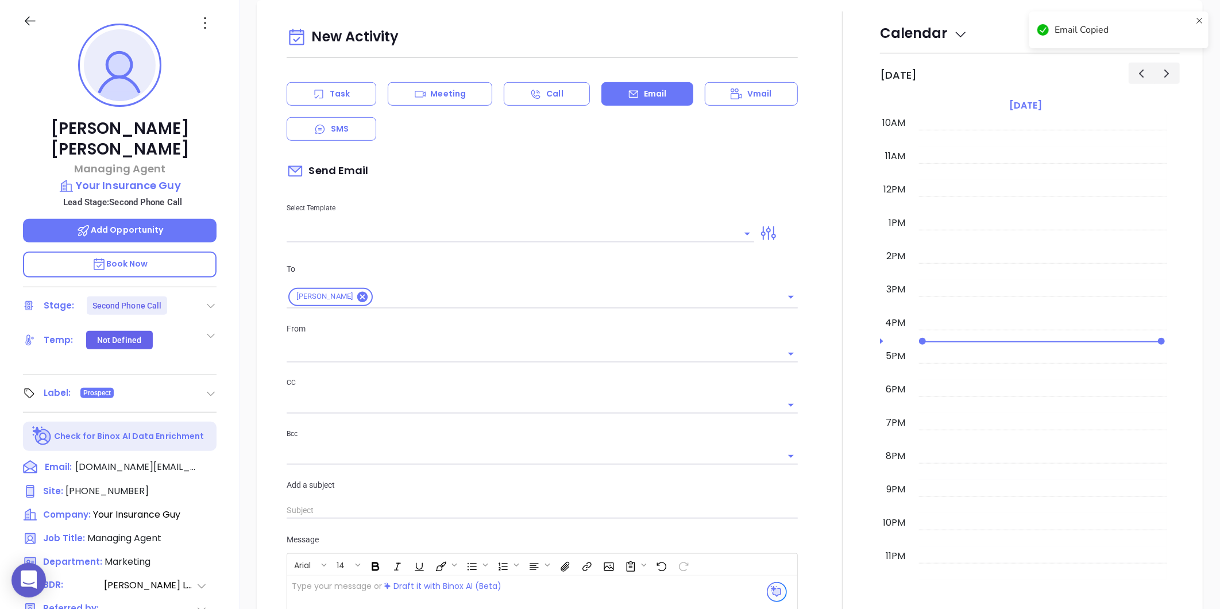
type input "[PERSON_NAME]"
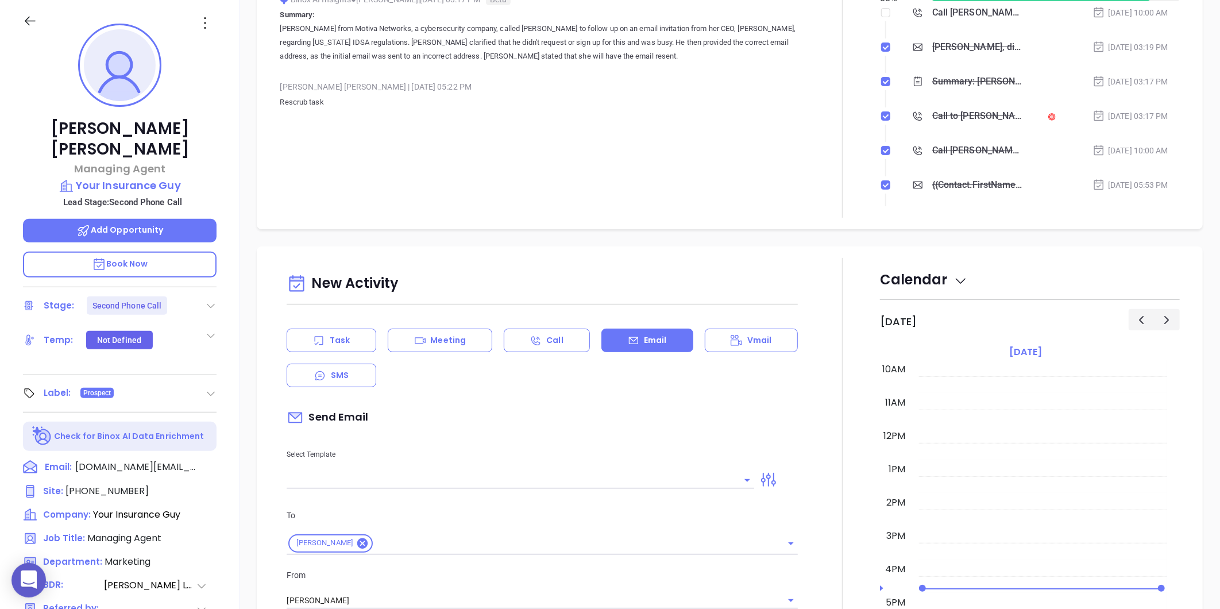
scroll to position [73, 0]
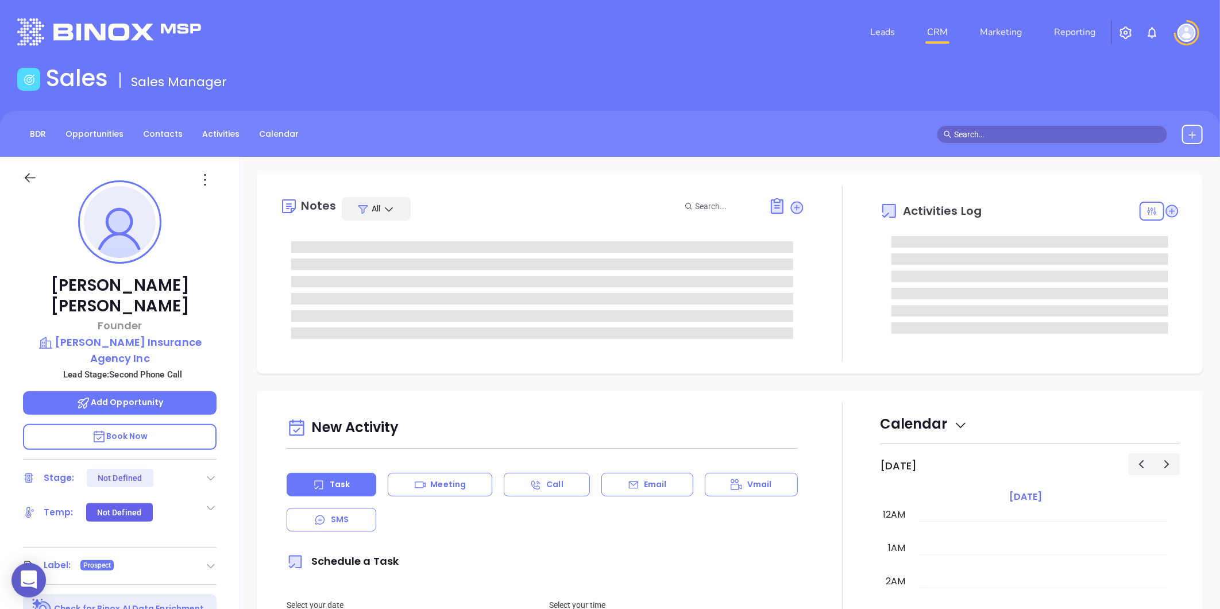
type input "[DATE]"
type input "[PERSON_NAME]"
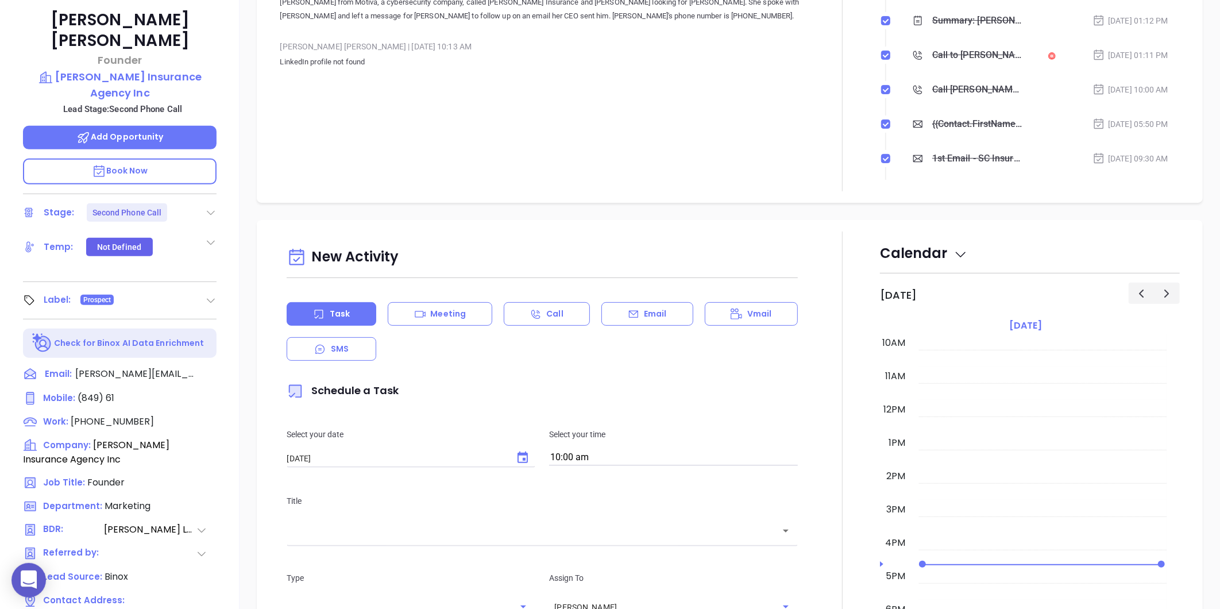
scroll to position [352, 0]
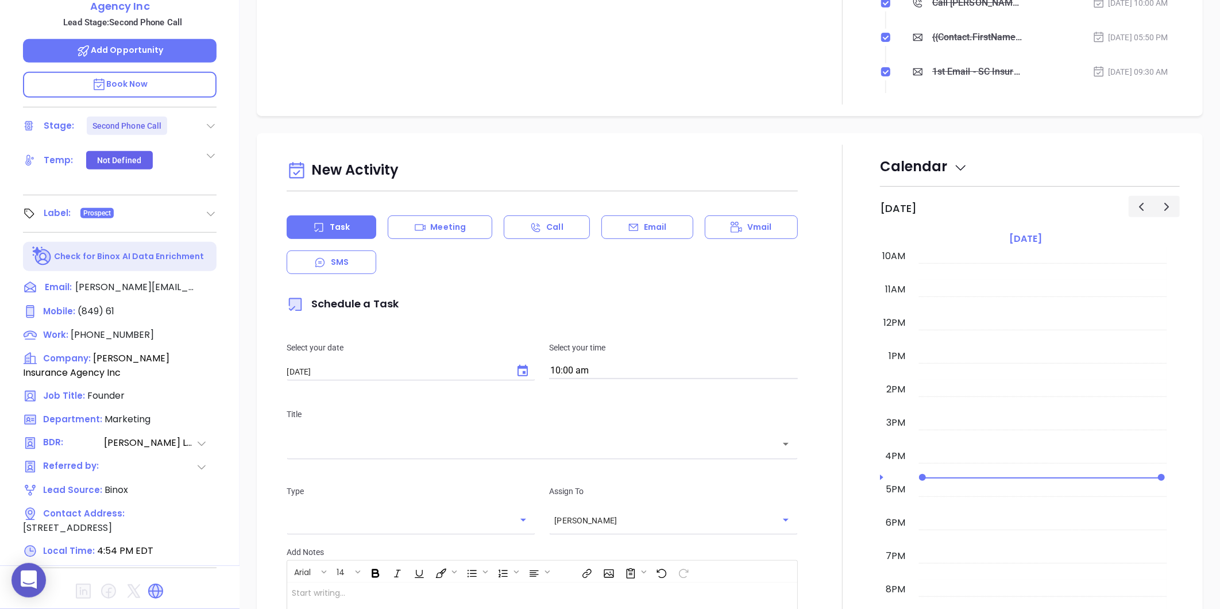
click at [157, 582] on icon at bounding box center [155, 591] width 18 height 18
click at [217, 280] on icon at bounding box center [214, 287] width 14 height 14
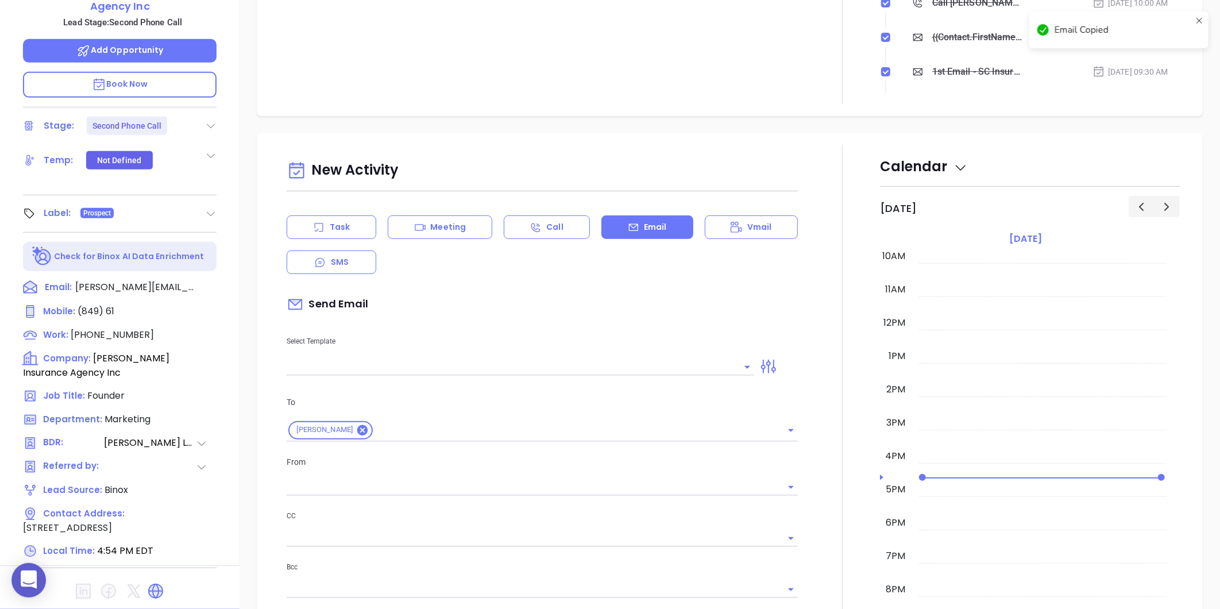
scroll to position [157, 0]
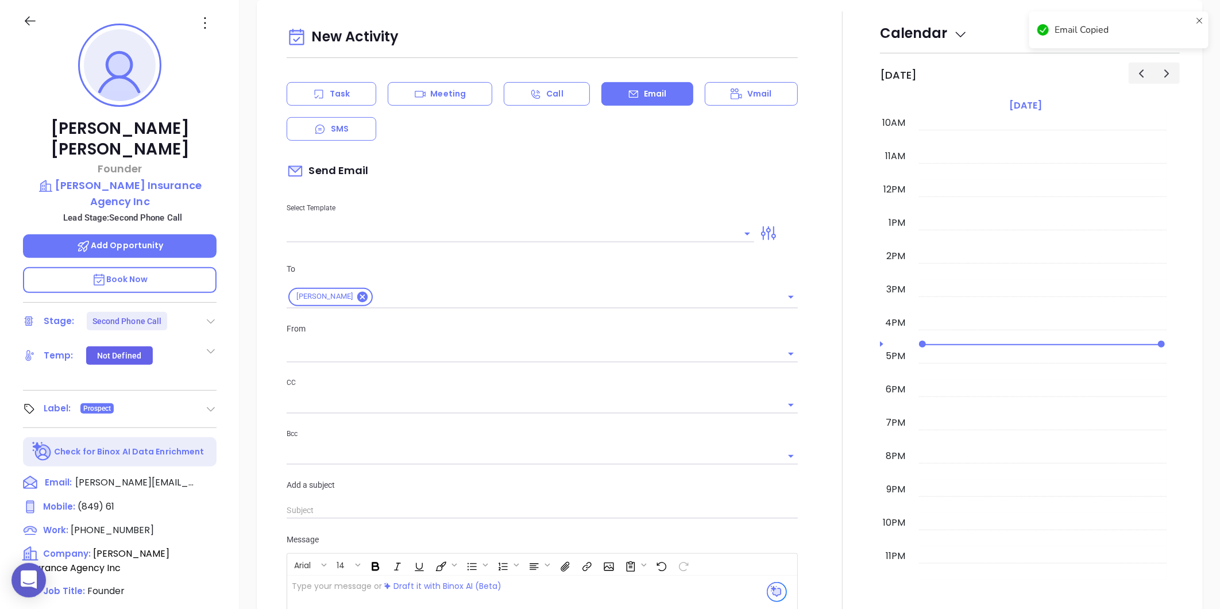
type input "[PERSON_NAME]"
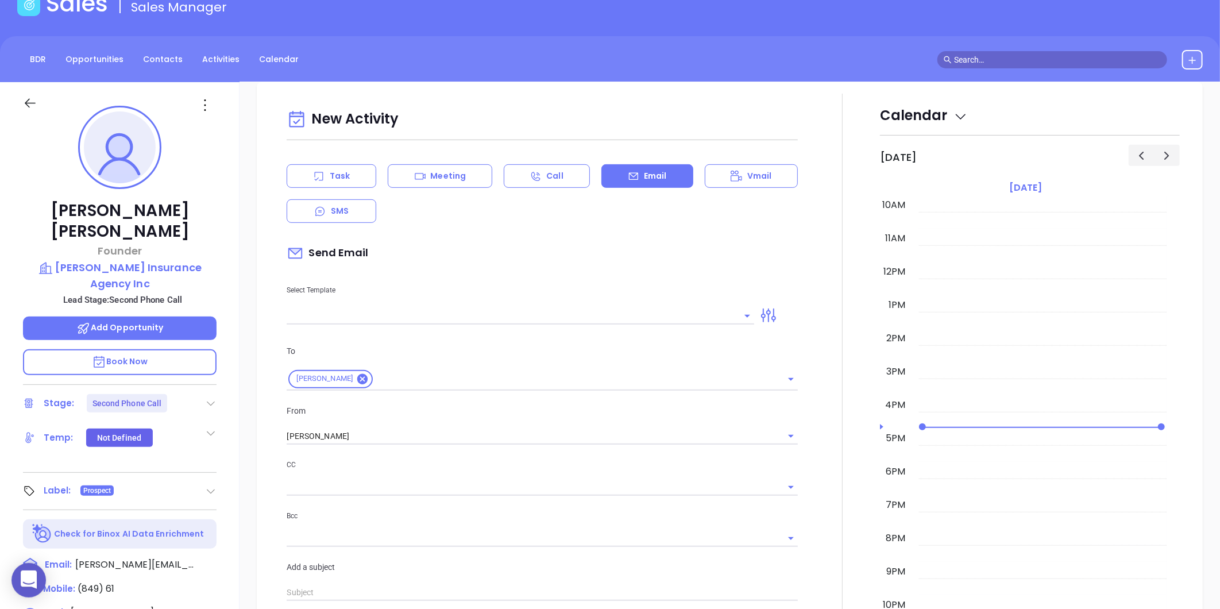
scroll to position [0, 0]
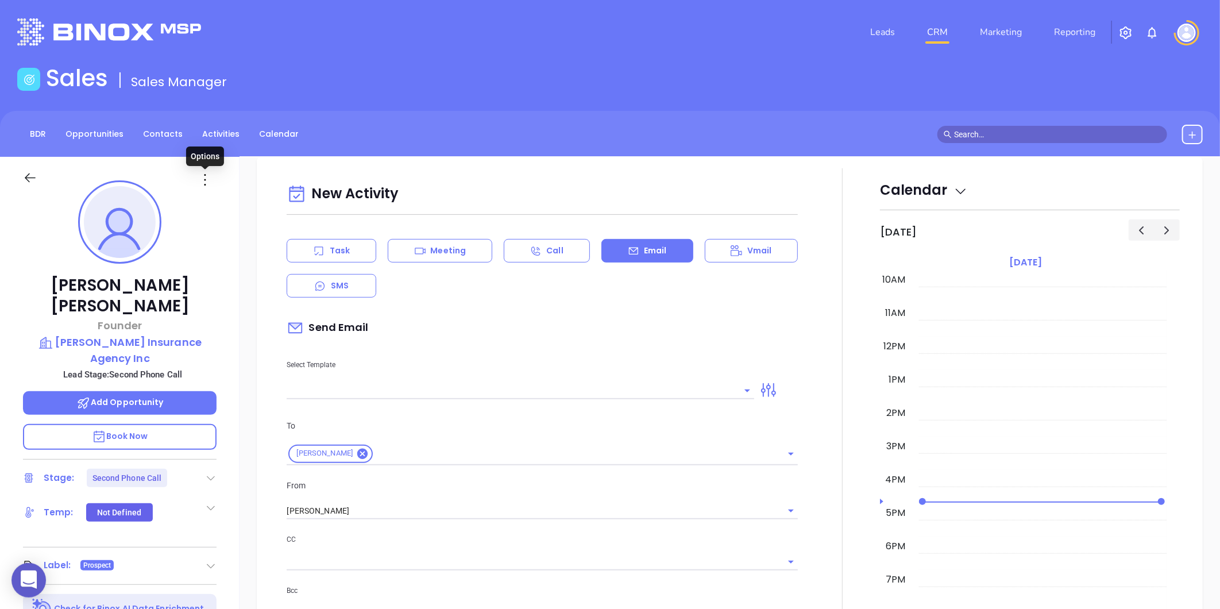
click at [203, 178] on icon at bounding box center [205, 180] width 18 height 18
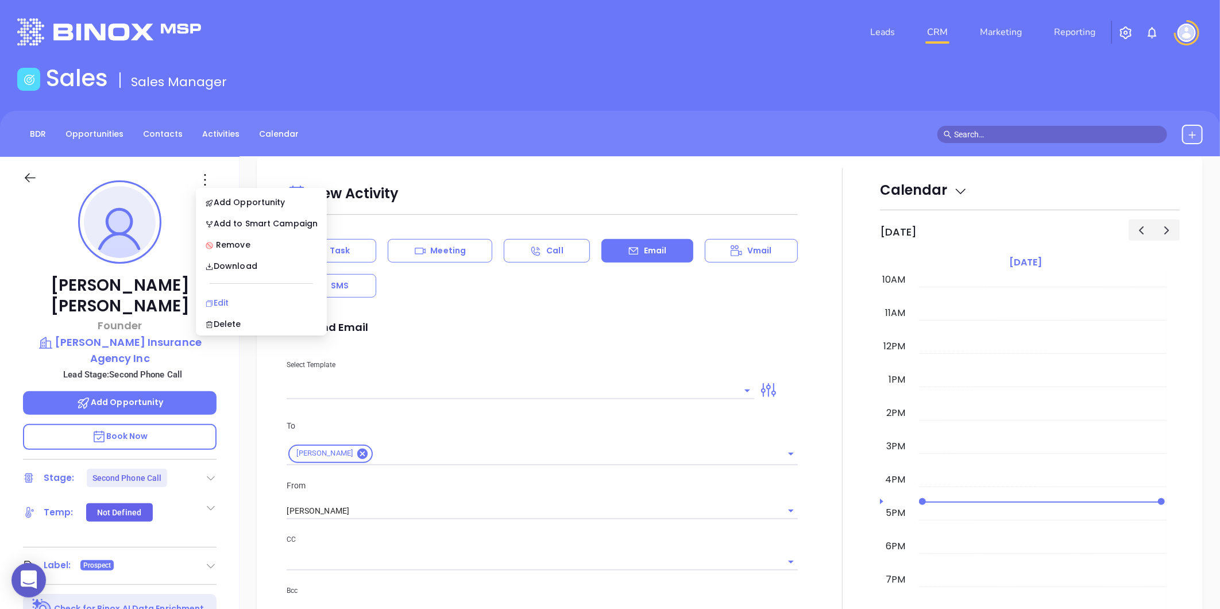
click at [230, 302] on div "Edit" at bounding box center [261, 302] width 113 height 13
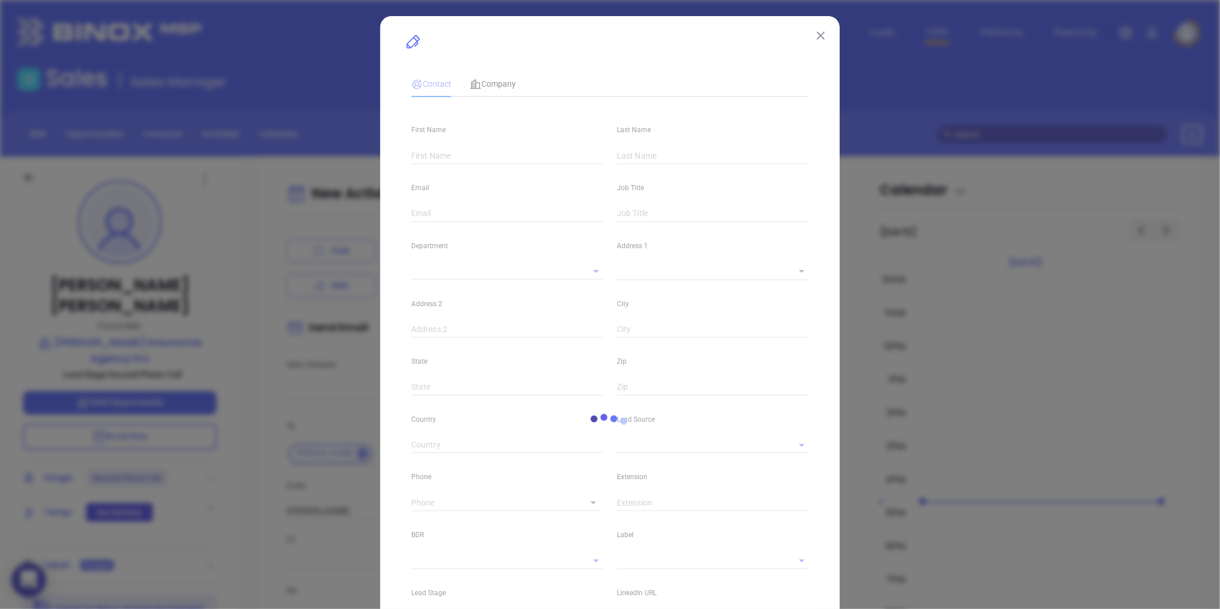
type input "William"
type input "Hixon"
type input "william@hixonco.com"
type input "Founder"
type input "1"
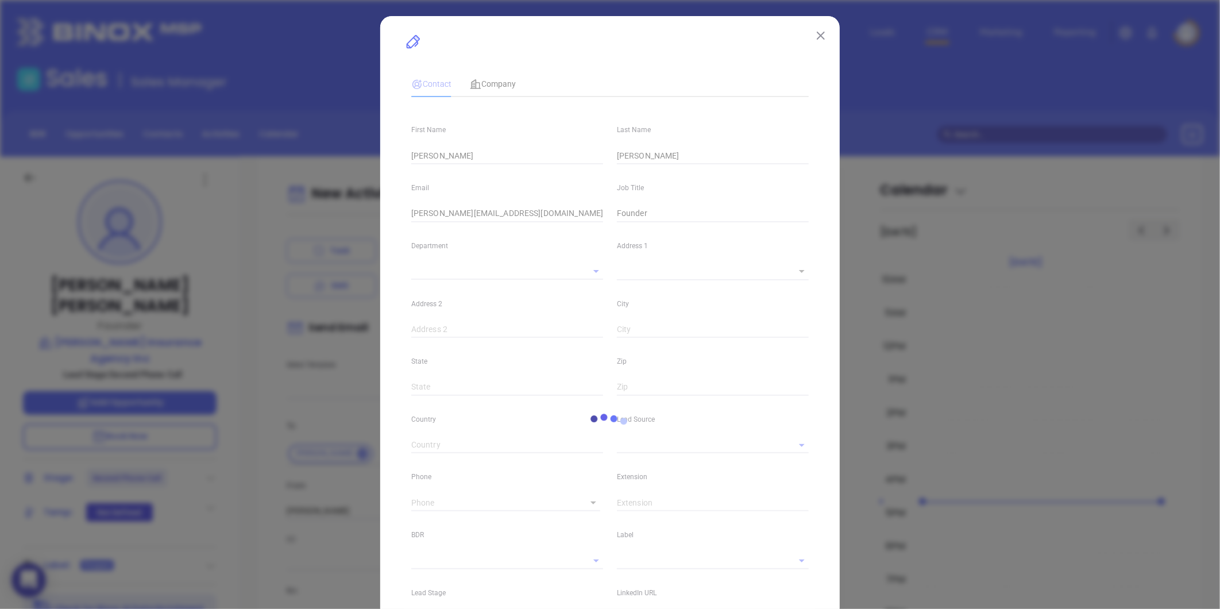
type input "Marketing"
type input "Binox"
type input "Lucy Lechado"
type input "Second Phone Call"
type input "(803) 279-8855"
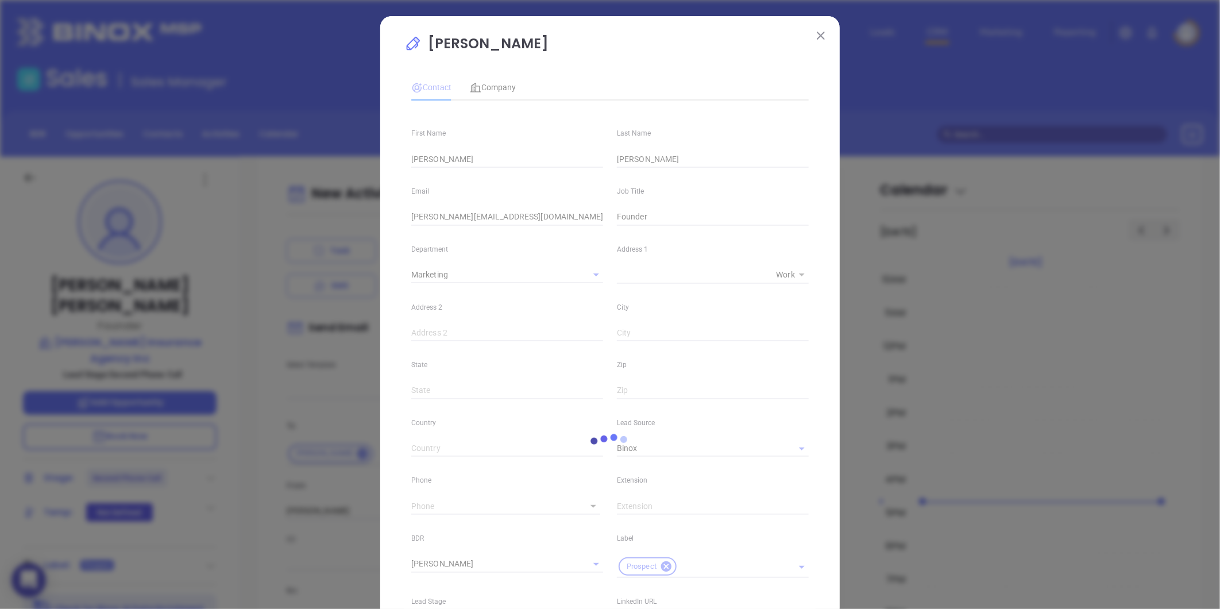
type input "1"
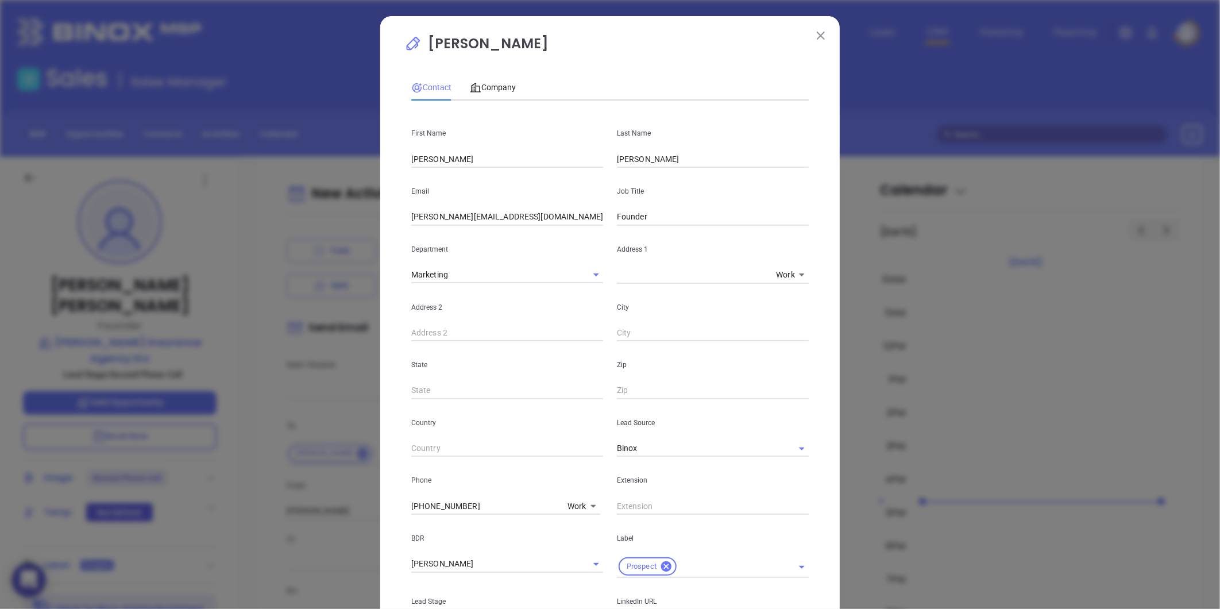
click at [570, 508] on body "0 Leads CRM Marketing Reporting Financial Leads Leads Sales Sales Manager BDR O…" at bounding box center [610, 304] width 1220 height 609
click at [595, 419] on li "Mobile" at bounding box center [602, 419] width 78 height 21
type input "(849) 61 -"
type input "2"
drag, startPoint x: 484, startPoint y: 512, endPoint x: 191, endPoint y: 566, distance: 298.0
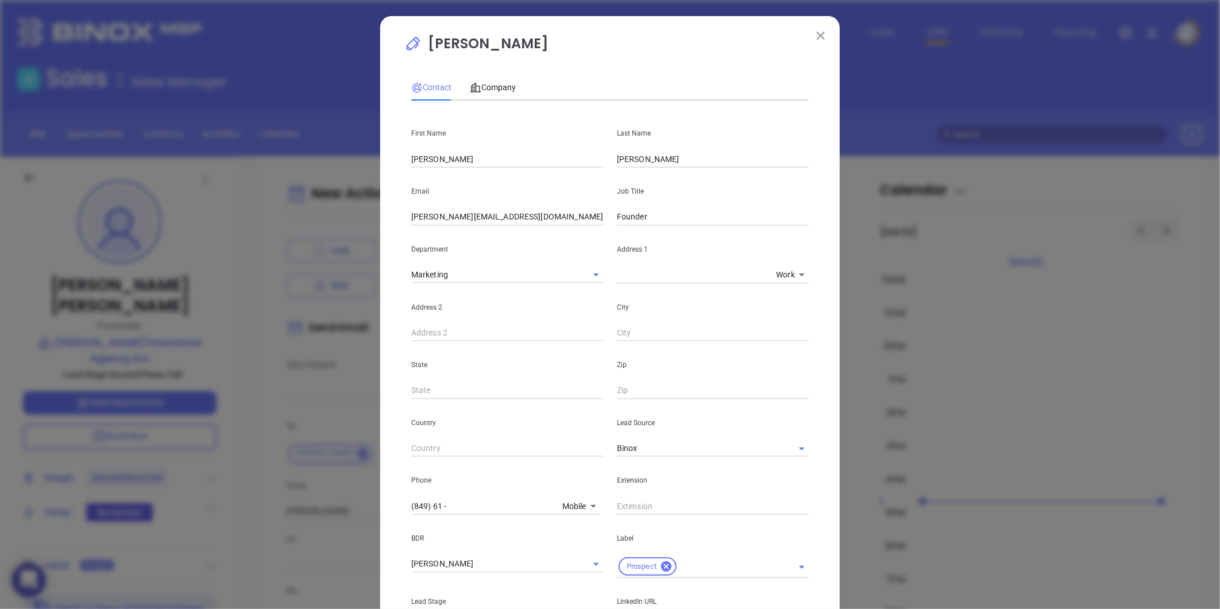
click at [157, 586] on div "William Hixon Contact Company First Name William Last Name Hixon Email william@…" at bounding box center [610, 304] width 1220 height 609
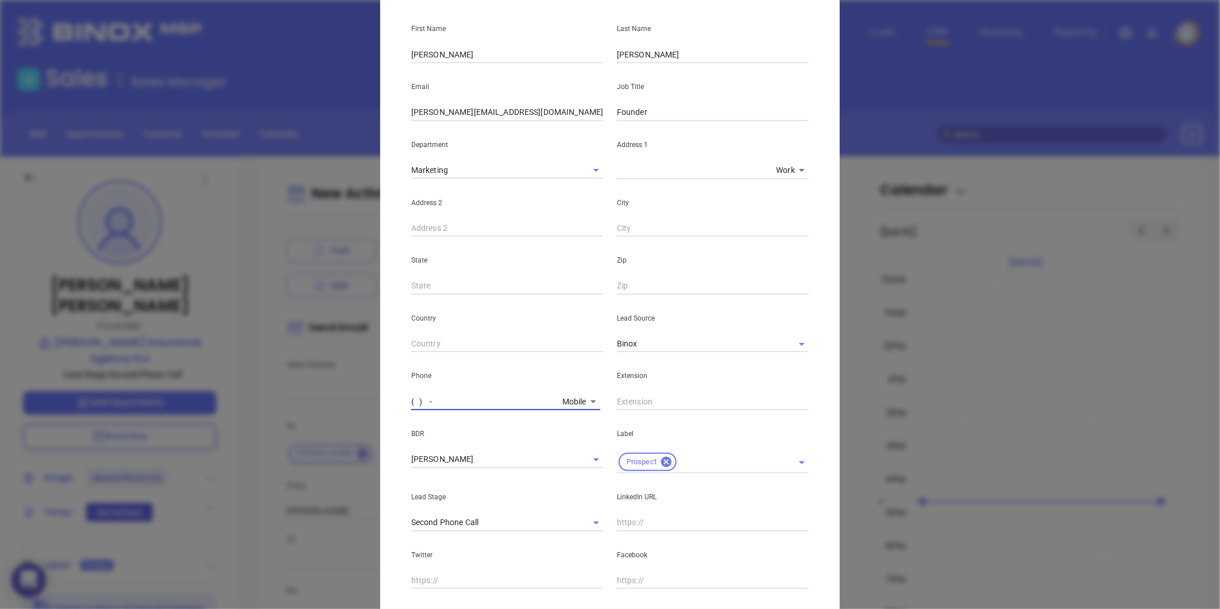
scroll to position [256, 0]
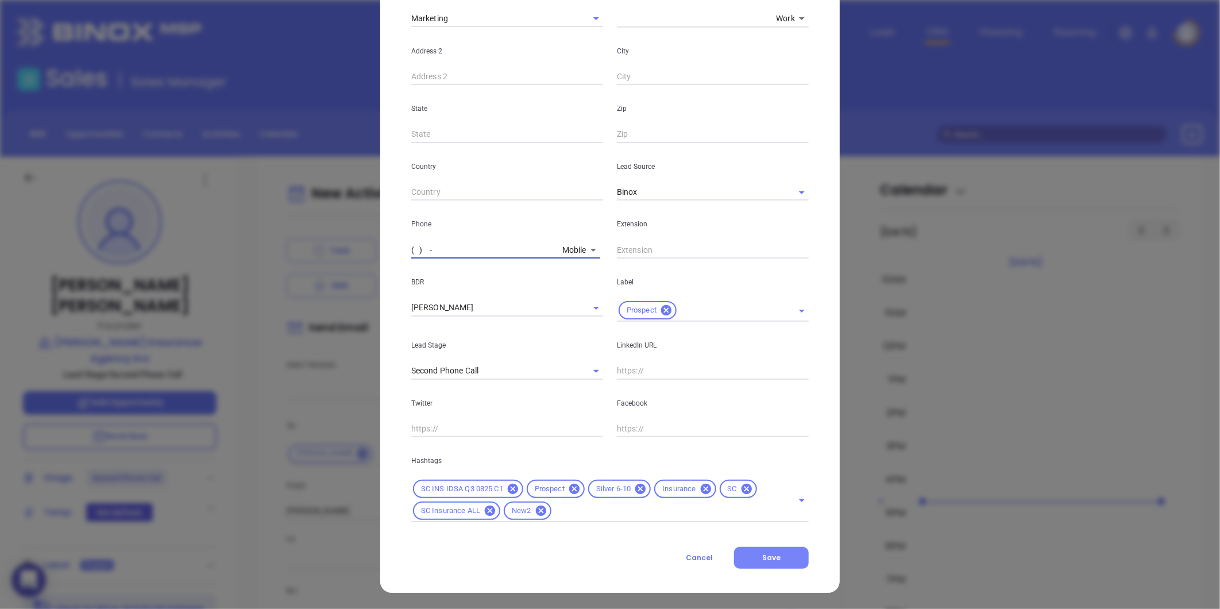
type input "( ) -"
click at [756, 563] on button "Save" at bounding box center [771, 558] width 75 height 22
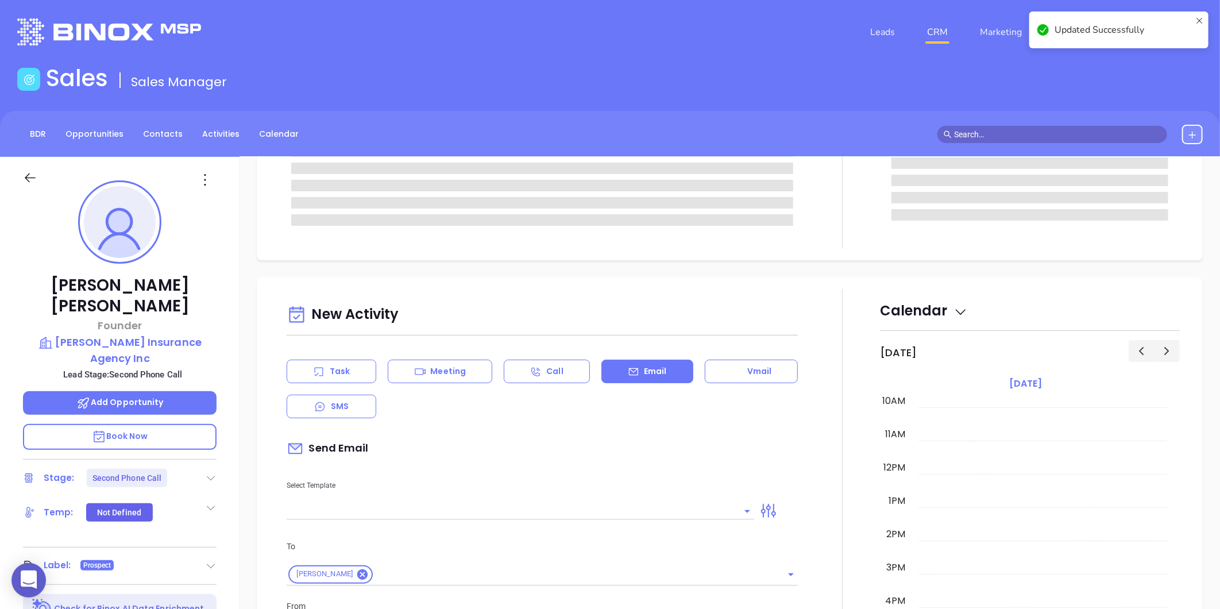
scroll to position [0, 0]
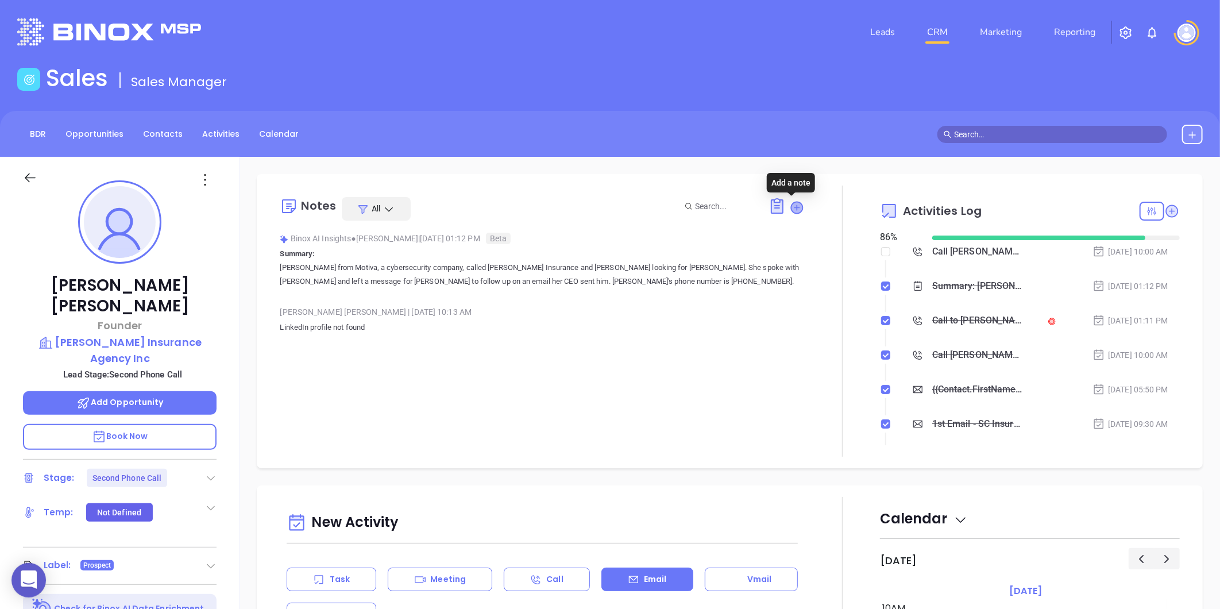
click at [792, 208] on icon at bounding box center [797, 207] width 11 height 11
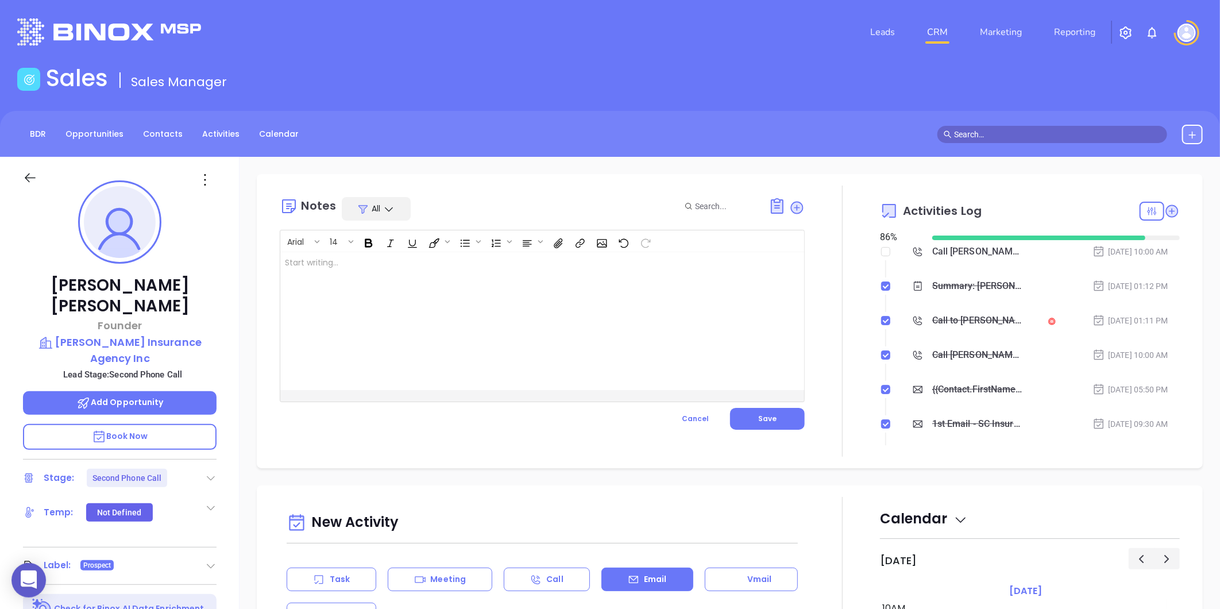
click at [463, 279] on div at bounding box center [523, 321] width 487 height 138
click at [769, 415] on span "Save" at bounding box center [767, 419] width 18 height 10
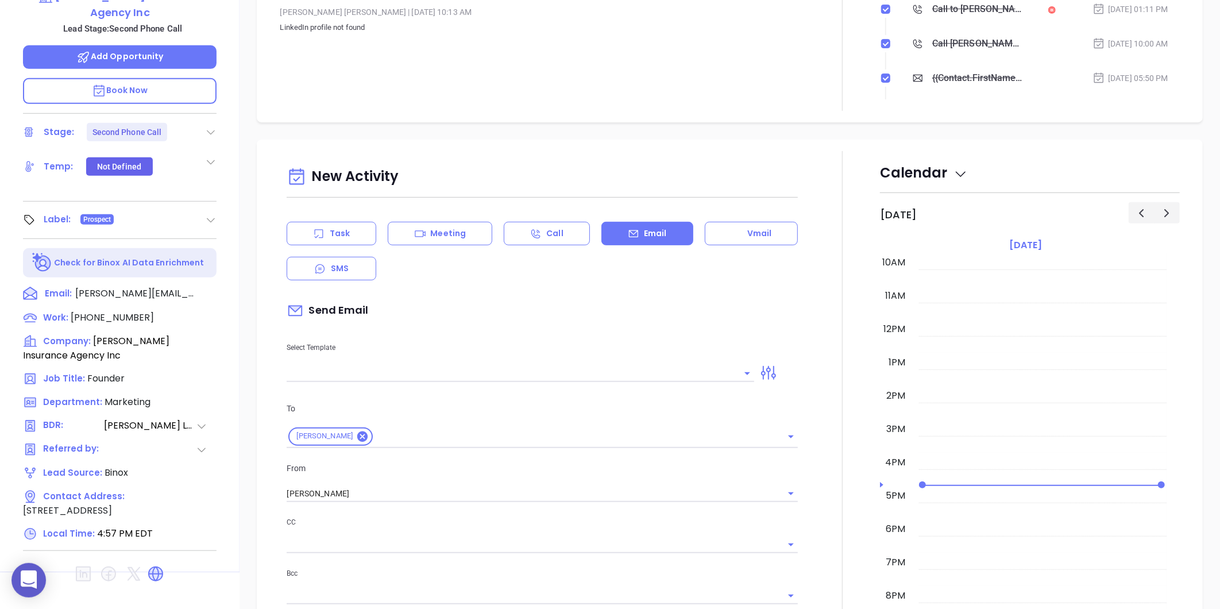
scroll to position [352, 0]
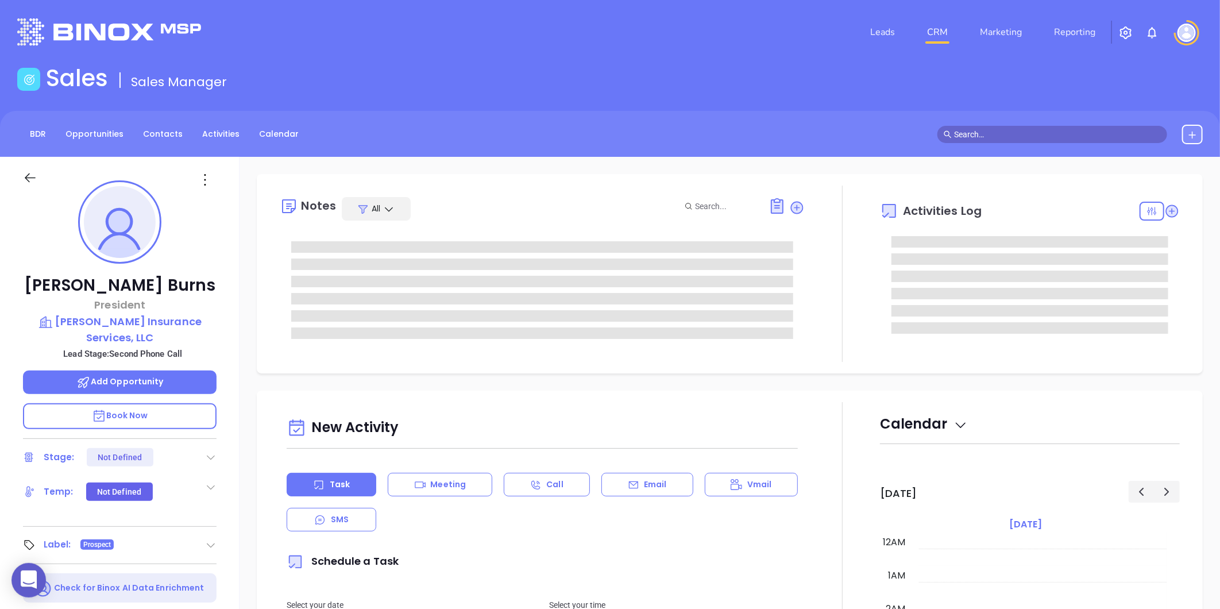
type input "[DATE]"
type input "[PERSON_NAME]"
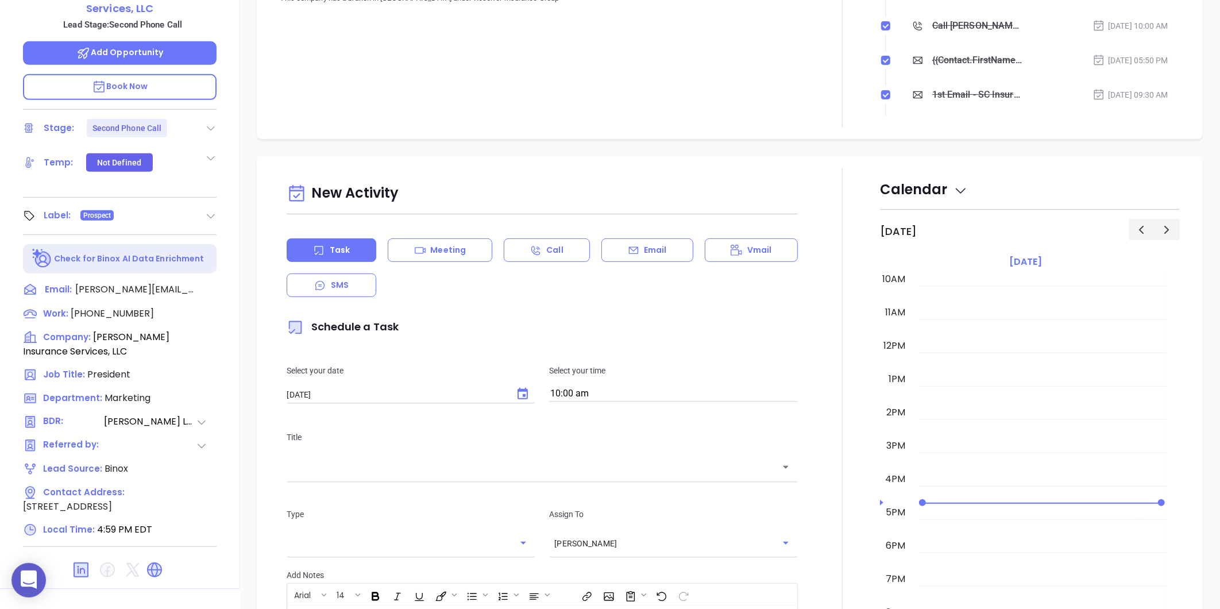
scroll to position [352, 0]
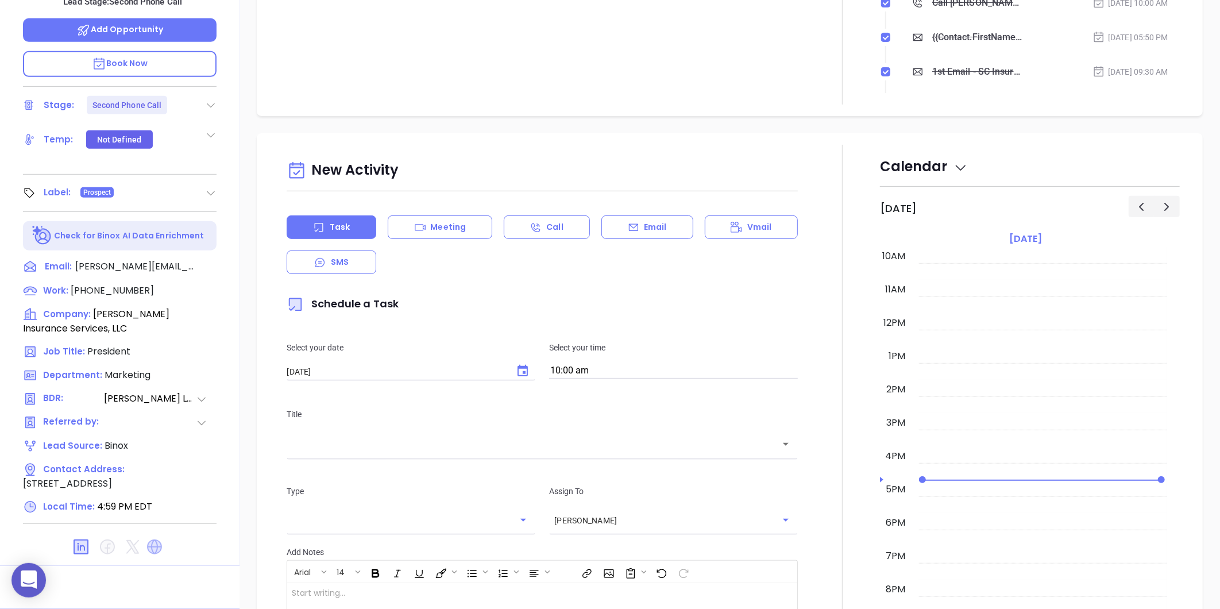
click at [151, 543] on icon at bounding box center [154, 546] width 15 height 15
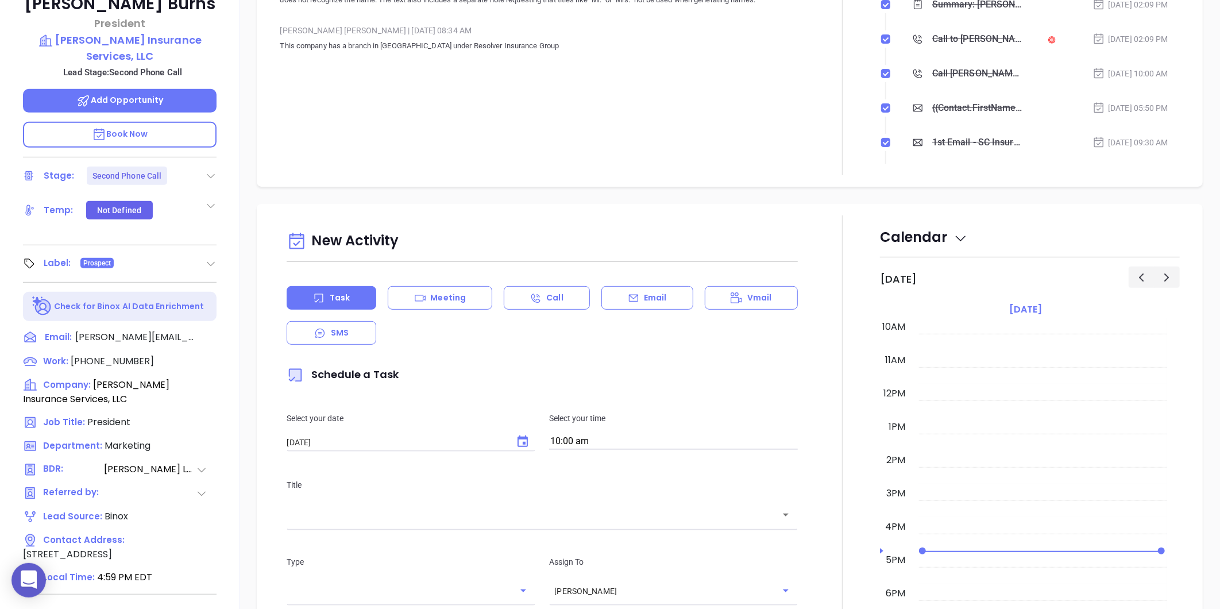
scroll to position [225, 0]
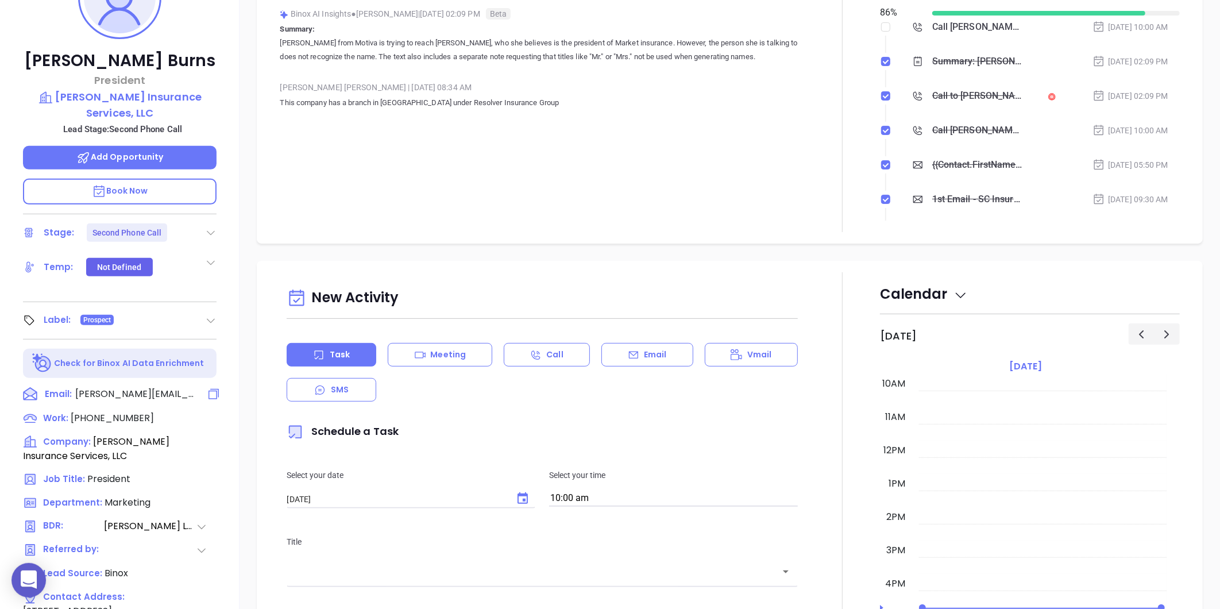
click at [211, 392] on icon at bounding box center [214, 394] width 14 height 14
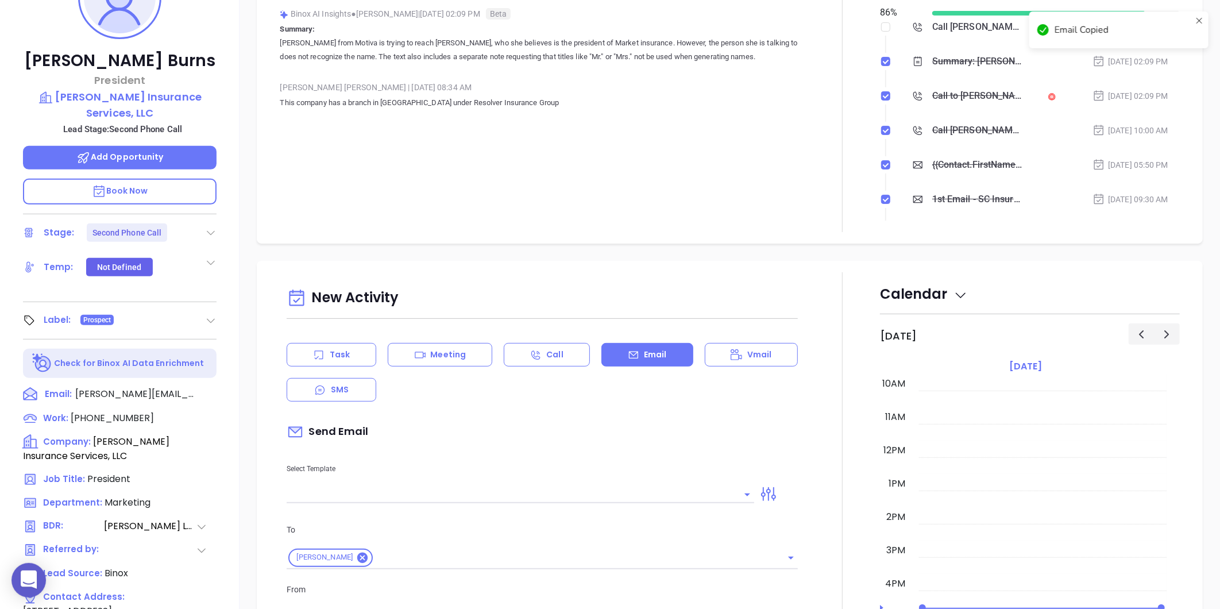
scroll to position [329, 0]
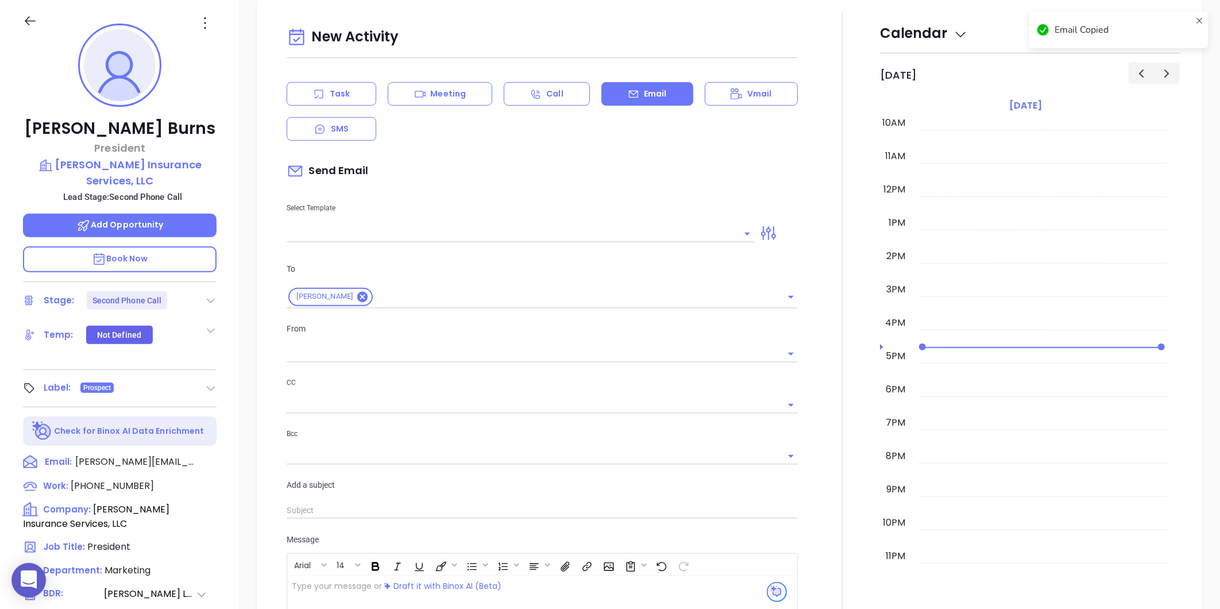
type input "[PERSON_NAME]"
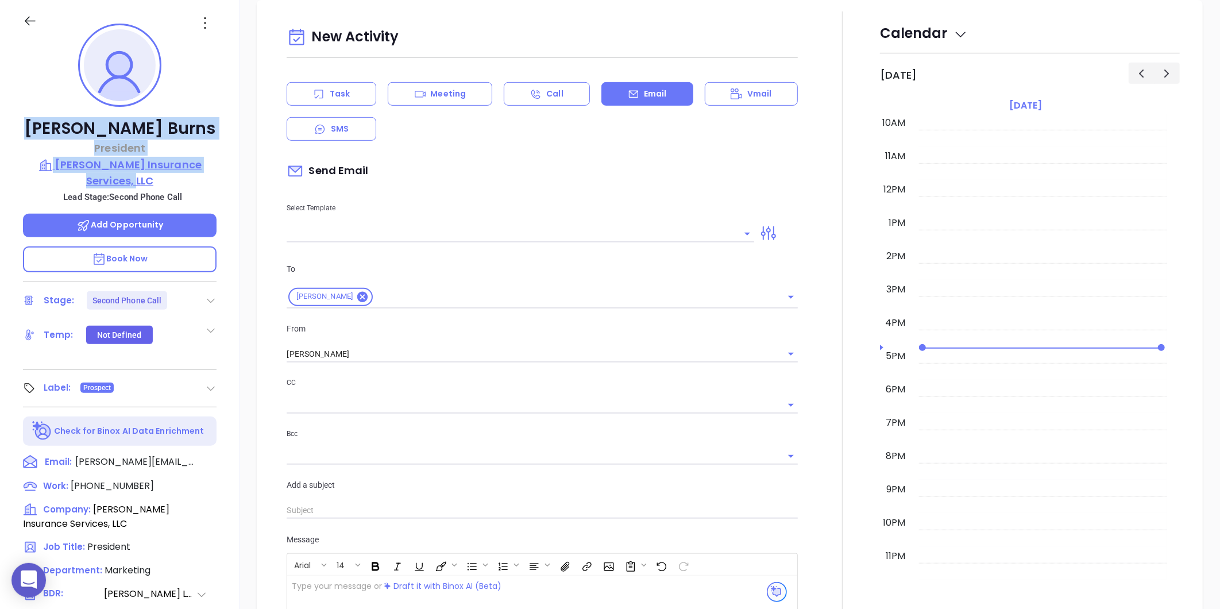
drag, startPoint x: 60, startPoint y: 131, endPoint x: 198, endPoint y: 178, distance: 146.2
click at [198, 178] on div "[PERSON_NAME] President [PERSON_NAME] Insurance Services, LLC Lead Stage: Secon…" at bounding box center [120, 380] width 240 height 761
copy div "[PERSON_NAME] President [PERSON_NAME] Insurance Services, LLC"
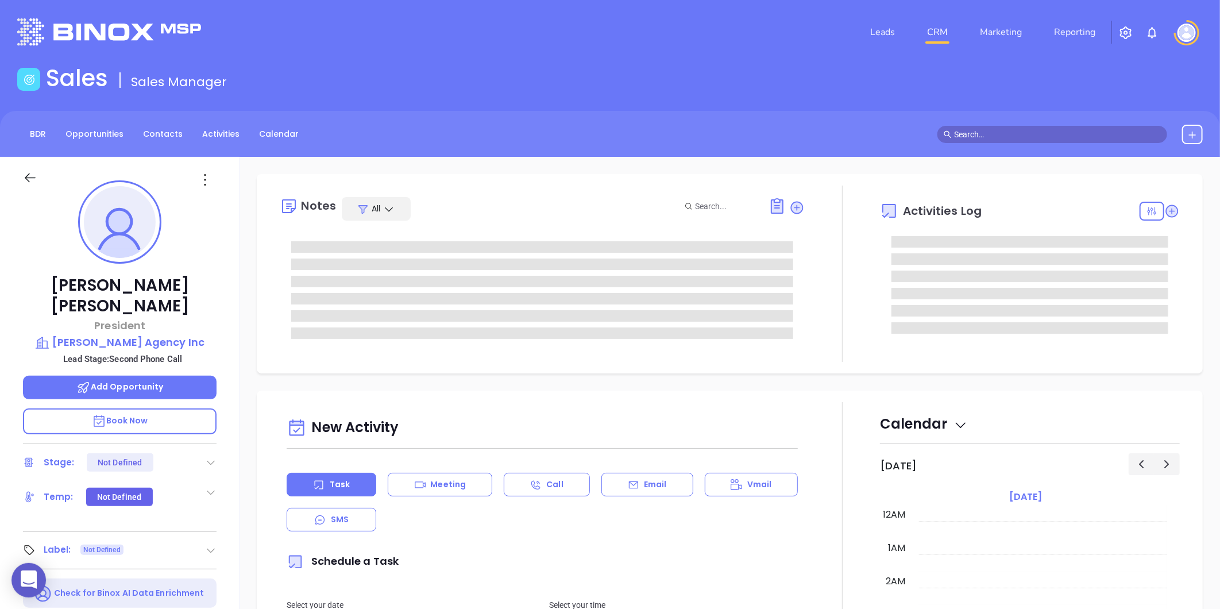
type input "[DATE]"
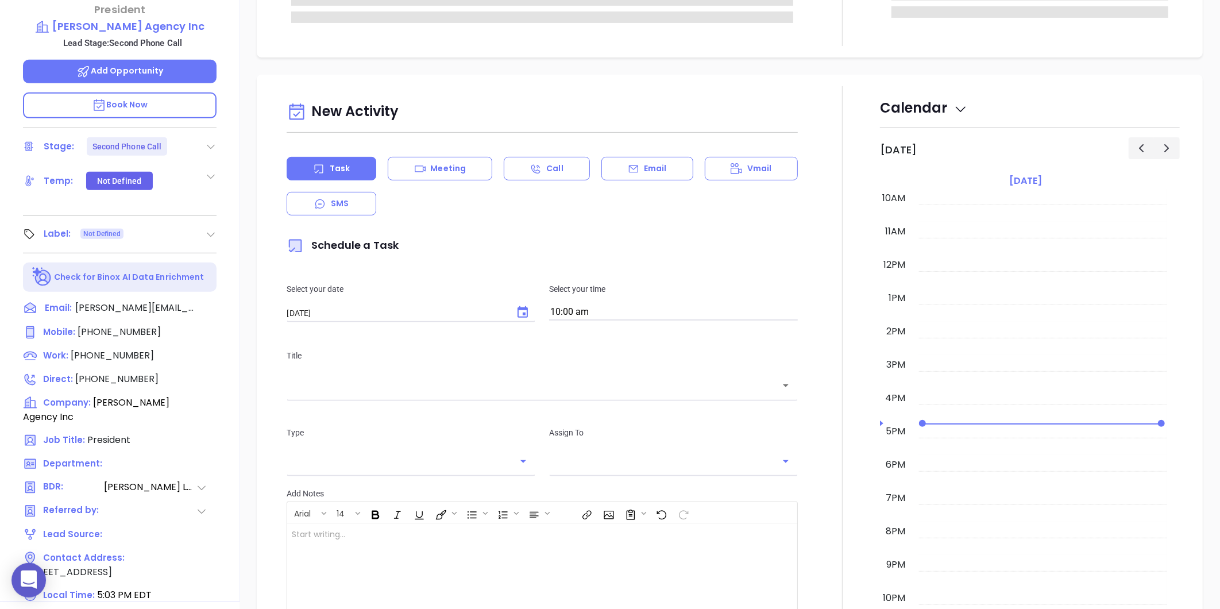
scroll to position [319, 0]
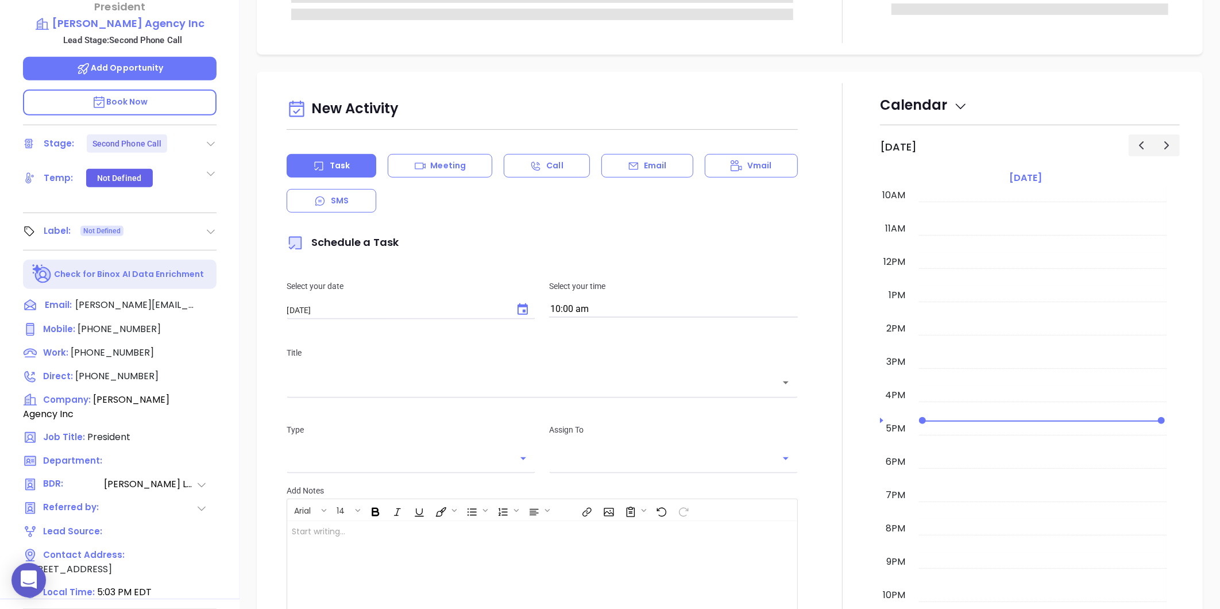
type input "[PERSON_NAME]"
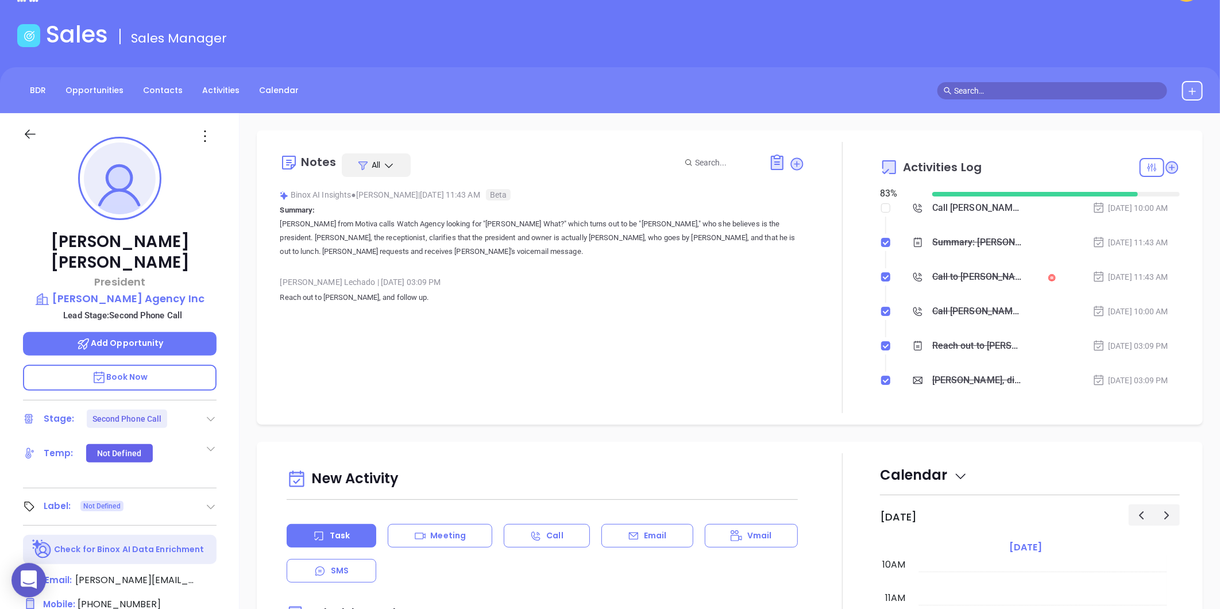
scroll to position [33, 0]
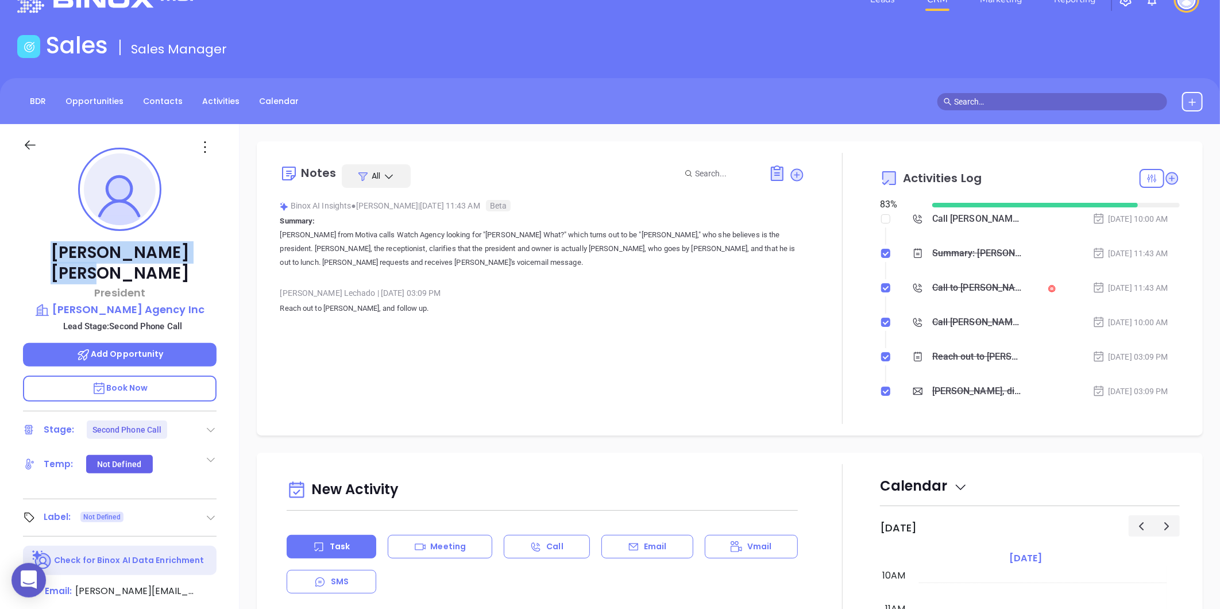
drag, startPoint x: 187, startPoint y: 248, endPoint x: 48, endPoint y: 255, distance: 139.8
click at [48, 255] on p "[PERSON_NAME]" at bounding box center [120, 262] width 194 height 41
copy p "[PERSON_NAME]"
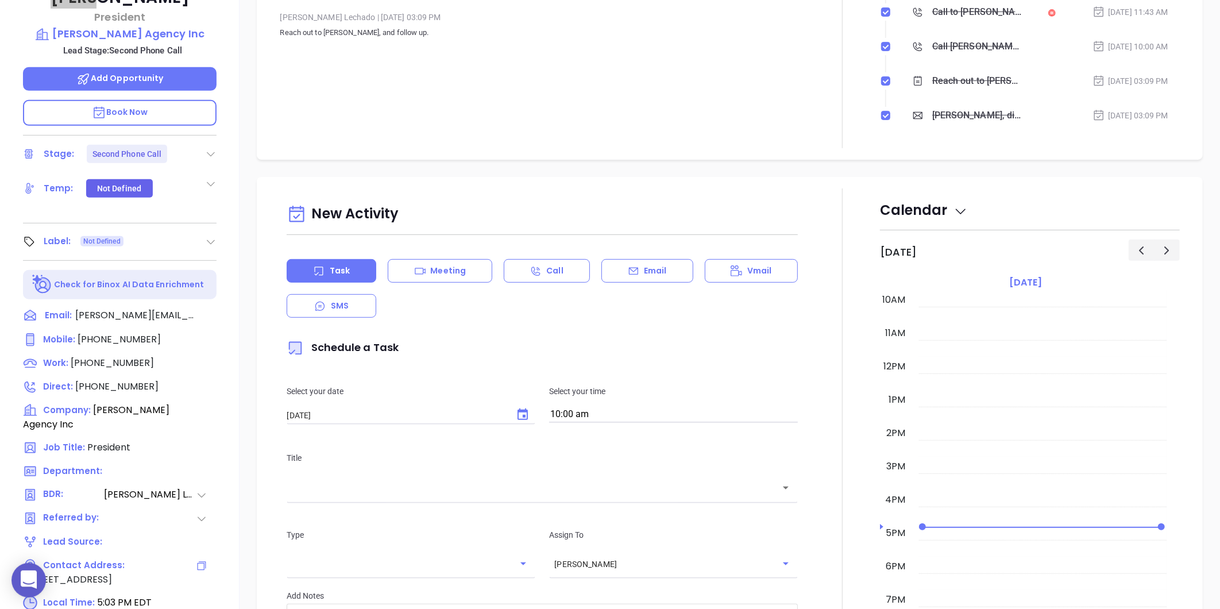
scroll to position [352, 0]
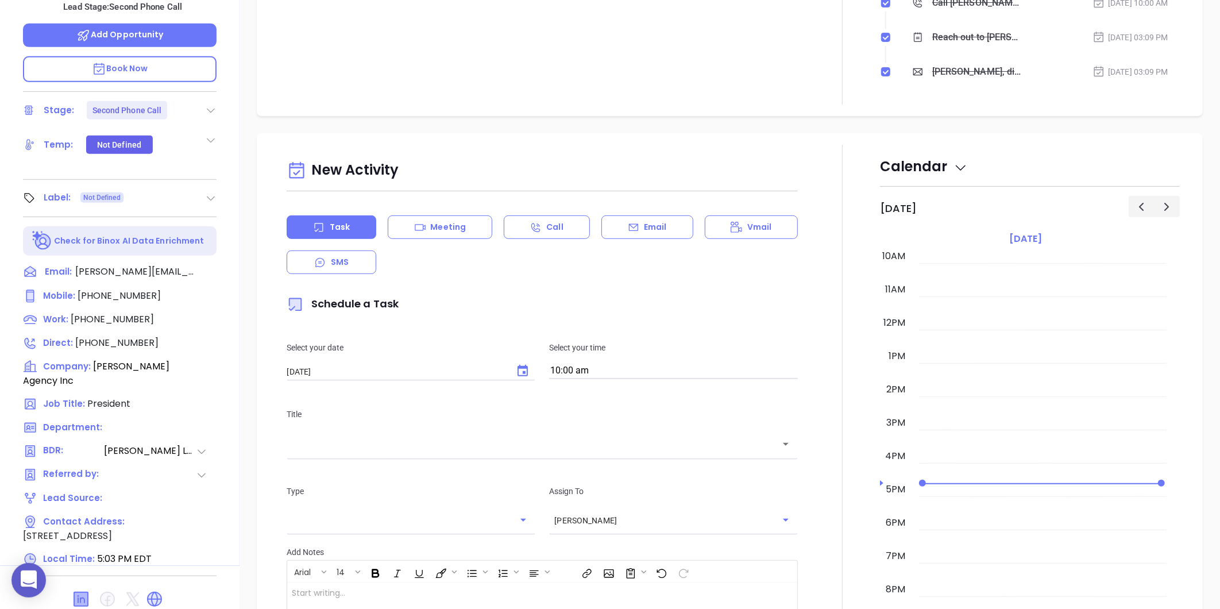
click at [83, 592] on icon at bounding box center [81, 599] width 14 height 14
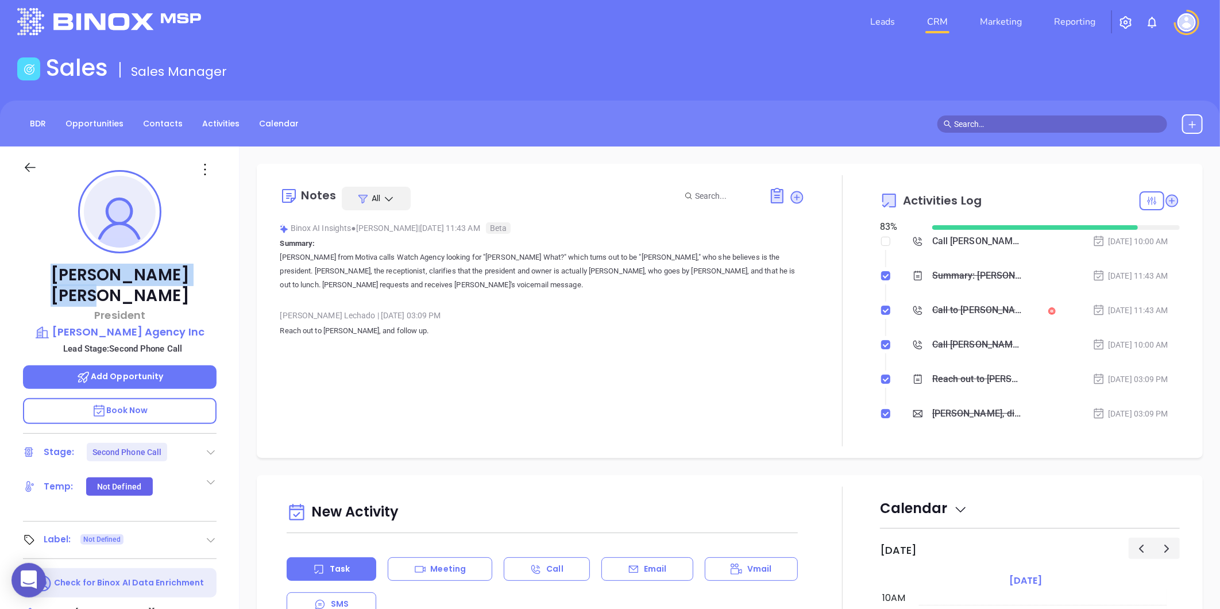
scroll to position [0, 0]
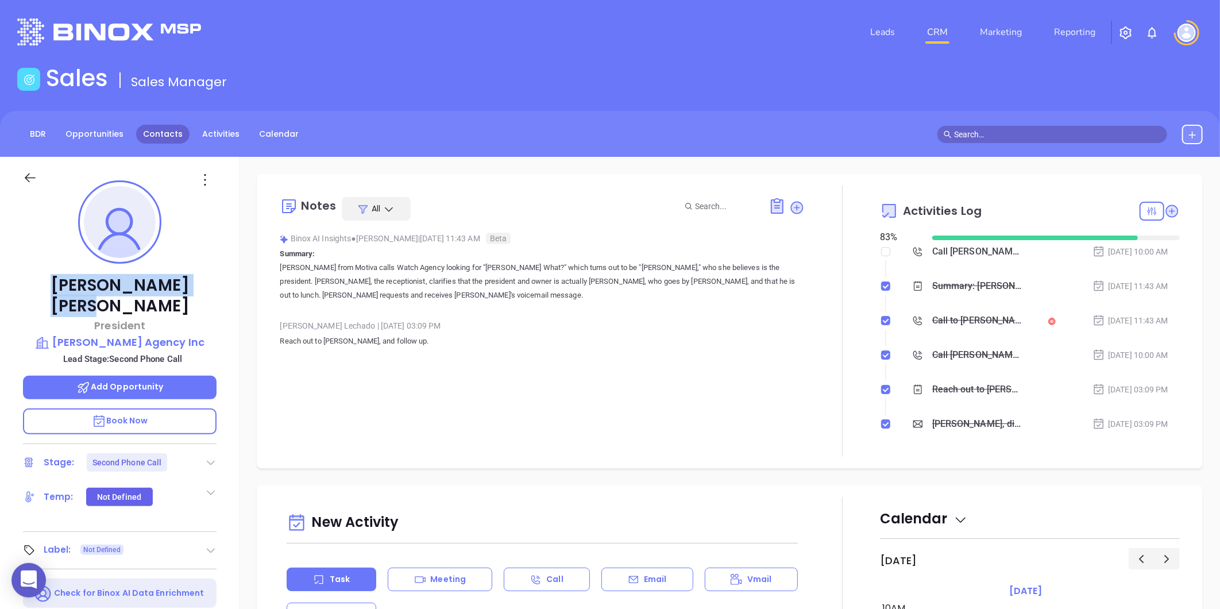
click at [161, 134] on link "Contacts" at bounding box center [162, 134] width 53 height 19
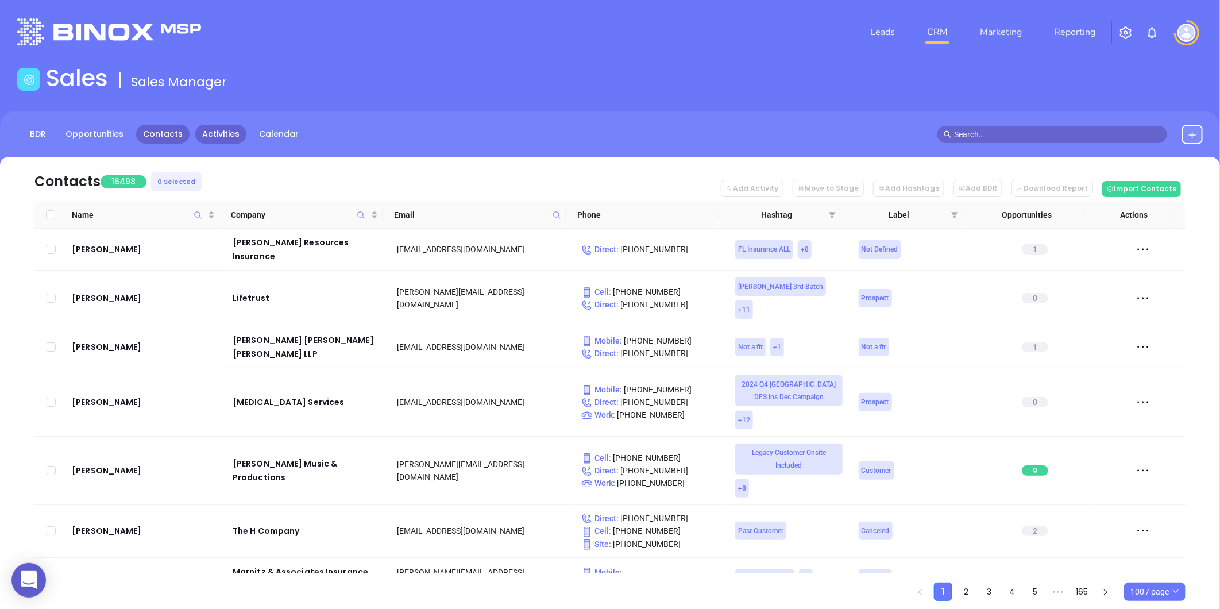
click at [215, 133] on link "Activities" at bounding box center [220, 134] width 51 height 19
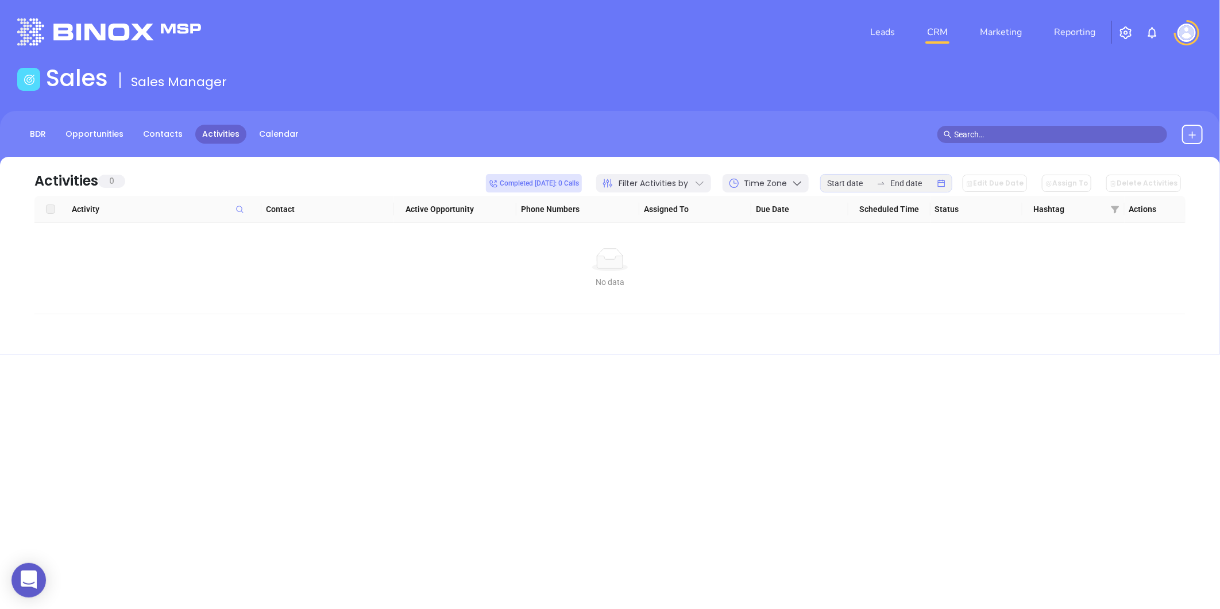
click at [704, 182] on icon at bounding box center [700, 184] width 8 height 5
click at [737, 230] on icon at bounding box center [737, 234] width 11 height 11
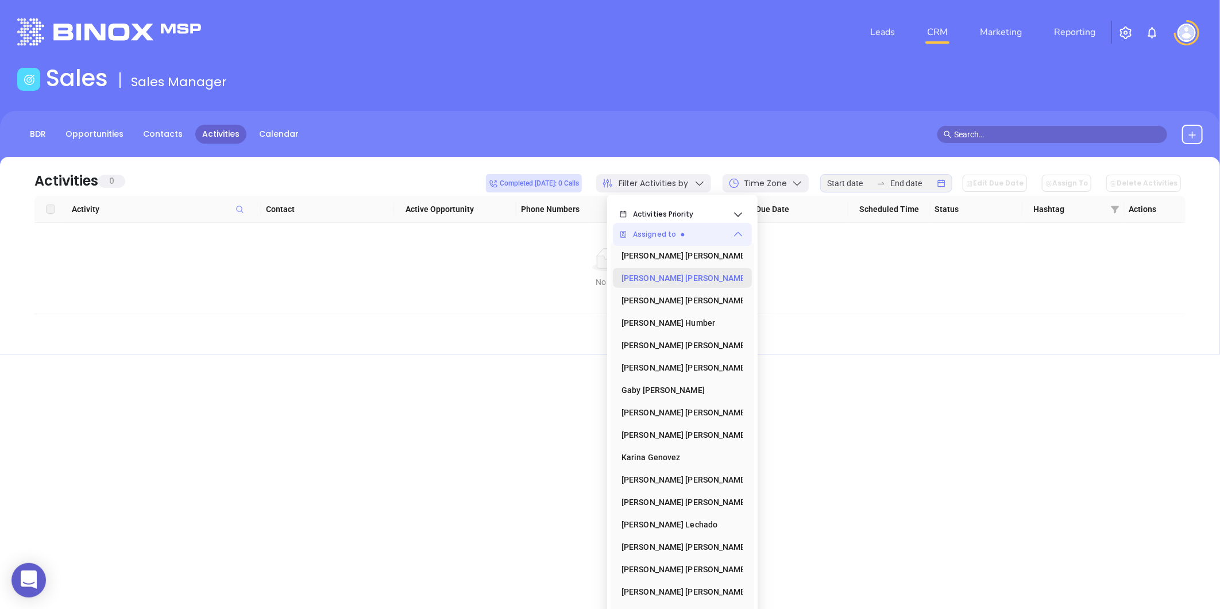
click at [678, 279] on div "[PERSON_NAME]" at bounding box center [679, 278] width 115 height 23
click at [748, 504] on icon at bounding box center [748, 501] width 0 height 11
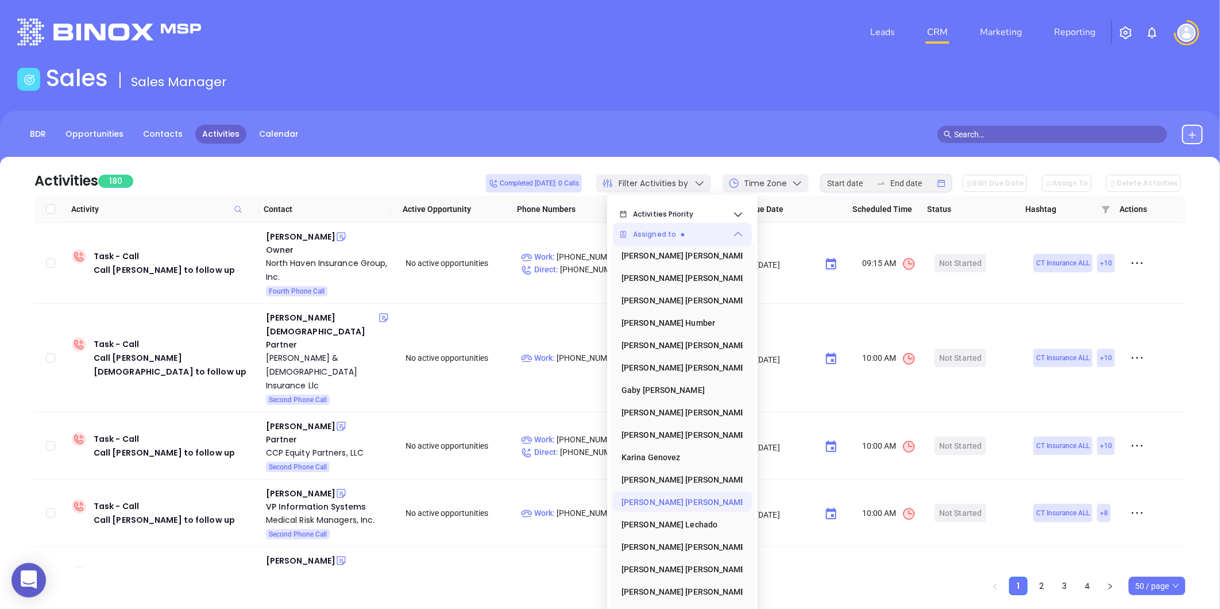
click at [635, 78] on div "Sales Sales Manager" at bounding box center [609, 80] width 1199 height 32
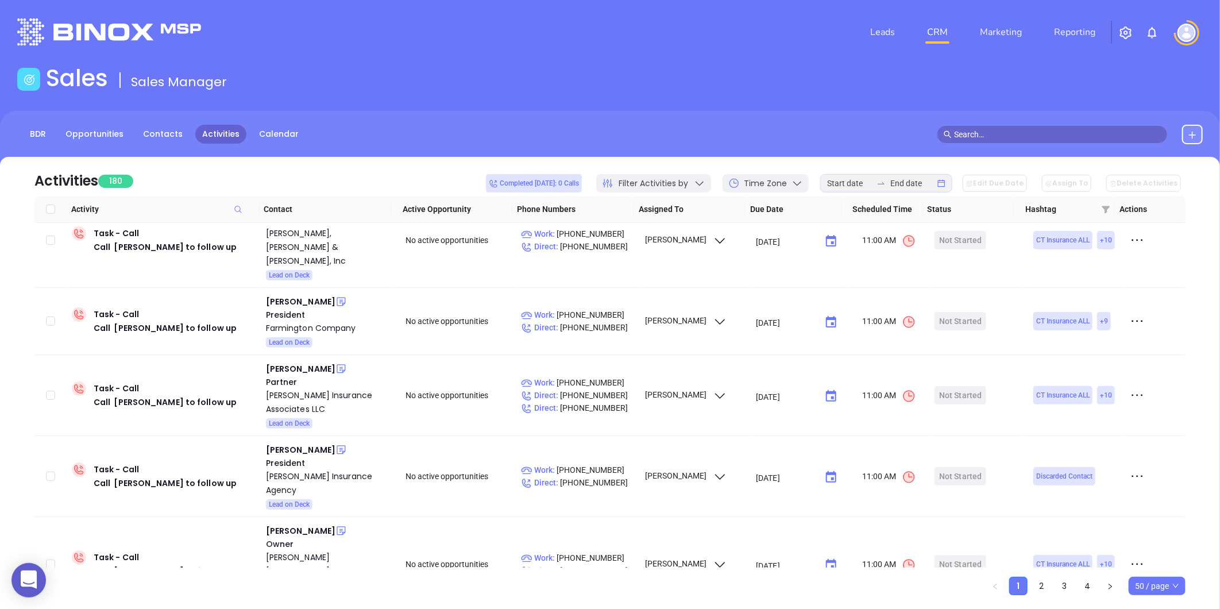
scroll to position [1276, 0]
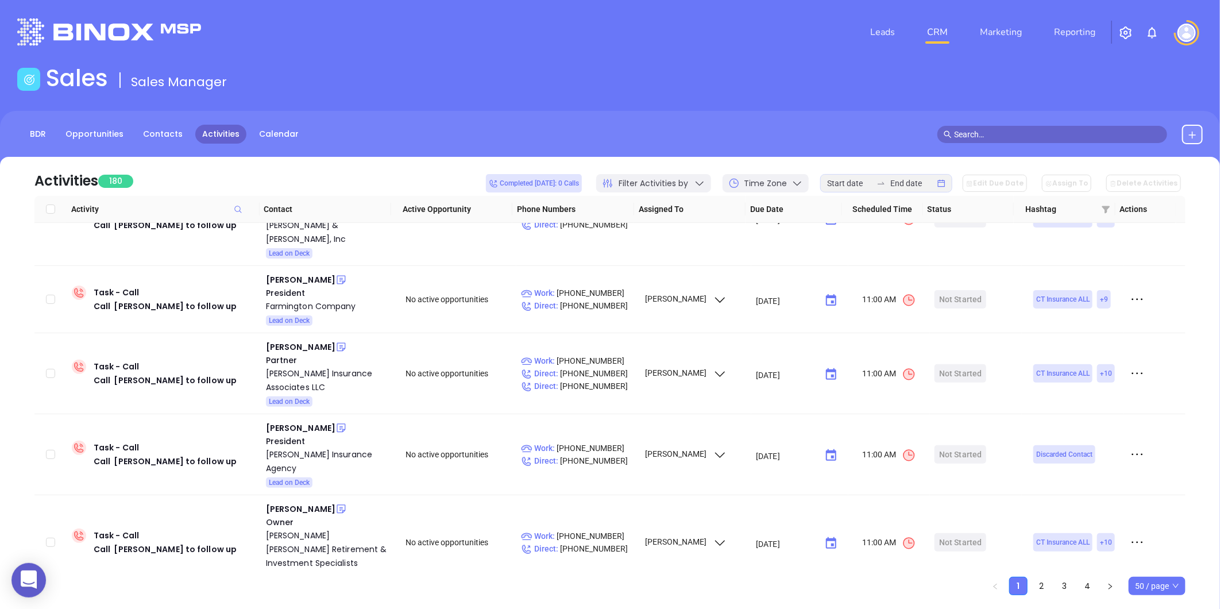
click at [705, 182] on icon at bounding box center [699, 182] width 11 height 11
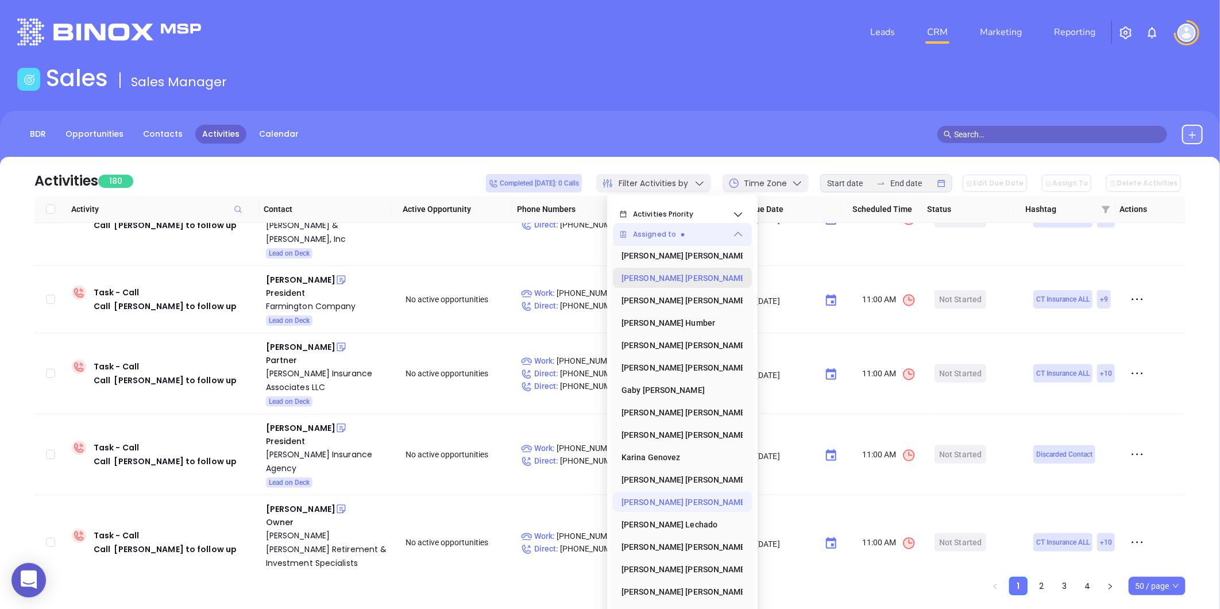
click at [748, 278] on icon at bounding box center [748, 277] width 0 height 11
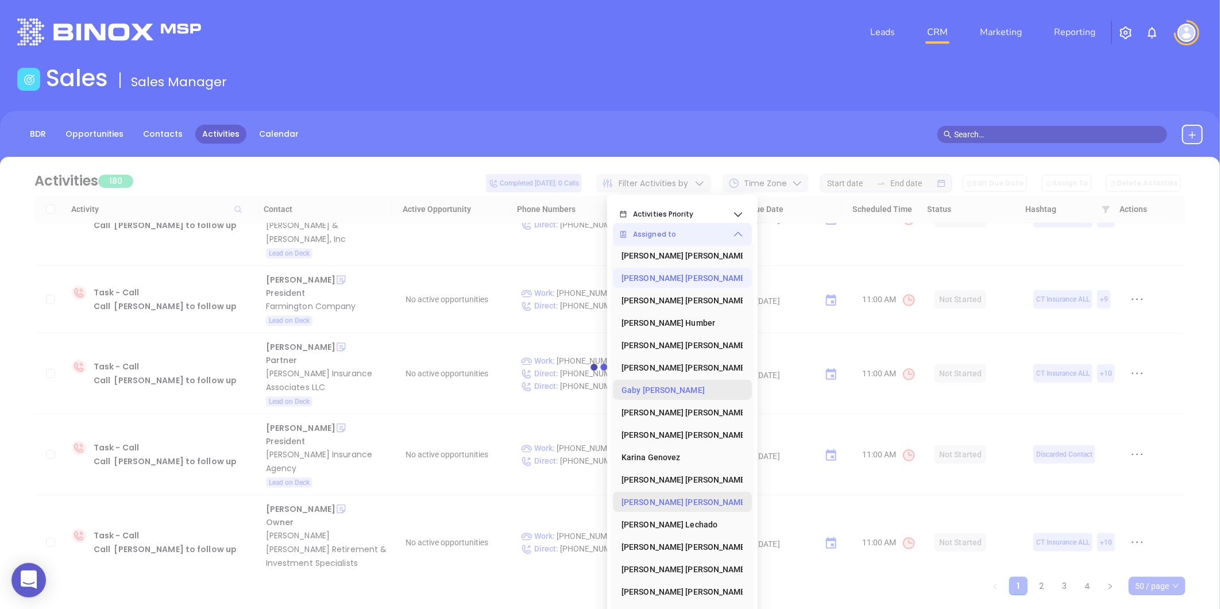
scroll to position [1, 0]
drag, startPoint x: 669, startPoint y: 446, endPoint x: 702, endPoint y: 439, distance: 34.1
click at [669, 446] on div "[PERSON_NAME]" at bounding box center [679, 456] width 115 height 23
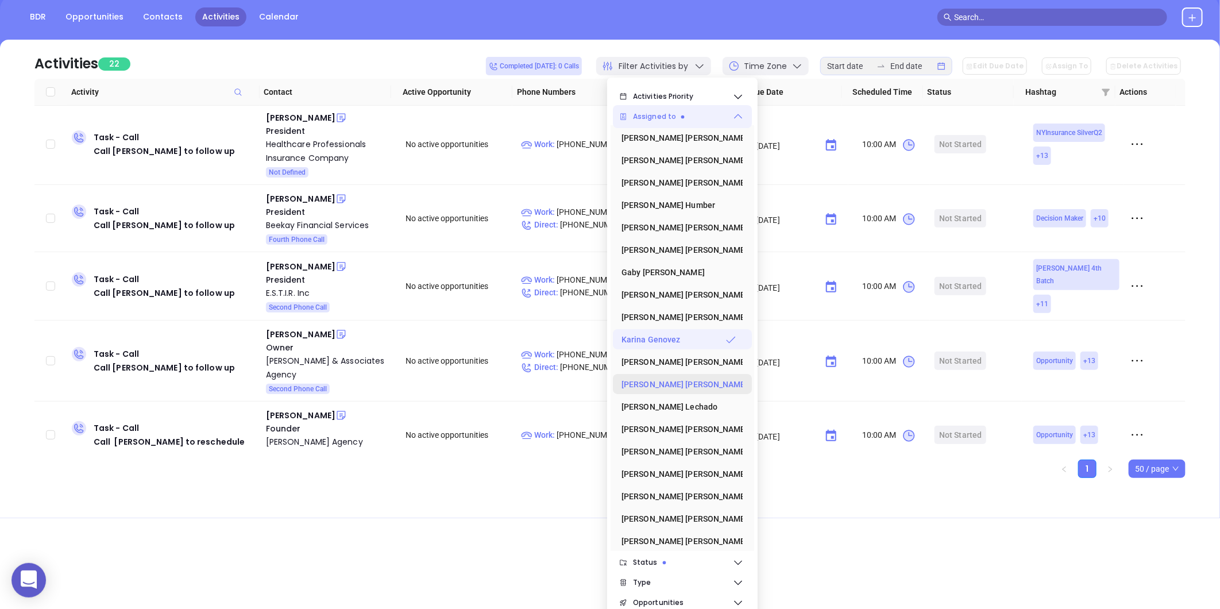
scroll to position [154, 0]
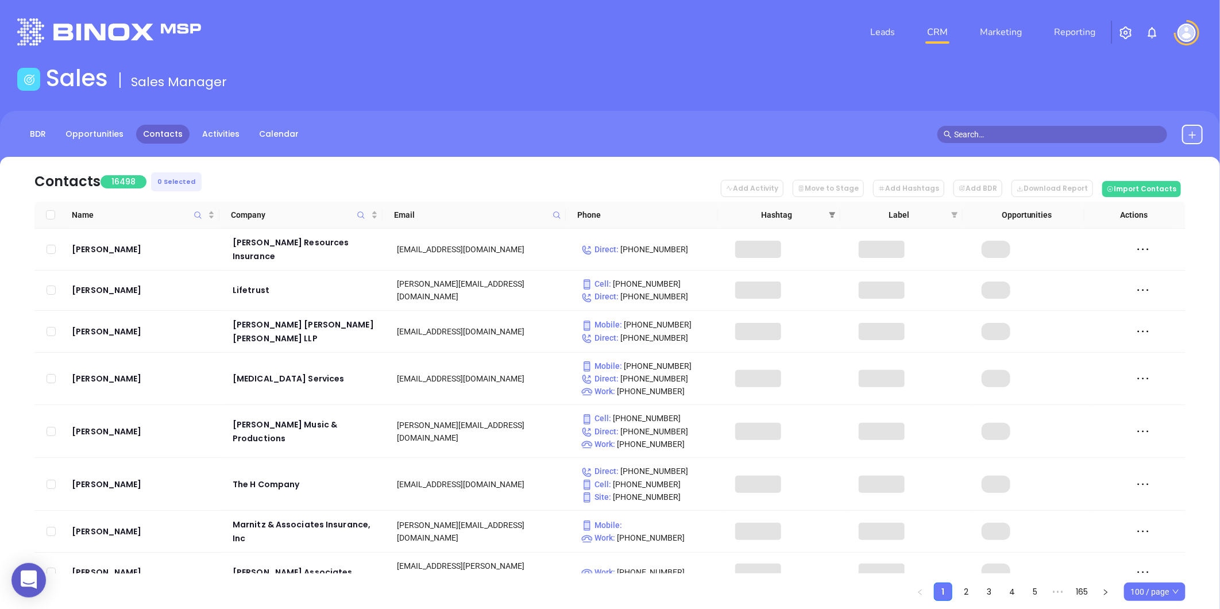
click at [832, 211] on icon "filter" at bounding box center [832, 214] width 7 height 7
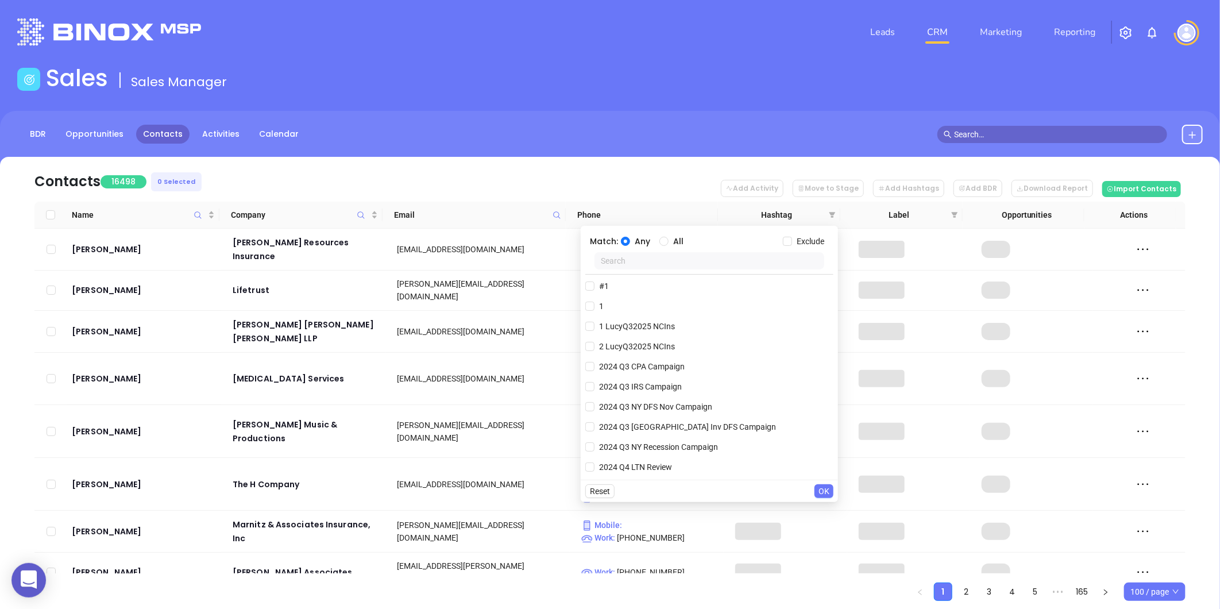
click at [718, 261] on input "text" at bounding box center [710, 260] width 230 height 17
paste input "KarinaQ32025 LAIns"
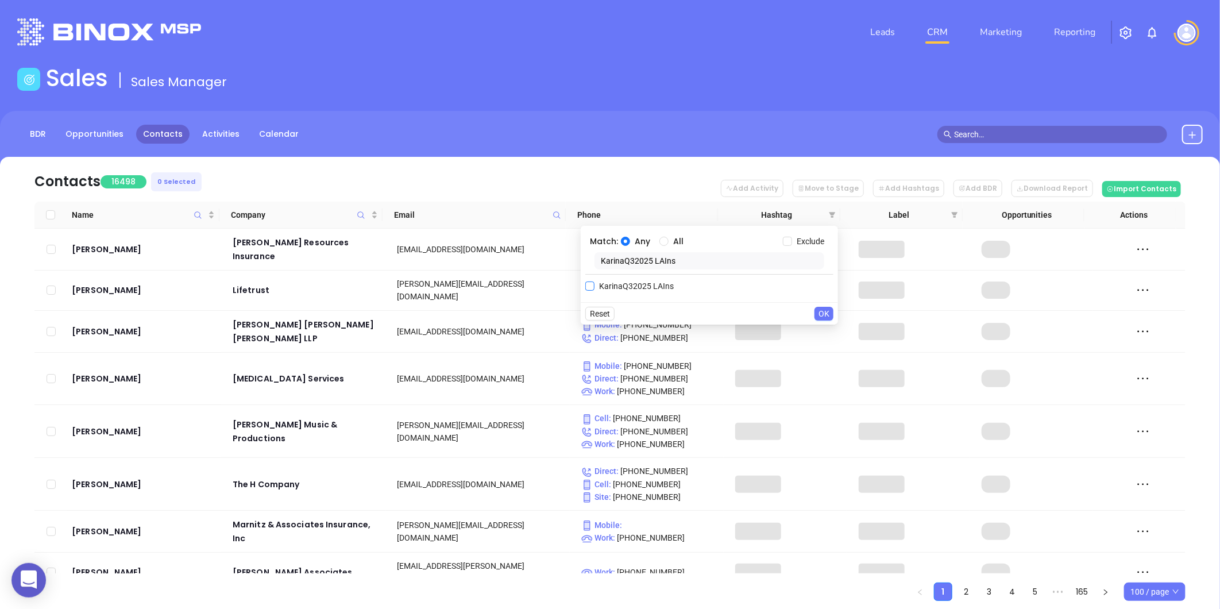
type input "KarinaQ32025 LAIns"
click at [647, 290] on span "KarinaQ32025 LAIns" at bounding box center [637, 286] width 84 height 13
click at [595, 290] on input "KarinaQ32025 LAIns" at bounding box center [589, 285] width 9 height 9
checkbox input "true"
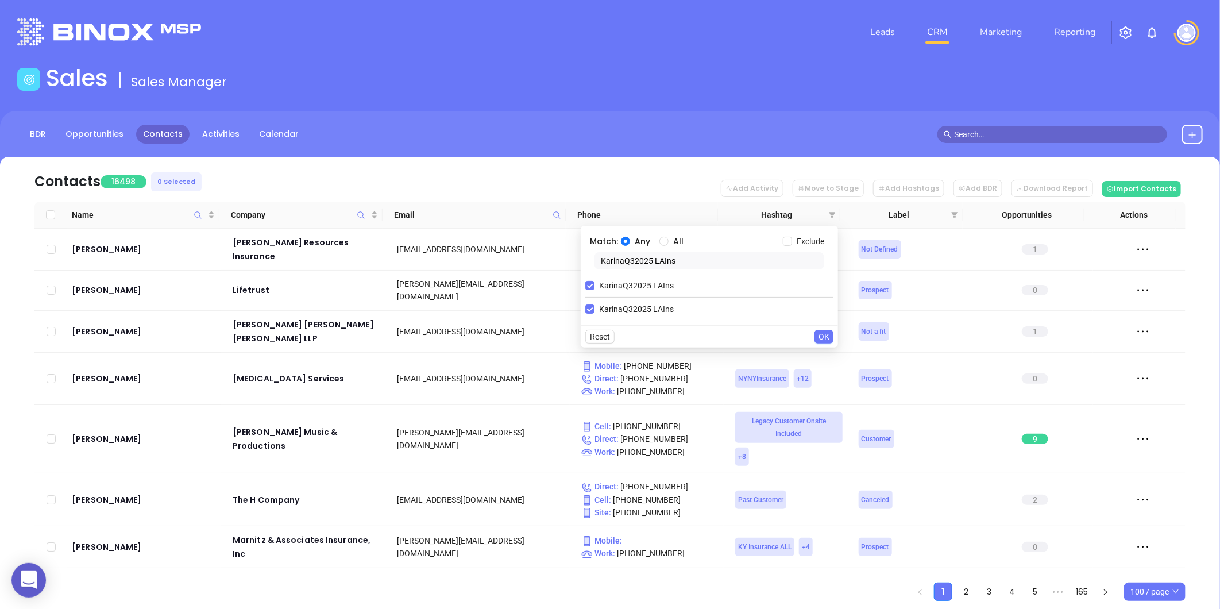
drag, startPoint x: 820, startPoint y: 335, endPoint x: 422, endPoint y: 402, distance: 404.2
click at [820, 335] on span "OK" at bounding box center [824, 336] width 11 height 13
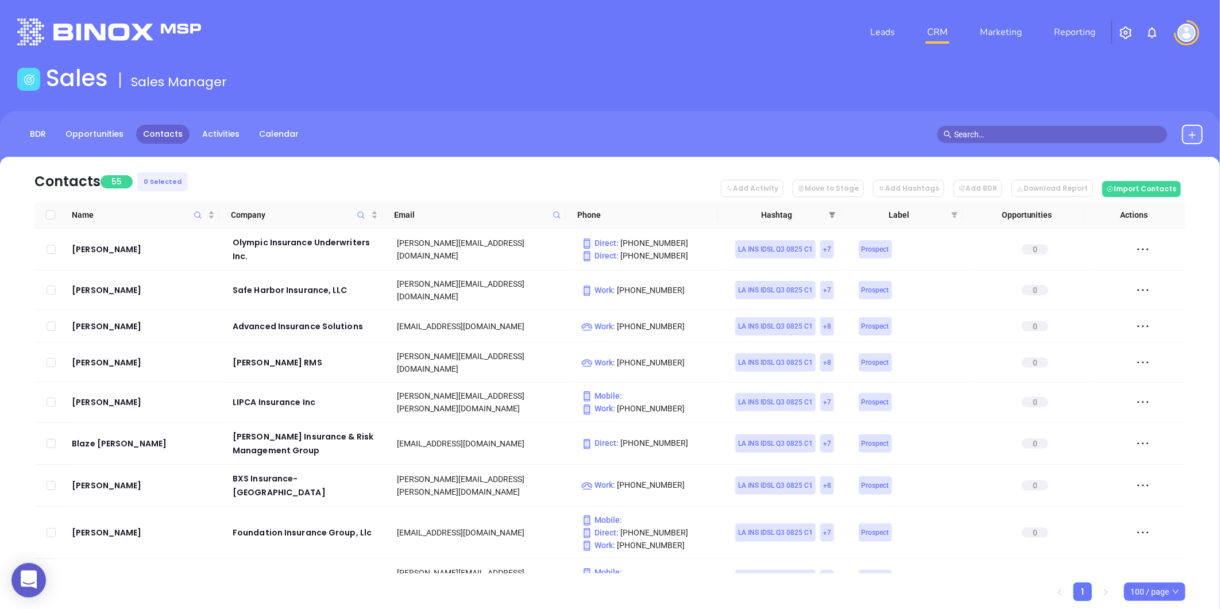
click at [830, 211] on icon "filter" at bounding box center [832, 214] width 7 height 7
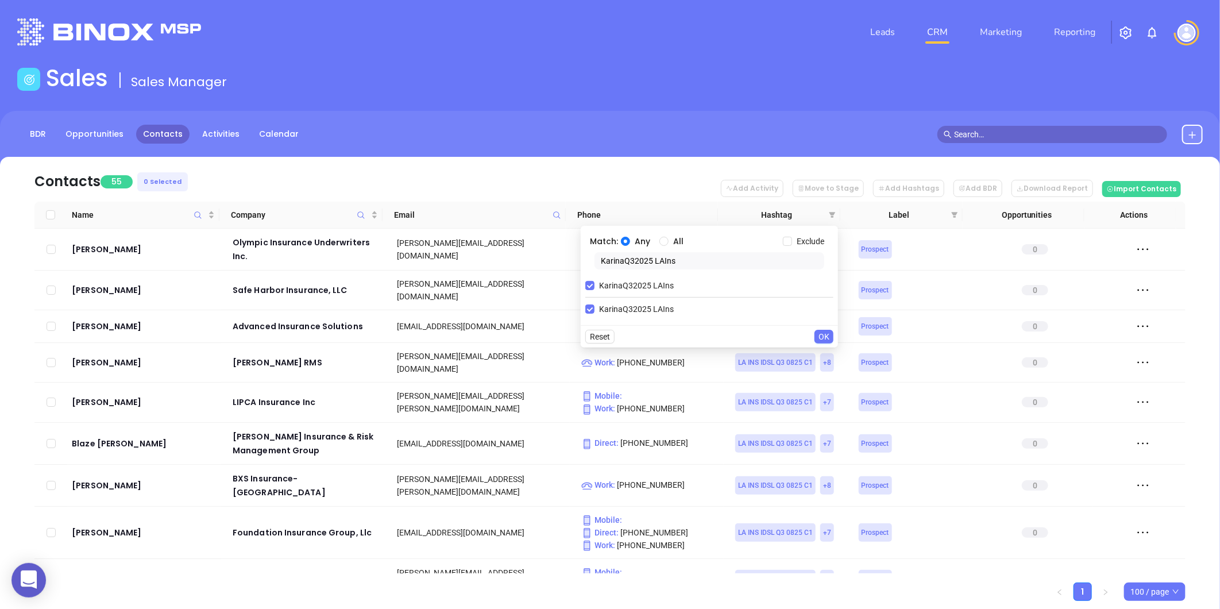
drag, startPoint x: 678, startPoint y: 263, endPoint x: 586, endPoint y: 273, distance: 92.5
click at [581, 276] on div "Match: Any All Exclude KarinaQ32025 LAIns KarinaQ32025 LAIns KarinaQ32025 LAIns" at bounding box center [709, 275] width 257 height 99
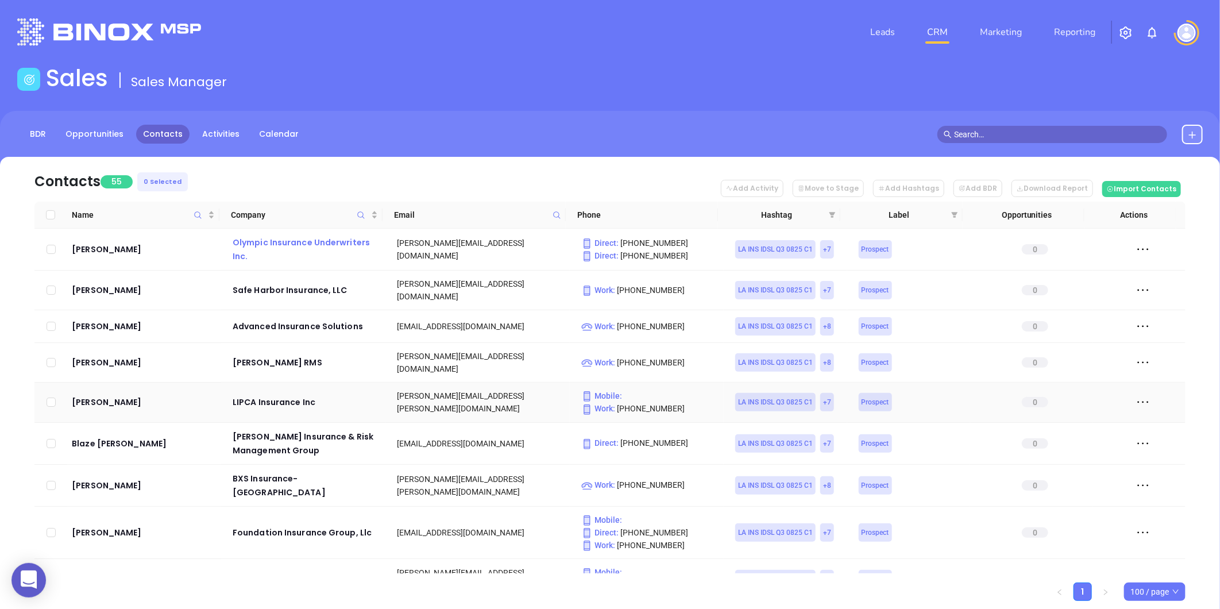
drag, startPoint x: 115, startPoint y: 381, endPoint x: 332, endPoint y: 257, distance: 249.9
click at [569, 27] on div "Leads CRM Marketing Reporting" at bounding box center [810, 31] width 800 height 41
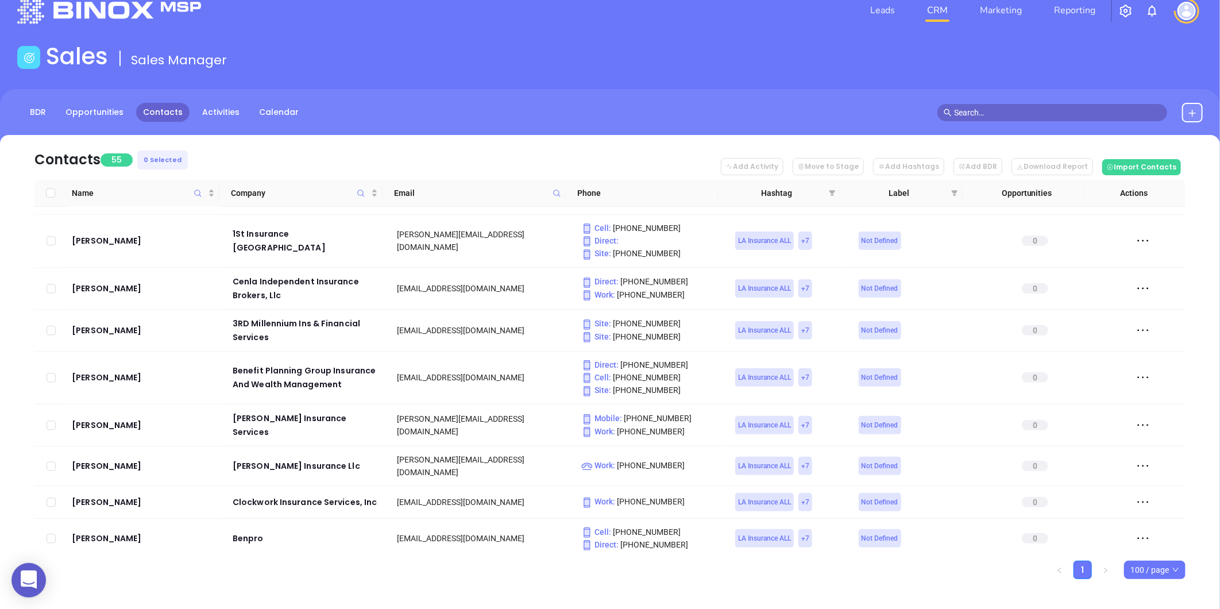
scroll to position [32, 0]
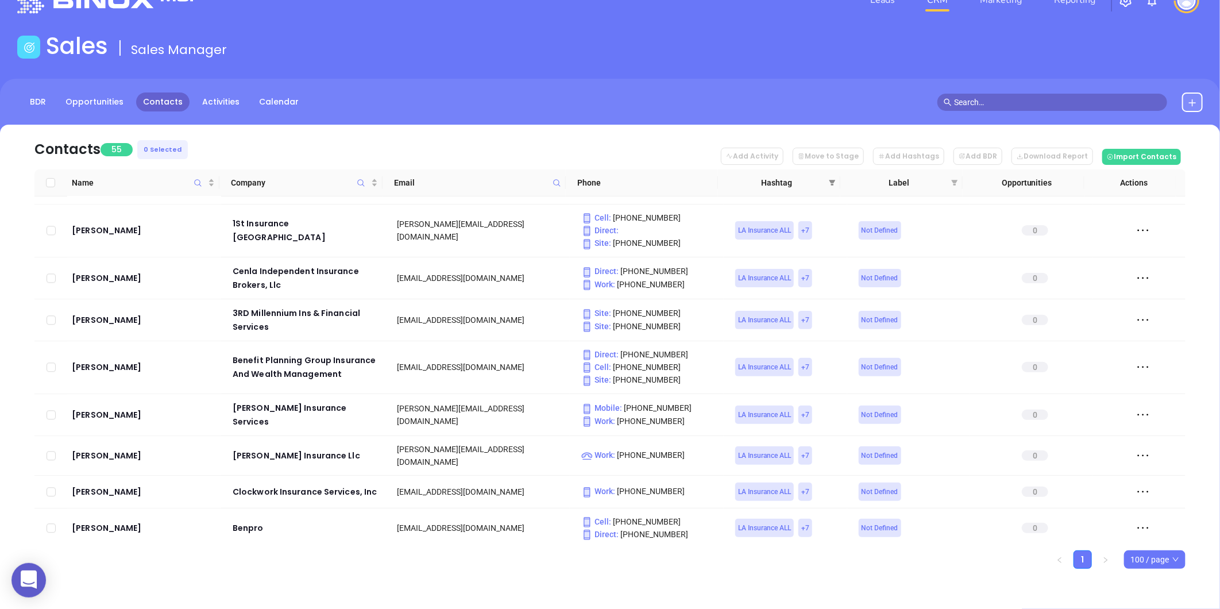
click at [832, 179] on icon "filter" at bounding box center [832, 182] width 7 height 7
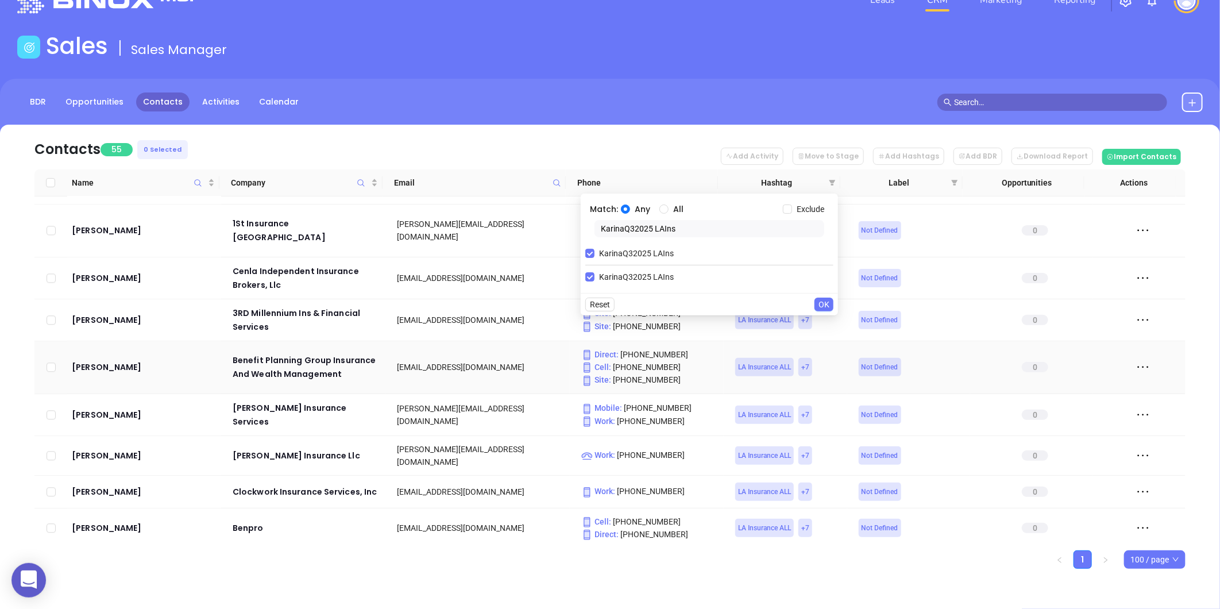
drag, startPoint x: 684, startPoint y: 226, endPoint x: 565, endPoint y: 258, distance: 123.7
click at [481, 263] on body "0 Leads CRM Marketing Reporting Financial Leads Leads Sales Sales Manager BDR O…" at bounding box center [610, 272] width 1220 height 609
paste input "Vicky"
type input "VickyQ32025 LAIns"
click at [589, 279] on input "VickyQ32025 LAIns" at bounding box center [589, 276] width 9 height 9
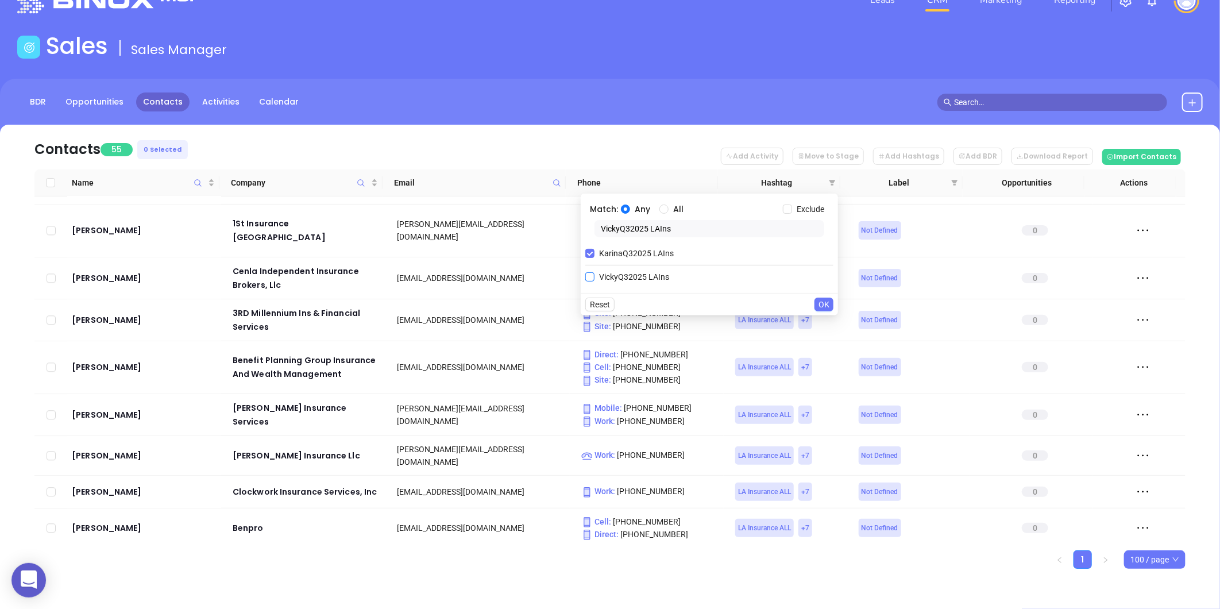
checkbox input "true"
click at [593, 251] on input "KarinaQ32025 LAIns" at bounding box center [589, 253] width 9 height 9
click at [823, 299] on span "OK" at bounding box center [824, 304] width 11 height 13
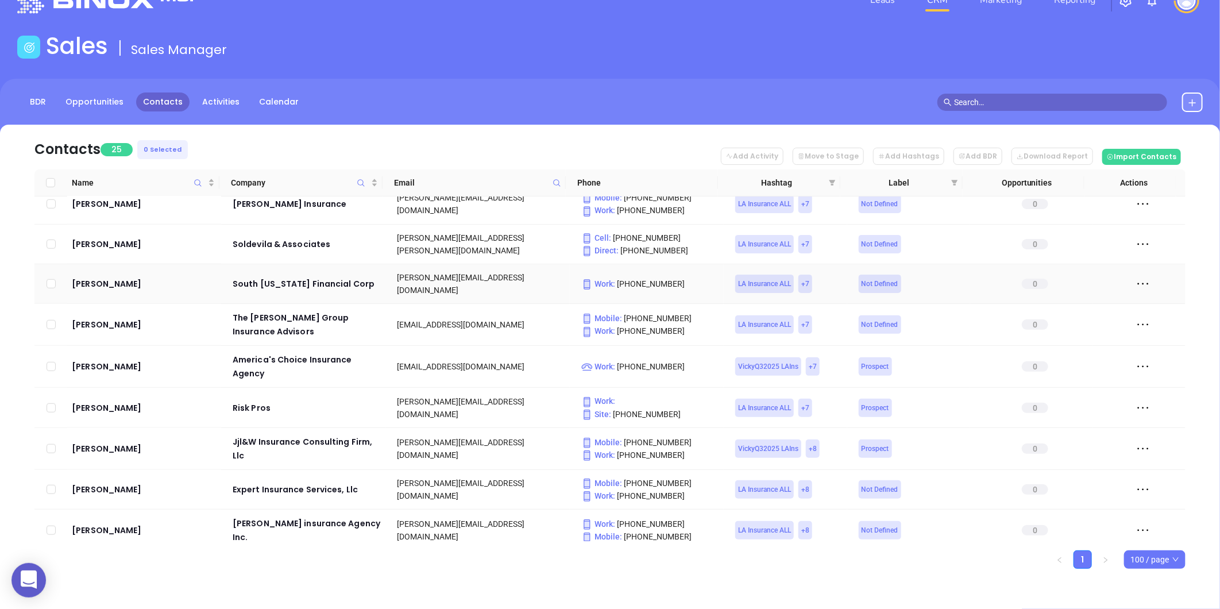
scroll to position [669, 0]
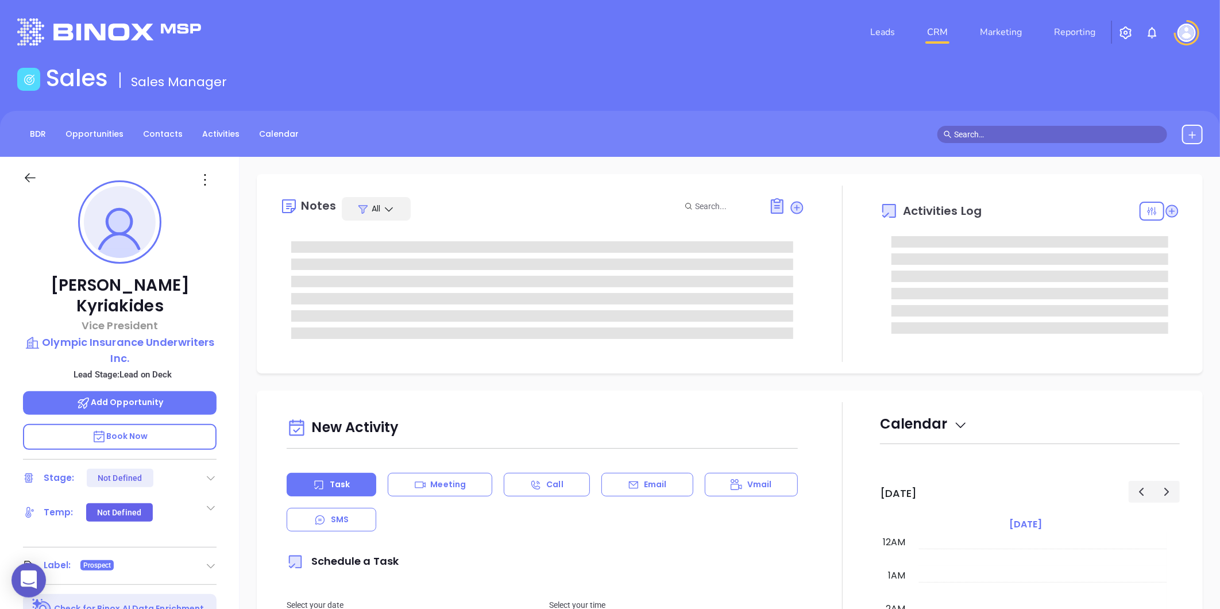
type input "[DATE]"
type input "[PERSON_NAME]"
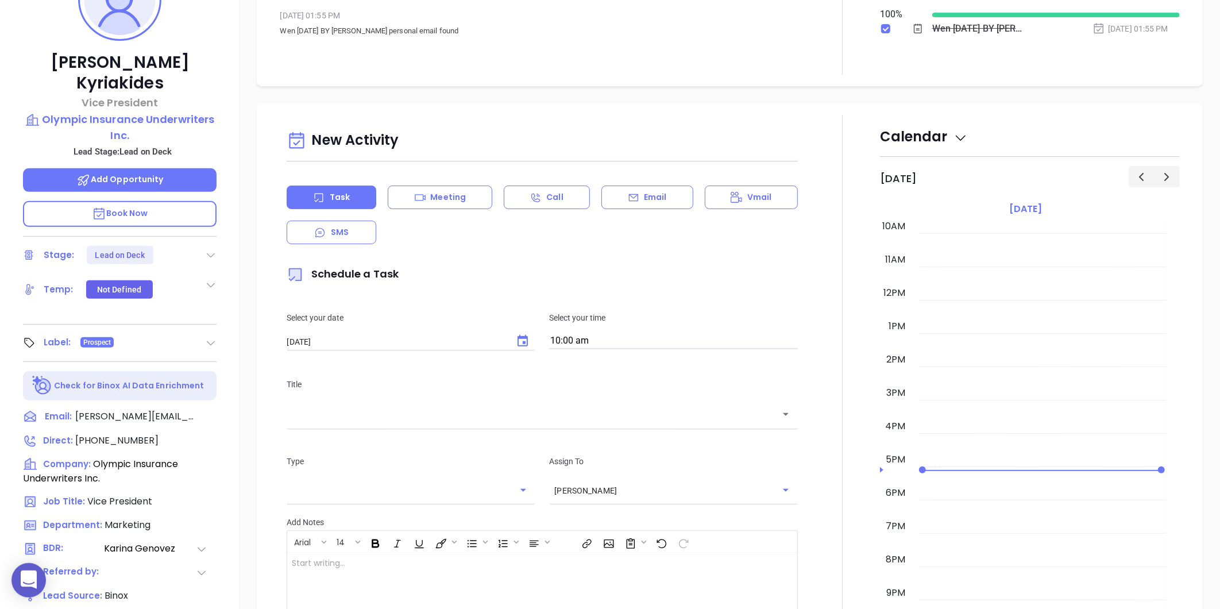
scroll to position [33, 0]
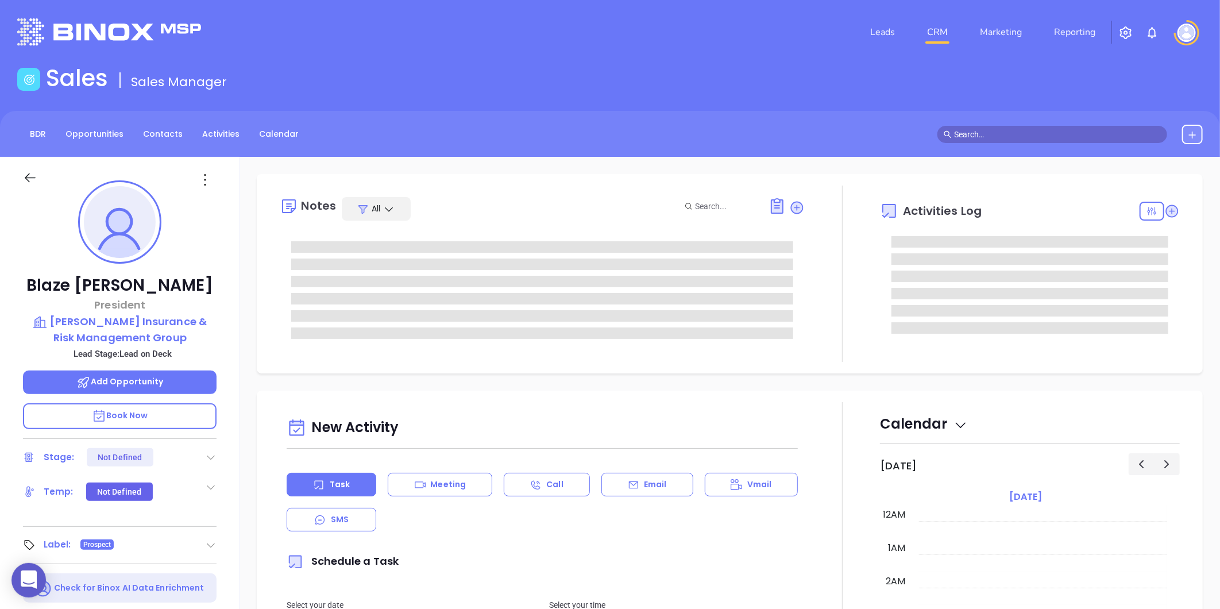
type input "[DATE]"
type input "[PERSON_NAME]"
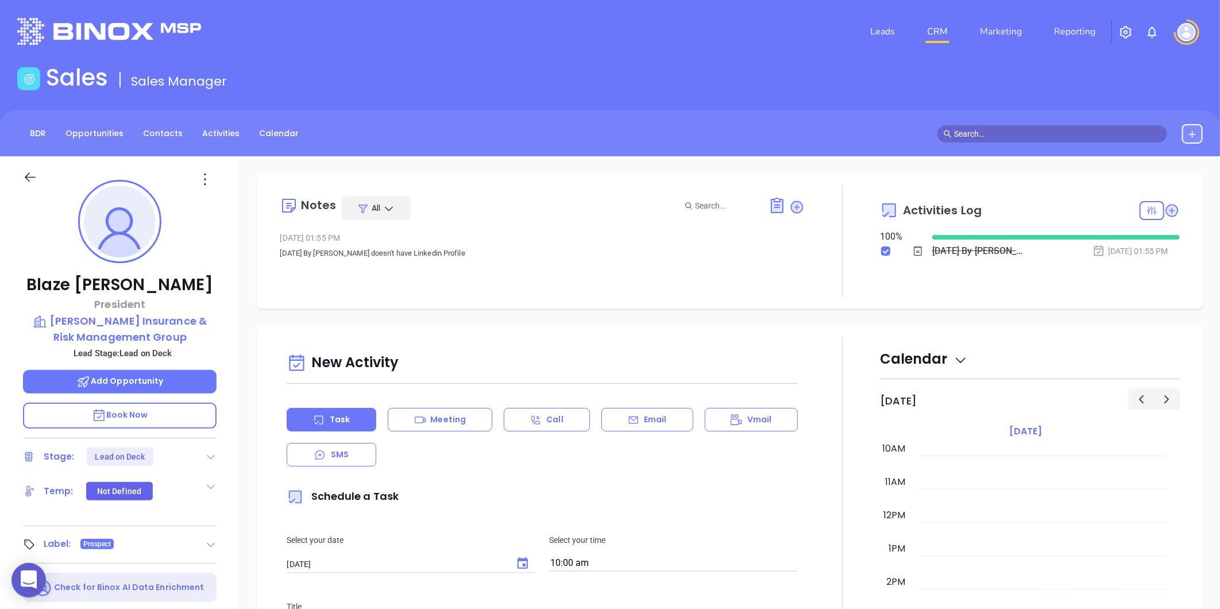
scroll to position [0, 0]
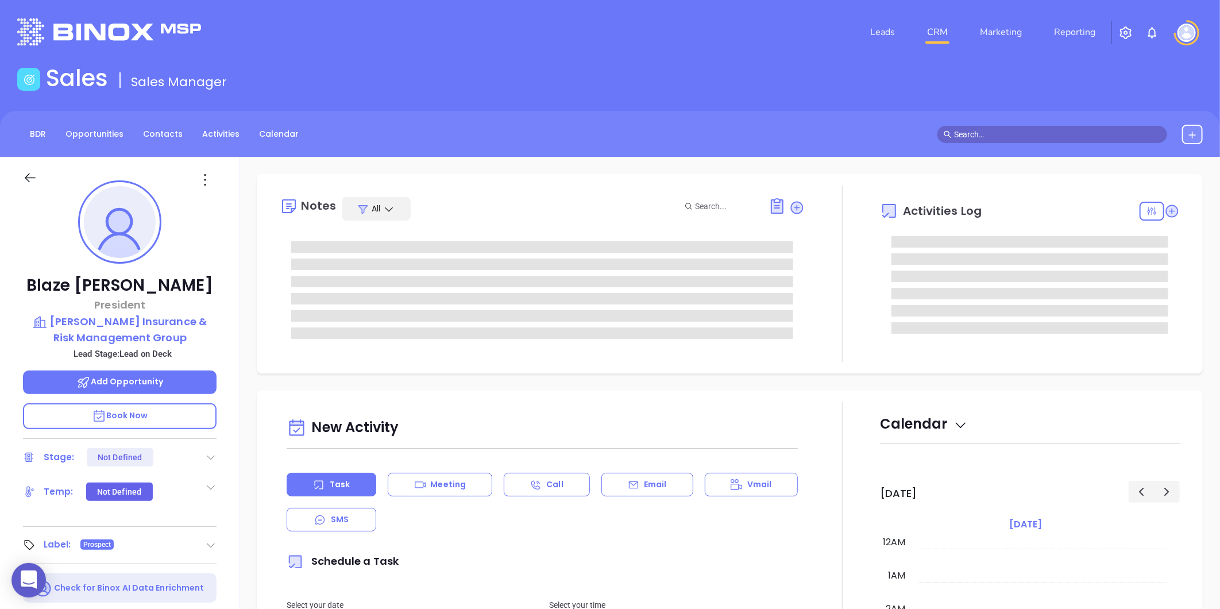
type input "[DATE]"
type input "[PERSON_NAME]"
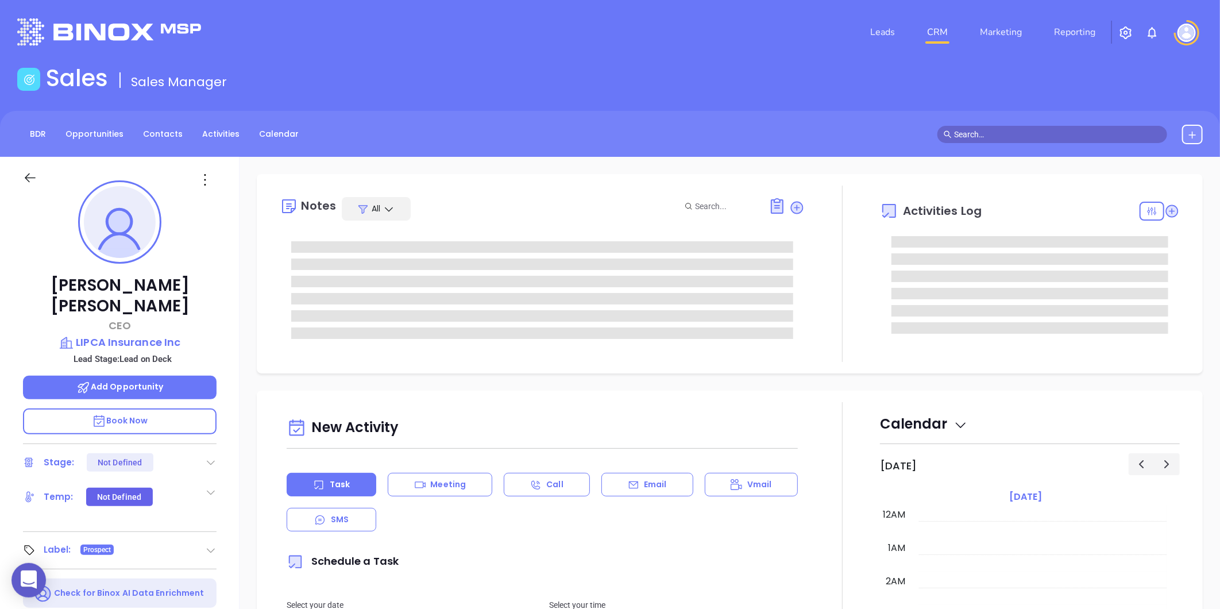
type input "[DATE]"
type input "[PERSON_NAME]"
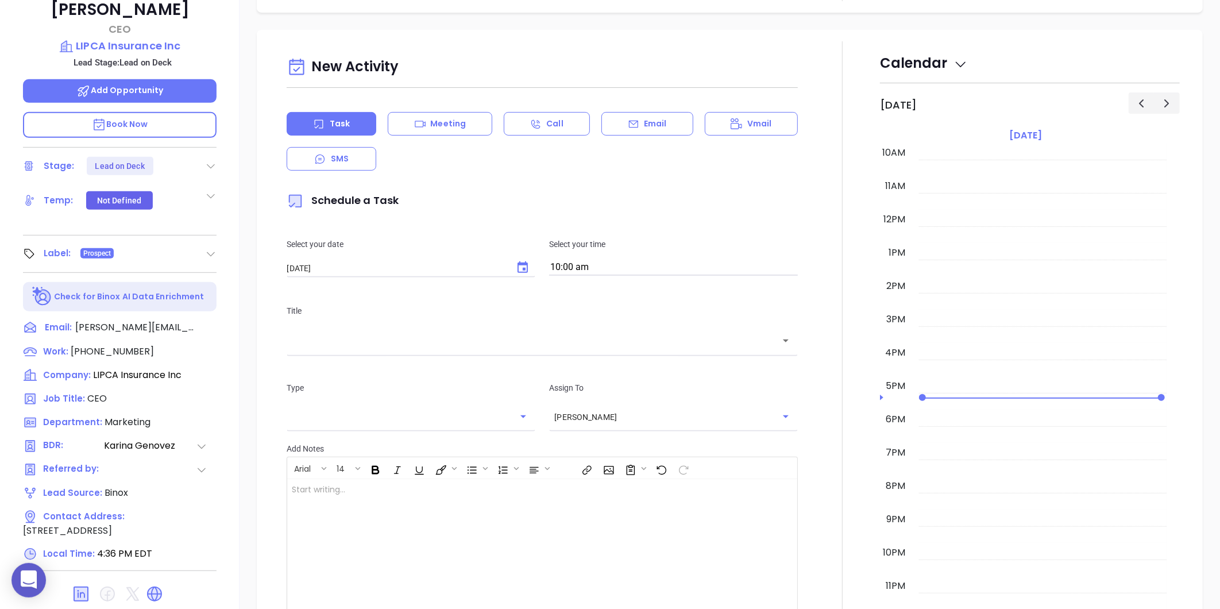
scroll to position [225, 0]
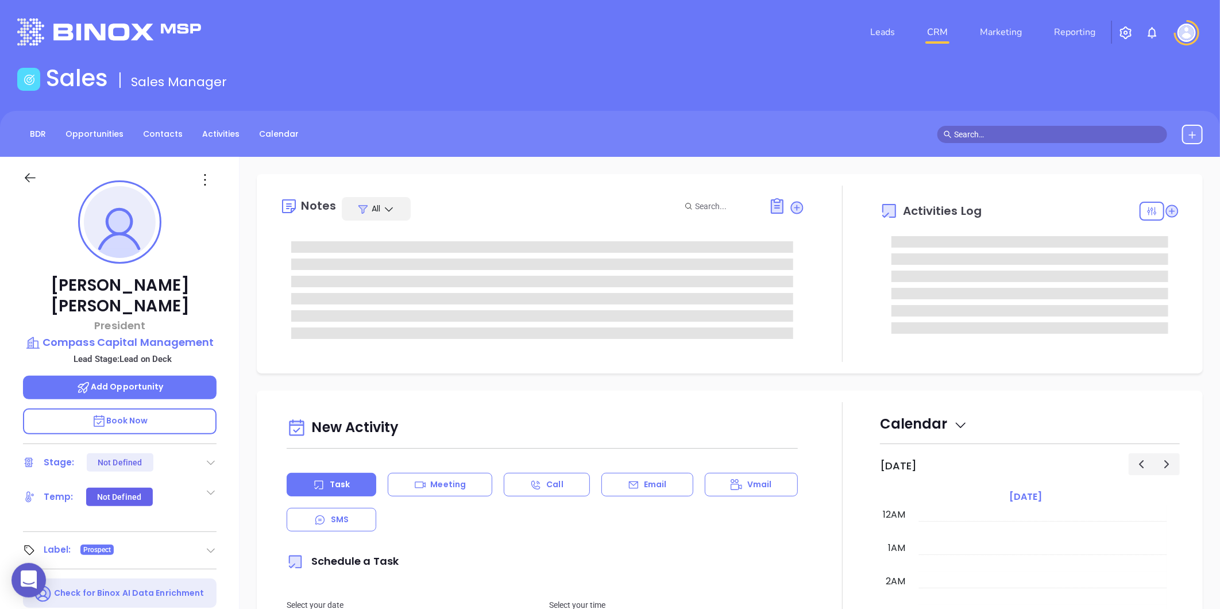
type input "[DATE]"
type input "[PERSON_NAME]"
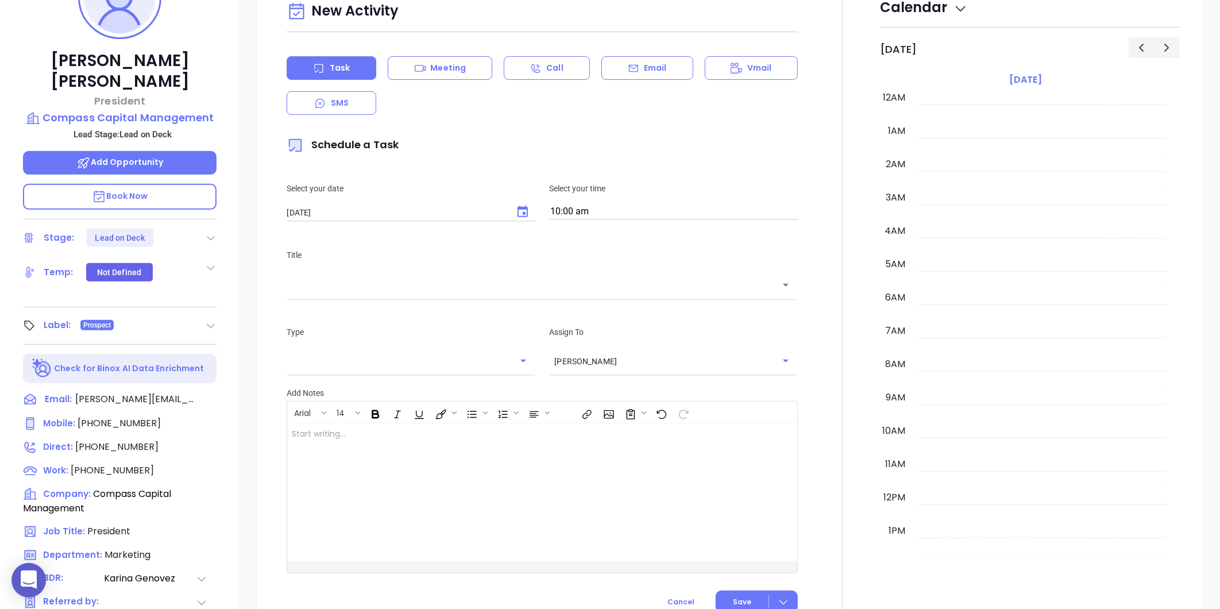
scroll to position [0, 0]
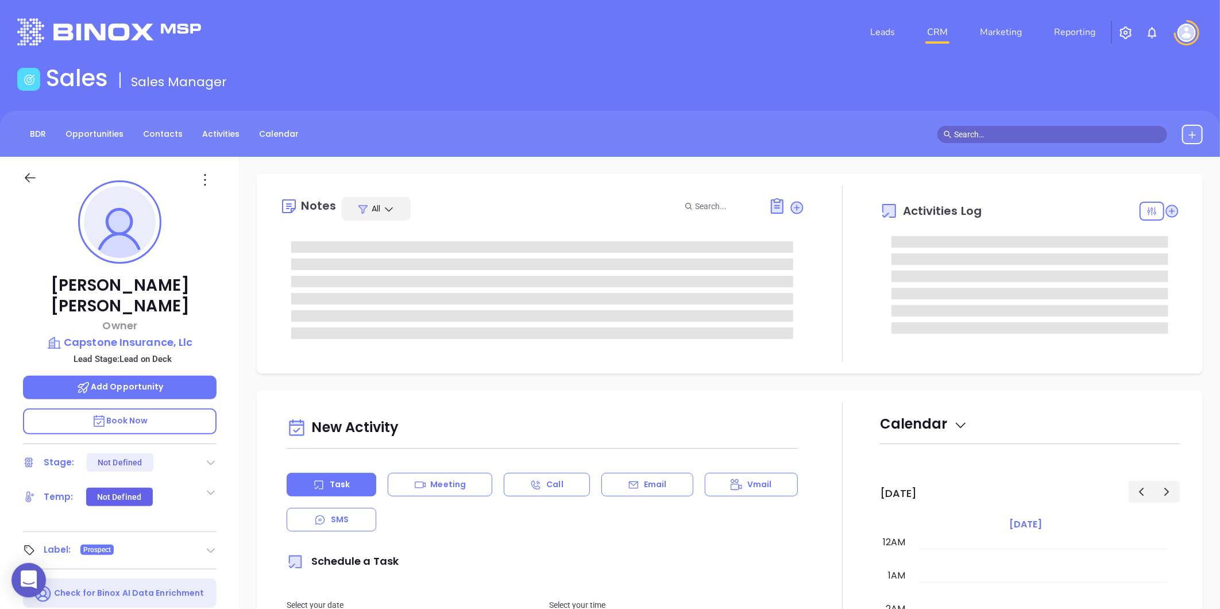
type input "[DATE]"
type input "[PERSON_NAME]"
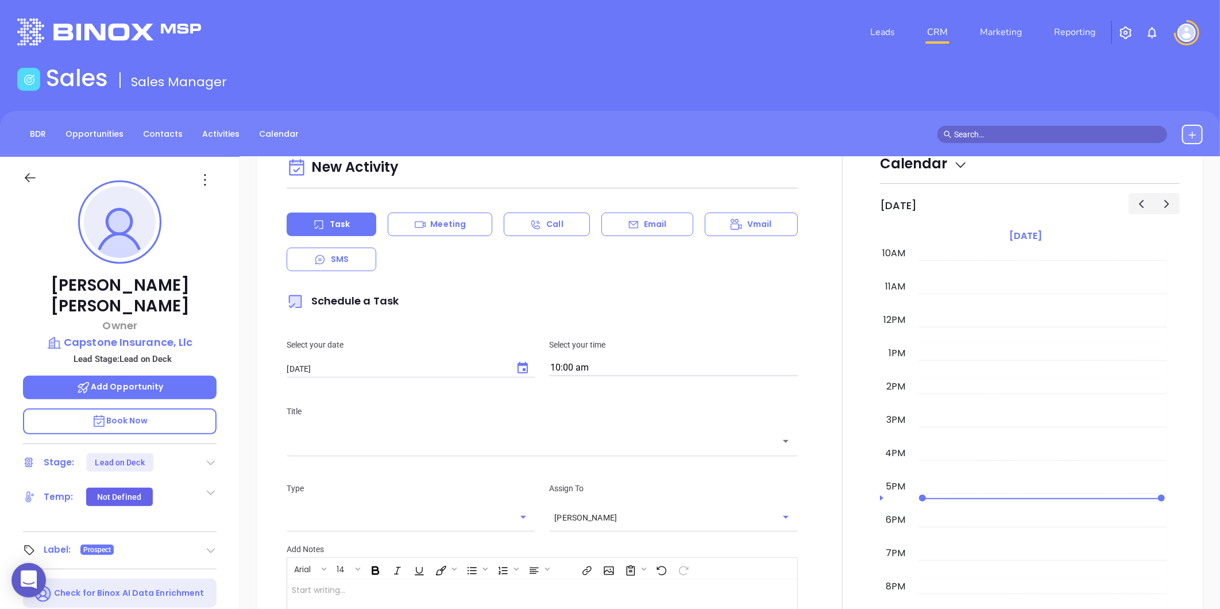
scroll to position [352, 0]
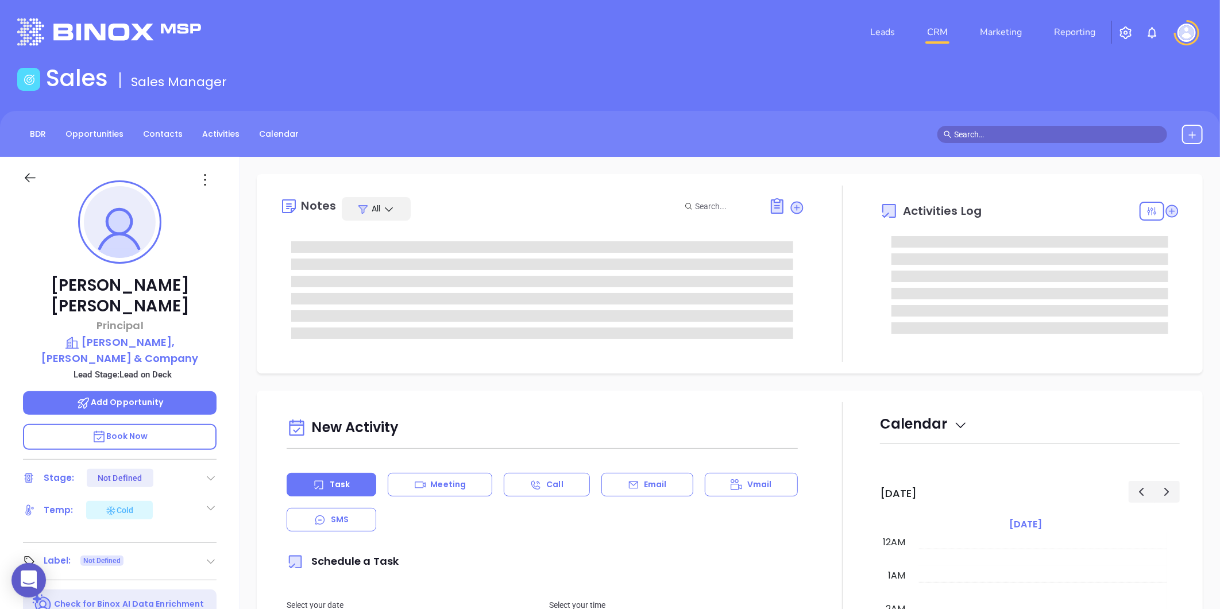
type input "[DATE]"
type input "[PERSON_NAME]"
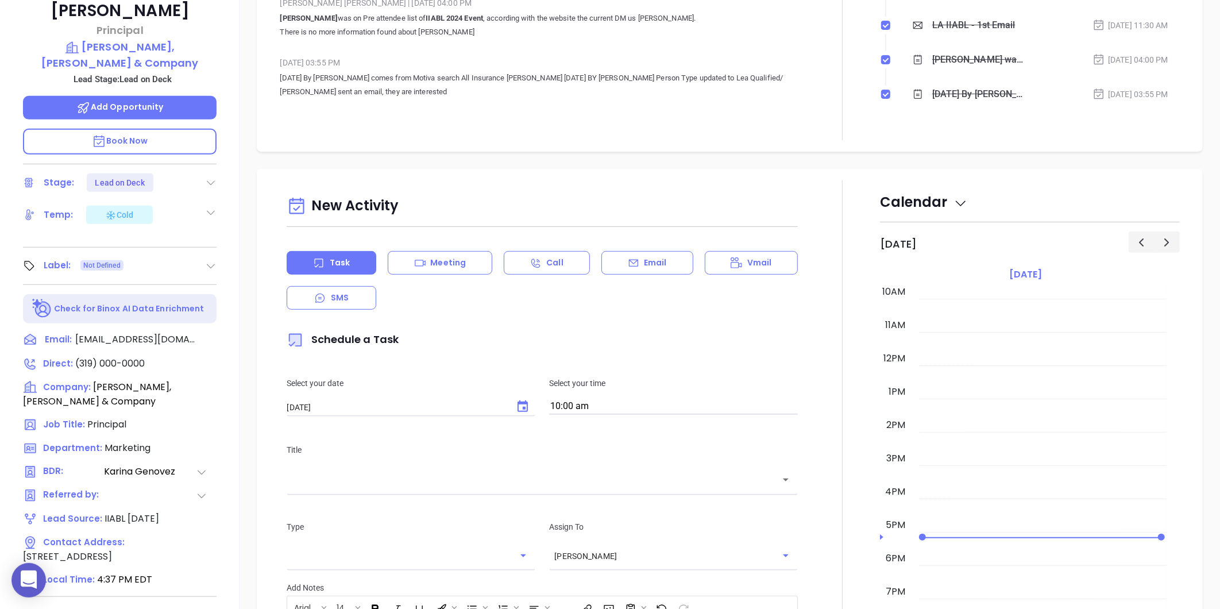
scroll to position [352, 0]
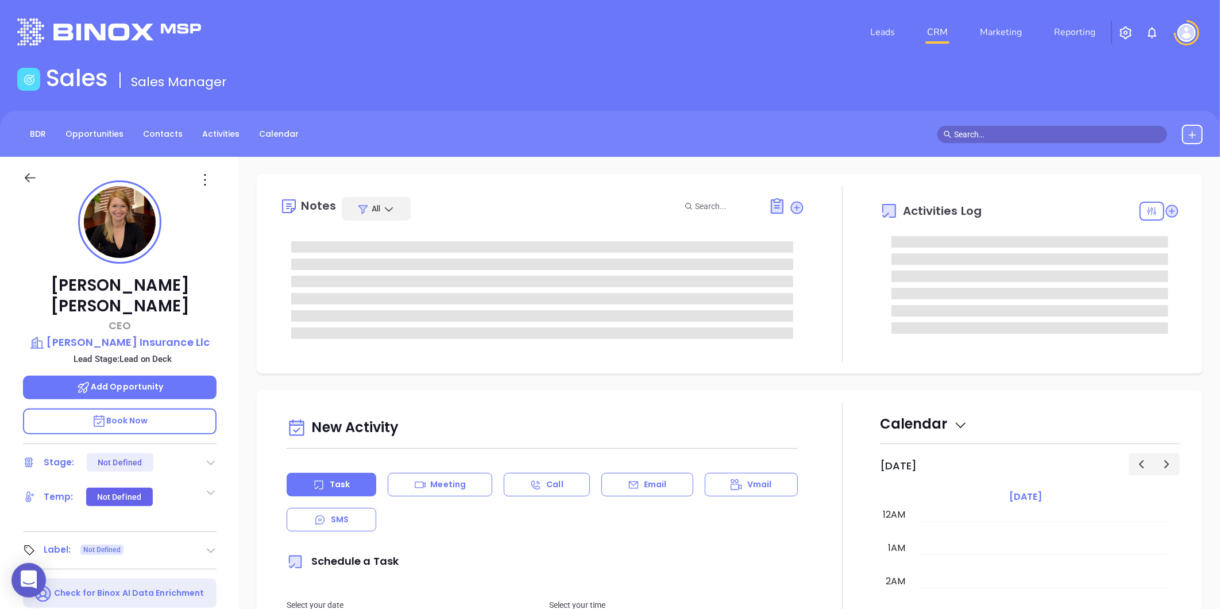
type input "[DATE]"
type input "[PERSON_NAME]"
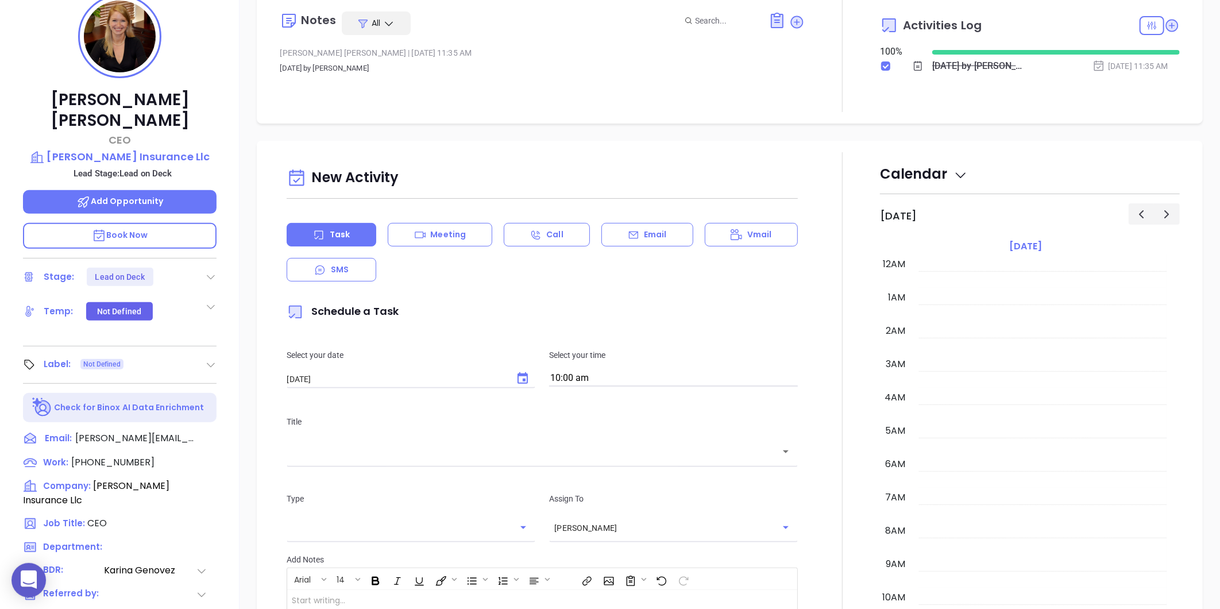
scroll to position [0, 0]
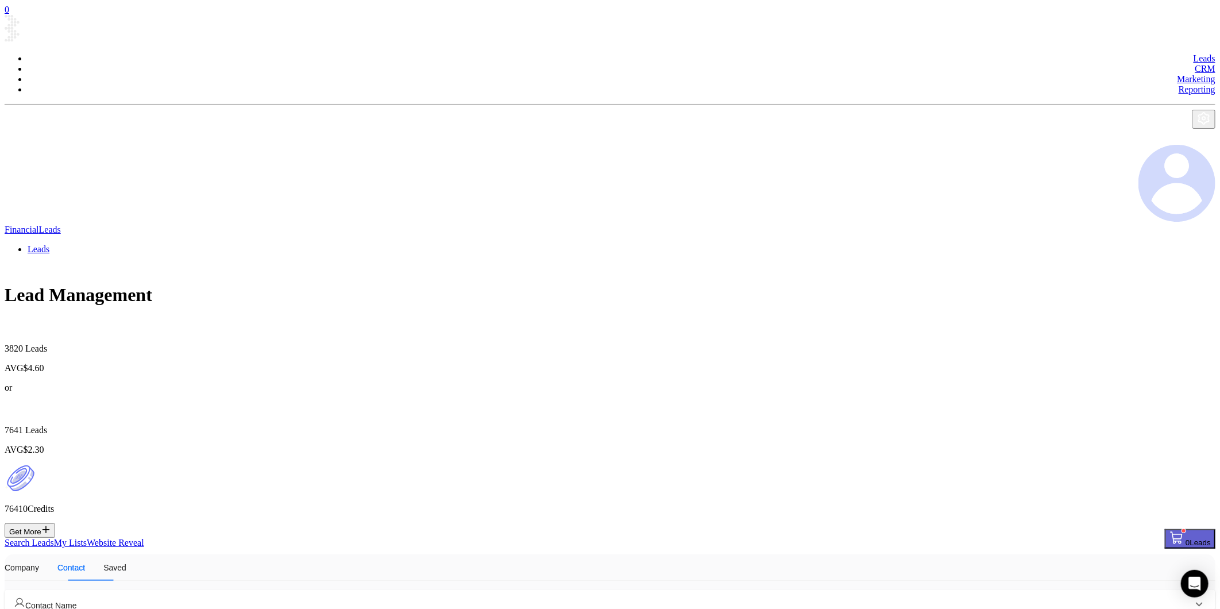
scroll to position [318, 0]
drag, startPoint x: 52, startPoint y: 3, endPoint x: 339, endPoint y: 161, distance: 327.5
click at [1195, 64] on link "CRM" at bounding box center [1205, 69] width 21 height 10
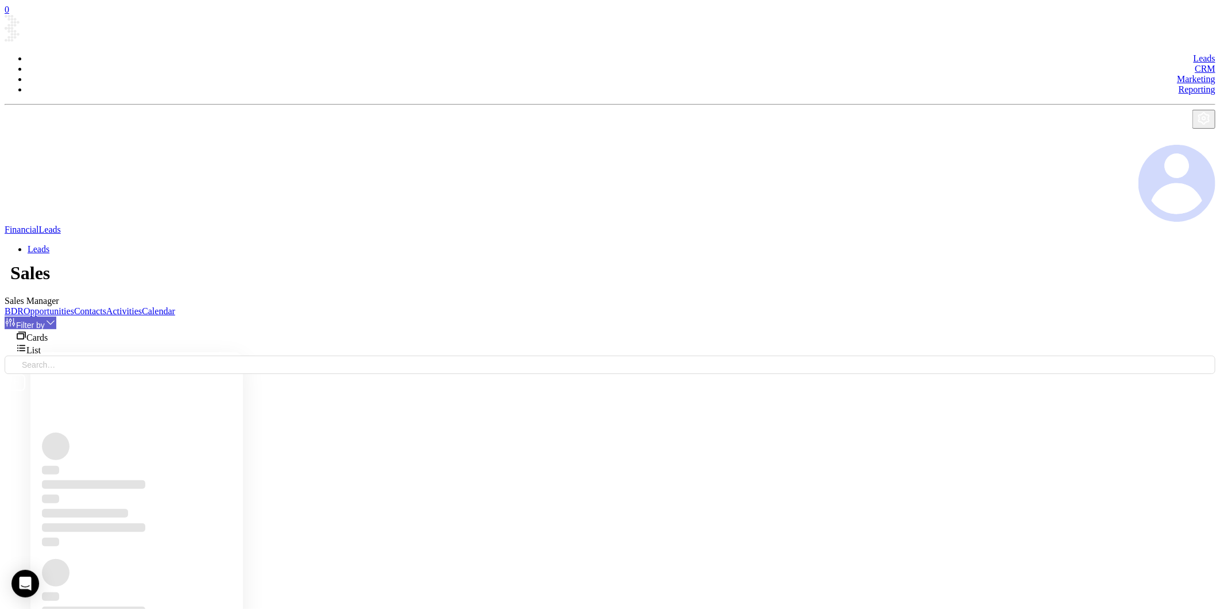
click at [24, 306] on link "BDR" at bounding box center [14, 311] width 19 height 10
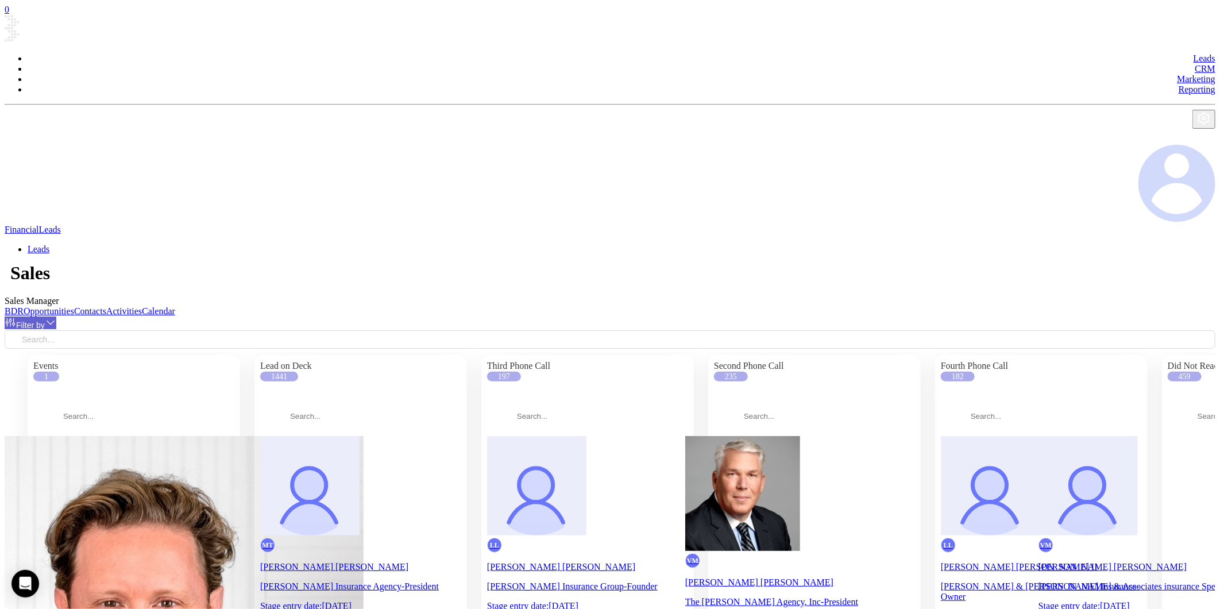
click at [56, 316] on icon at bounding box center [50, 321] width 11 height 11
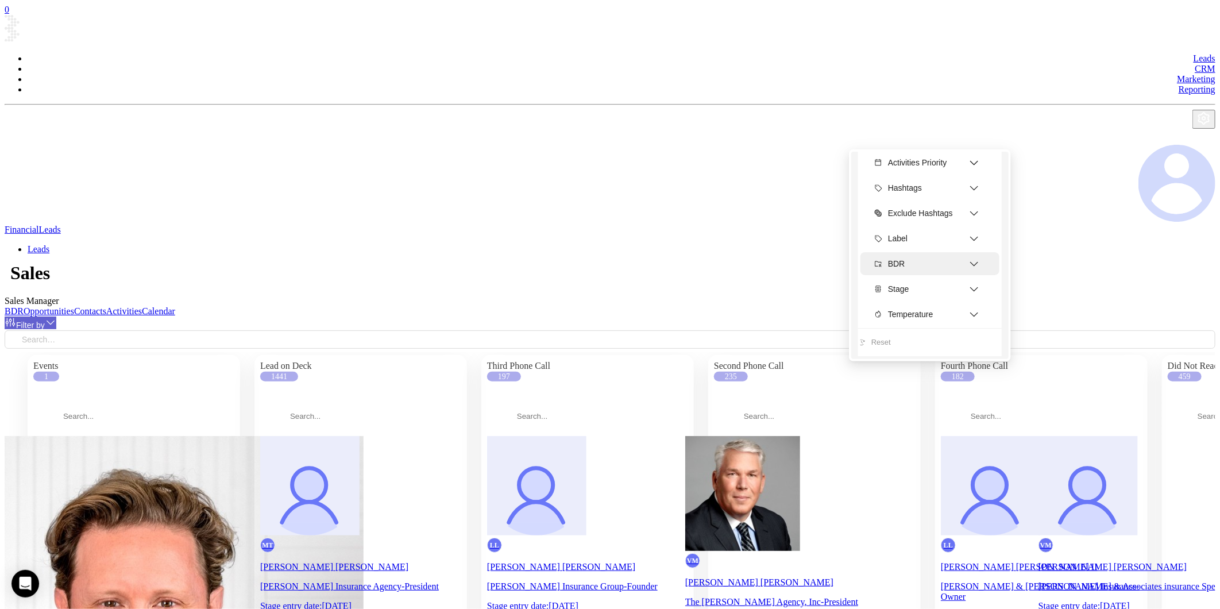
click at [978, 258] on icon at bounding box center [973, 263] width 11 height 11
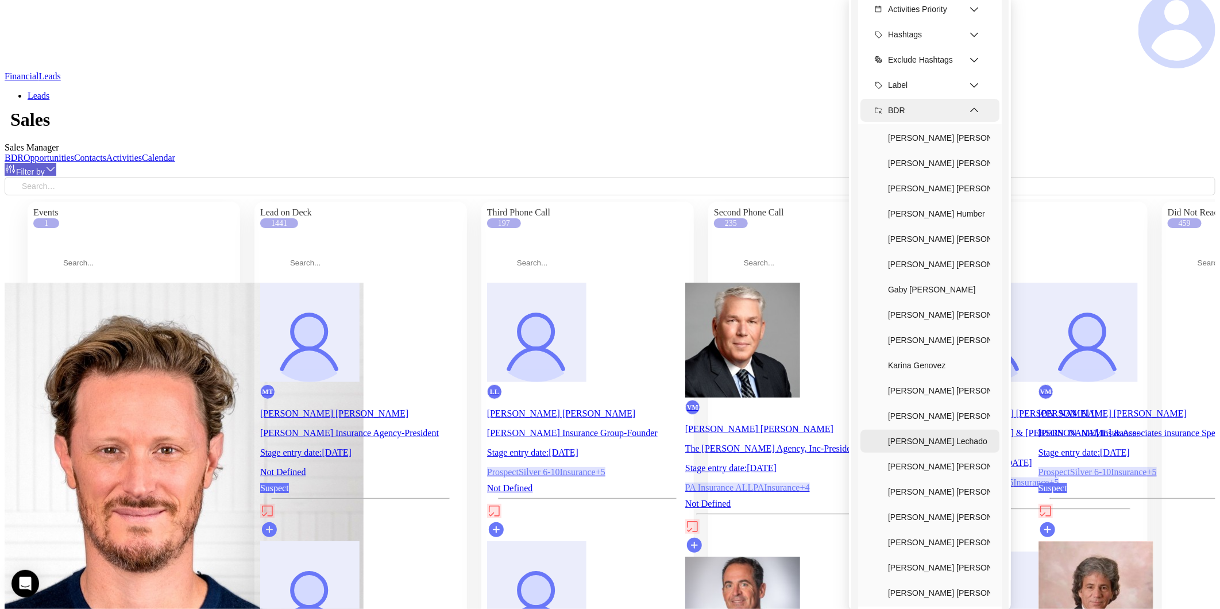
scroll to position [167, 0]
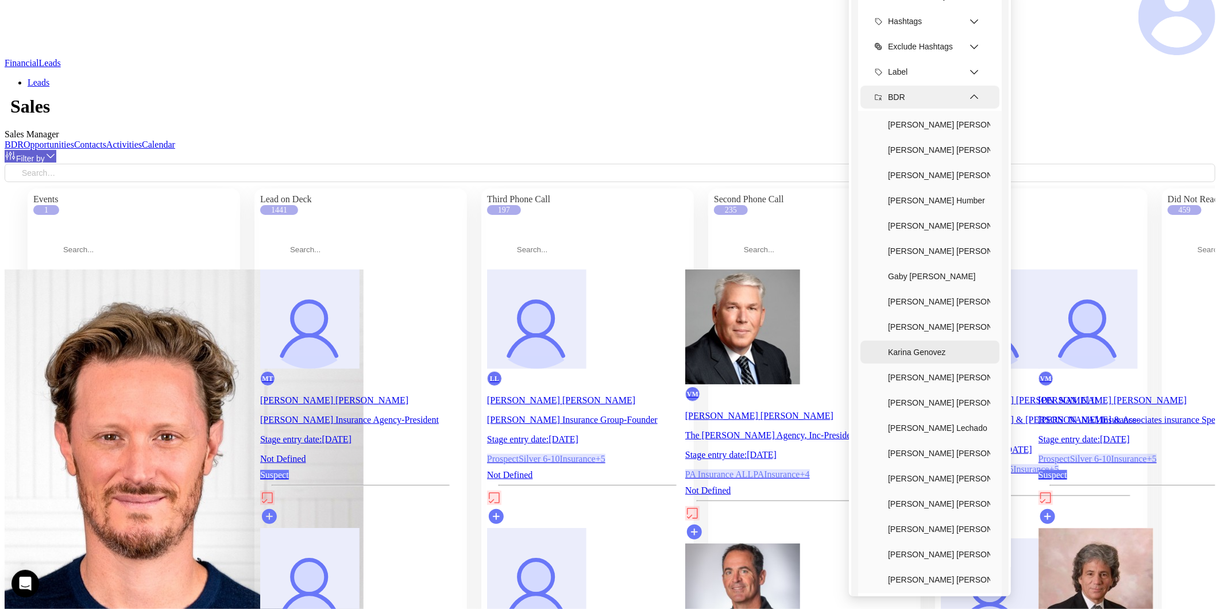
click at [888, 341] on div "Karina Genovez" at bounding box center [939, 352] width 102 height 23
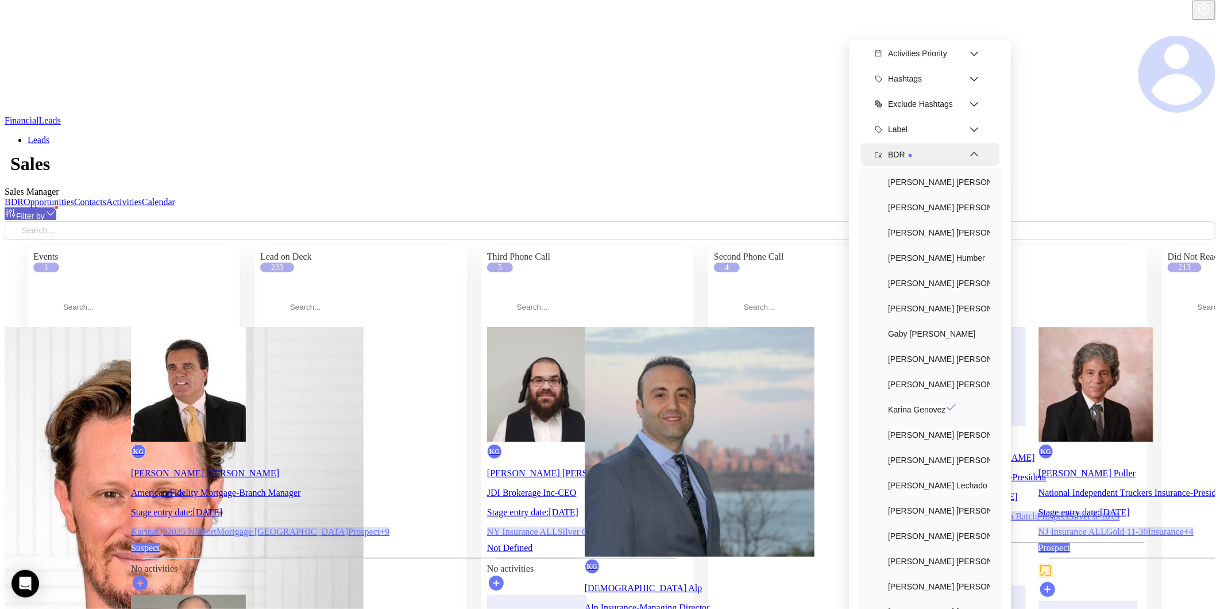
scroll to position [0, 0]
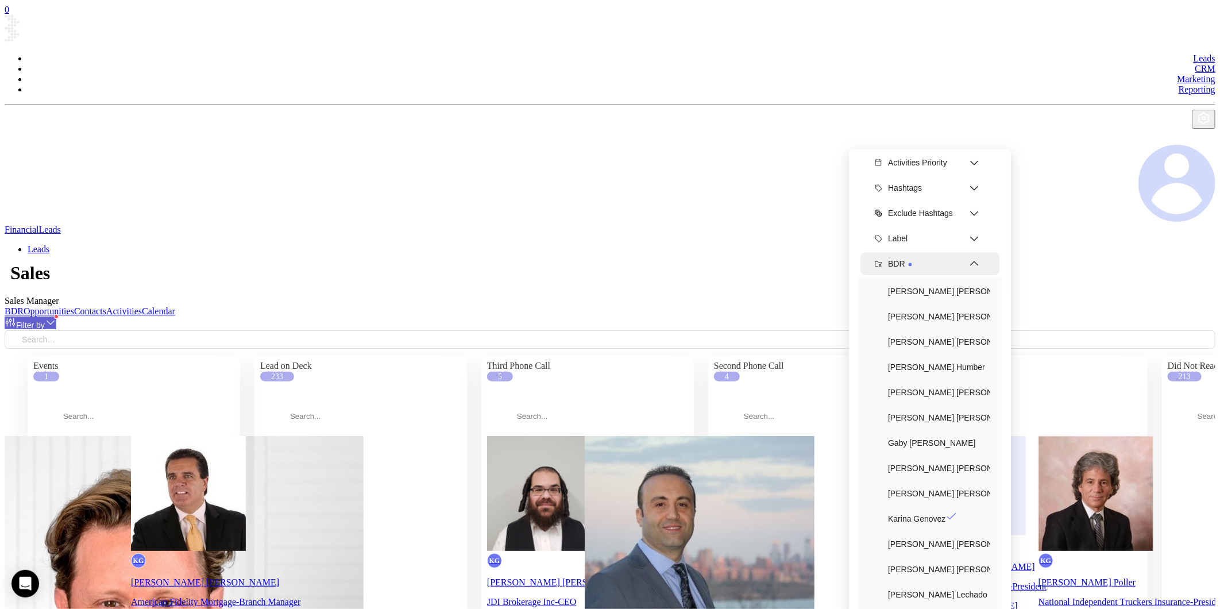
click at [719, 58] on header "Leads CRM Marketing Reporting Financial Leads Leads" at bounding box center [610, 136] width 1211 height 243
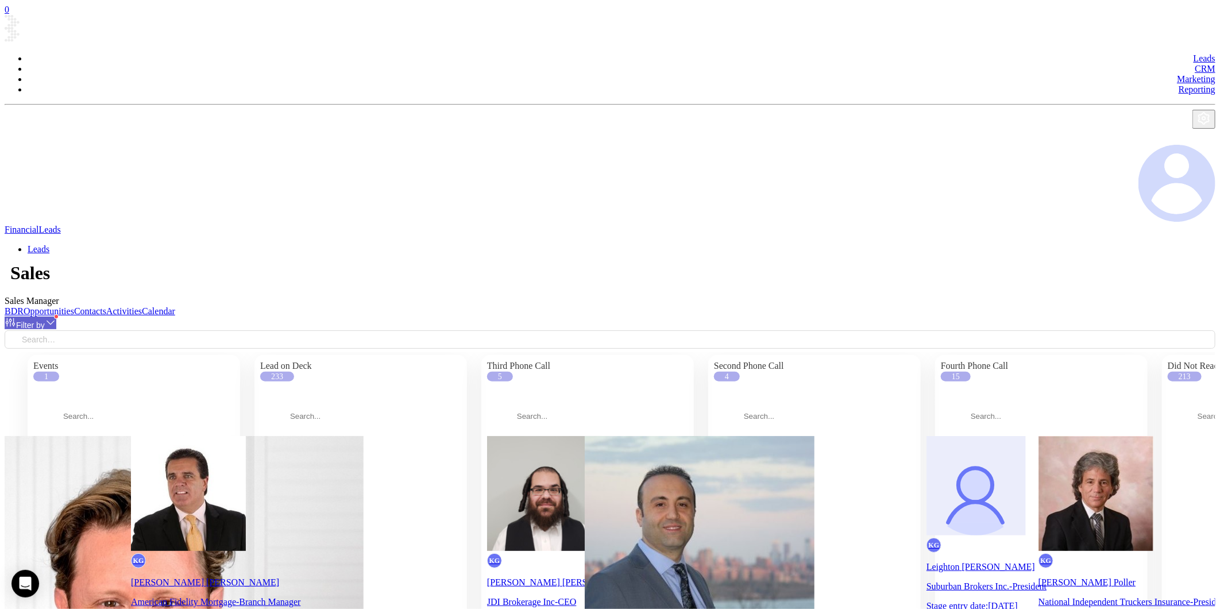
click at [106, 306] on link "Contacts" at bounding box center [90, 311] width 32 height 10
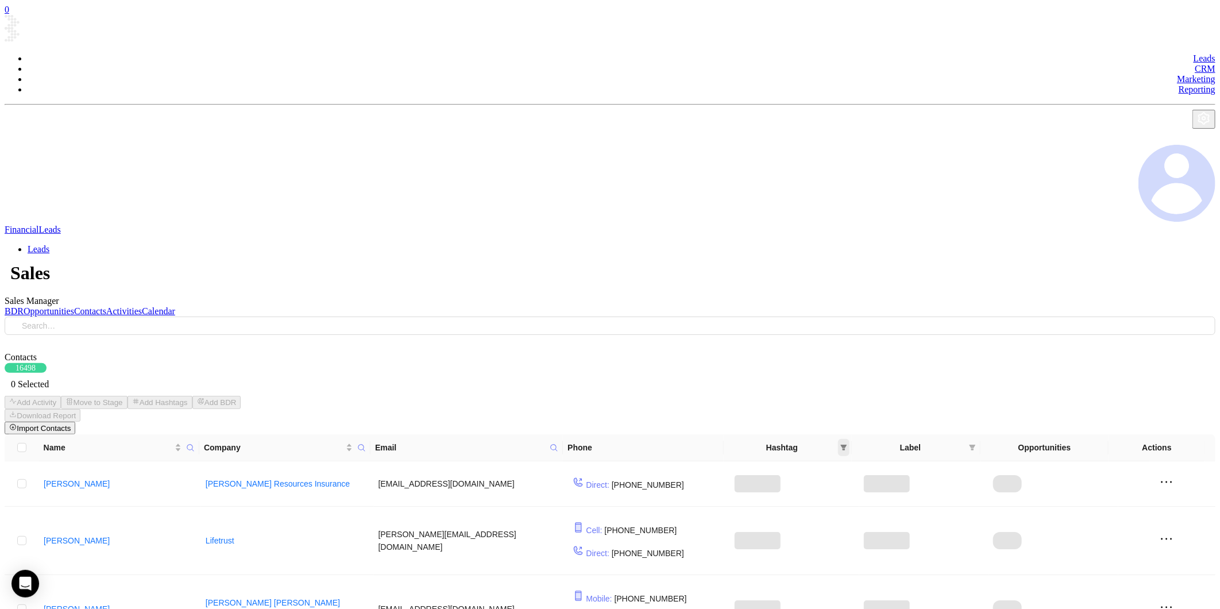
click at [841, 445] on icon "filter" at bounding box center [844, 448] width 6 height 6
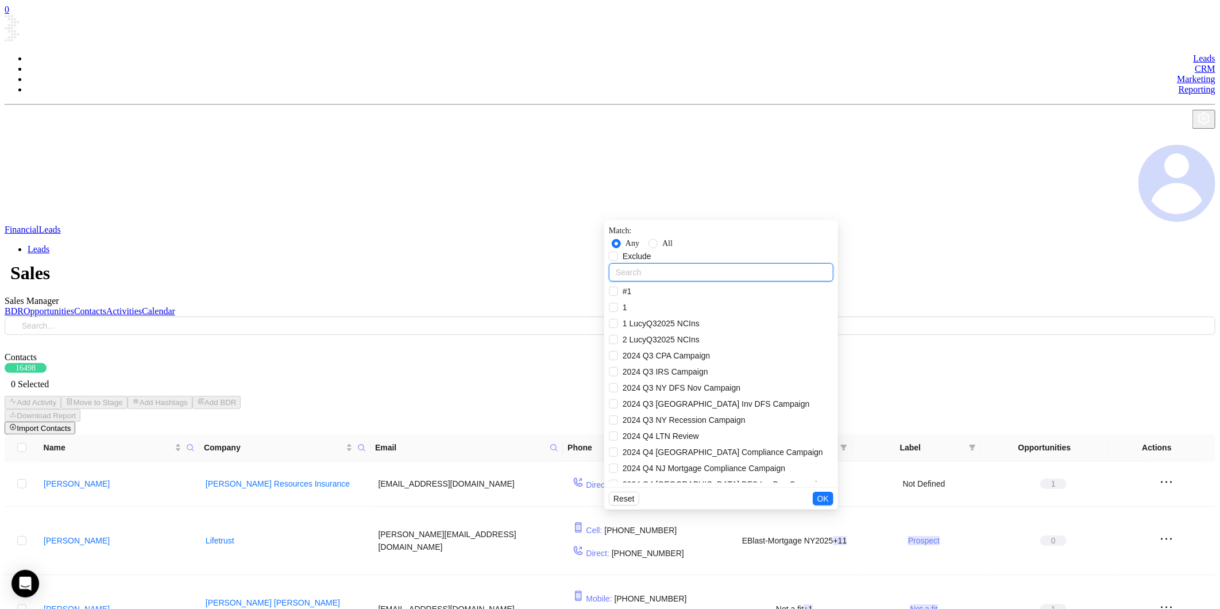
click at [756, 263] on input "text" at bounding box center [721, 272] width 225 height 18
paste input "AnabelQ32025 LAIns"
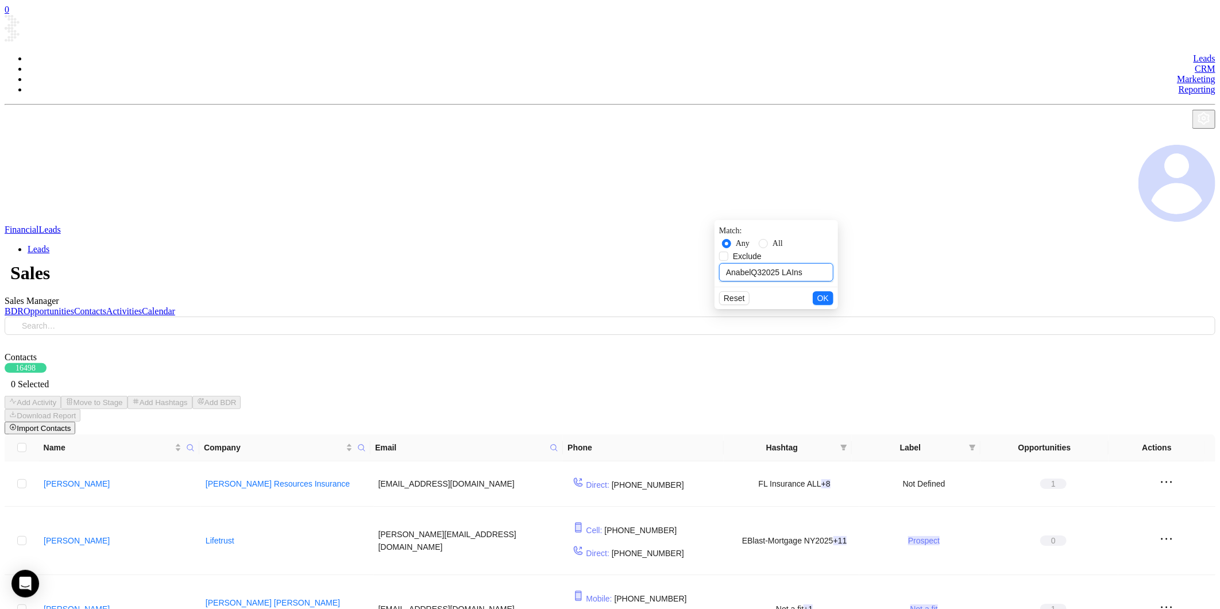
click at [719, 263] on input "AnabelQ32025 LAIns" at bounding box center [776, 272] width 114 height 18
type input "AnabelQ32025 LAIns"
click at [728, 285] on span "AnabelQ32025 LAIns" at bounding box center [771, 291] width 86 height 13
click at [719, 287] on input "AnabelQ32025 LAIns" at bounding box center [723, 291] width 9 height 9
checkbox input "true"
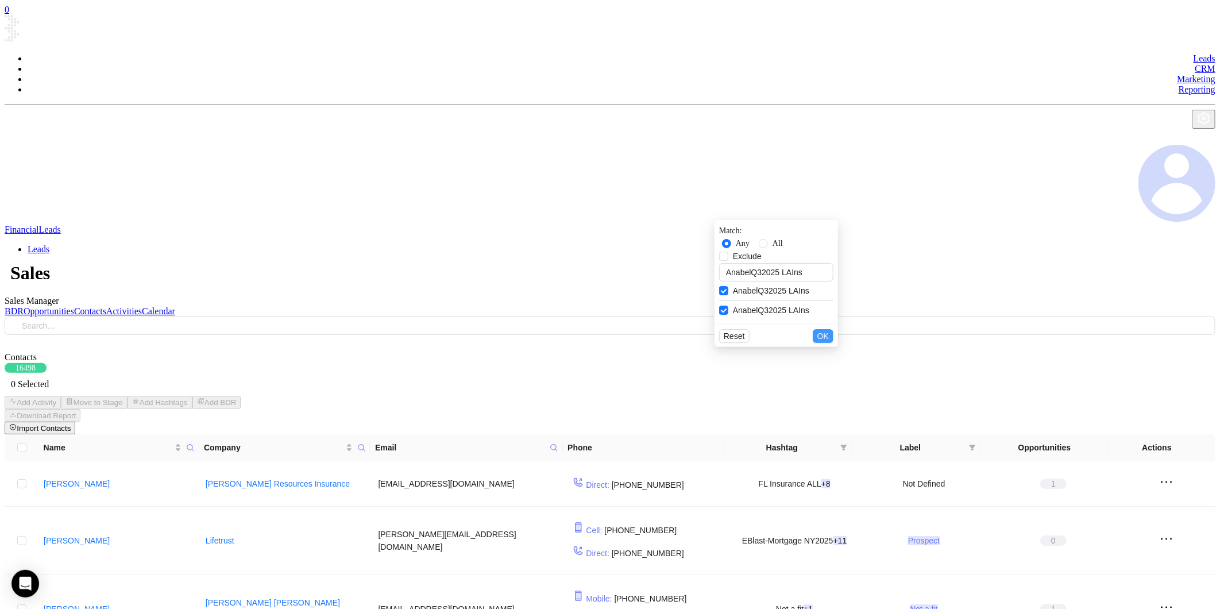
click at [825, 331] on span "OK" at bounding box center [822, 335] width 11 height 9
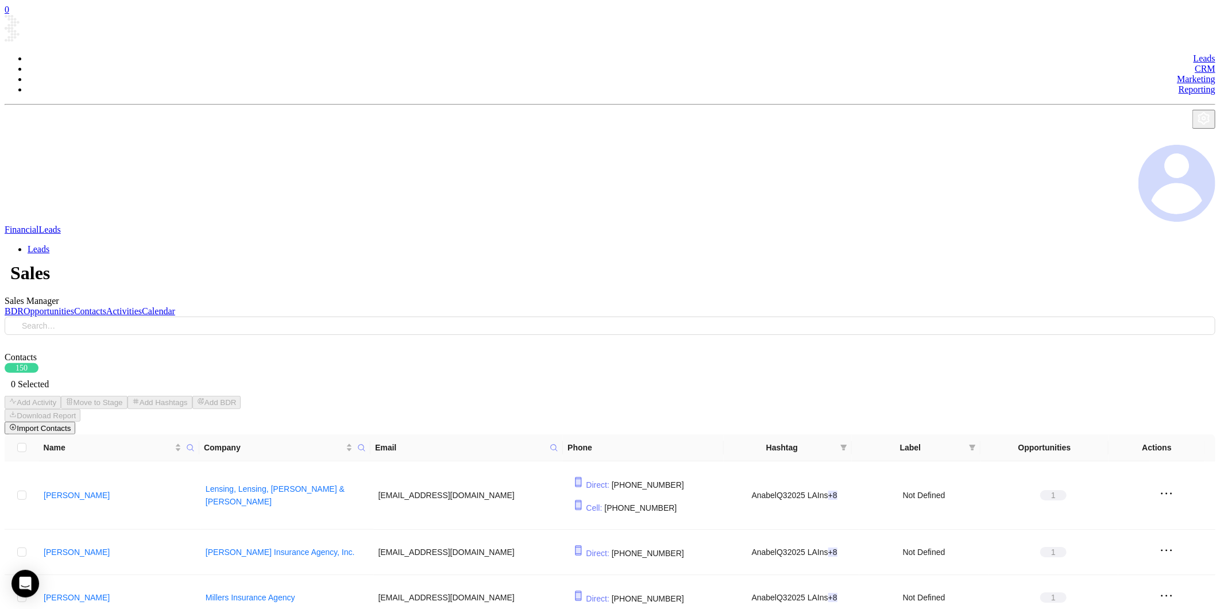
scroll to position [191, 0]
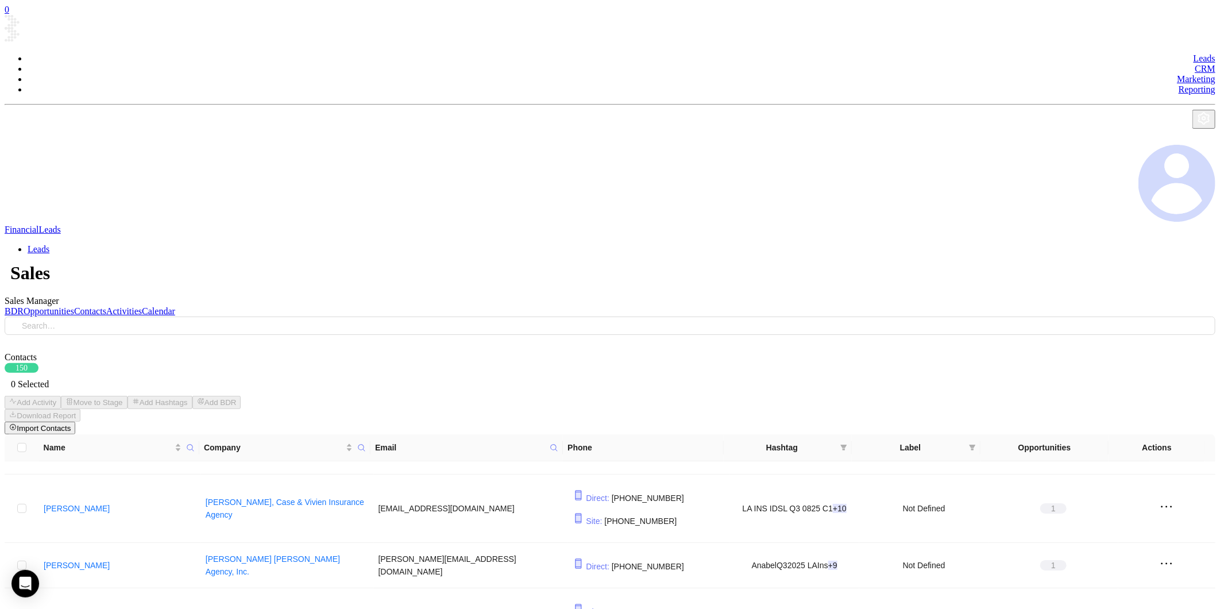
click at [841, 445] on icon "filter" at bounding box center [844, 448] width 6 height 6
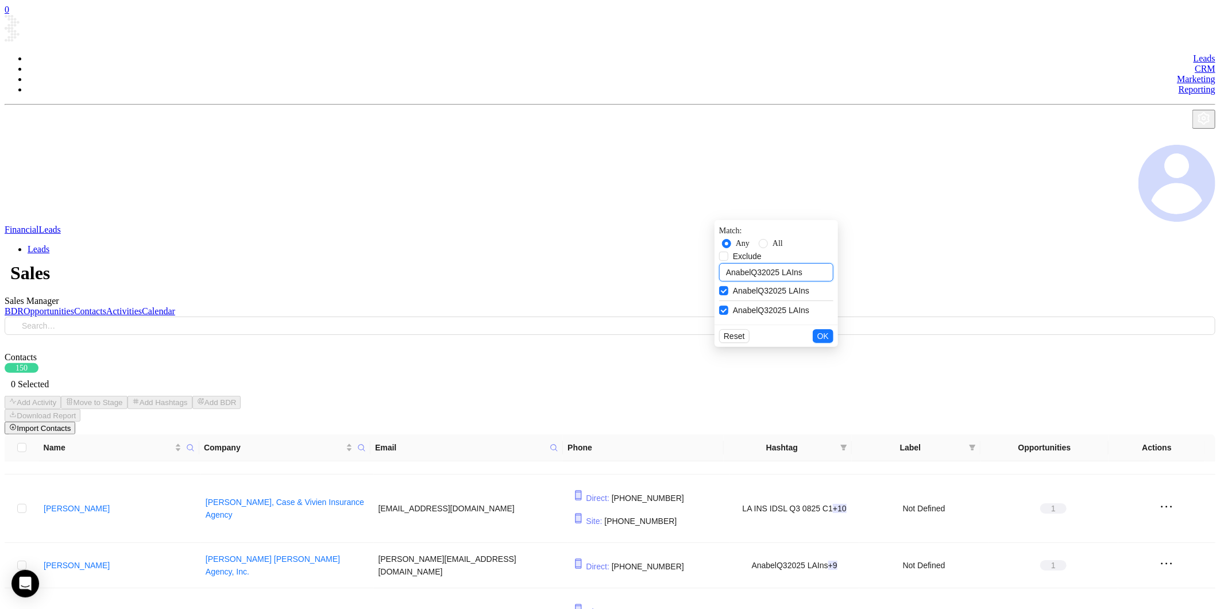
drag, startPoint x: 640, startPoint y: 263, endPoint x: 531, endPoint y: 280, distance: 110.5
click at [531, 280] on body "0 Leads CRM Marketing Reporting Financial Leads Leads Sales Sales Manager BDR O…" at bounding box center [610, 435] width 1211 height 860
paste input "KarinaQ32025 NJMort"
type input "KarinaQ32025 NJMort"
drag, startPoint x: 592, startPoint y: 301, endPoint x: 596, endPoint y: 285, distance: 15.9
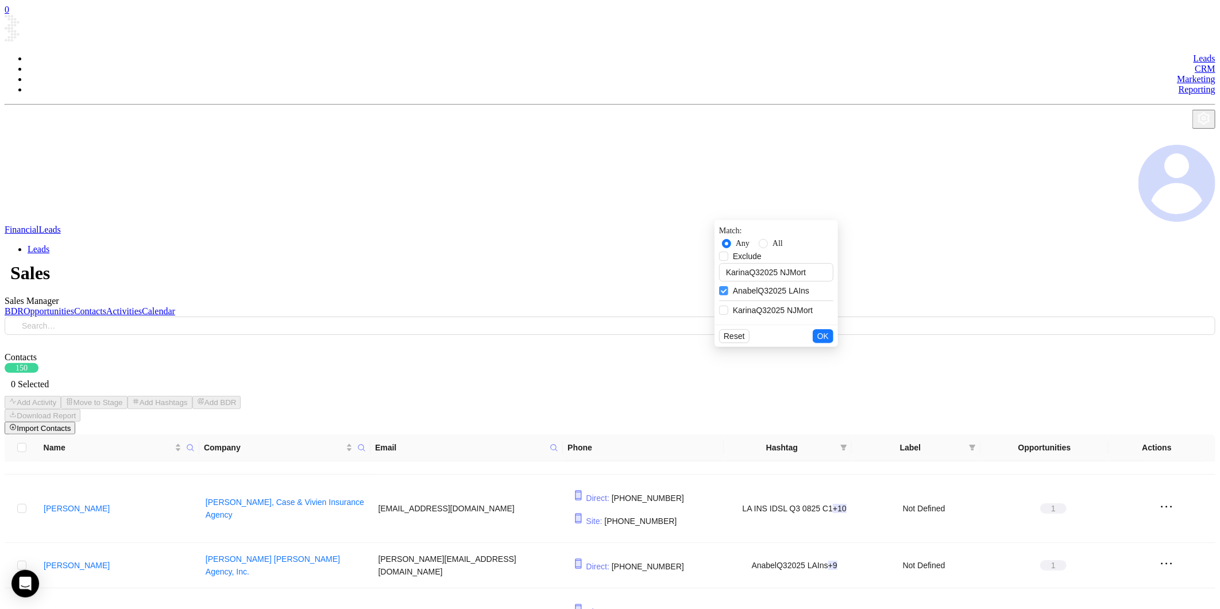
click at [719, 306] on input "KarinaQ32025 NJMort" at bounding box center [723, 310] width 9 height 9
checkbox input "true"
click at [719, 286] on input "AnabelQ32025 LAIns" at bounding box center [723, 290] width 9 height 9
click at [825, 331] on span "OK" at bounding box center [822, 335] width 11 height 9
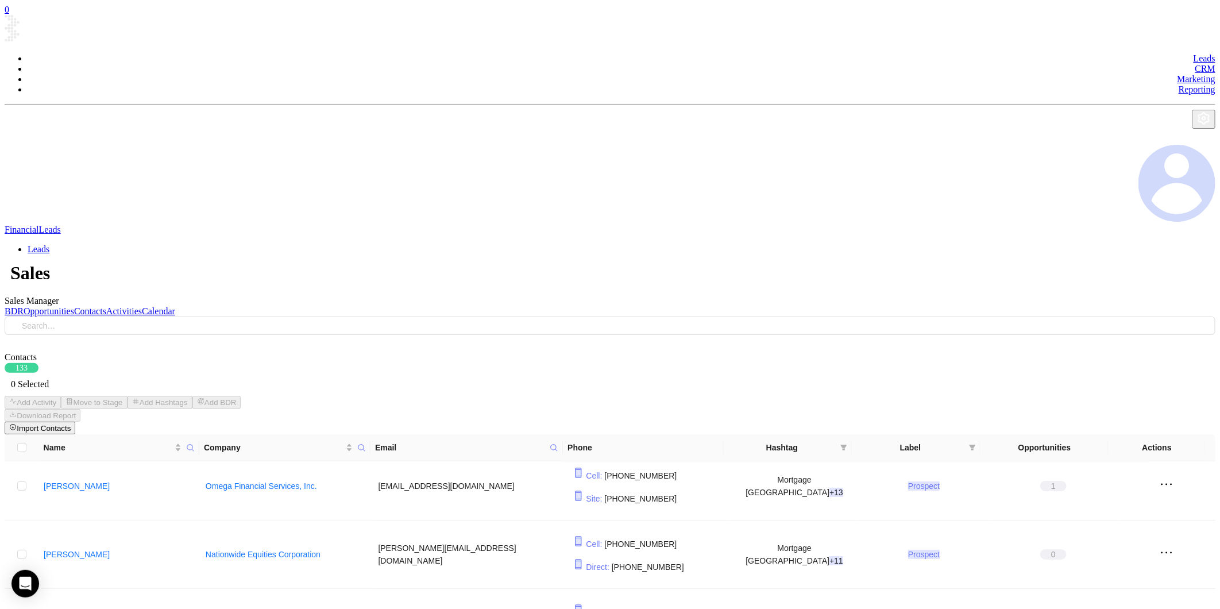
scroll to position [255, 0]
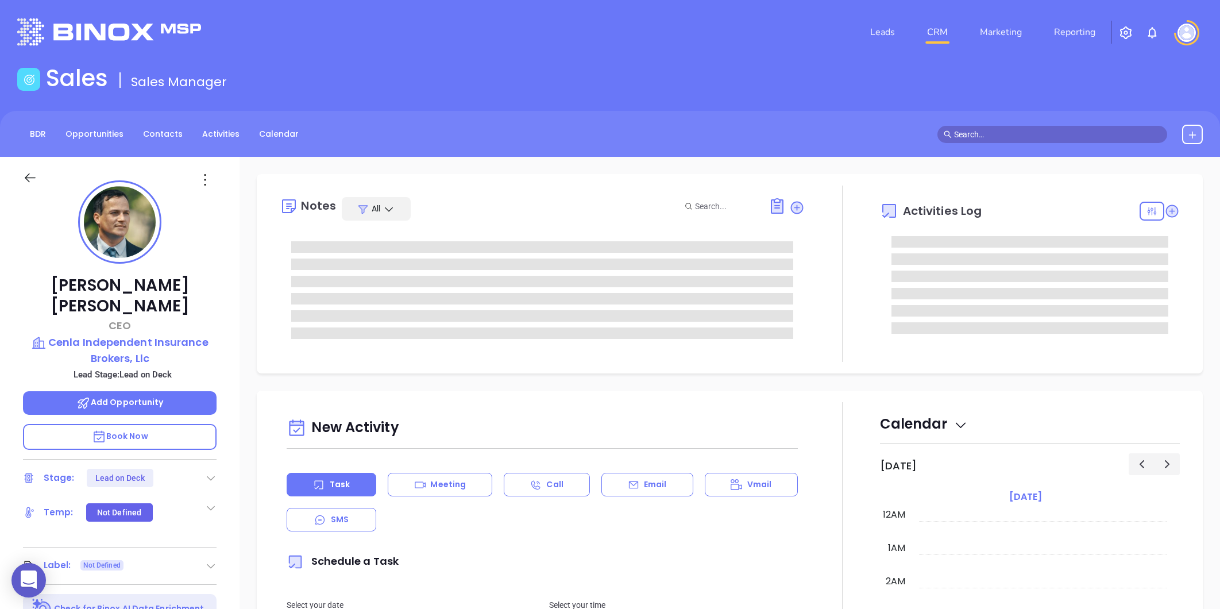
type input "[PERSON_NAME]"
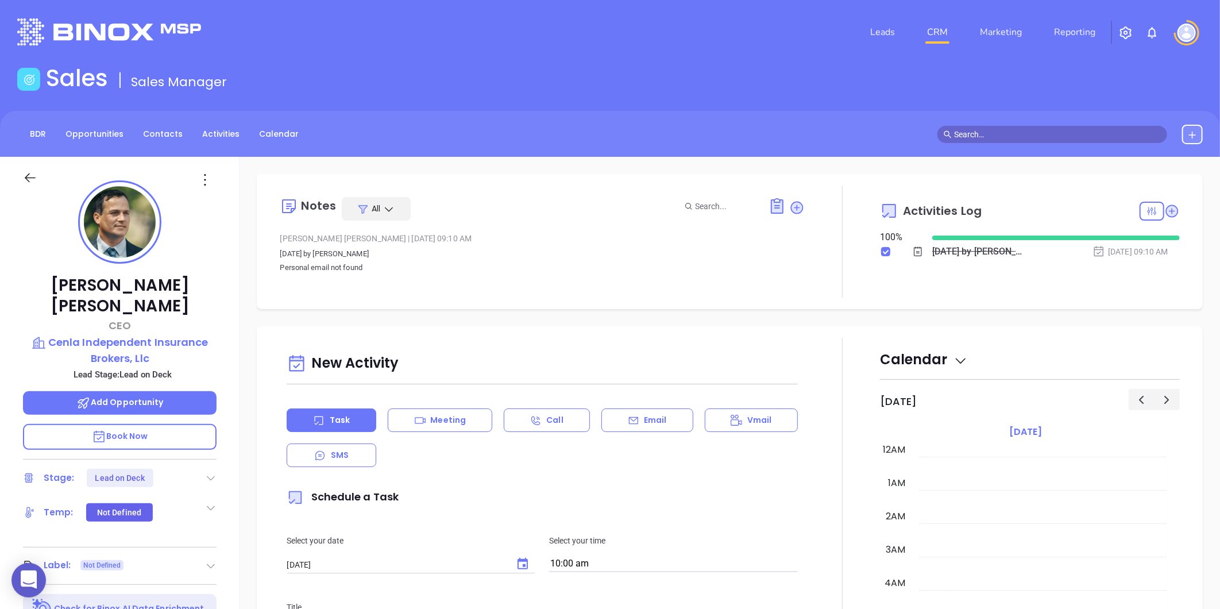
scroll to position [334, 0]
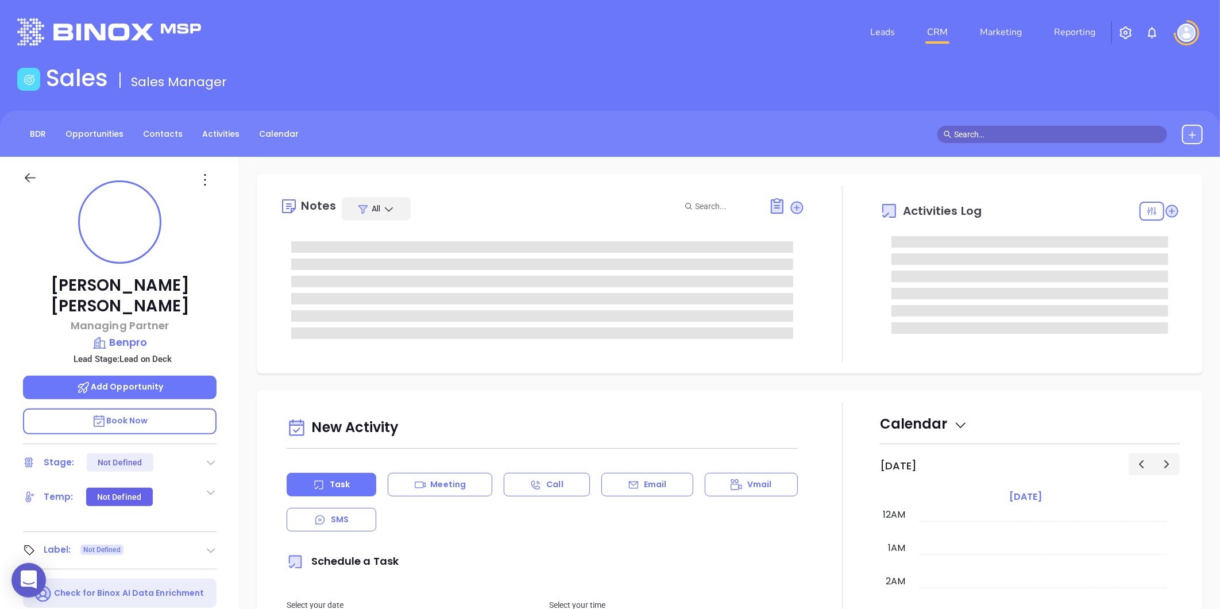
type input "[DATE]"
type input "[PERSON_NAME]"
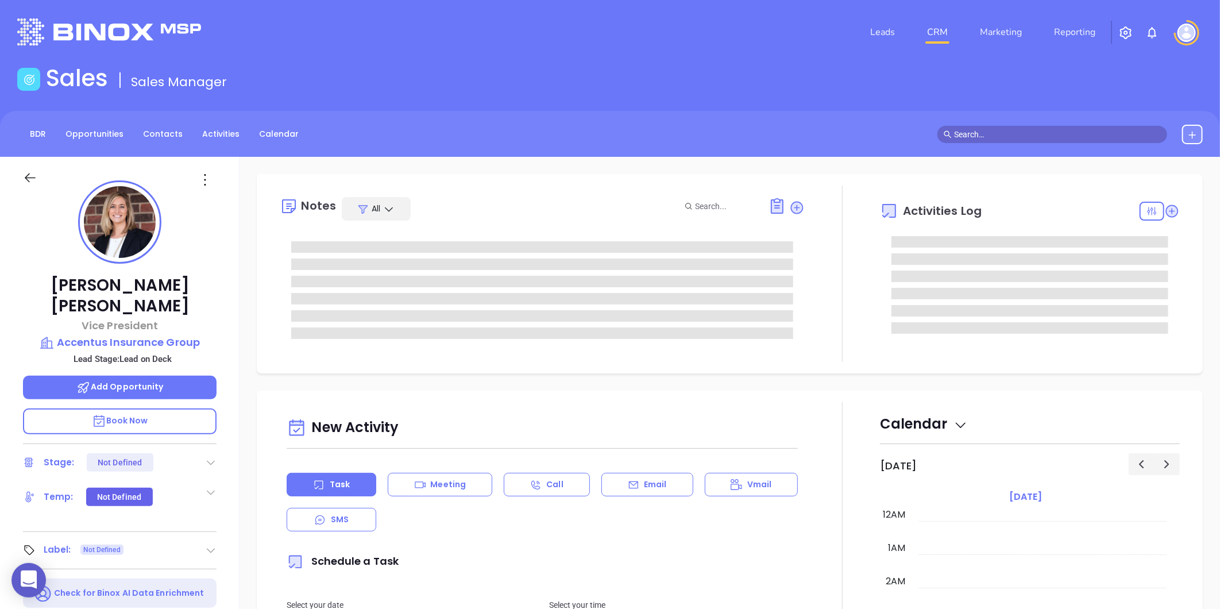
type input "[DATE]"
type input "[PERSON_NAME]"
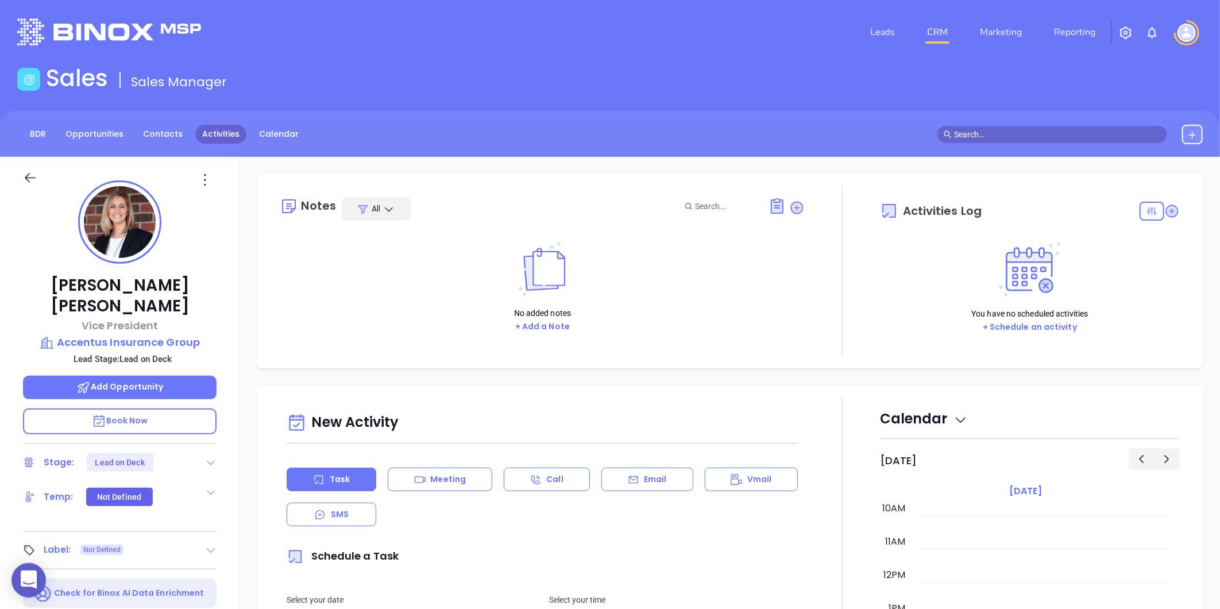
click at [211, 129] on link "Activities" at bounding box center [220, 134] width 51 height 19
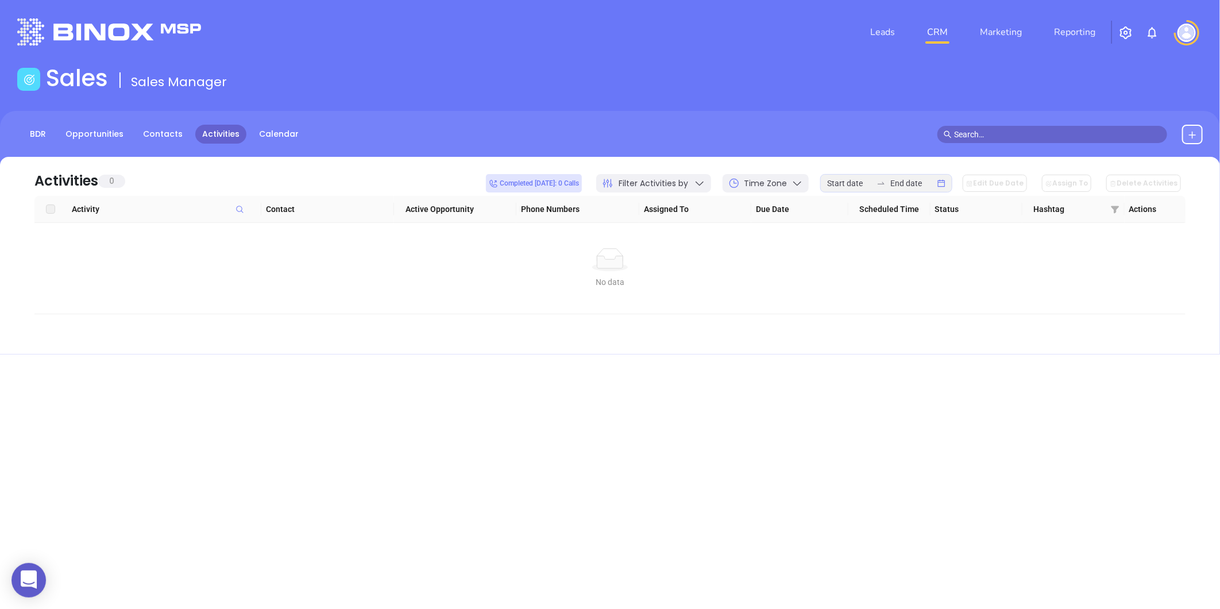
click at [705, 182] on icon at bounding box center [699, 182] width 11 height 11
click at [739, 238] on icon at bounding box center [737, 234] width 11 height 11
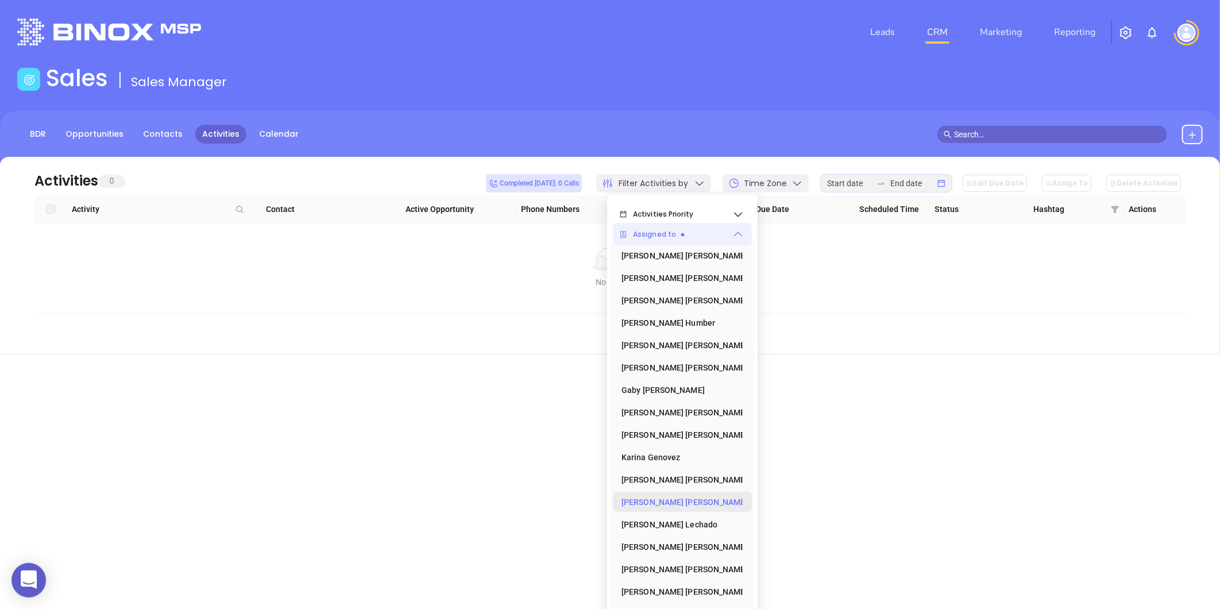
click at [748, 497] on icon at bounding box center [748, 501] width 0 height 11
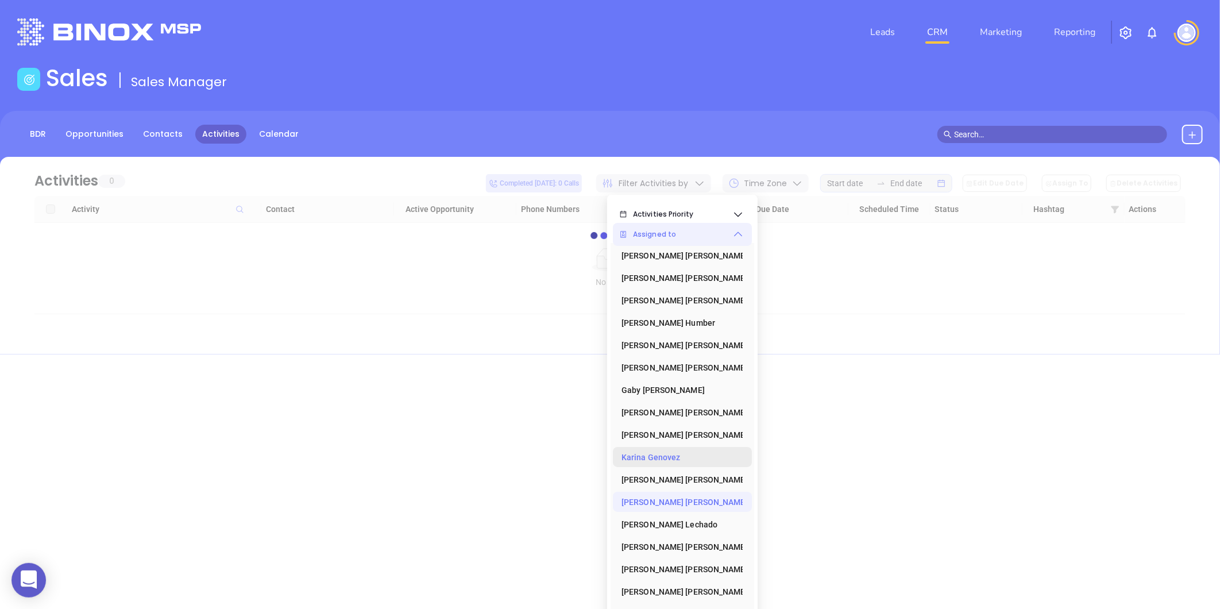
click at [652, 455] on div "[PERSON_NAME]" at bounding box center [679, 457] width 115 height 23
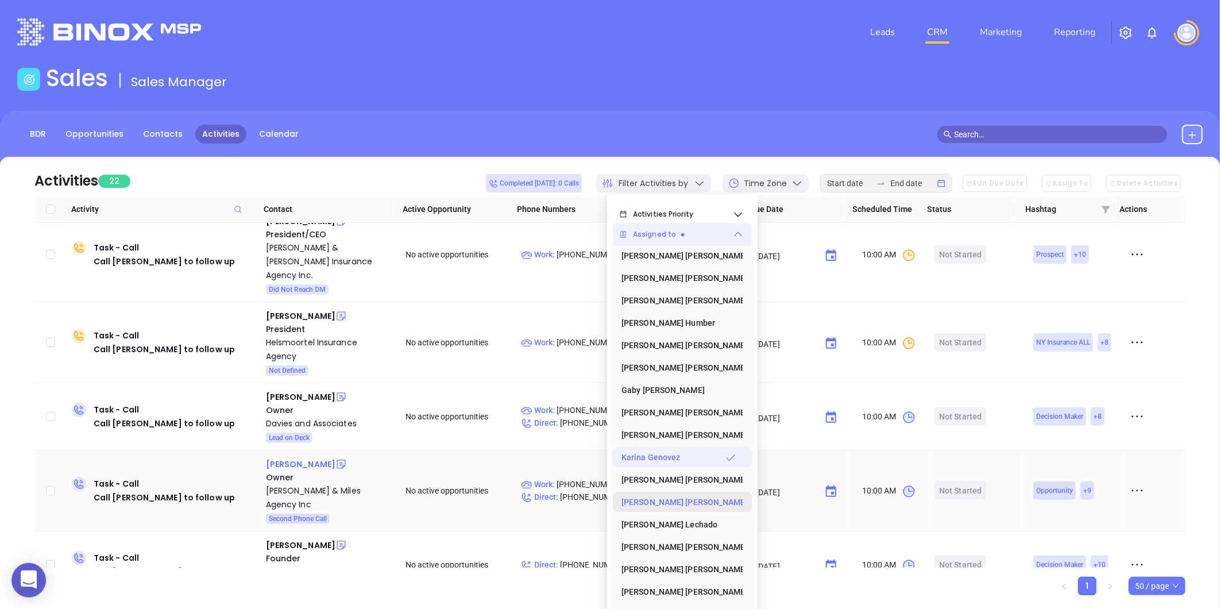
scroll to position [893, 0]
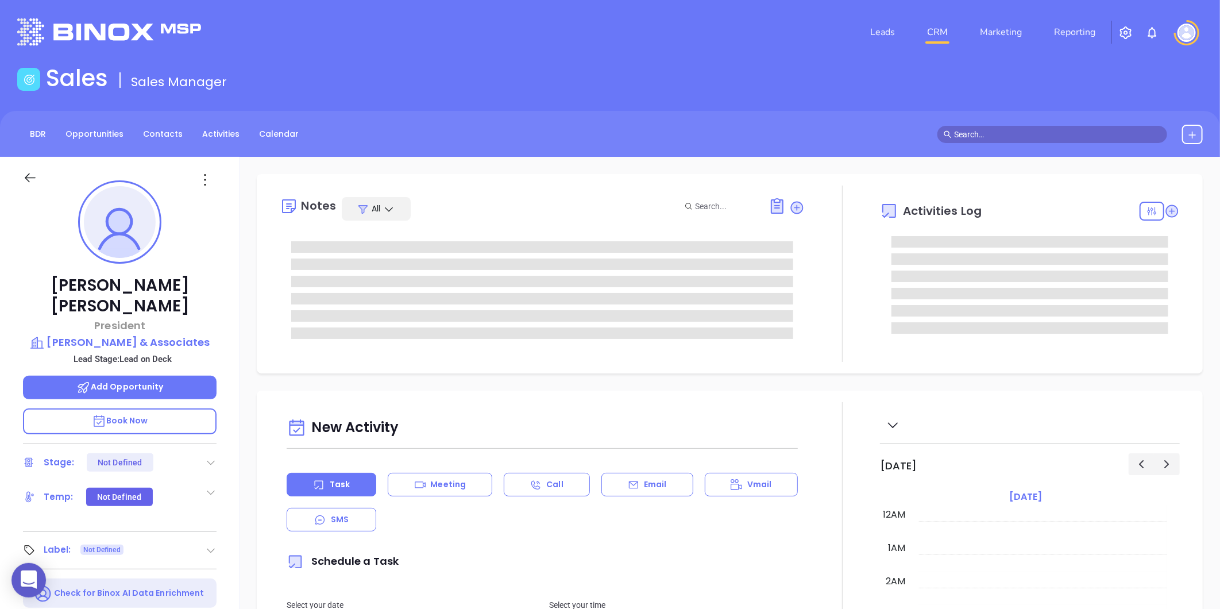
type input "[DATE]"
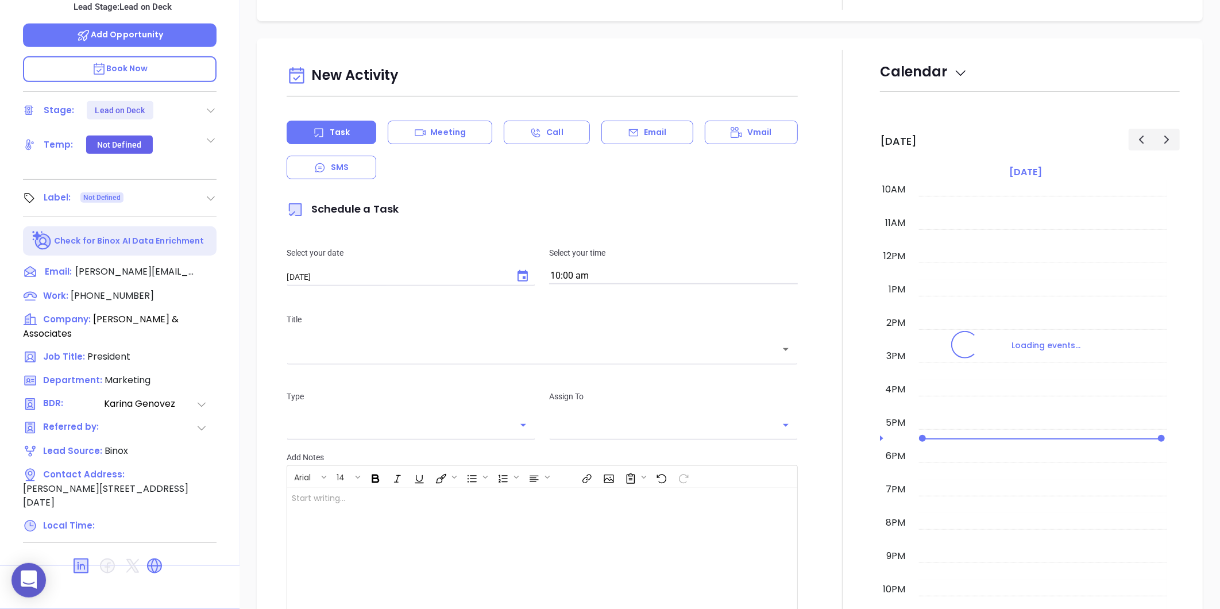
scroll to position [641, 0]
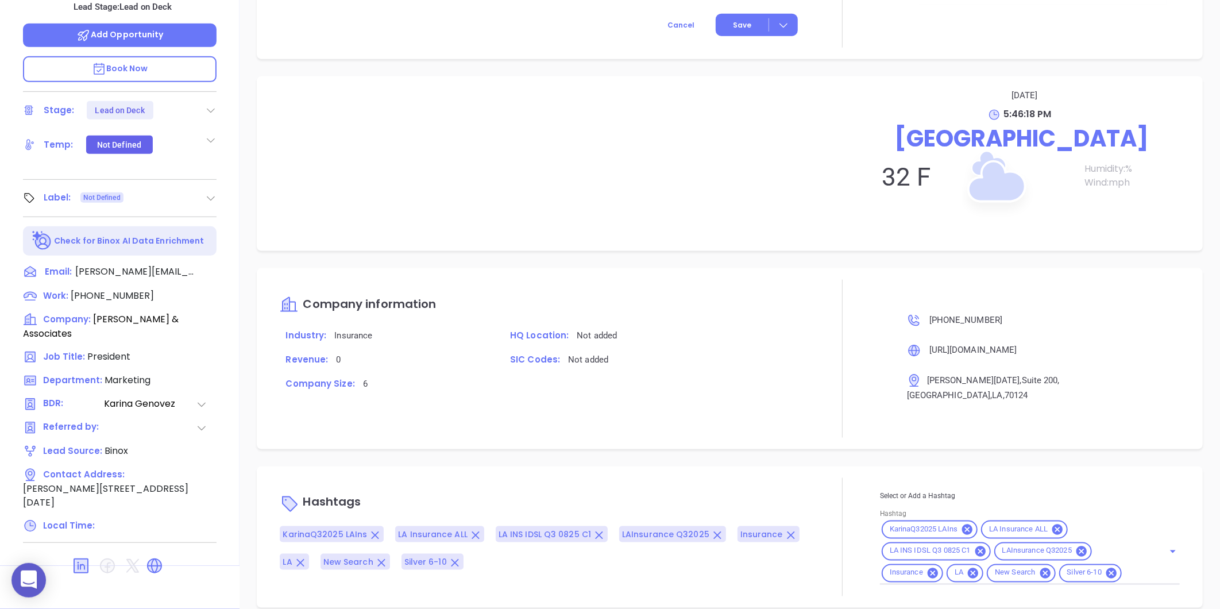
type input "[PERSON_NAME]"
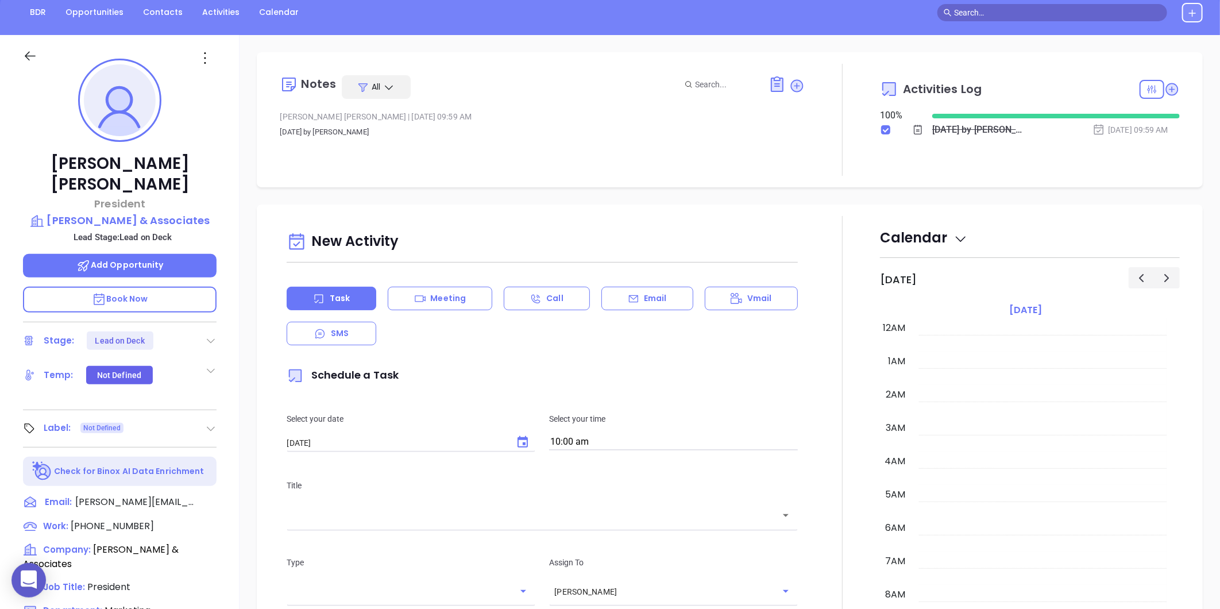
scroll to position [0, 0]
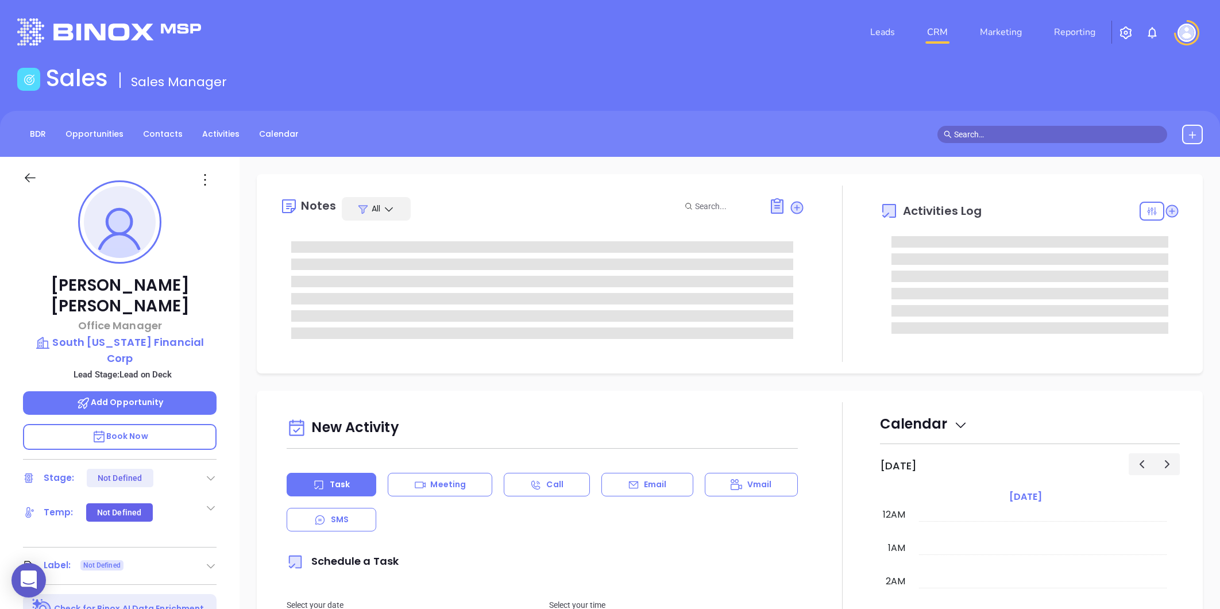
type input "[DATE]"
type input "[PERSON_NAME]"
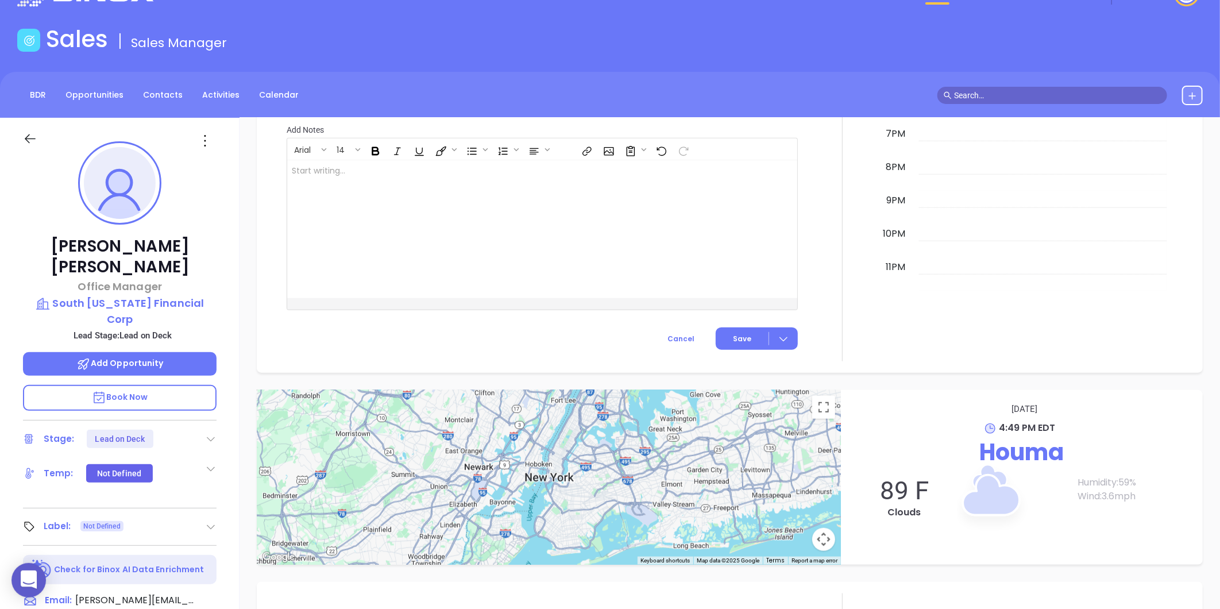
scroll to position [33, 0]
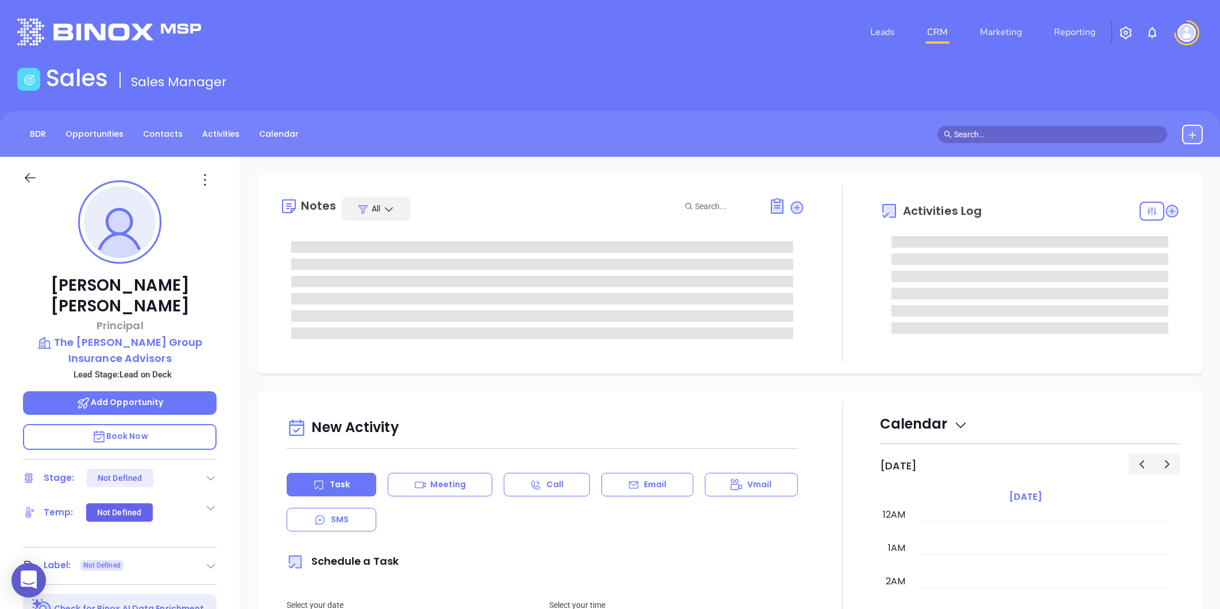
type input "[DATE]"
type input "[PERSON_NAME]"
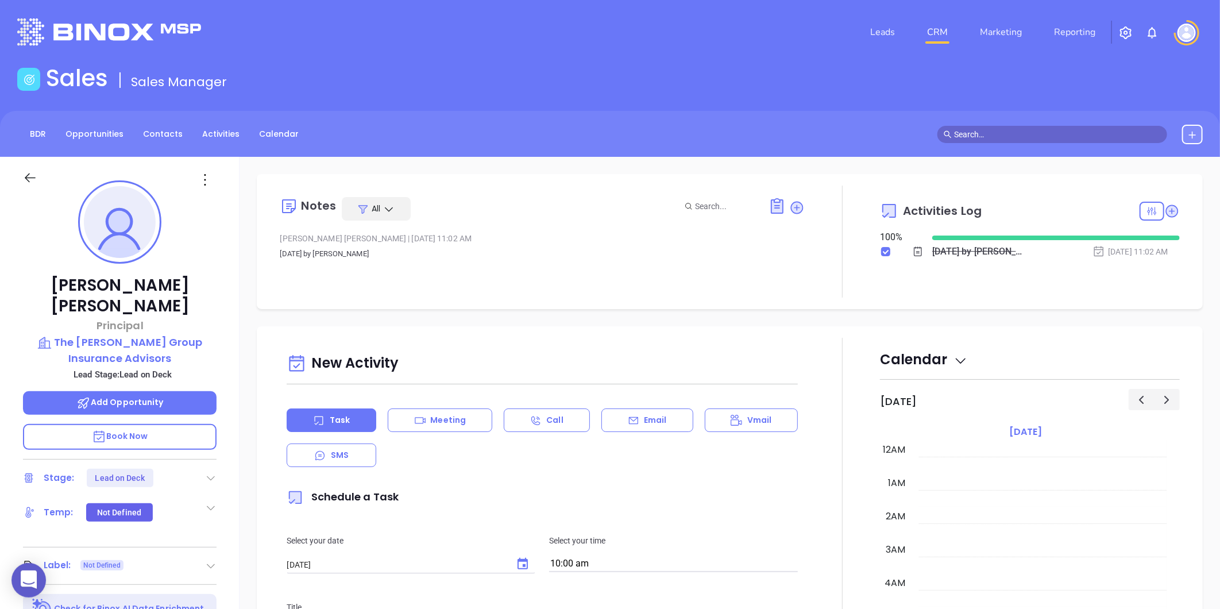
scroll to position [334, 0]
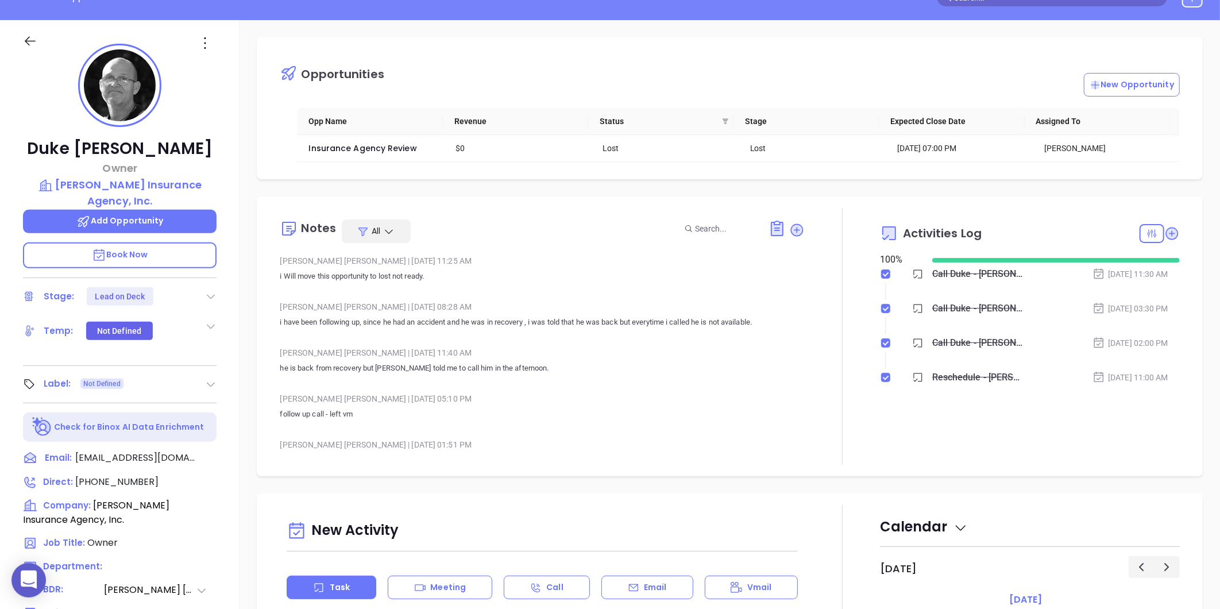
scroll to position [64, 0]
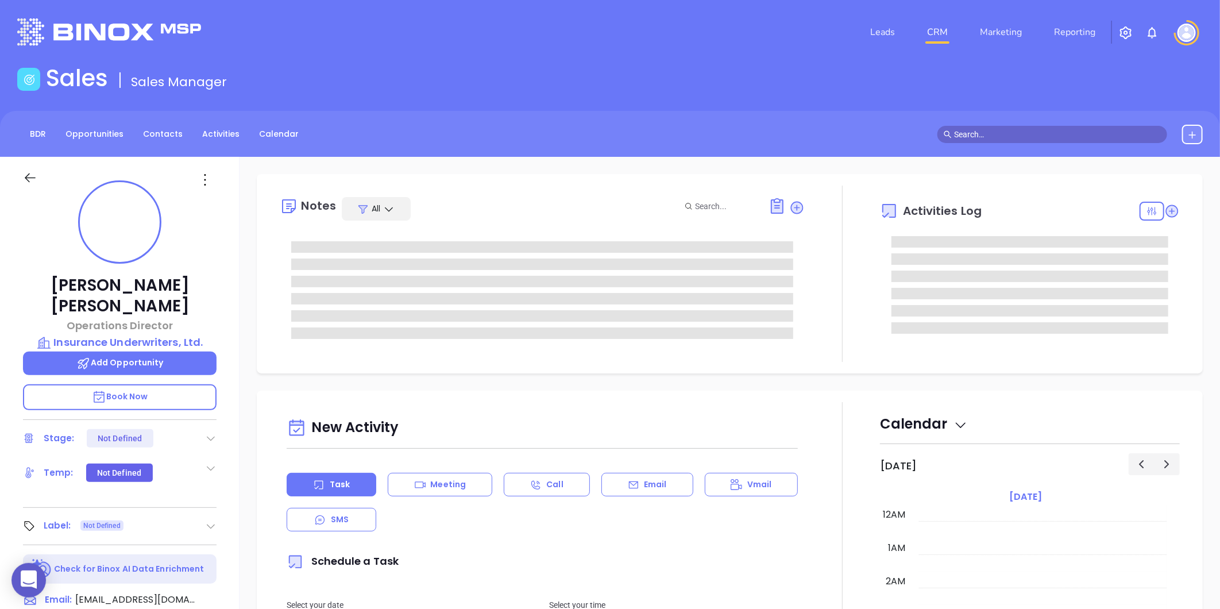
type input "[DATE]"
type input "[PERSON_NAME]"
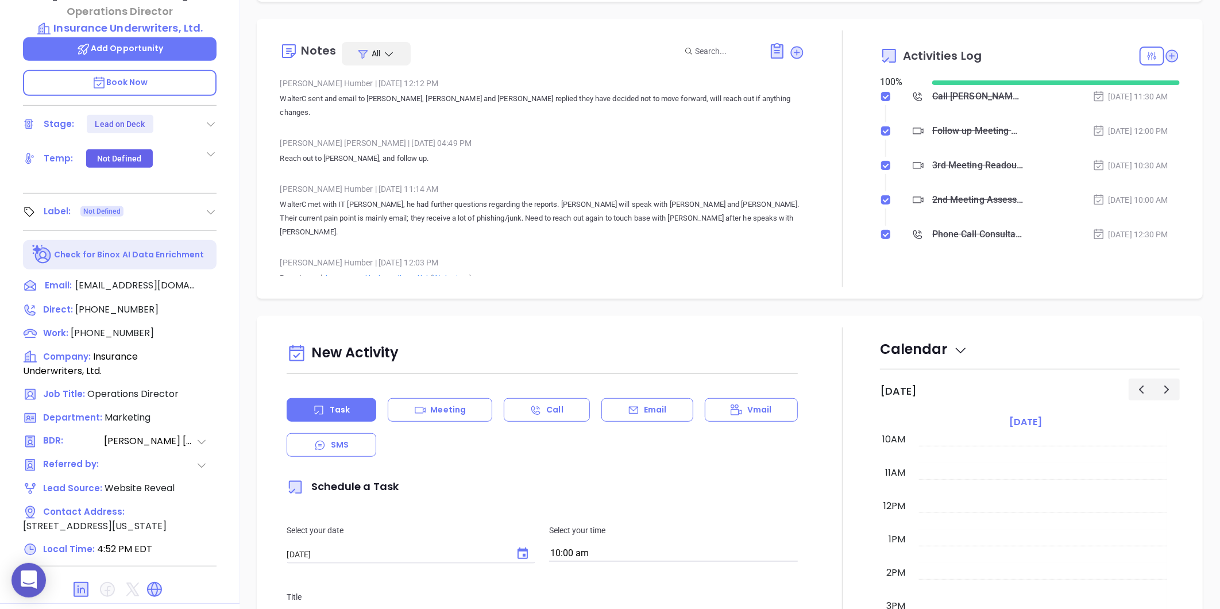
scroll to position [319, 0]
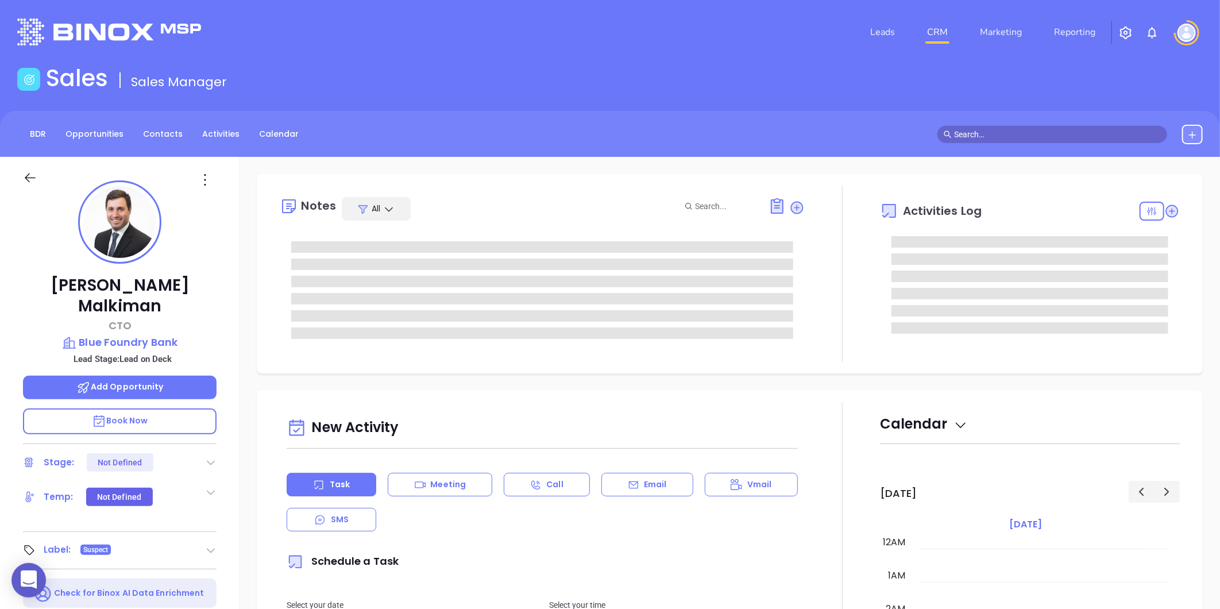
type input "10:00 am"
type input "[DATE]"
type input "[PERSON_NAME]"
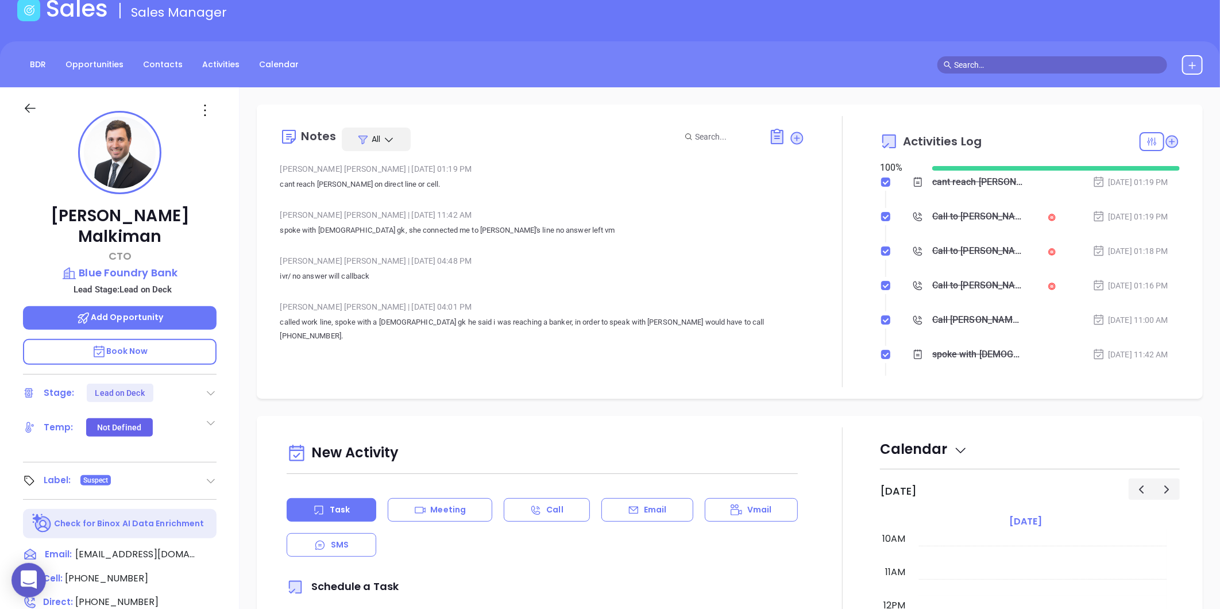
scroll to position [128, 0]
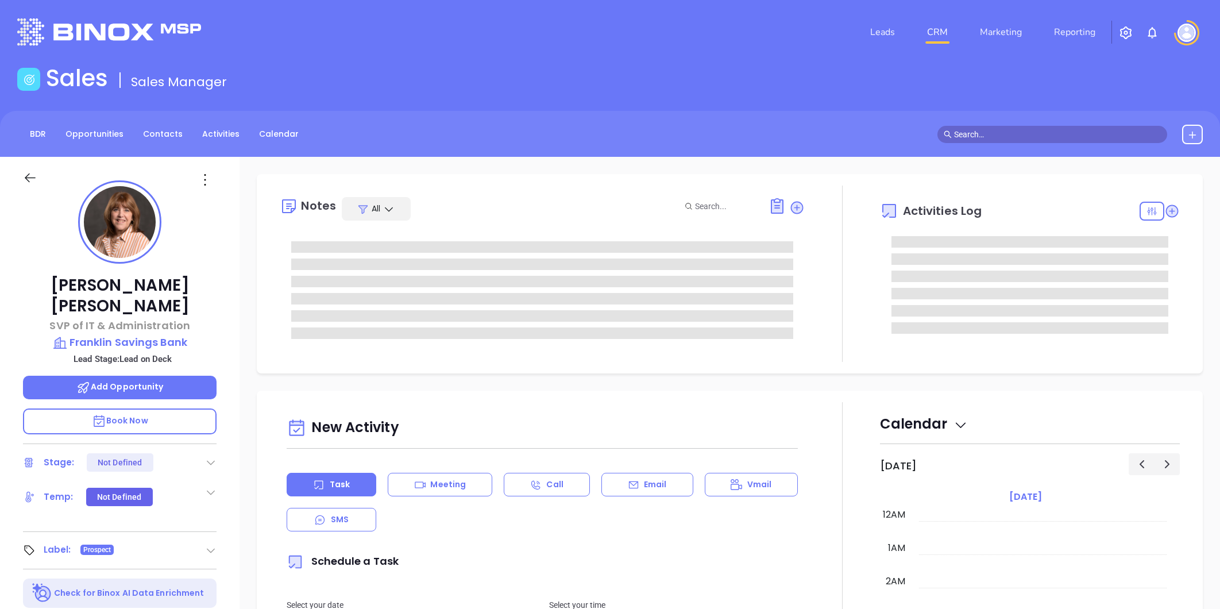
type input "[PERSON_NAME]"
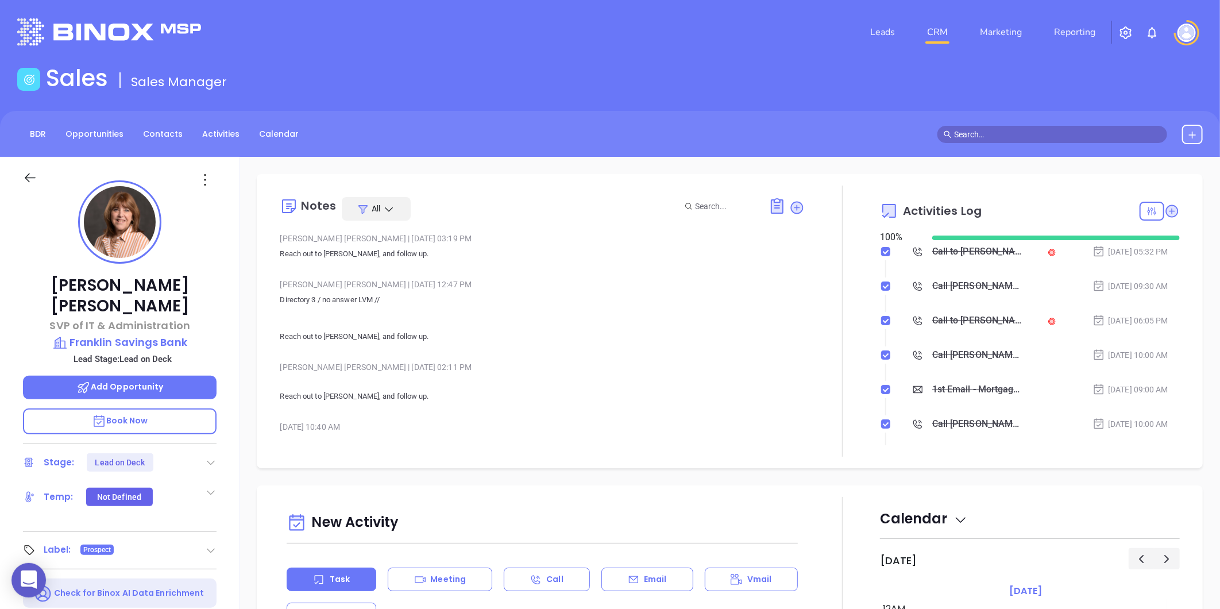
scroll to position [334, 0]
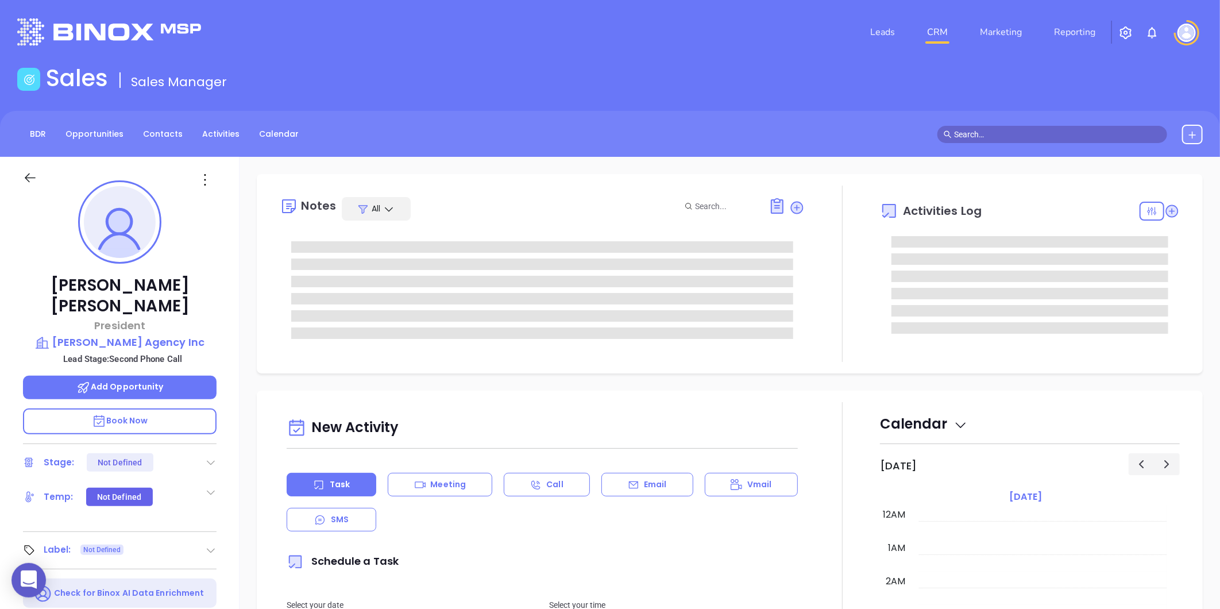
type input "[DATE]"
type input "[PERSON_NAME]"
